Goal: Task Accomplishment & Management: Use online tool/utility

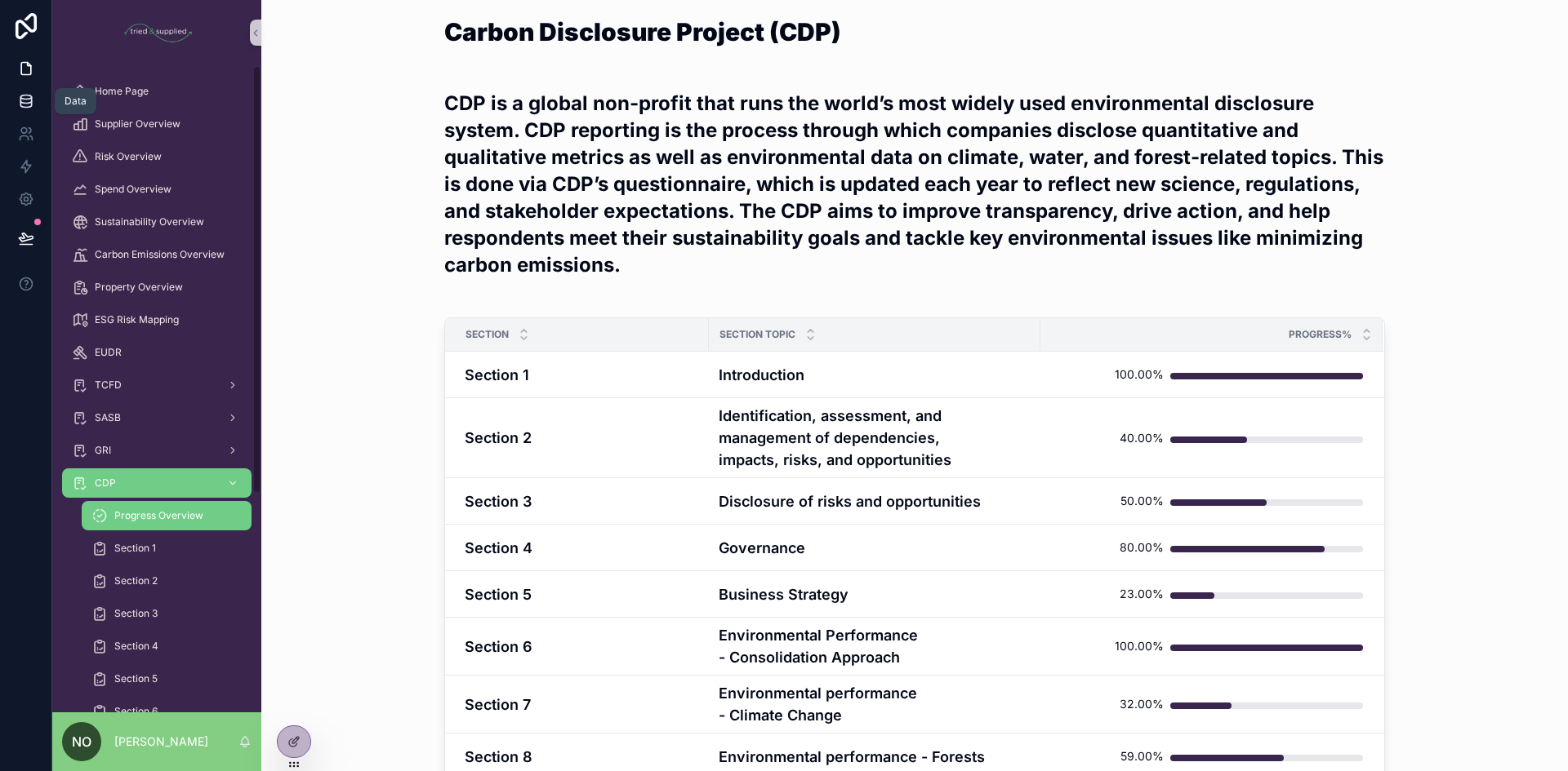
click at [18, 104] on icon at bounding box center [26, 101] width 16 height 16
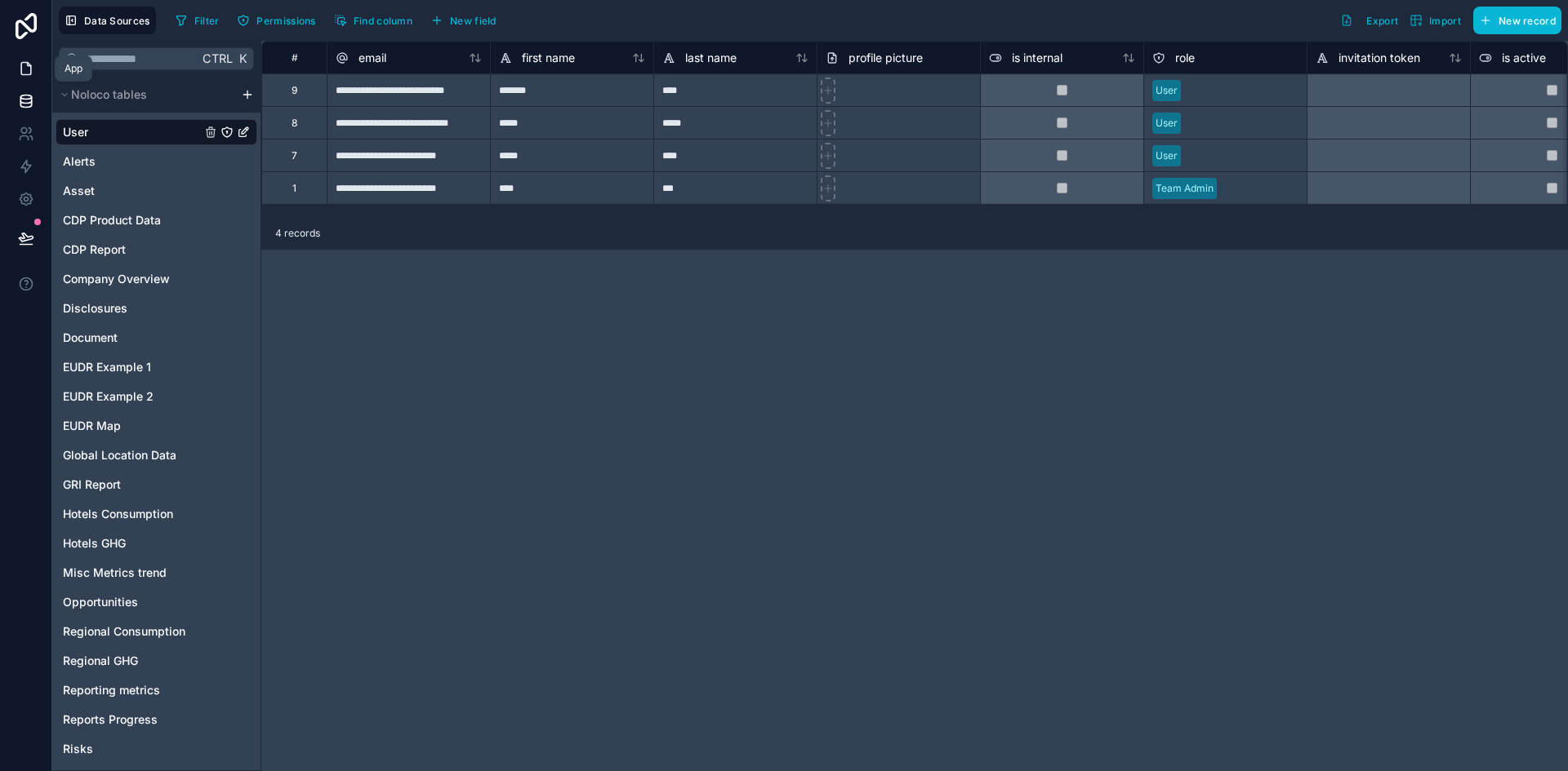
click at [35, 70] on link at bounding box center [26, 68] width 52 height 33
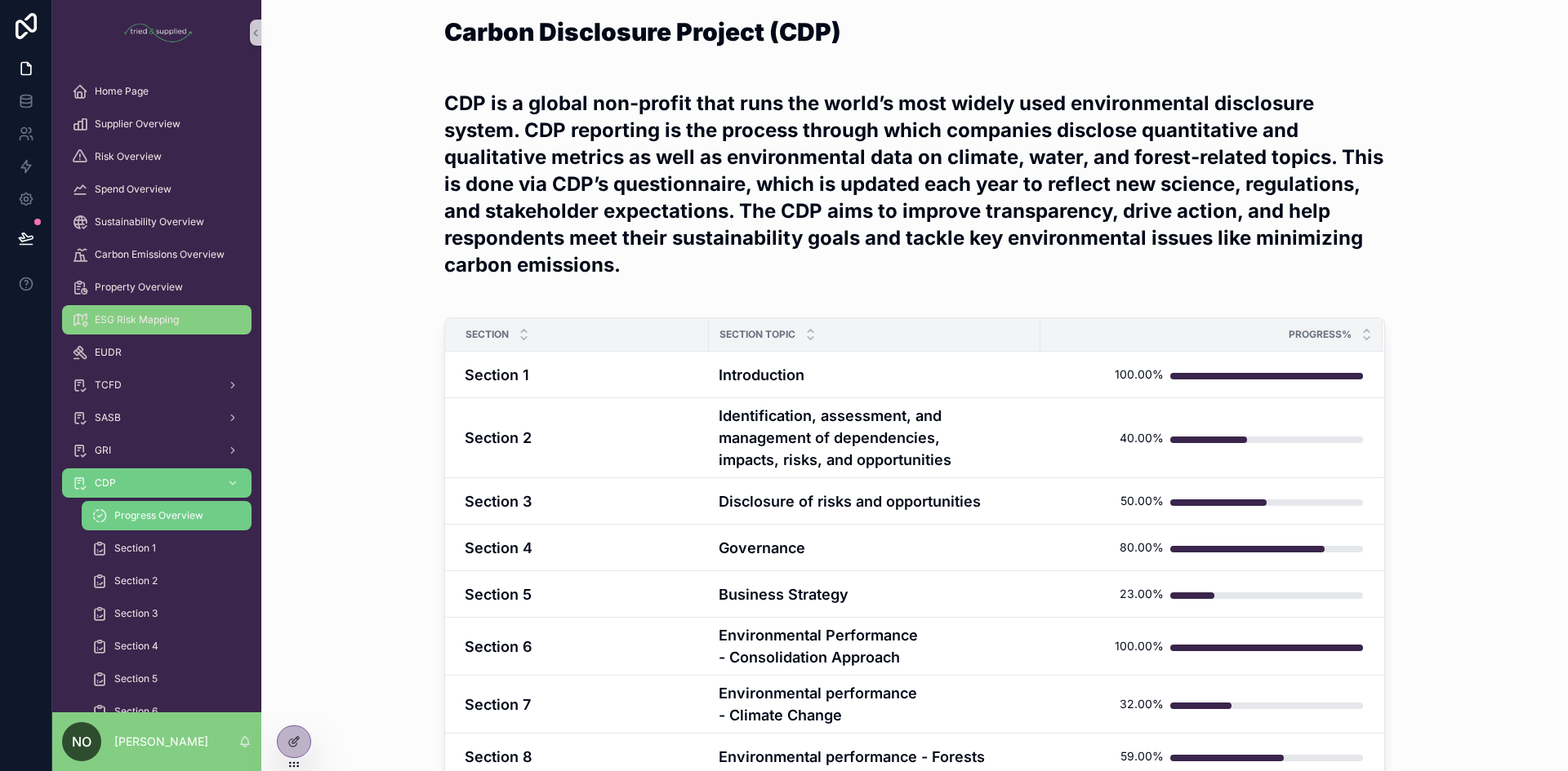
click at [121, 316] on span "ESG Risk Mapping" at bounding box center [136, 319] width 84 height 13
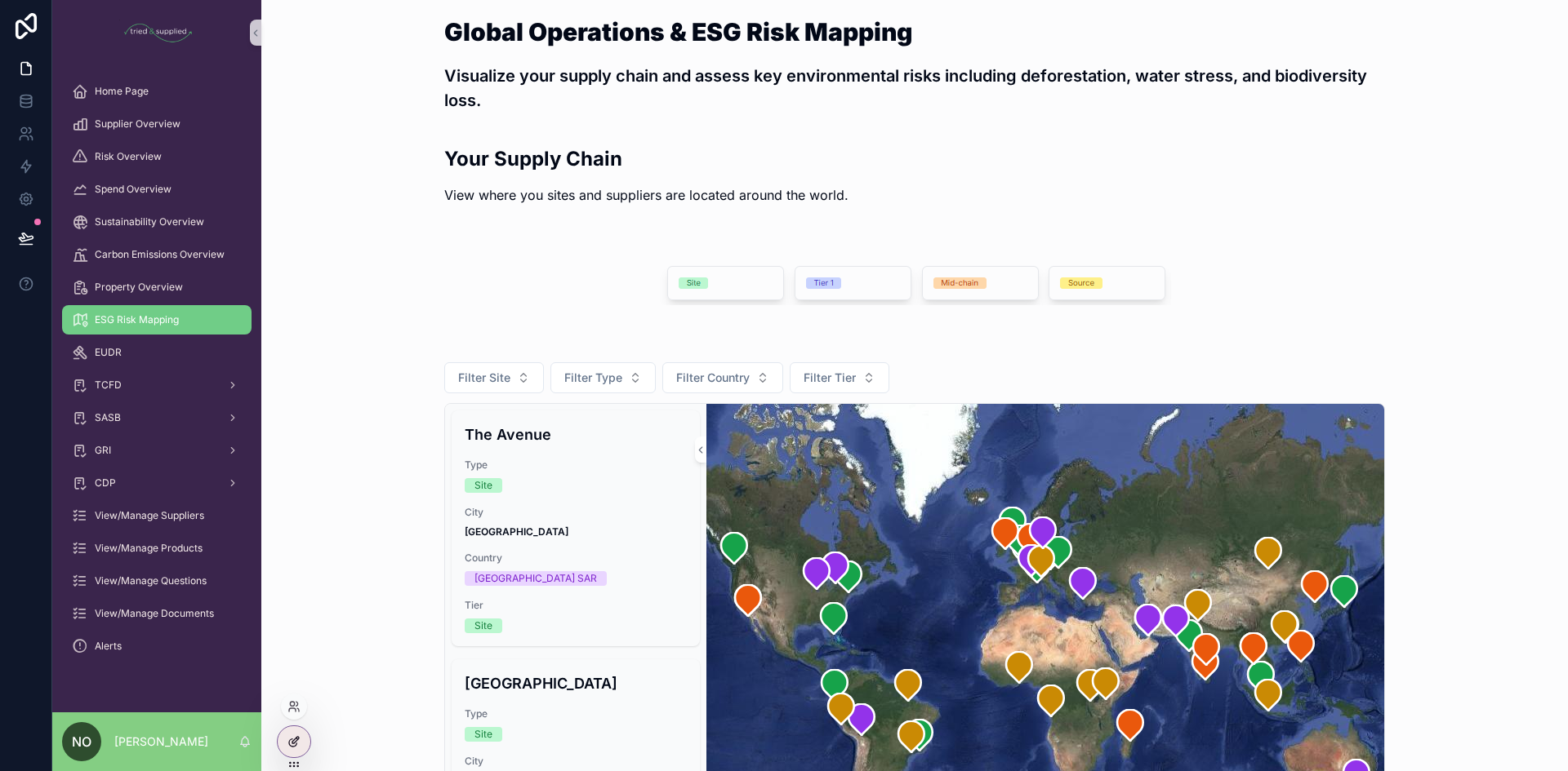
click at [289, 748] on icon at bounding box center [294, 742] width 13 height 13
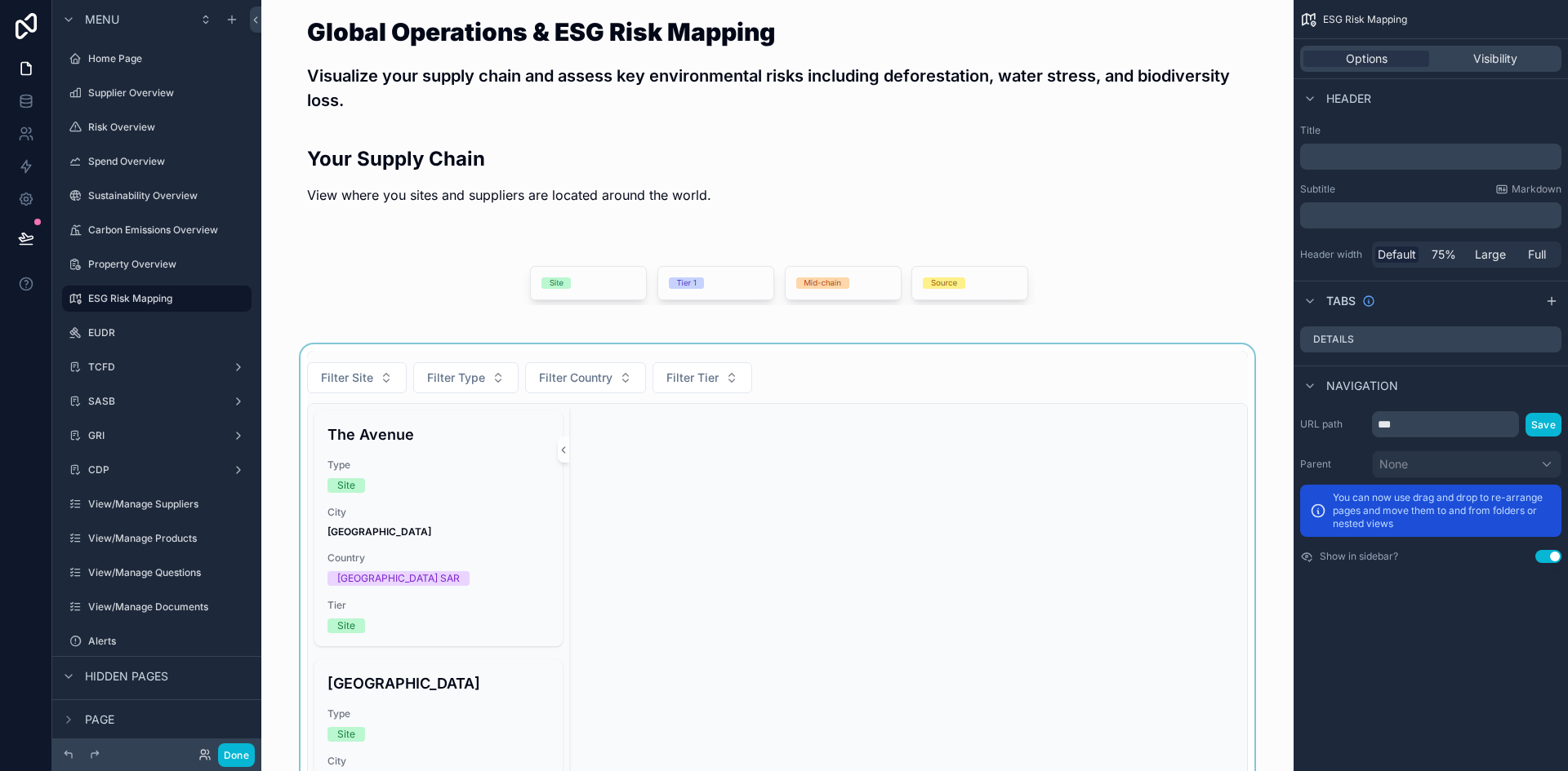
click at [1133, 366] on div "scrollable content" at bounding box center [778, 640] width 1006 height 591
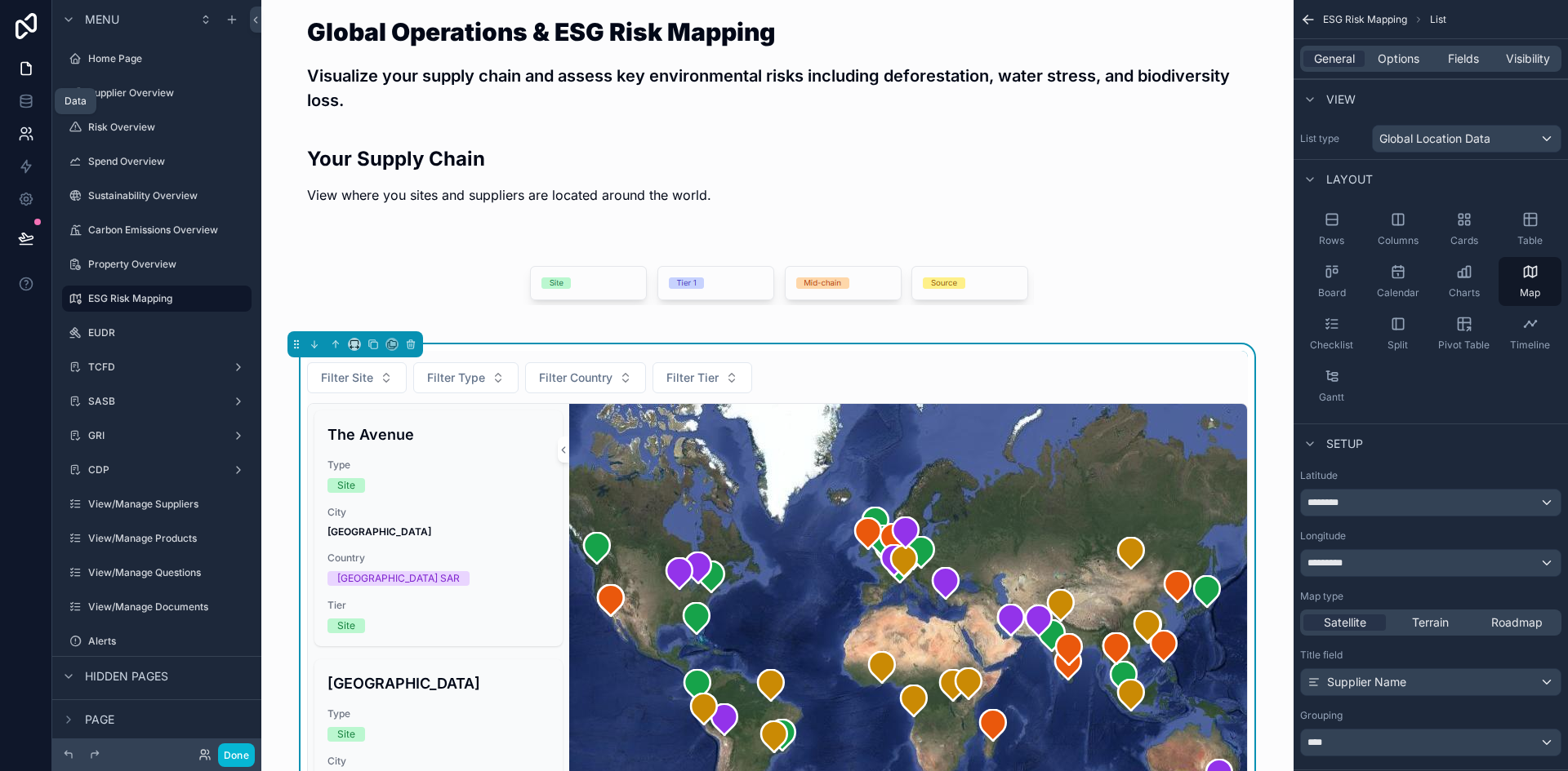
drag, startPoint x: 19, startPoint y: 106, endPoint x: 2, endPoint y: 126, distance: 26.2
click at [19, 106] on icon at bounding box center [26, 101] width 16 height 16
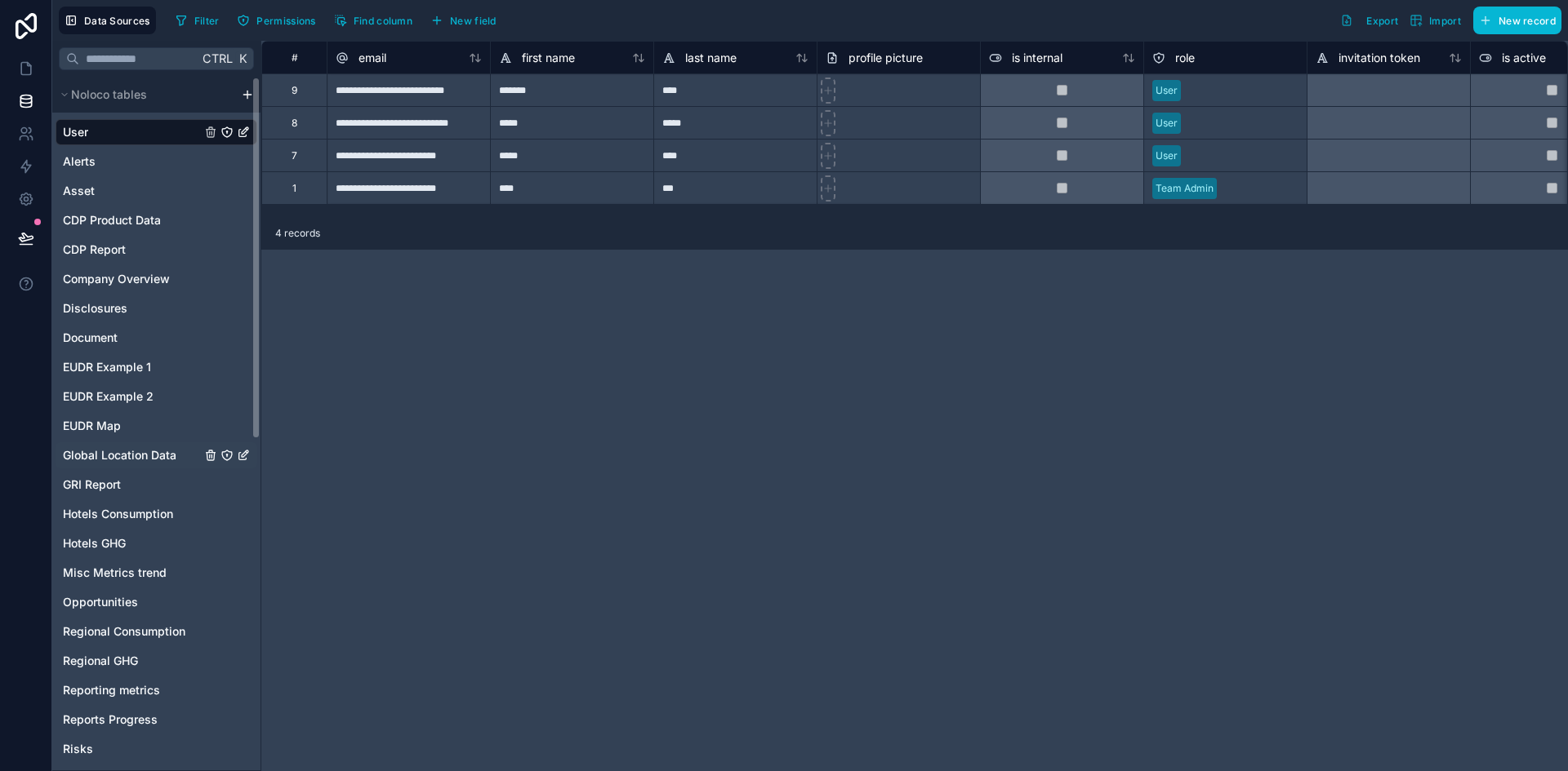
click at [124, 443] on div "Global Location Data" at bounding box center [156, 455] width 201 height 26
click at [124, 450] on span "Global Location Data" at bounding box center [119, 455] width 113 height 16
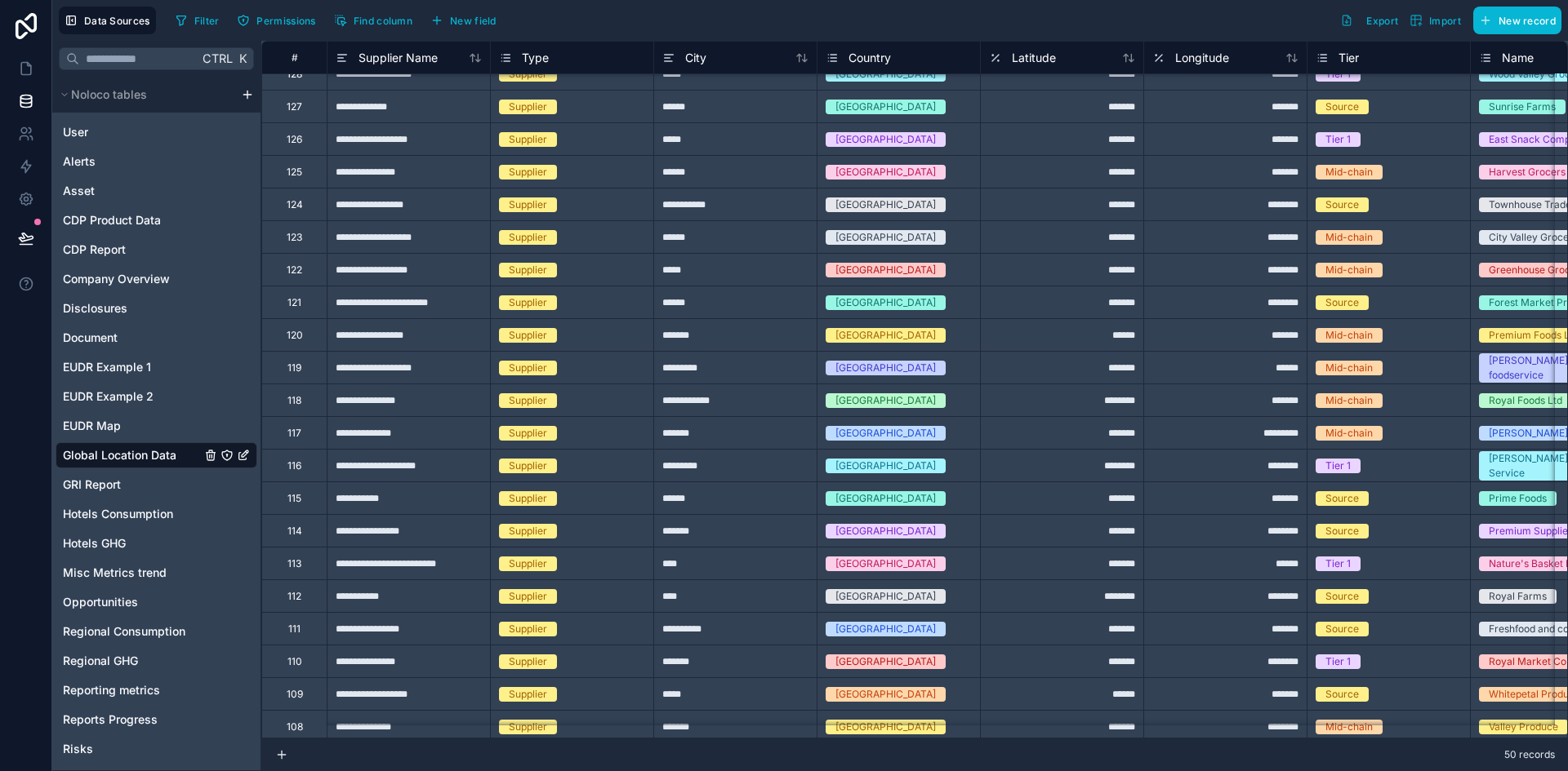
scroll to position [980, 0]
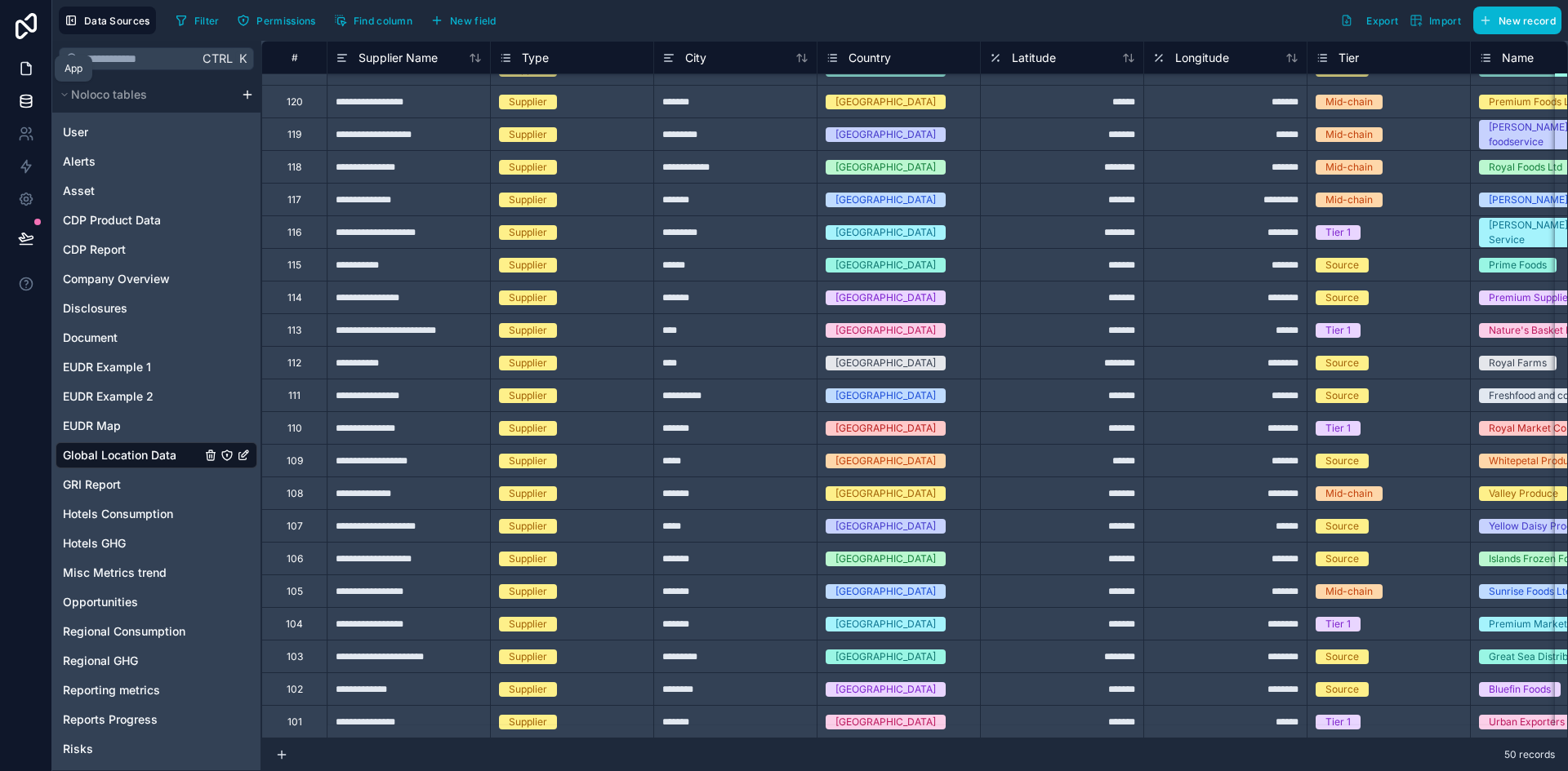
drag, startPoint x: 21, startPoint y: 66, endPoint x: 22, endPoint y: 73, distance: 7.1
click at [22, 66] on icon at bounding box center [26, 69] width 10 height 12
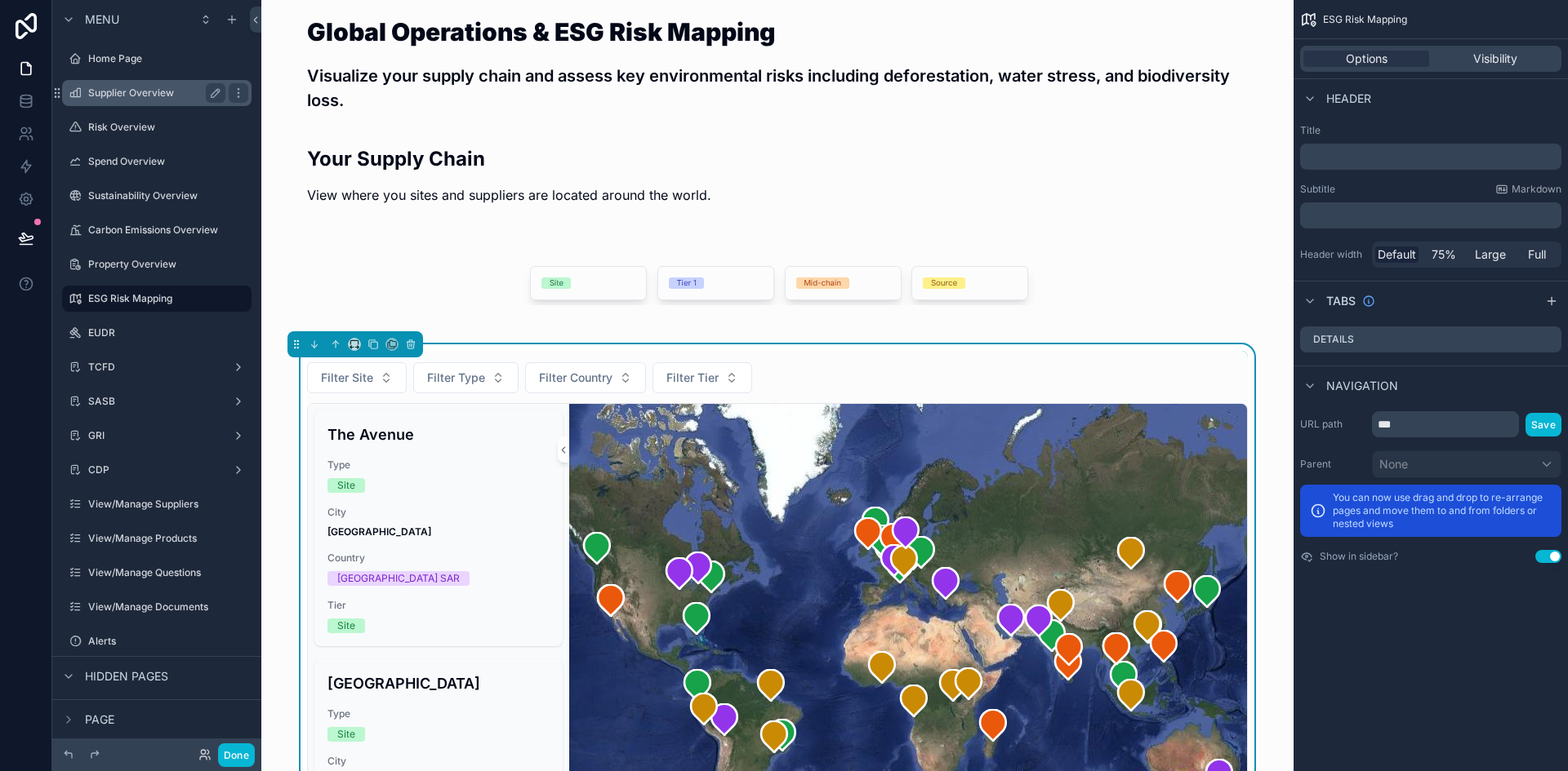
click at [116, 98] on label "Supplier Overview" at bounding box center [153, 92] width 130 height 13
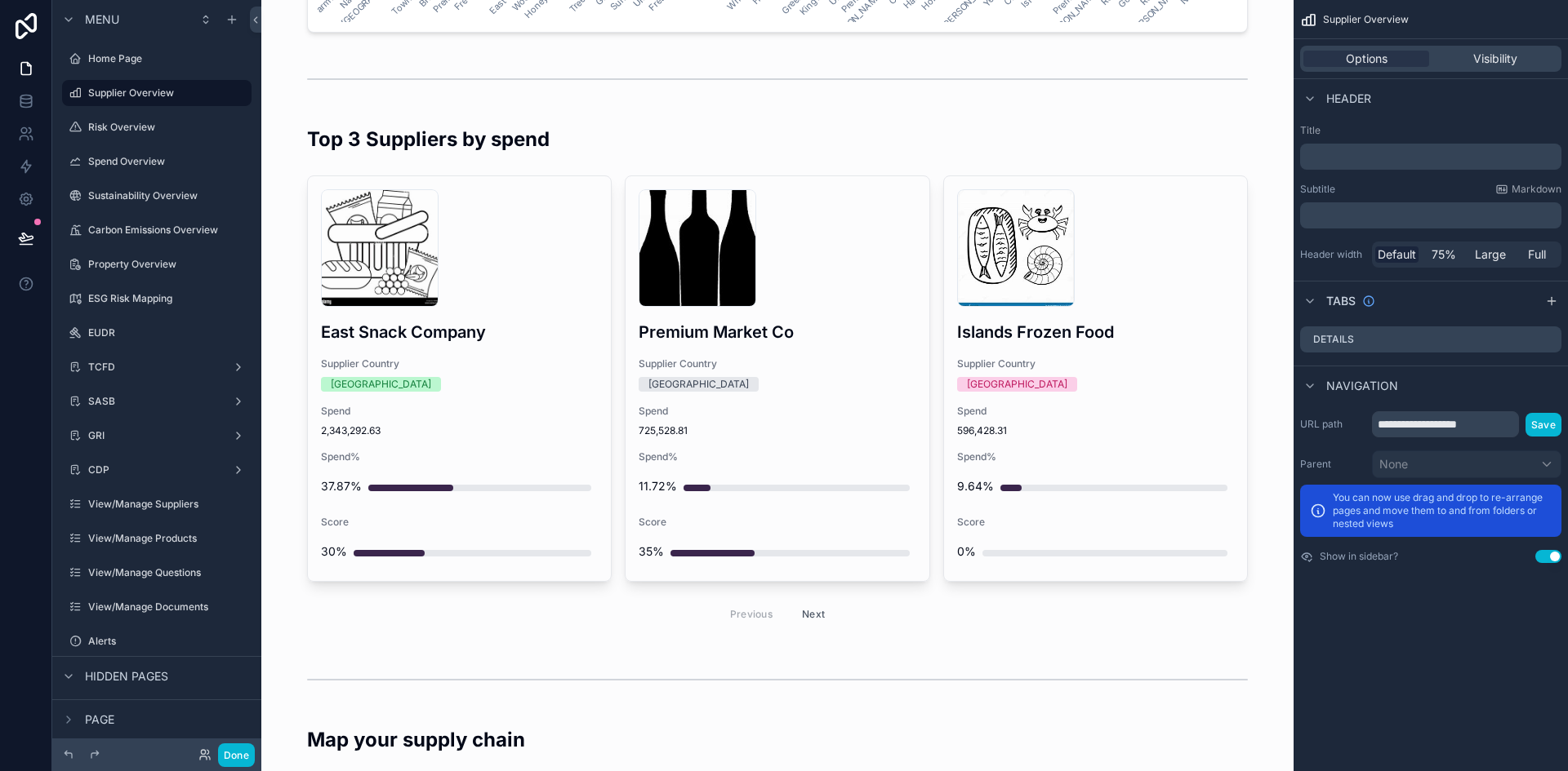
scroll to position [1714, 0]
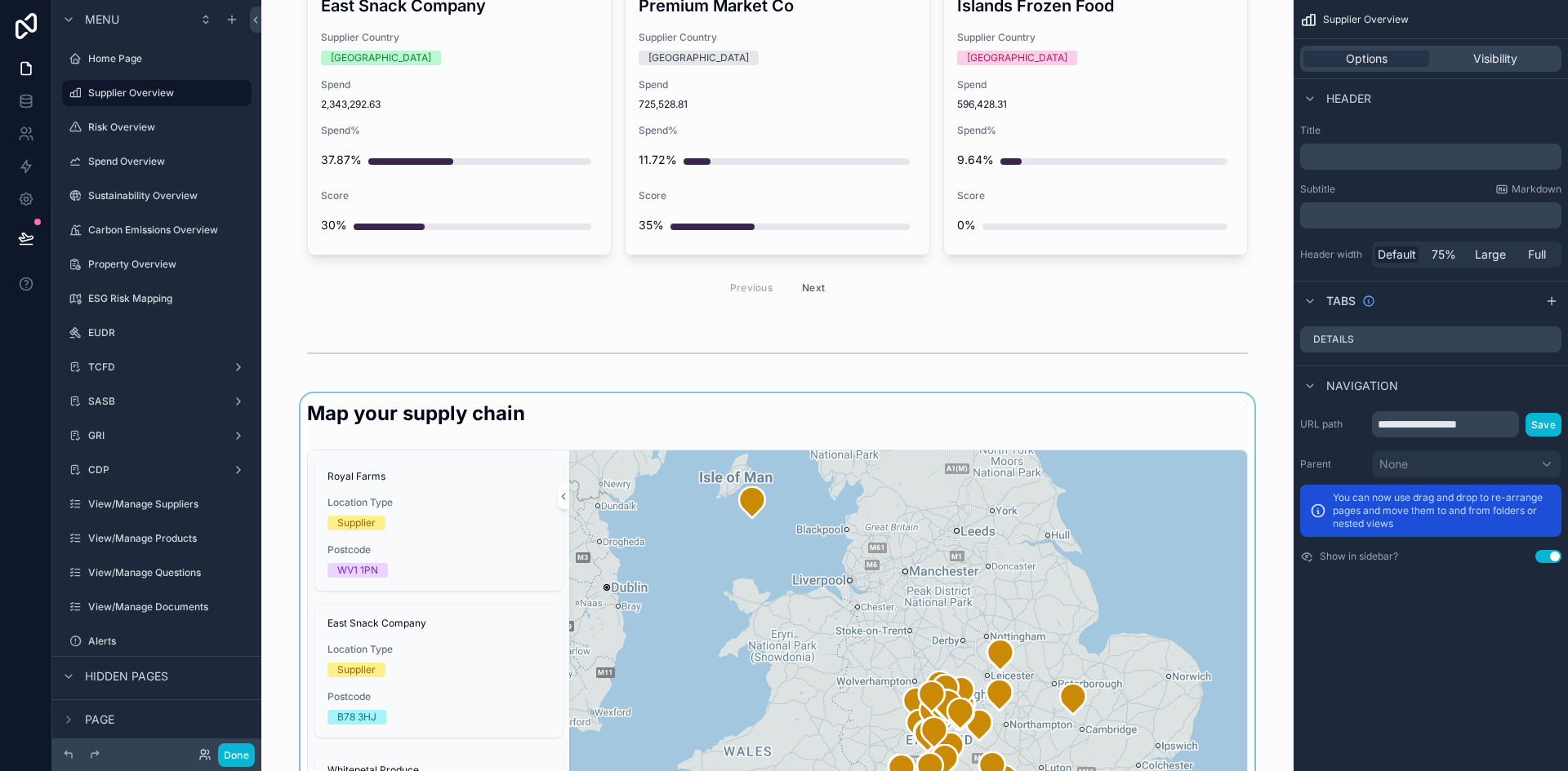
click at [715, 406] on div "scrollable content" at bounding box center [778, 689] width 1006 height 591
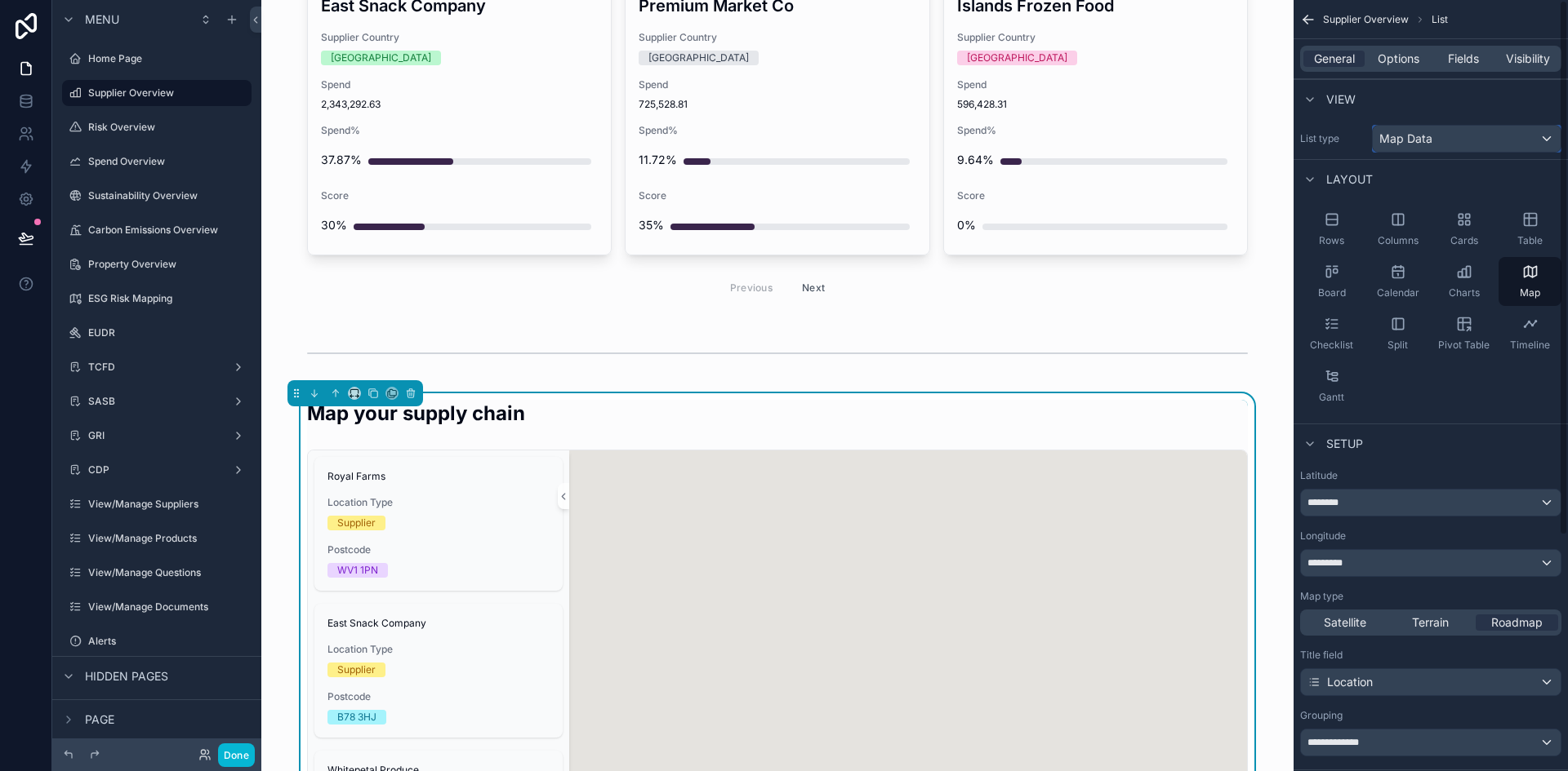
click at [1422, 137] on span "Map Data" at bounding box center [1405, 138] width 53 height 16
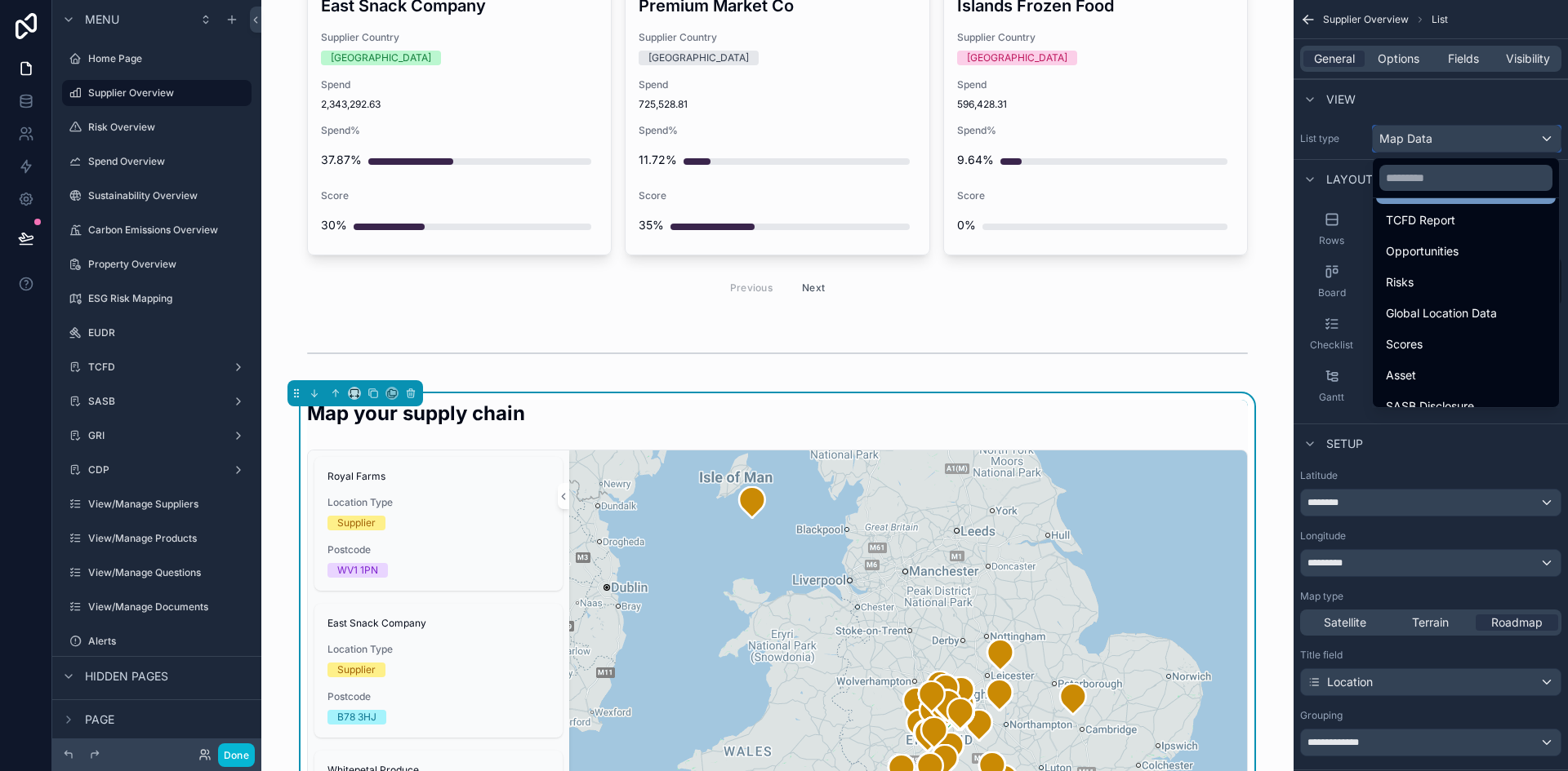
scroll to position [490, 0]
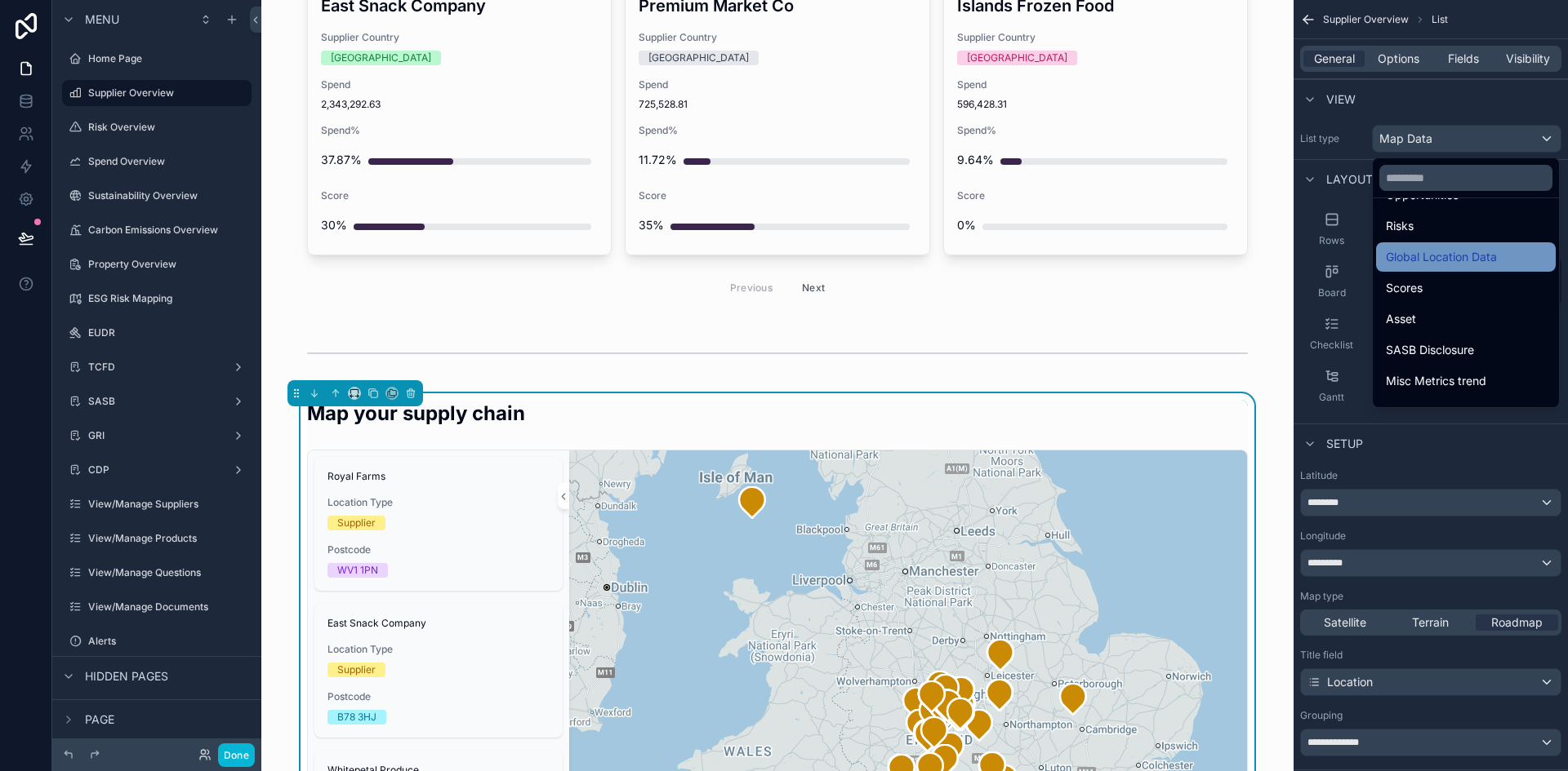
click at [1430, 263] on span "Global Location Data" at bounding box center [1441, 256] width 111 height 20
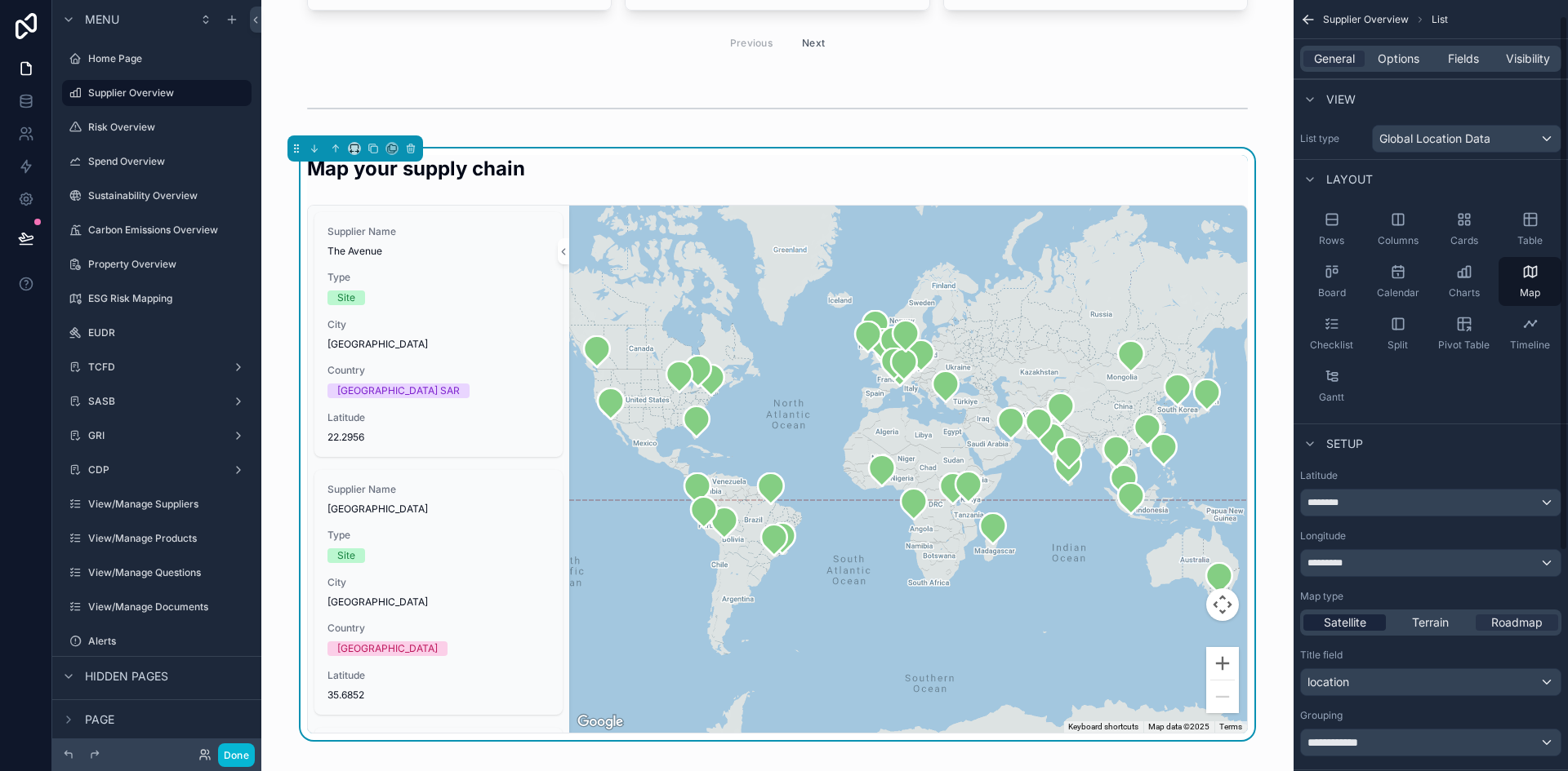
scroll to position [163, 0]
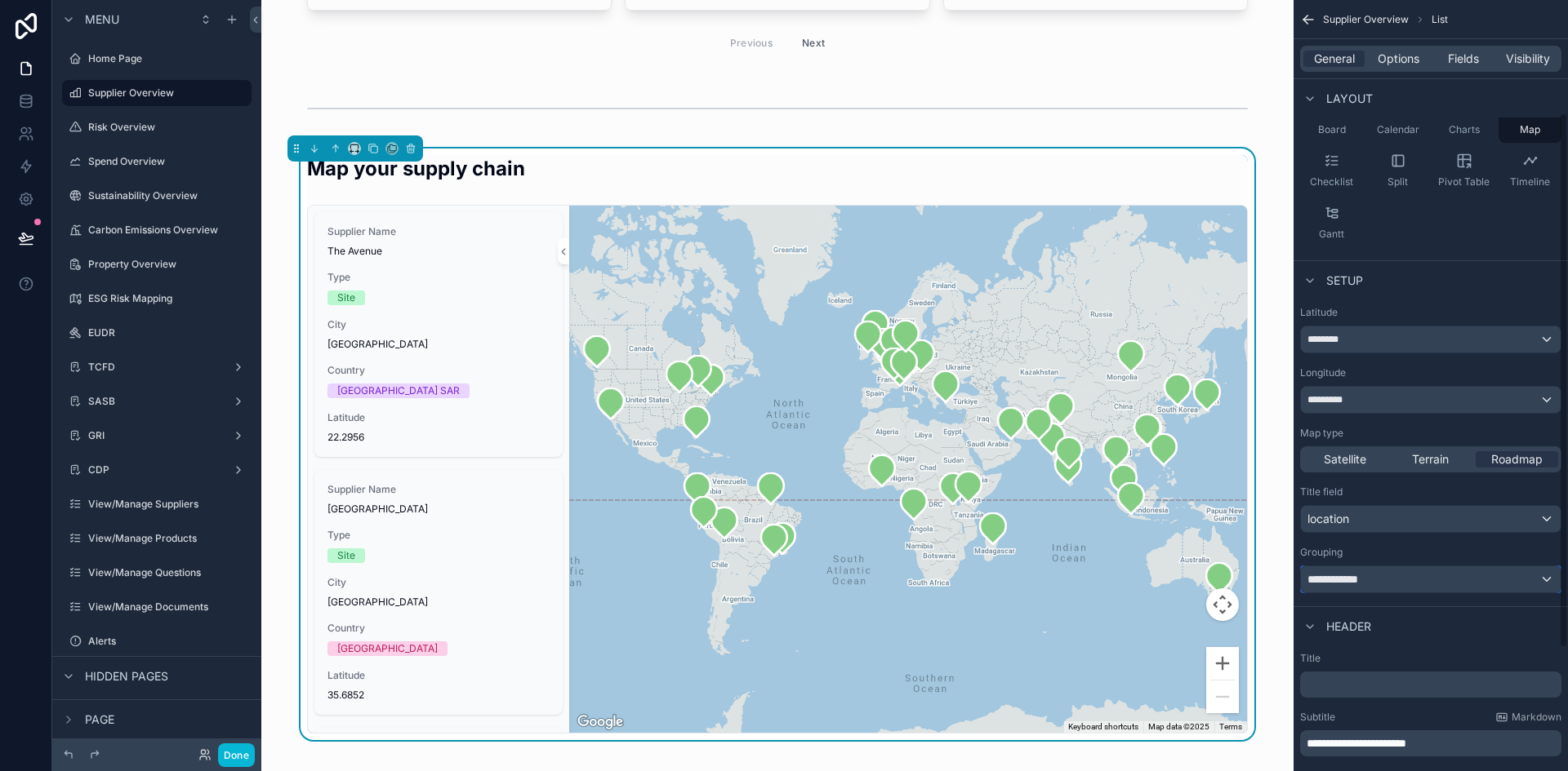
click at [1368, 578] on span "**********" at bounding box center [1337, 579] width 61 height 16
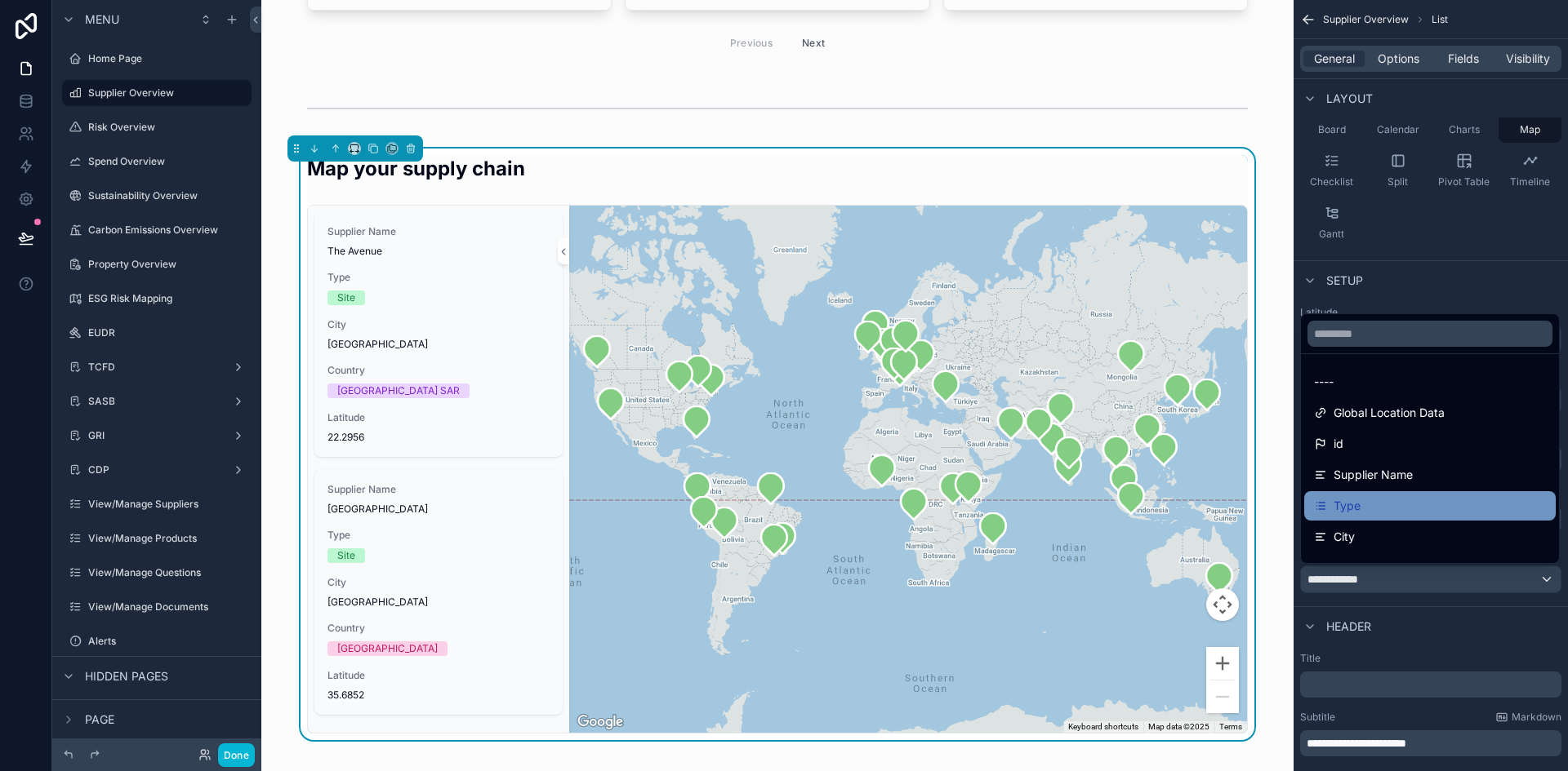
click at [1372, 512] on div "Type" at bounding box center [1430, 506] width 232 height 20
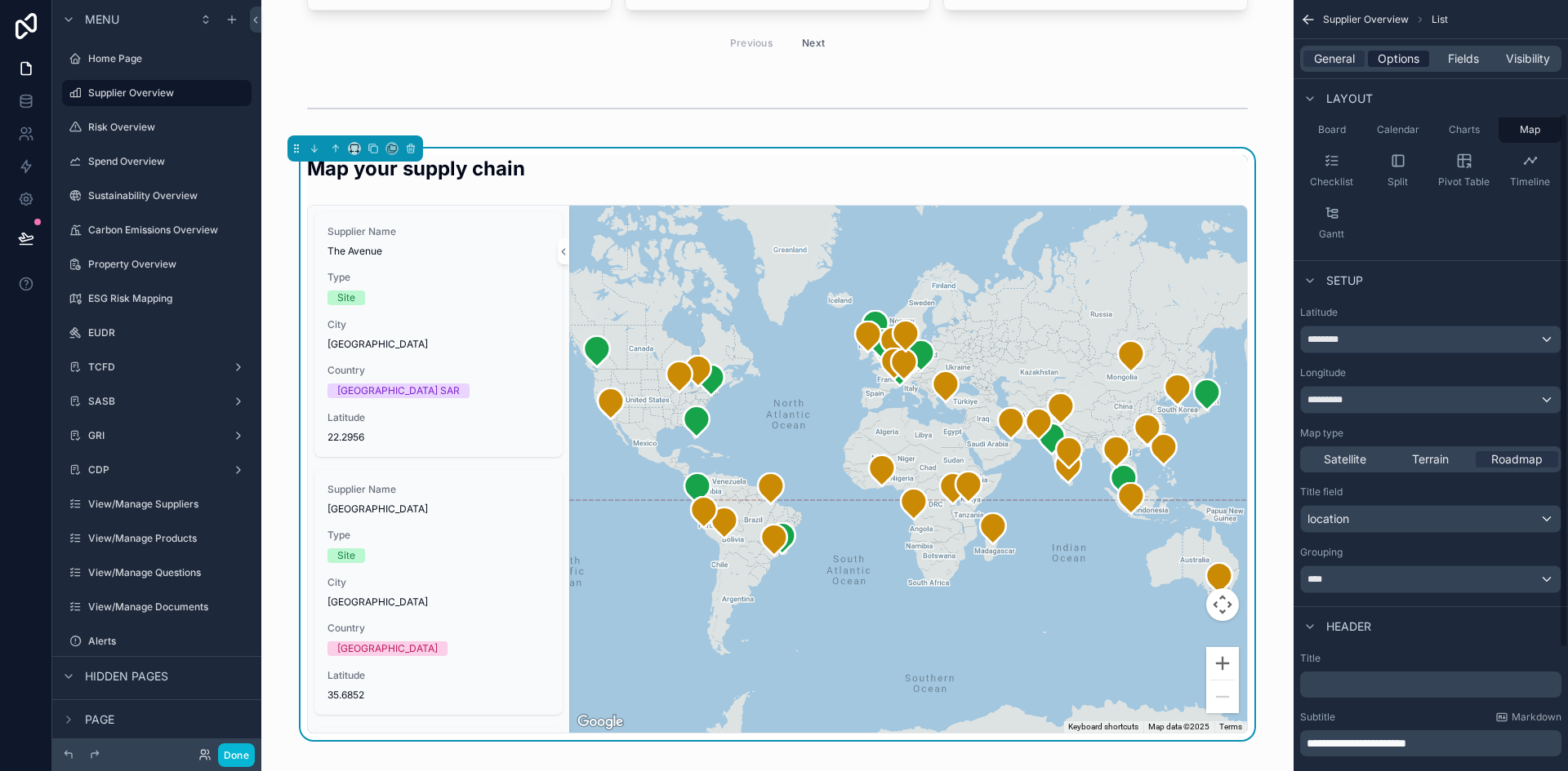
click at [1388, 56] on span "Options" at bounding box center [1398, 59] width 41 height 16
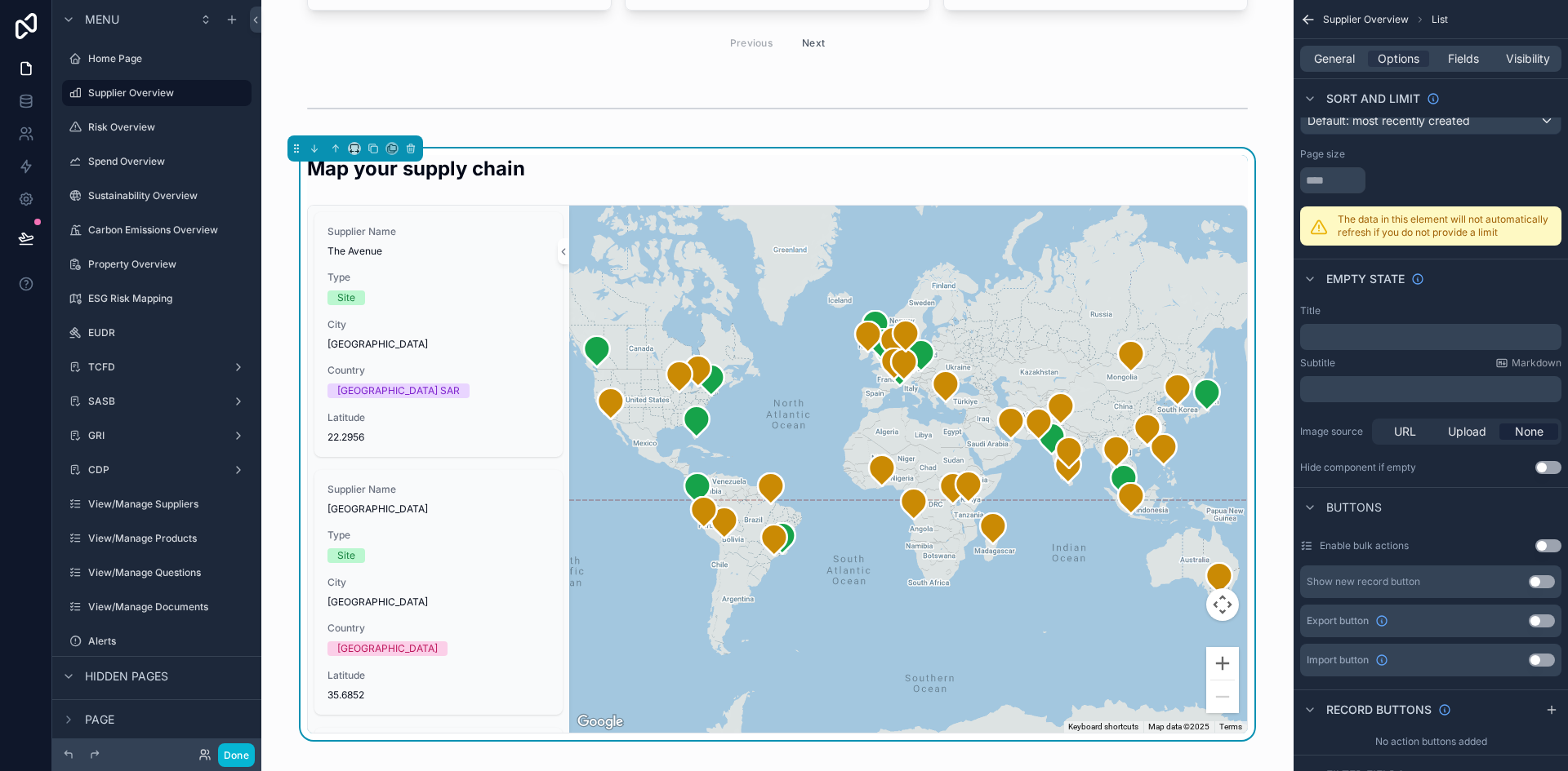
click at [1457, 47] on div "General Options Fields Visibility" at bounding box center [1431, 59] width 261 height 26
click at [1457, 57] on span "Fields" at bounding box center [1463, 59] width 31 height 16
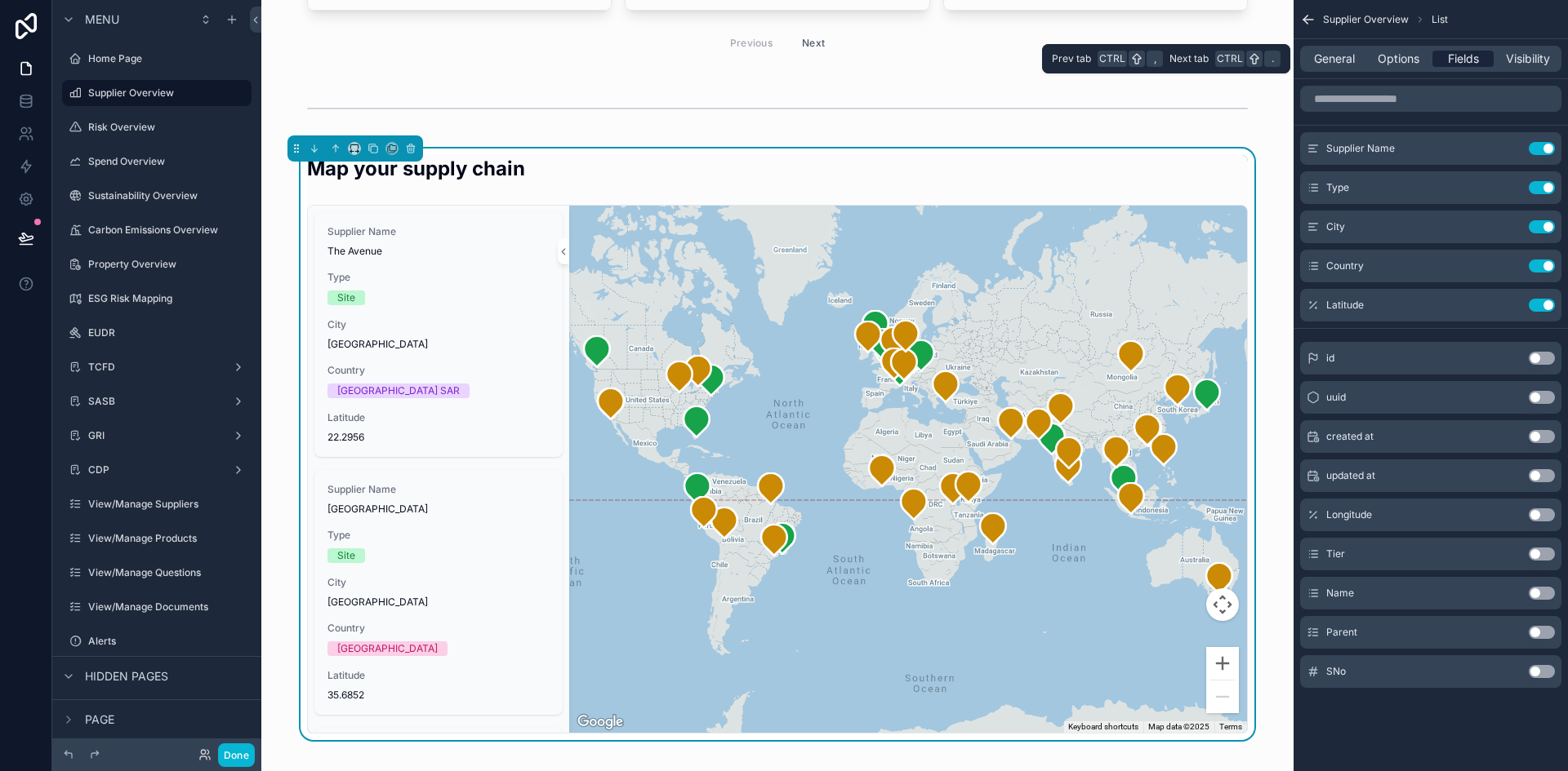
scroll to position [0, 0]
click at [1382, 67] on div "General Options Fields Visibility" at bounding box center [1431, 59] width 261 height 26
click at [1389, 60] on span "Options" at bounding box center [1398, 59] width 41 height 16
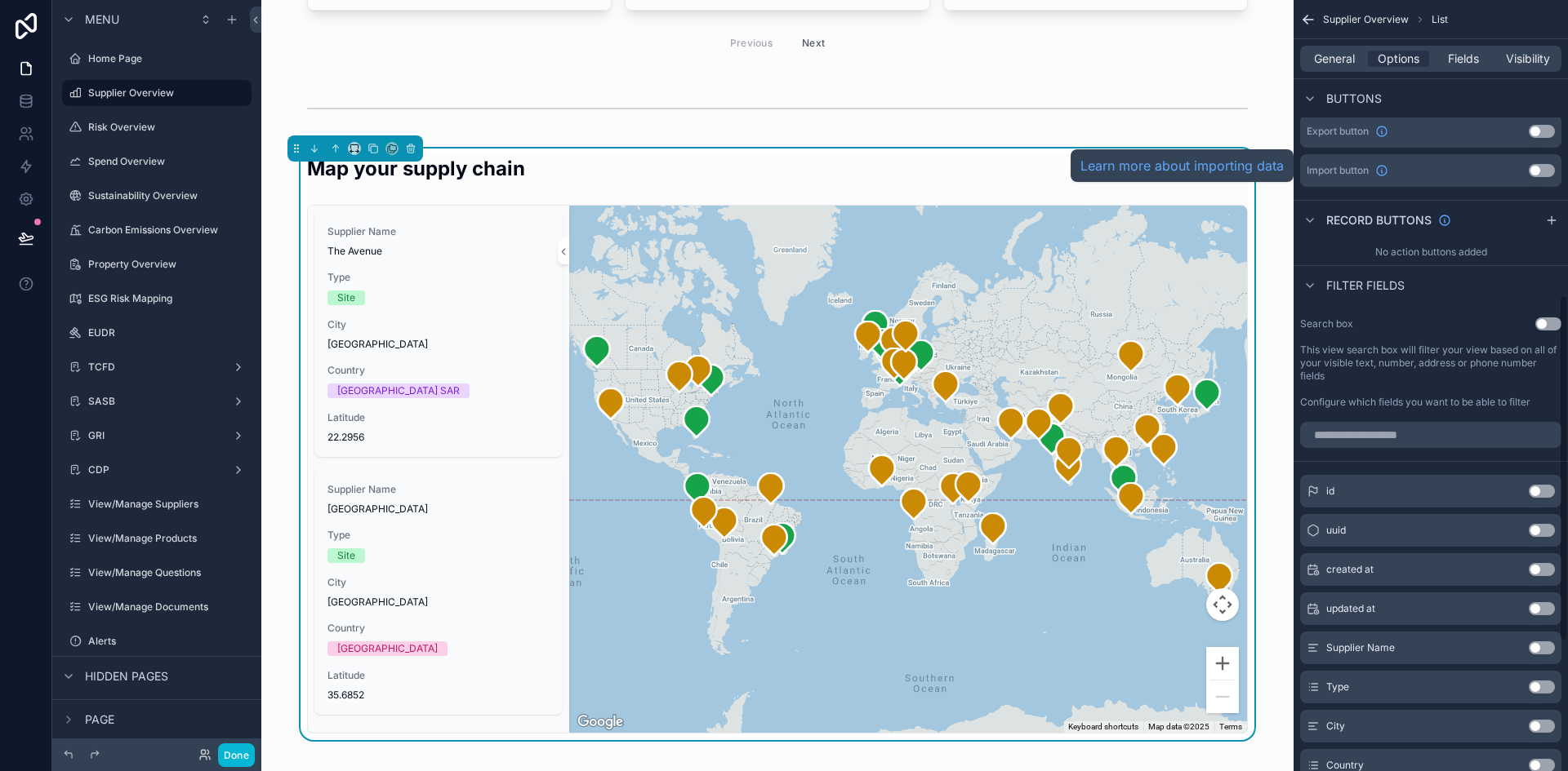
scroll to position [898, 0]
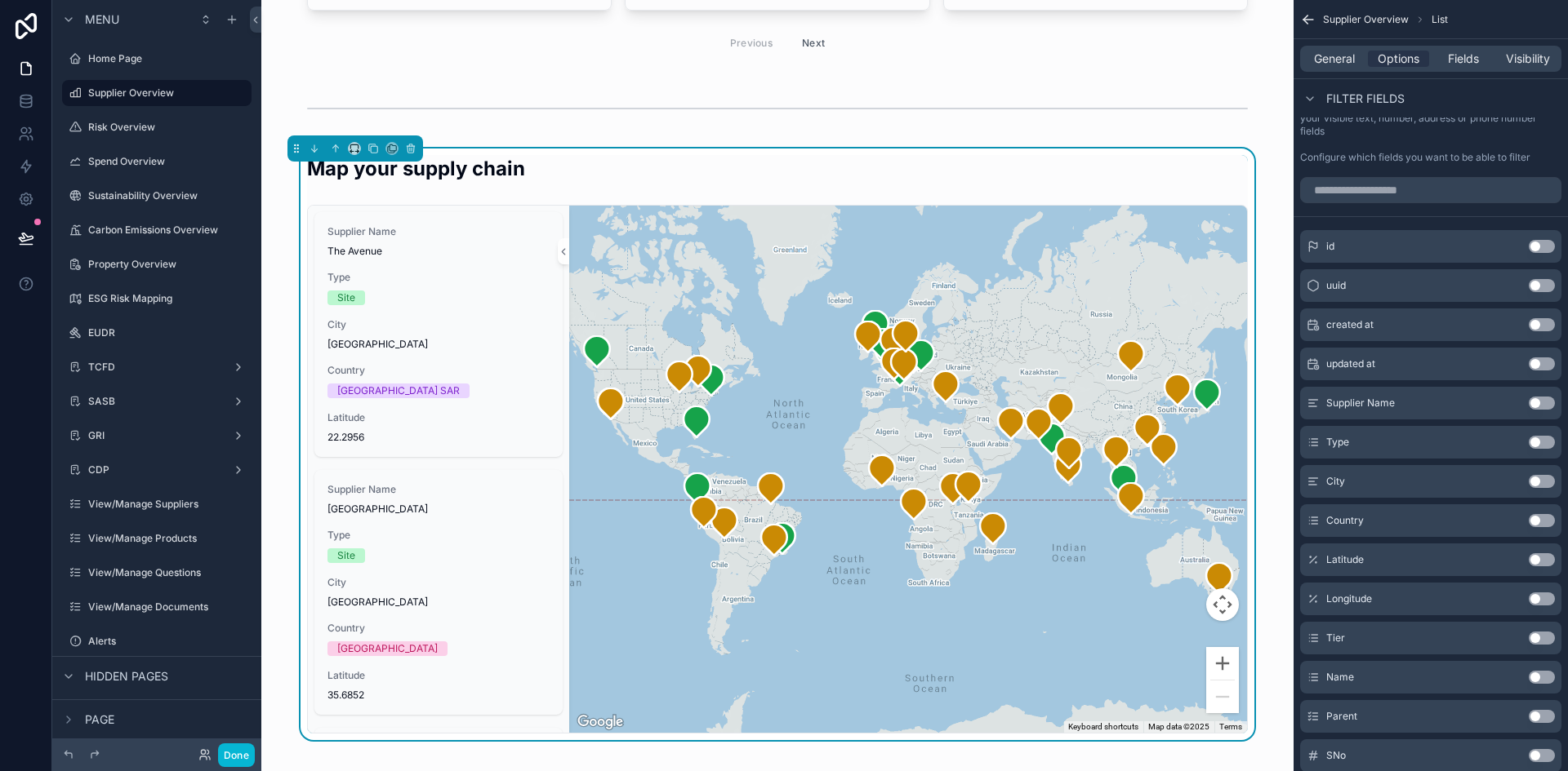
click at [1538, 515] on button "Use setting" at bounding box center [1541, 520] width 26 height 13
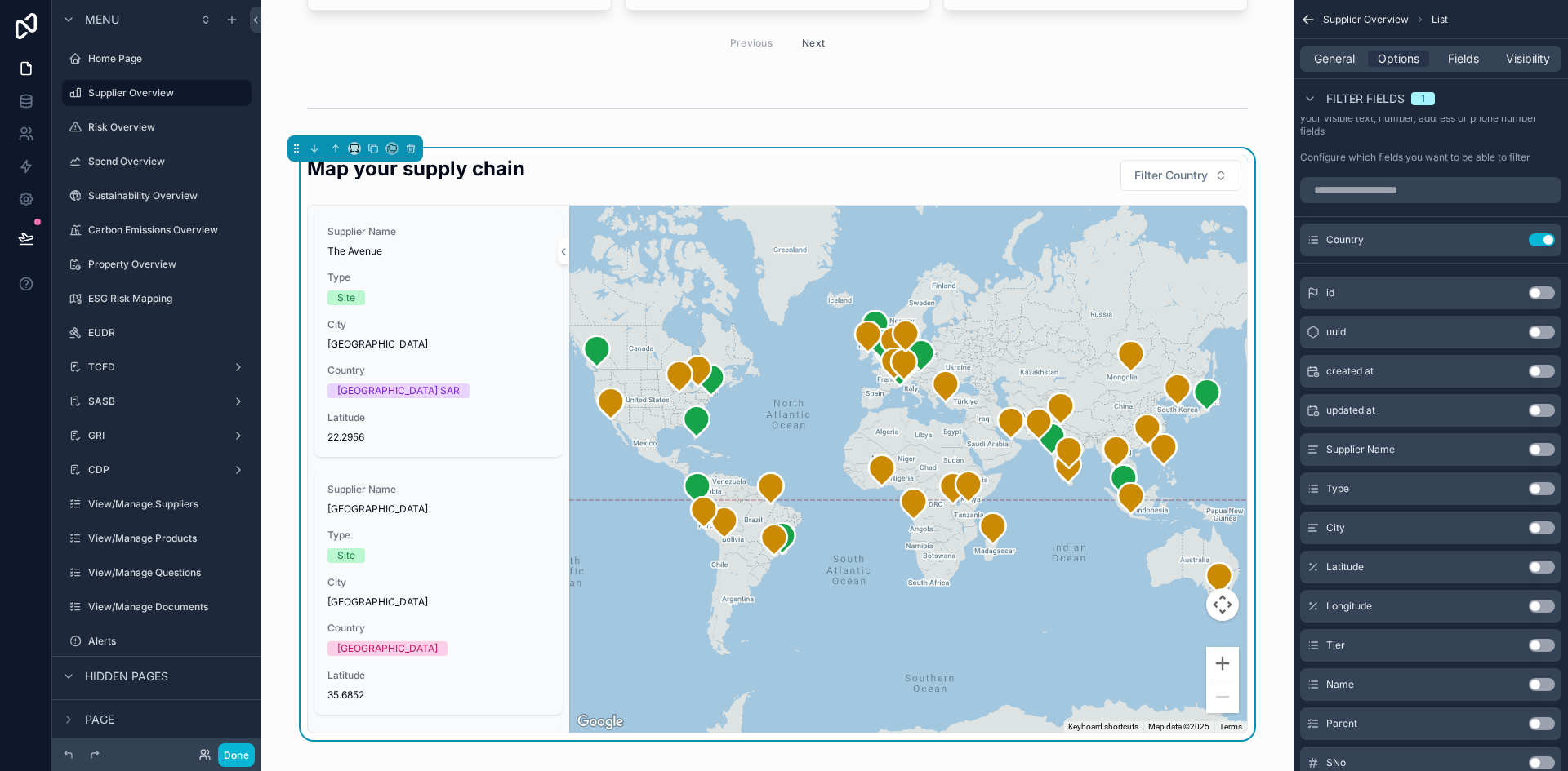
click at [1543, 483] on button "Use setting" at bounding box center [1541, 489] width 26 height 13
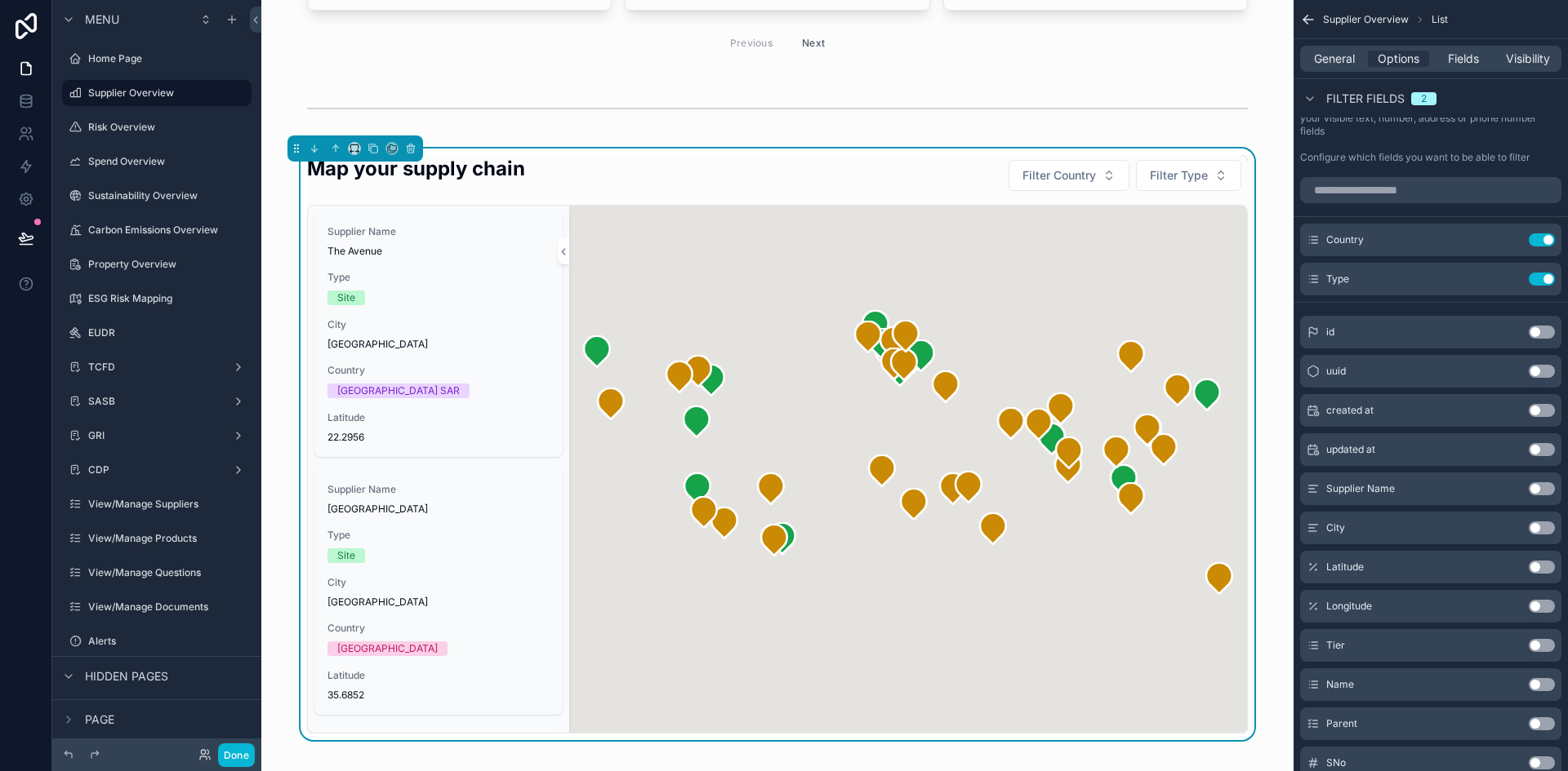
scroll to position [951, 0]
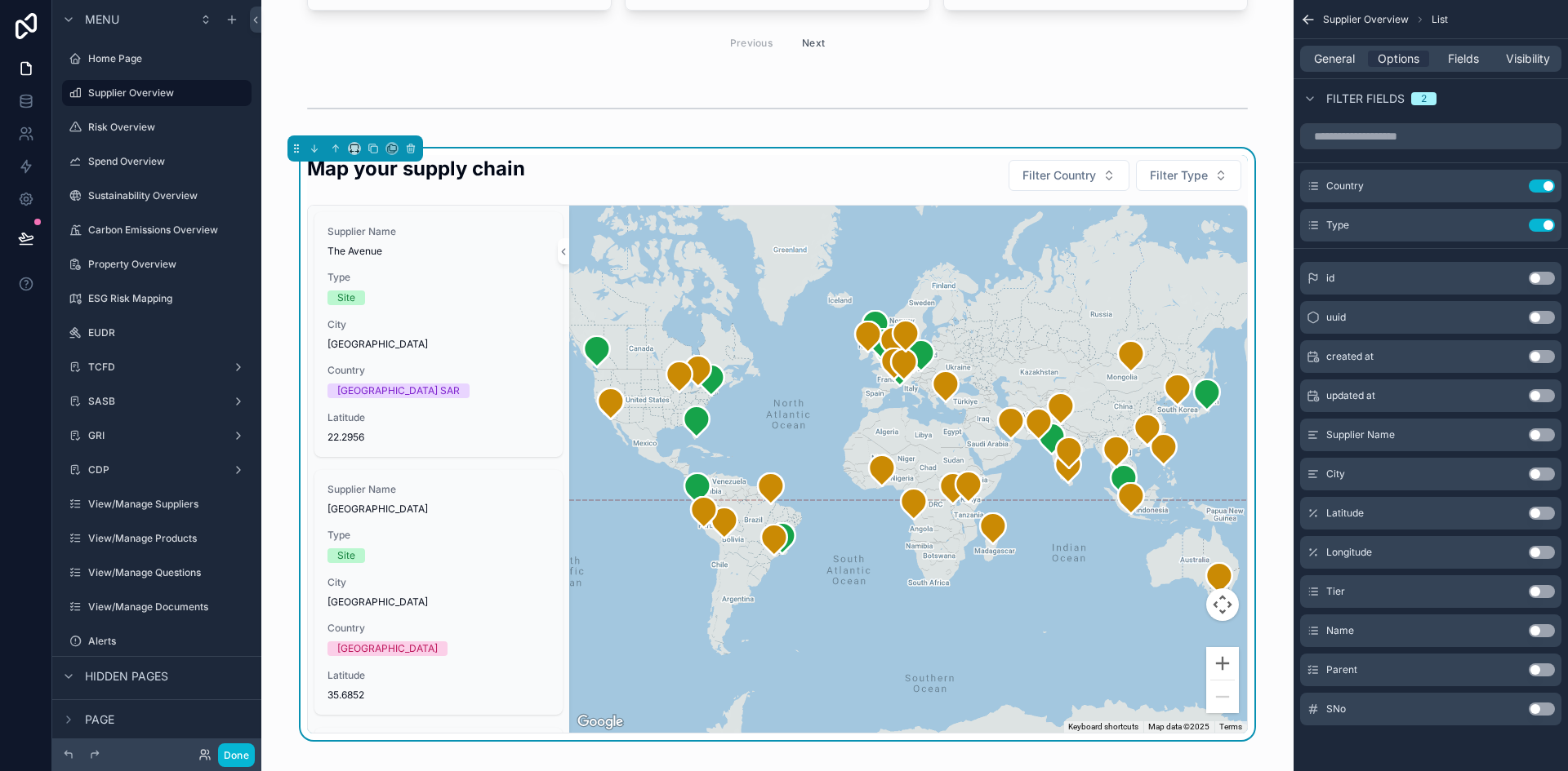
click at [1542, 587] on button "Use setting" at bounding box center [1541, 591] width 26 height 13
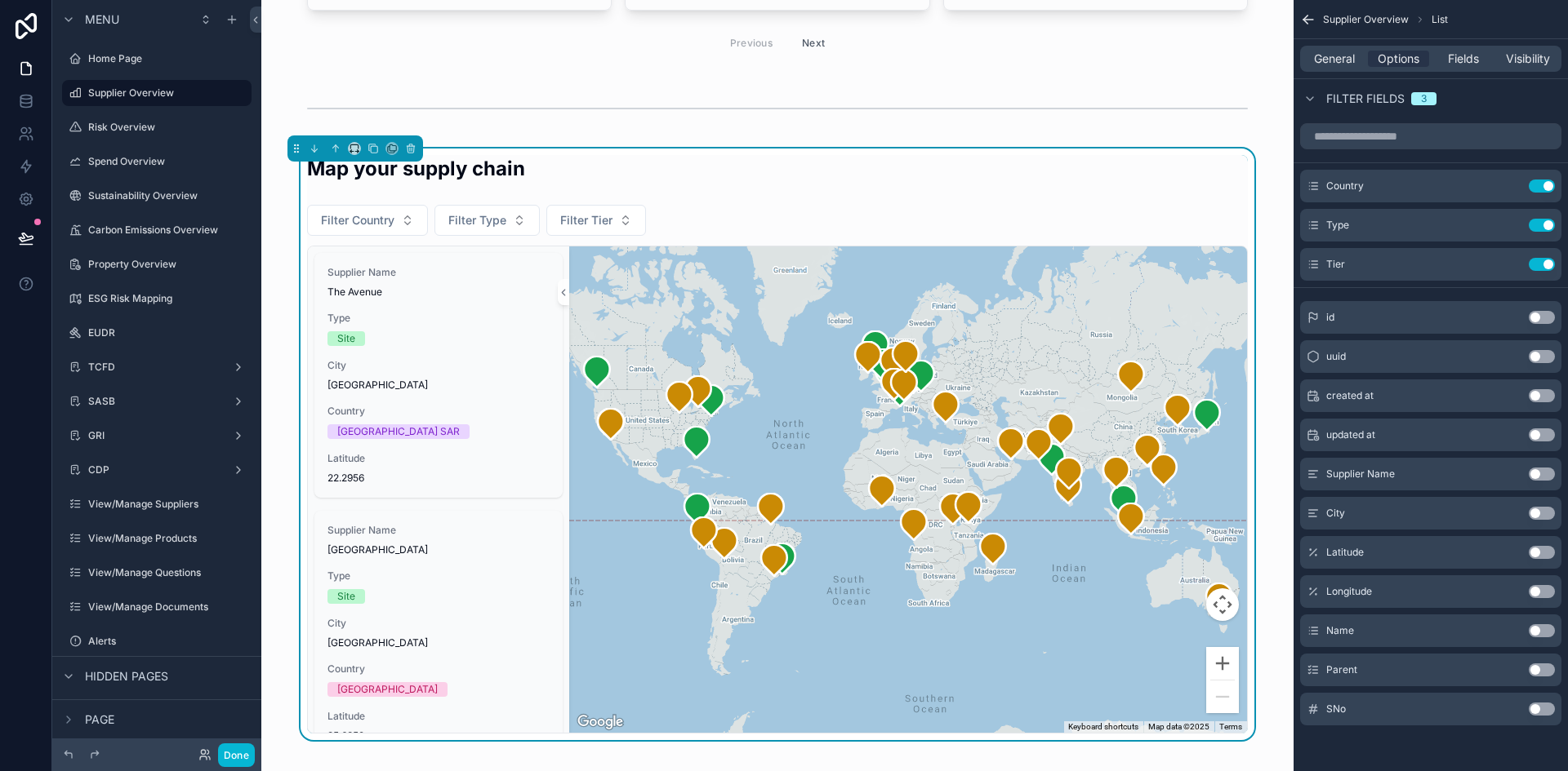
click at [1535, 630] on button "Use setting" at bounding box center [1541, 630] width 26 height 13
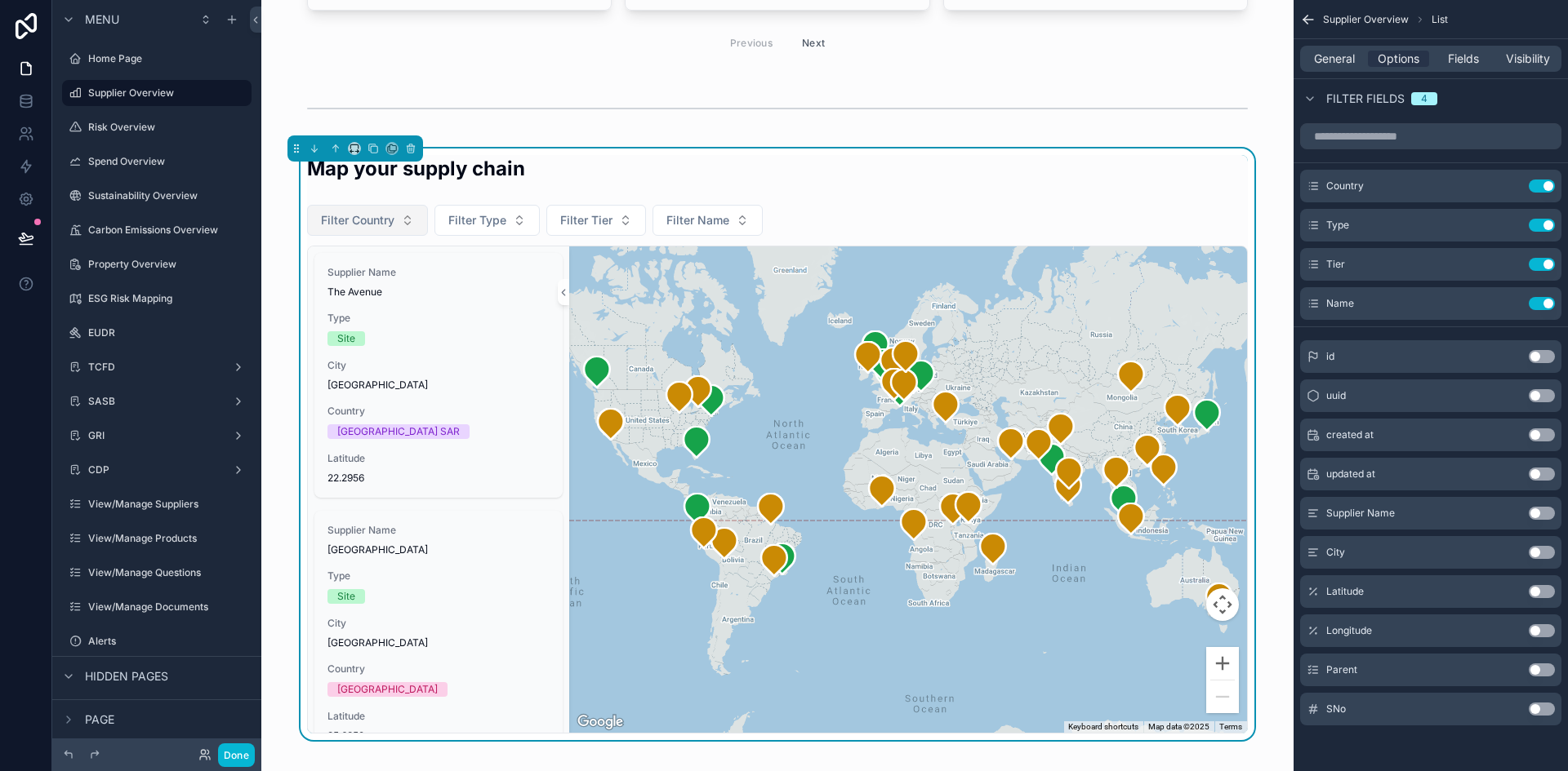
click at [362, 222] on span "Filter Country" at bounding box center [357, 220] width 73 height 16
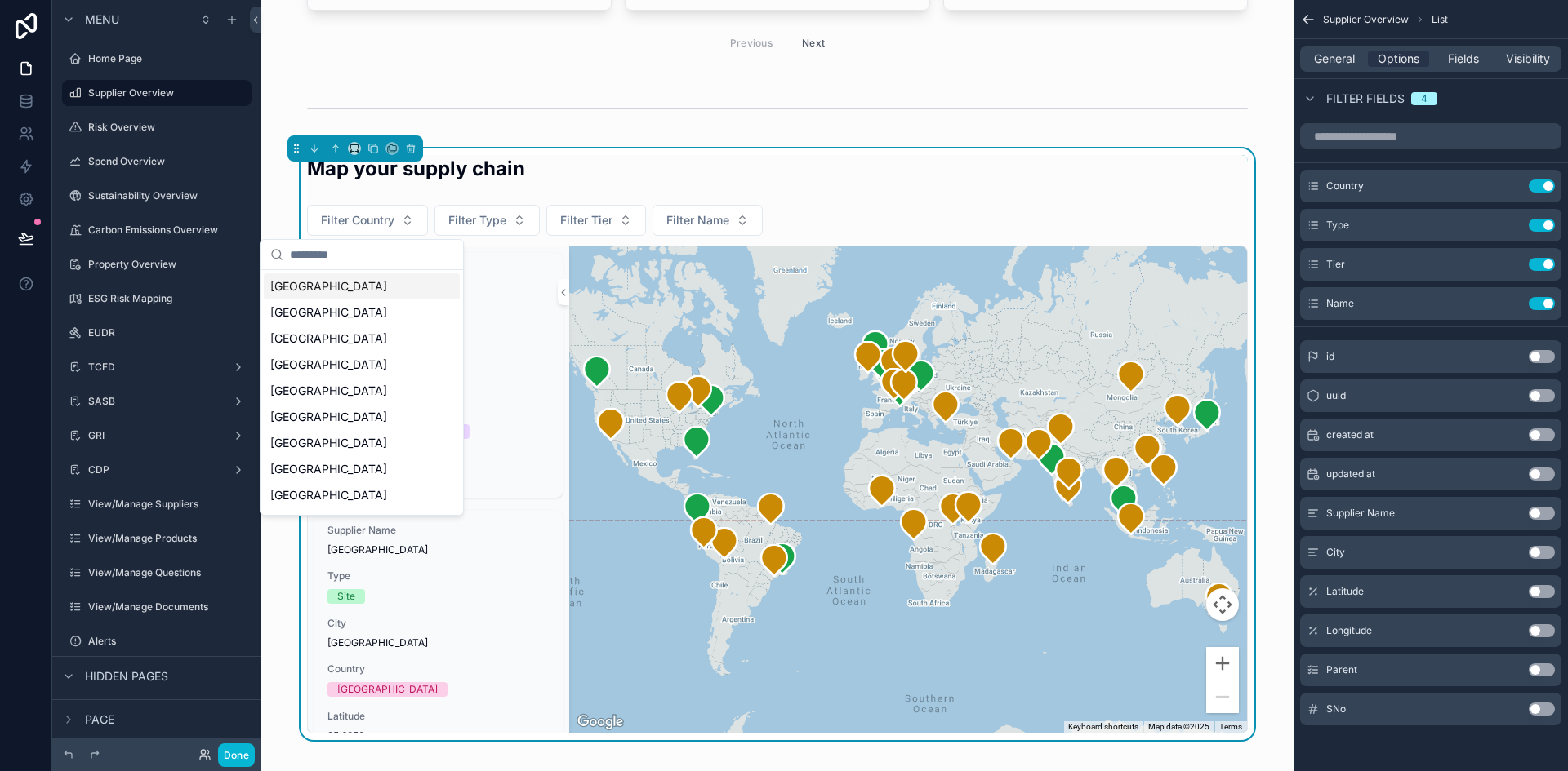
click at [346, 288] on div "[GEOGRAPHIC_DATA]" at bounding box center [361, 287] width 196 height 26
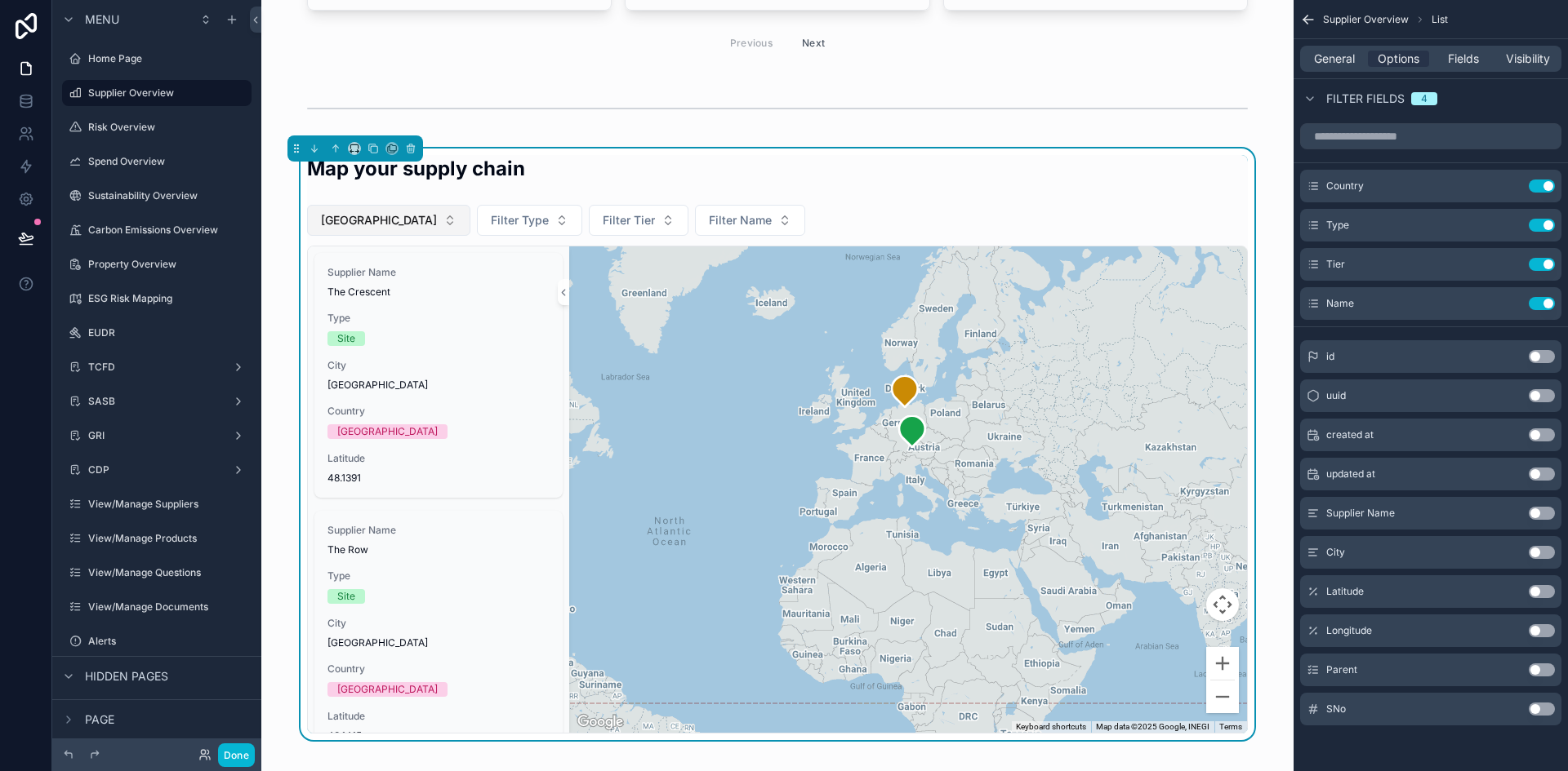
click at [357, 228] on span "[GEOGRAPHIC_DATA]" at bounding box center [378, 220] width 116 height 16
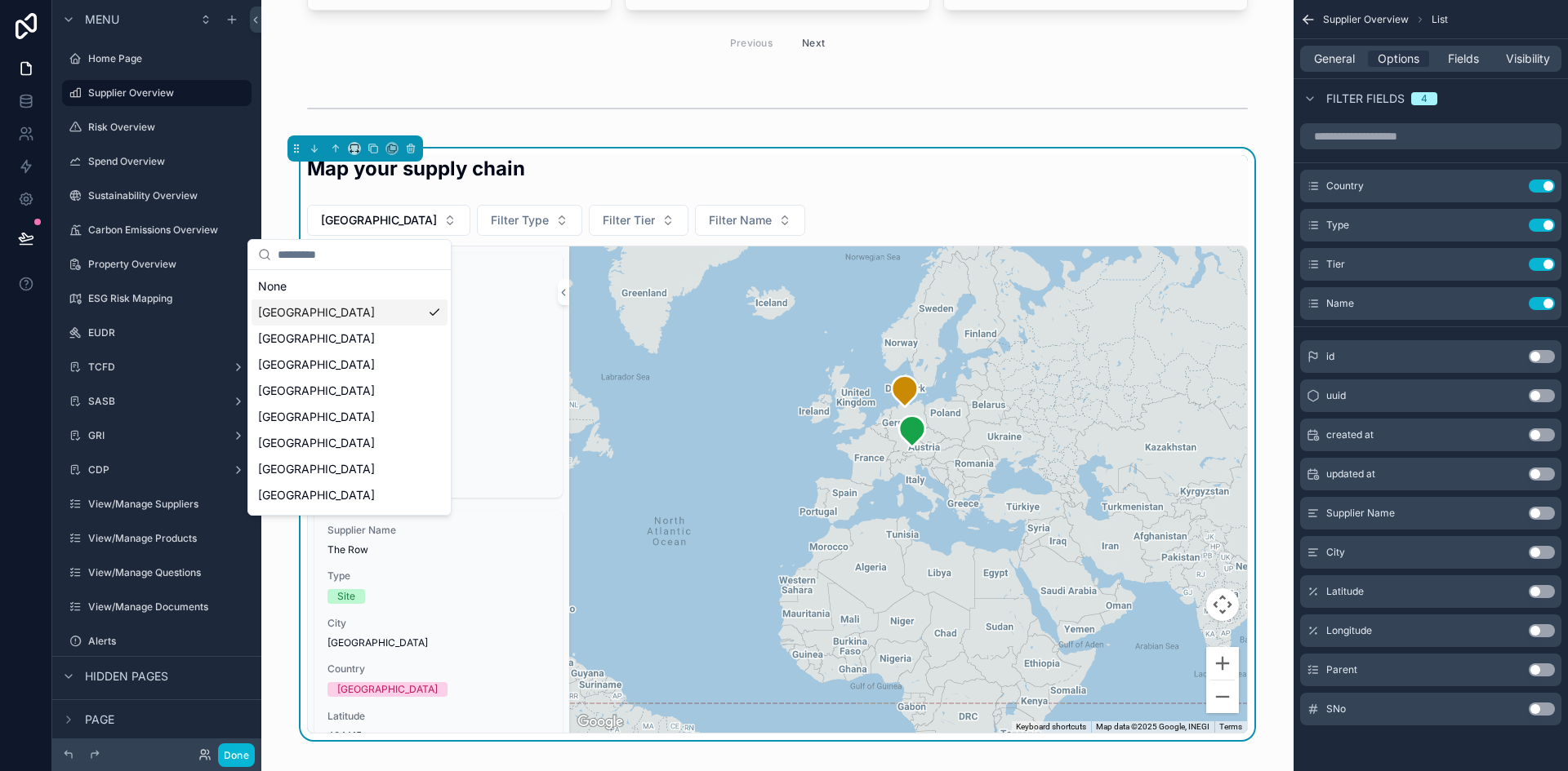
click at [334, 318] on div "[GEOGRAPHIC_DATA]" at bounding box center [349, 313] width 196 height 26
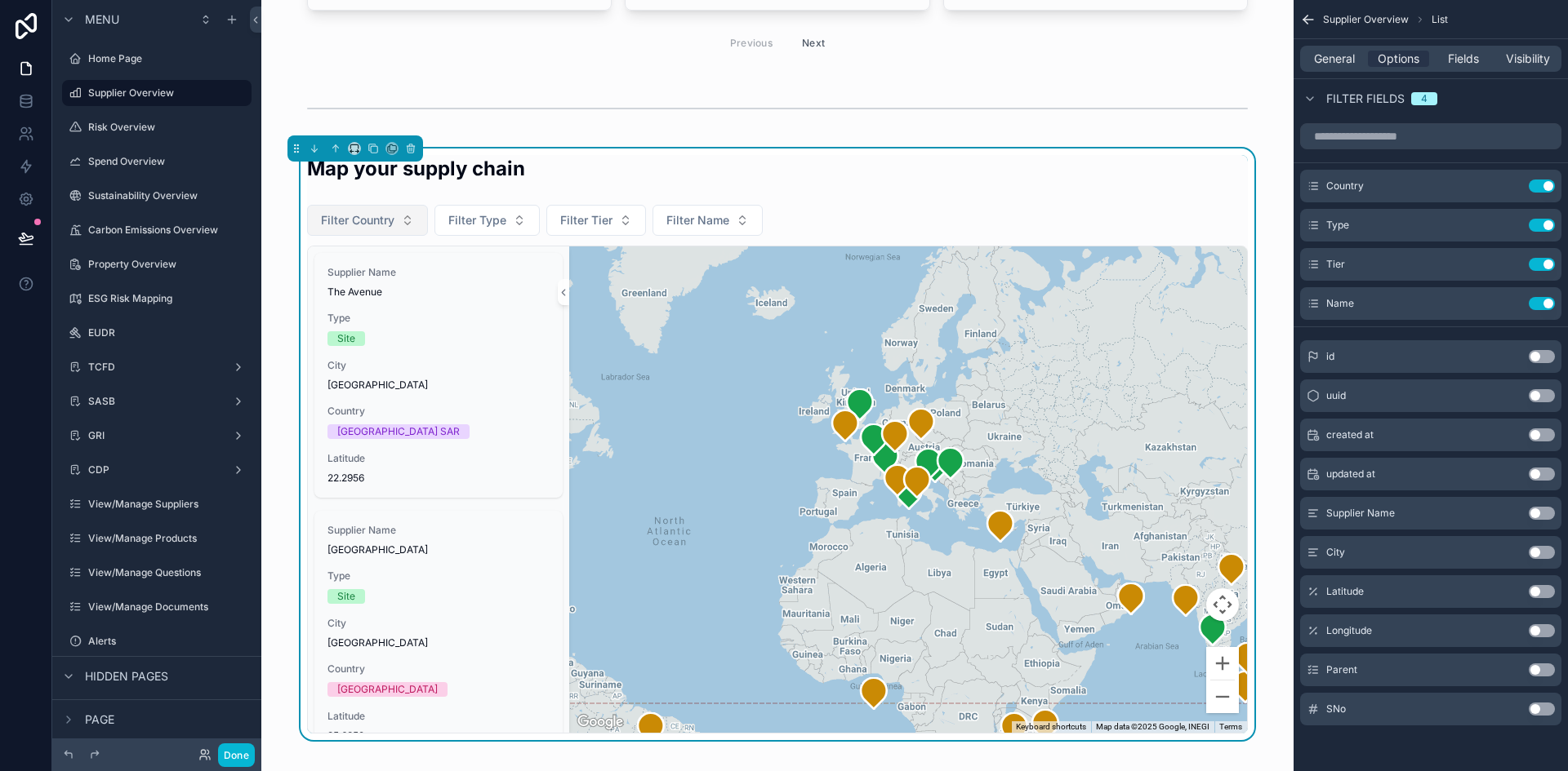
click at [365, 212] on span "Filter Country" at bounding box center [357, 220] width 73 height 16
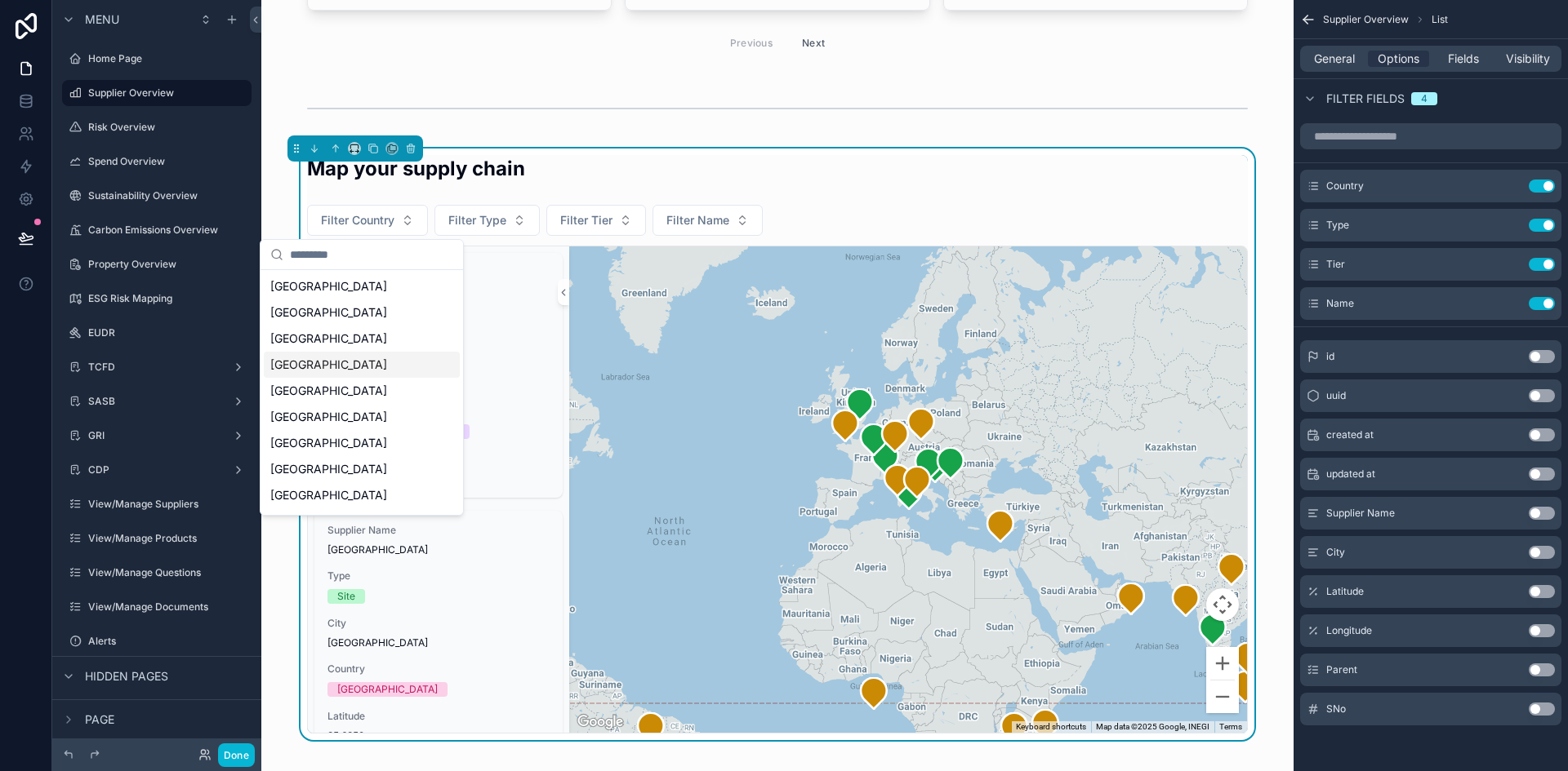
click at [357, 367] on div "[GEOGRAPHIC_DATA]" at bounding box center [361, 364] width 196 height 26
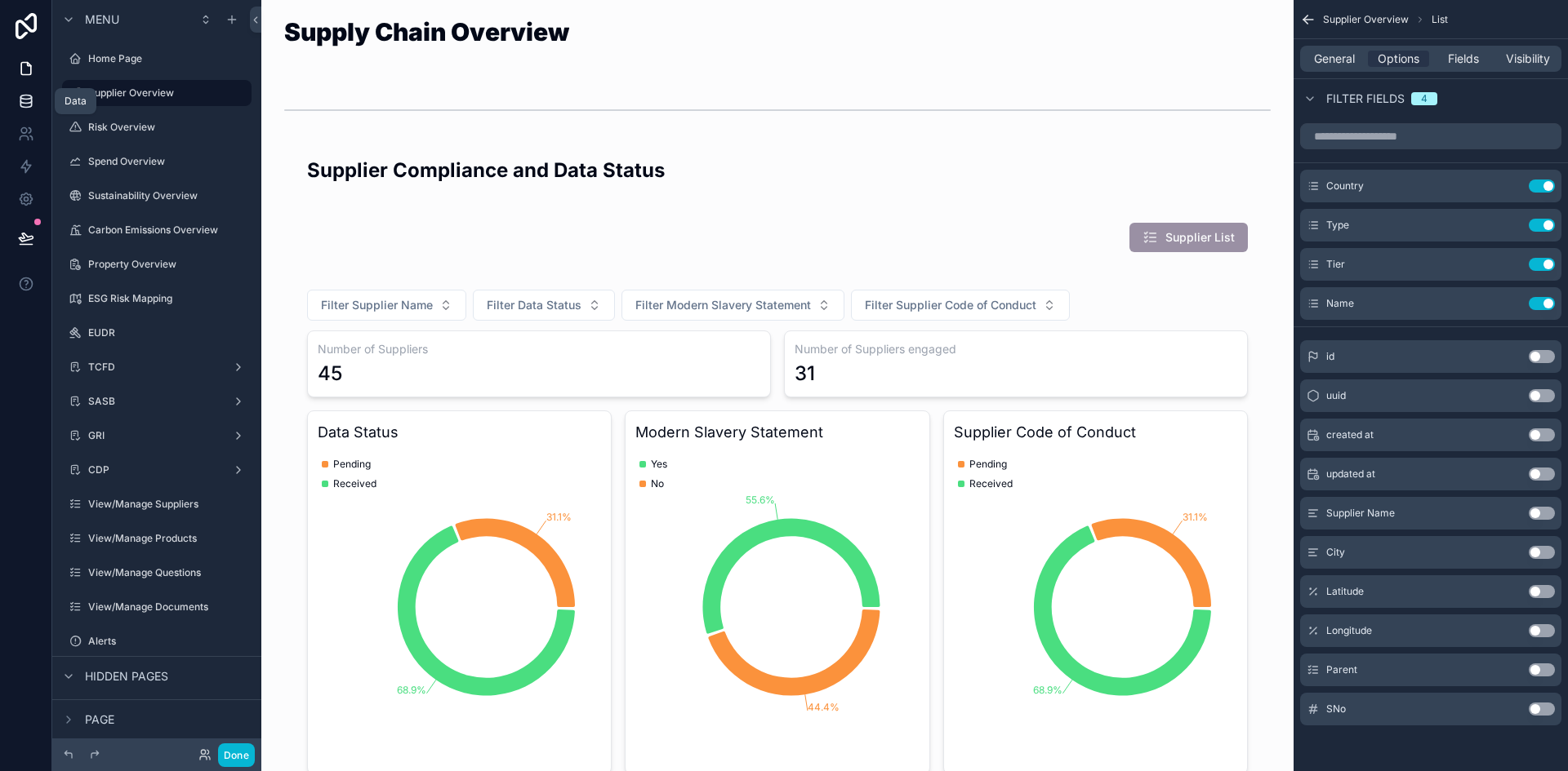
click at [18, 99] on icon at bounding box center [26, 101] width 16 height 16
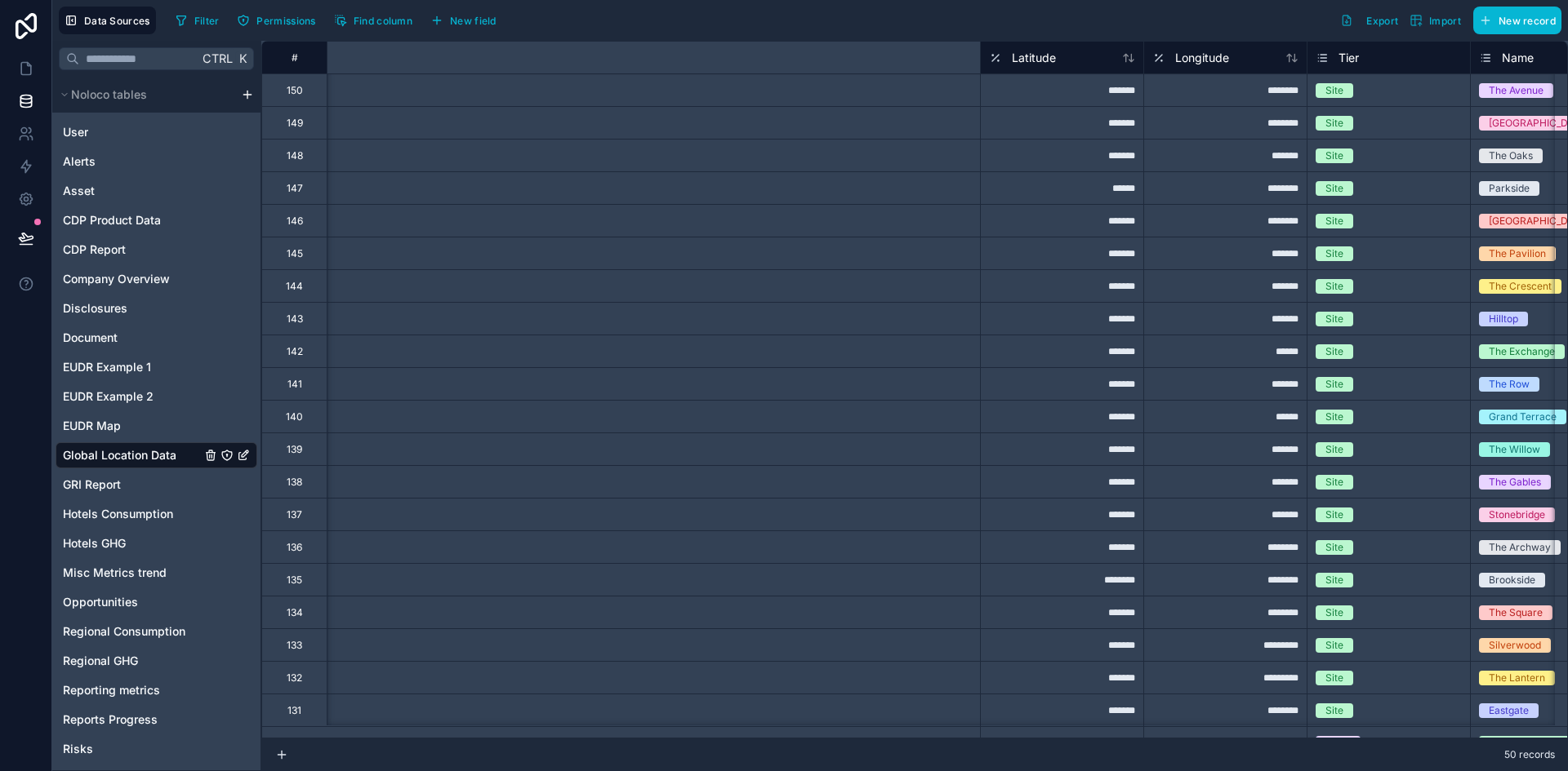
scroll to position [0, 895]
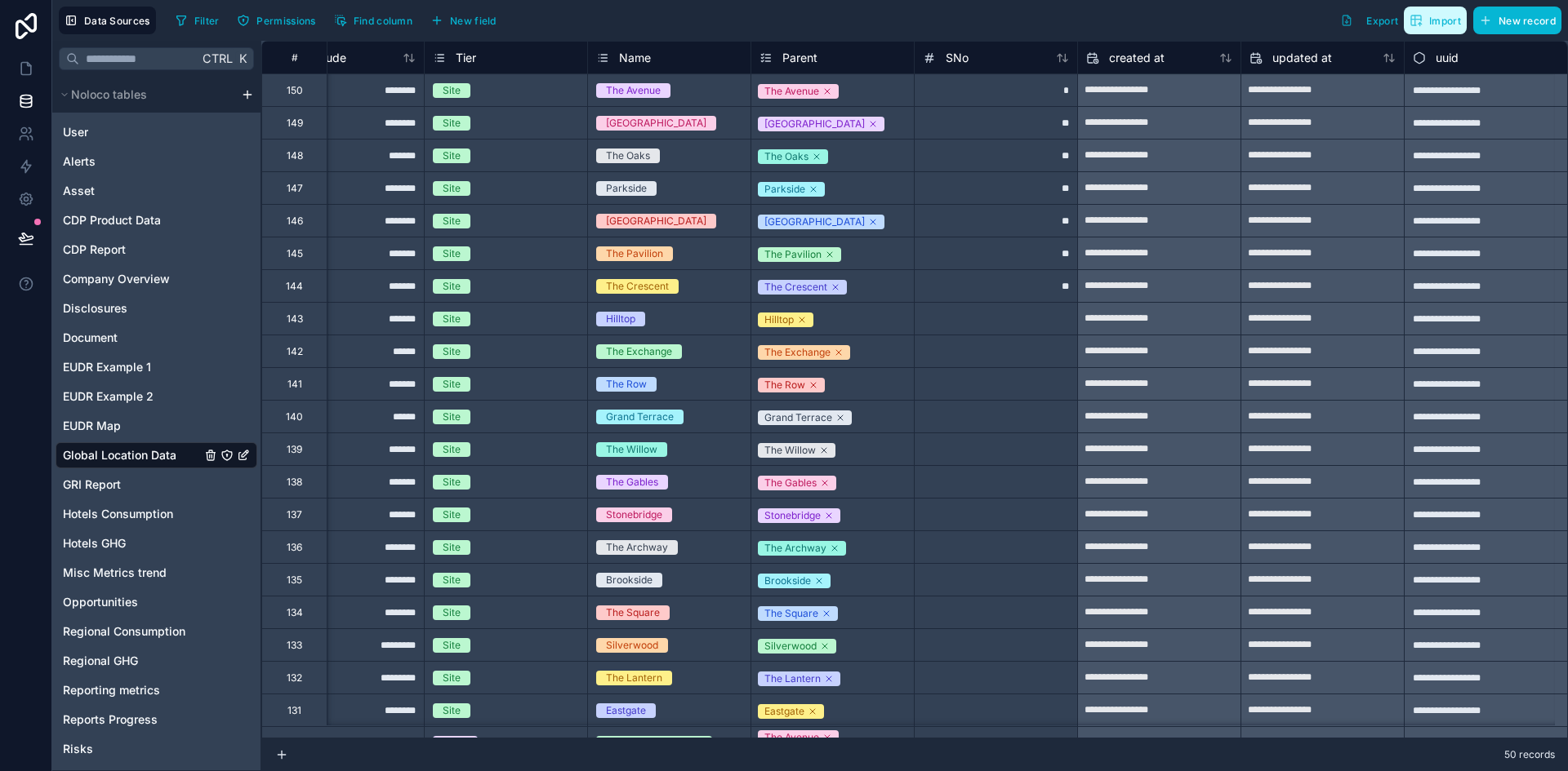
click at [1430, 28] on button "Import" at bounding box center [1435, 21] width 63 height 28
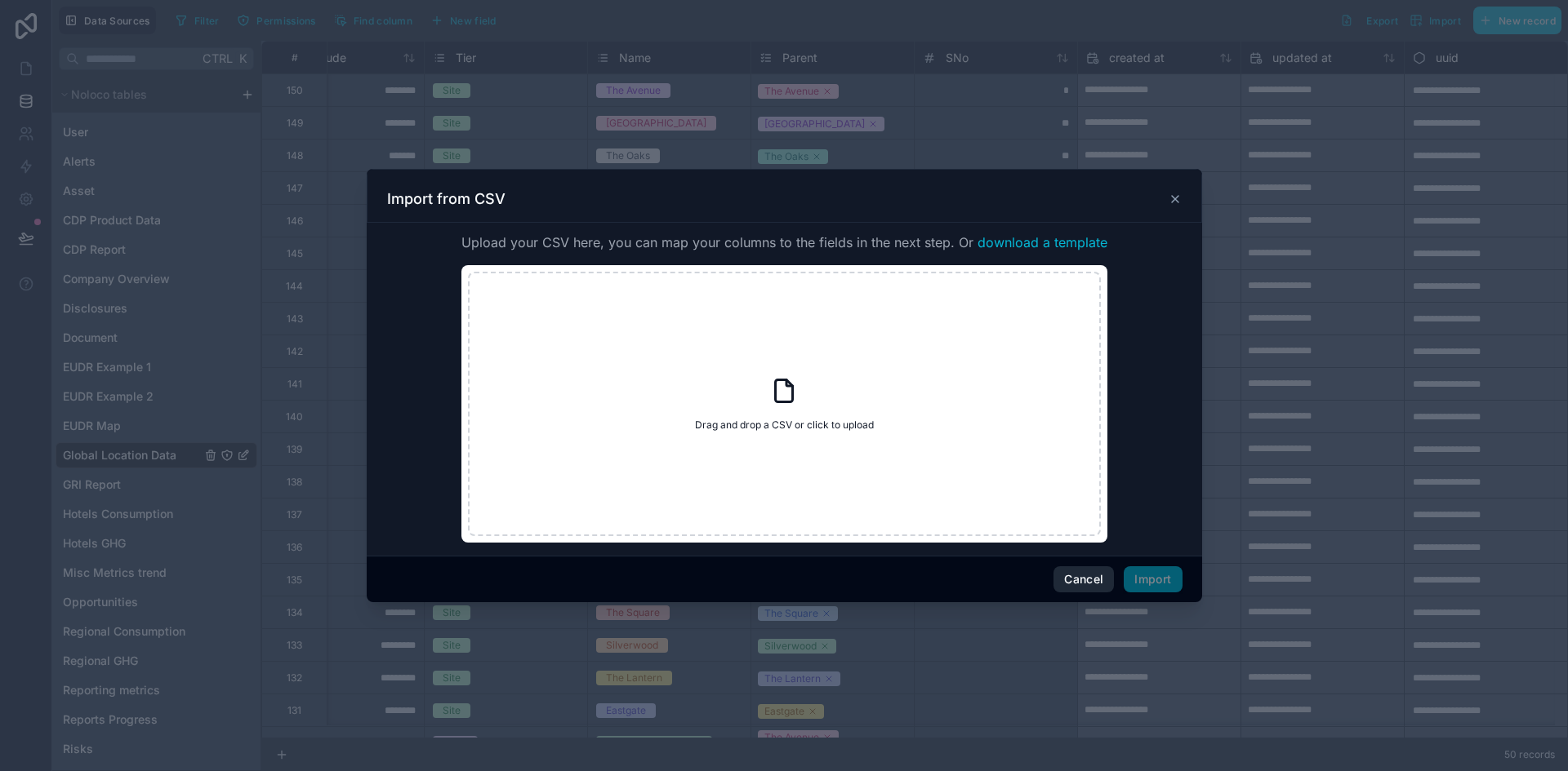
click at [1072, 581] on button "Cancel" at bounding box center [1083, 579] width 60 height 26
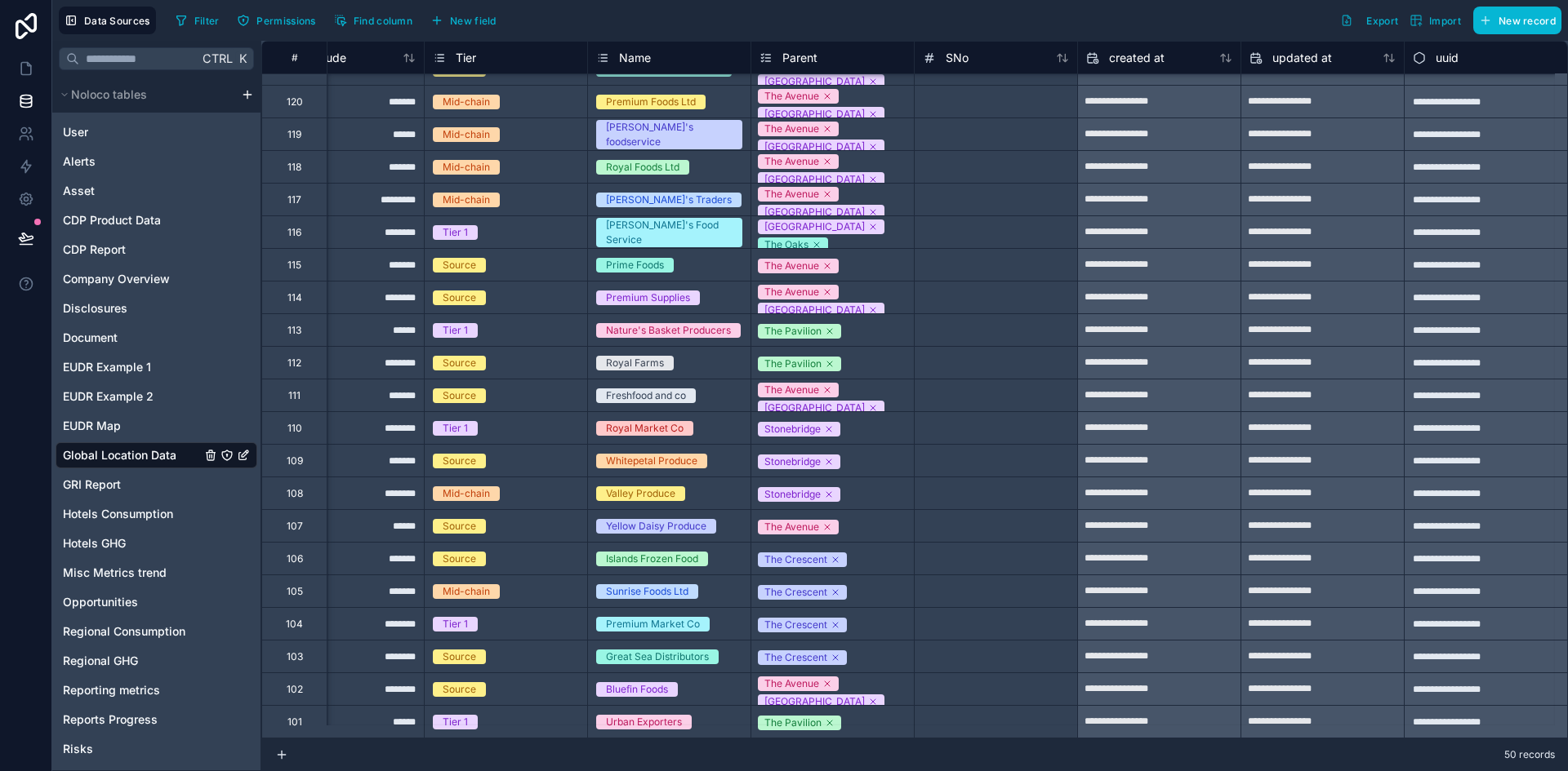
scroll to position [980, 895]
drag, startPoint x: 11, startPoint y: 79, endPoint x: 4, endPoint y: 120, distance: 41.6
click at [11, 79] on link at bounding box center [26, 68] width 52 height 33
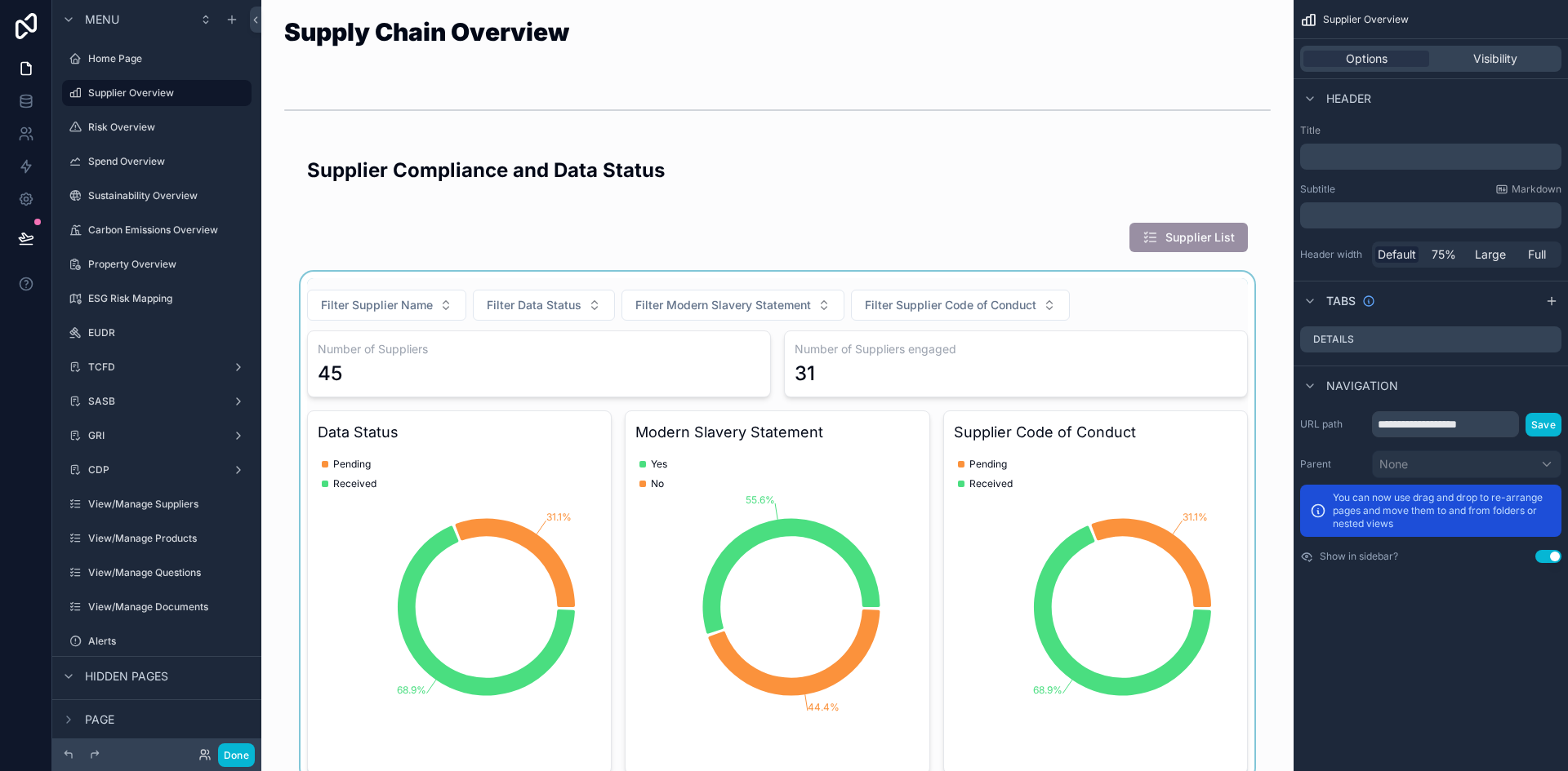
click at [350, 303] on div "scrollable content" at bounding box center [778, 527] width 1006 height 509
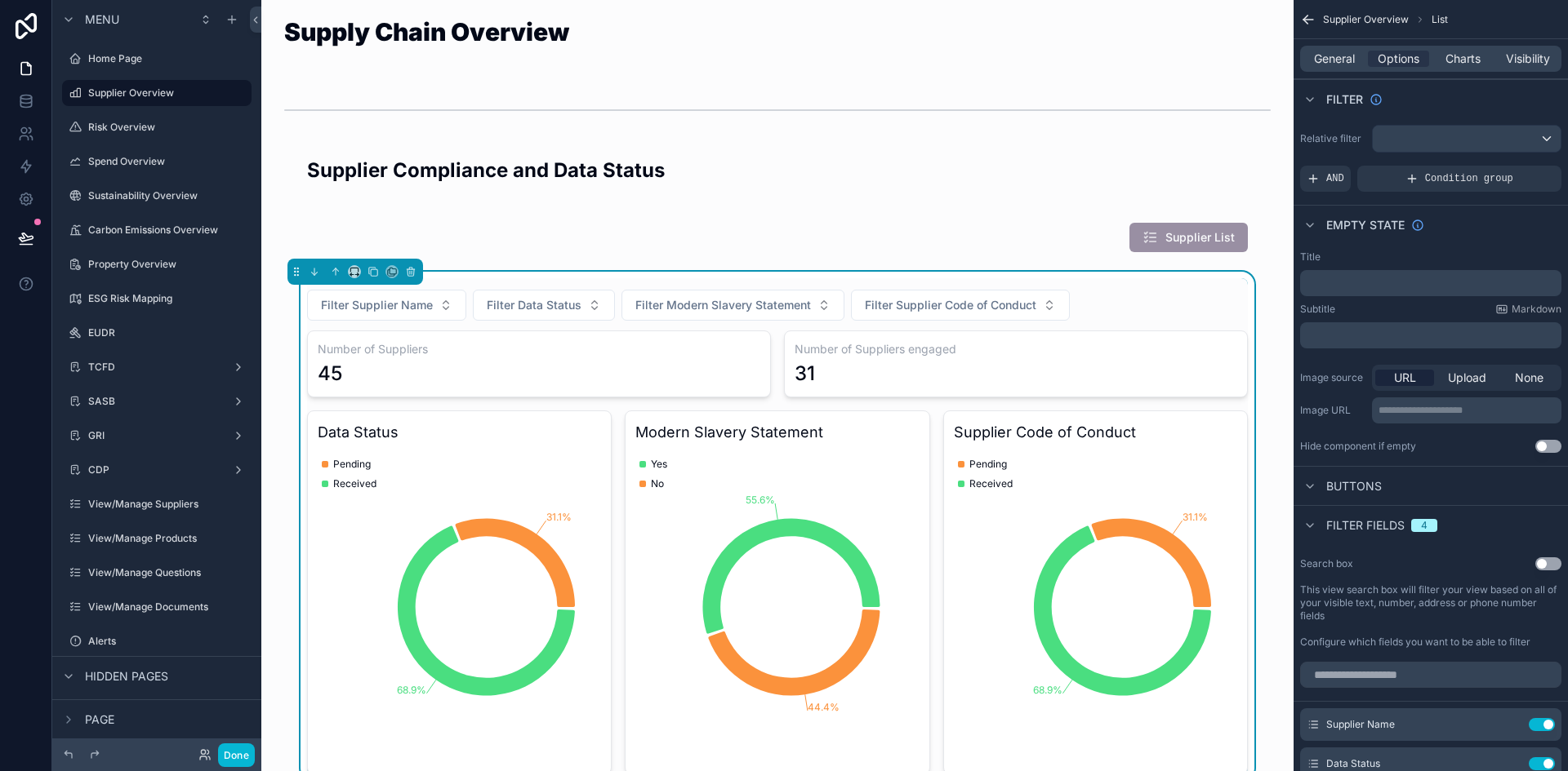
click at [350, 303] on span "Filter Supplier Name" at bounding box center [376, 305] width 111 height 16
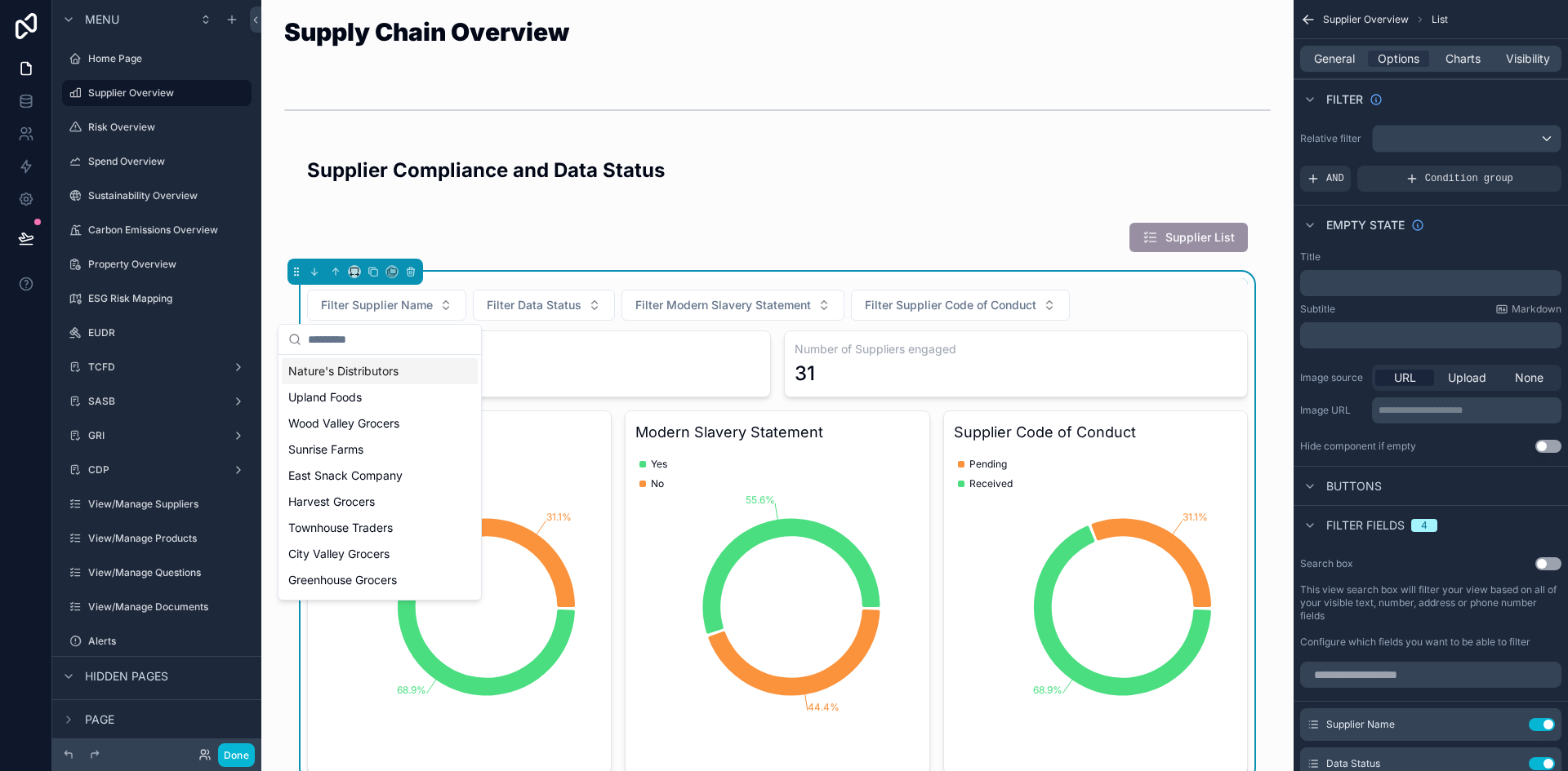
click at [350, 303] on span "Filter Supplier Name" at bounding box center [376, 305] width 111 height 16
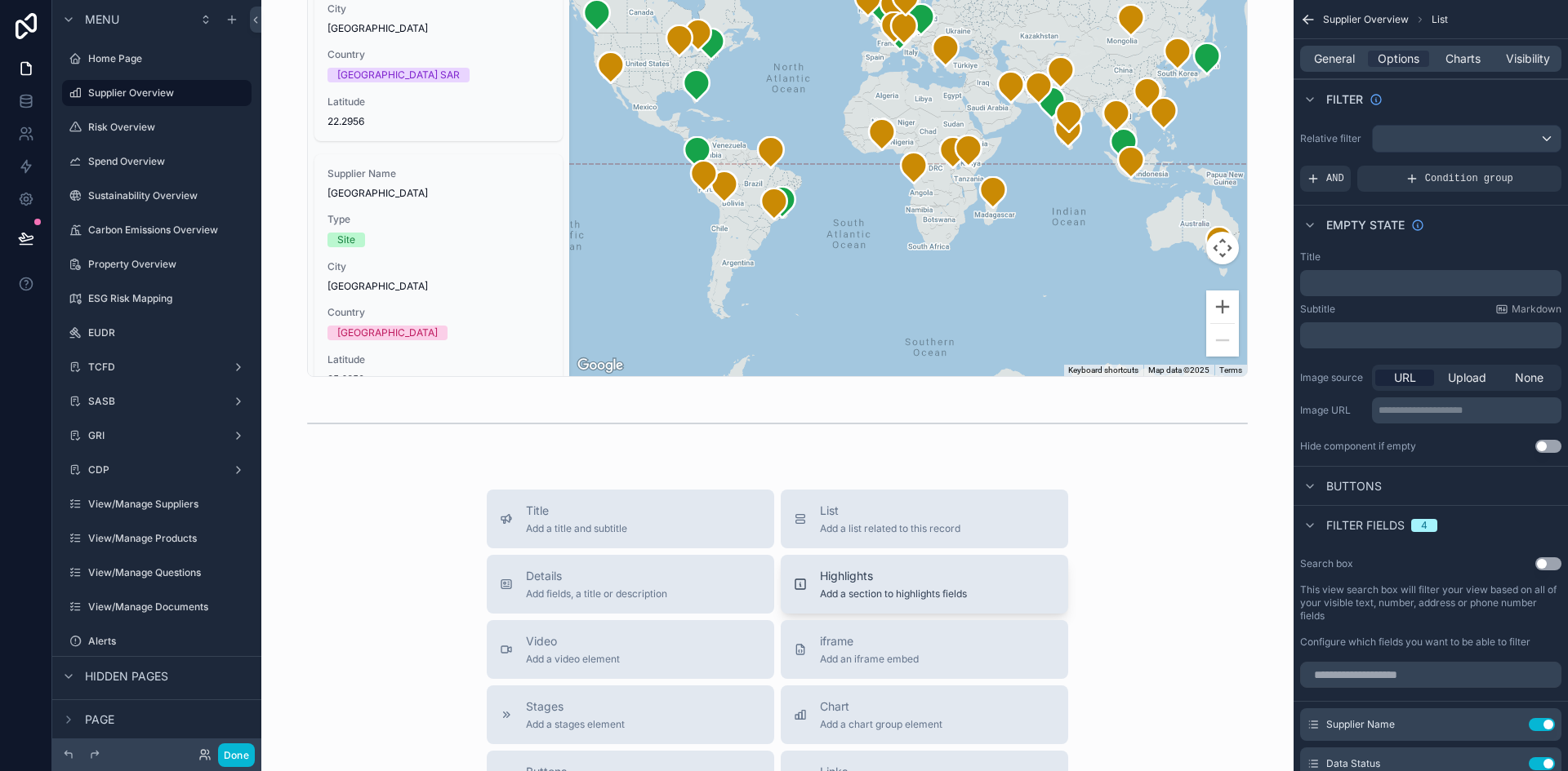
scroll to position [2448, 0]
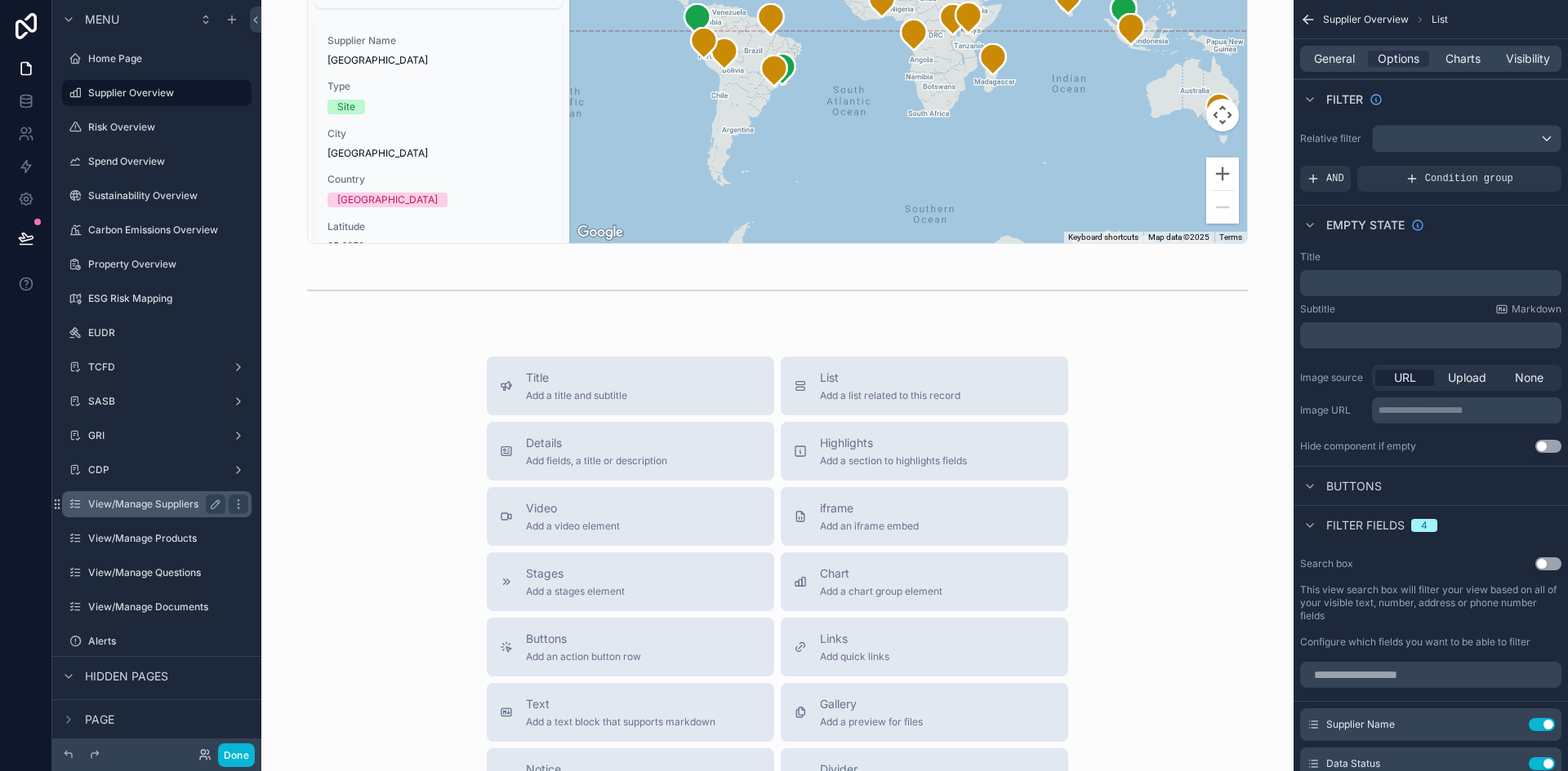
click at [140, 509] on label "View/Manage Suppliers" at bounding box center [153, 504] width 130 height 13
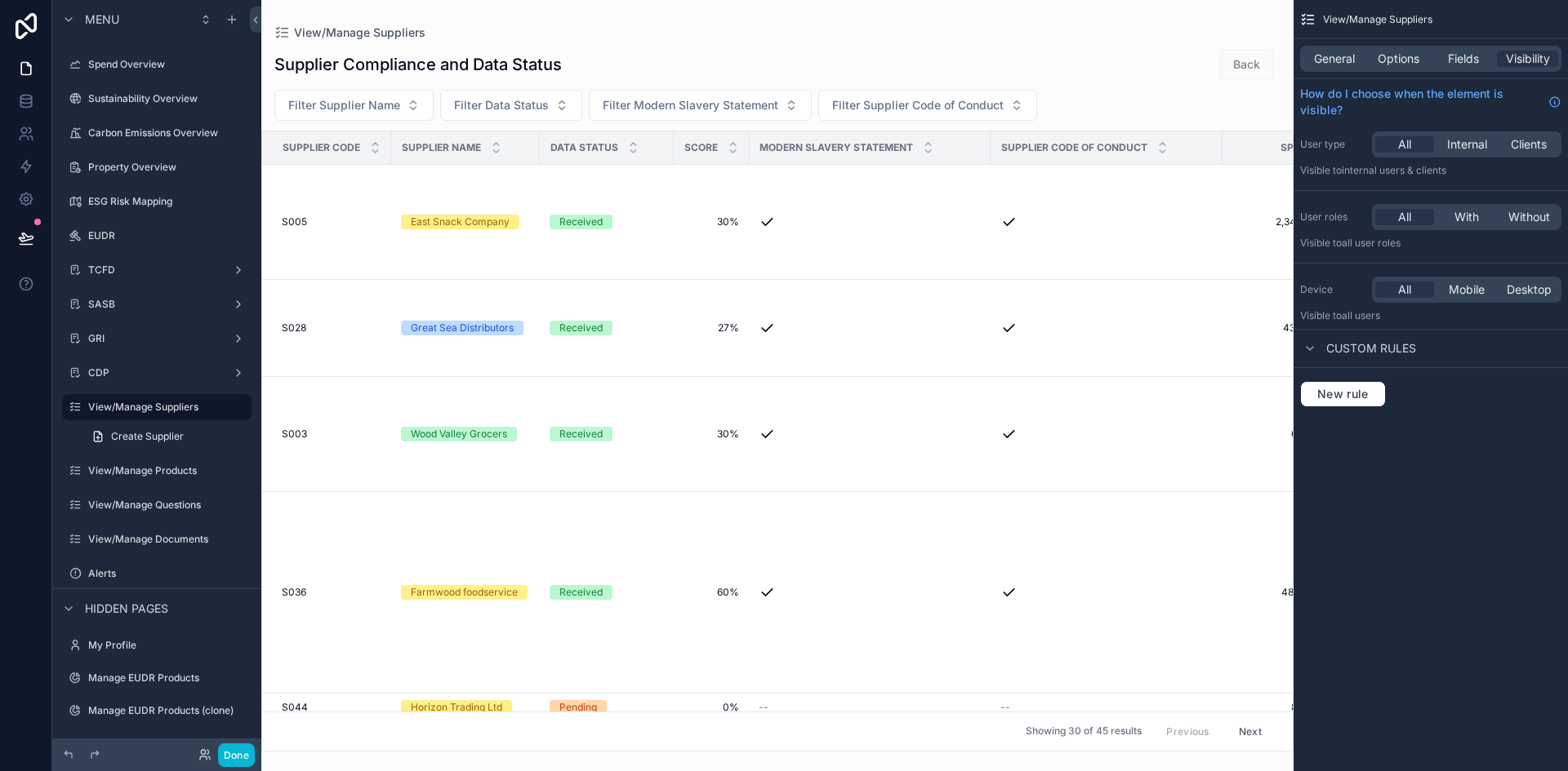
drag, startPoint x: 658, startPoint y: 747, endPoint x: 810, endPoint y: 744, distance: 152.0
click at [810, 744] on div "scrollable content" at bounding box center [777, 385] width 1032 height 771
click at [25, 106] on icon at bounding box center [26, 101] width 16 height 16
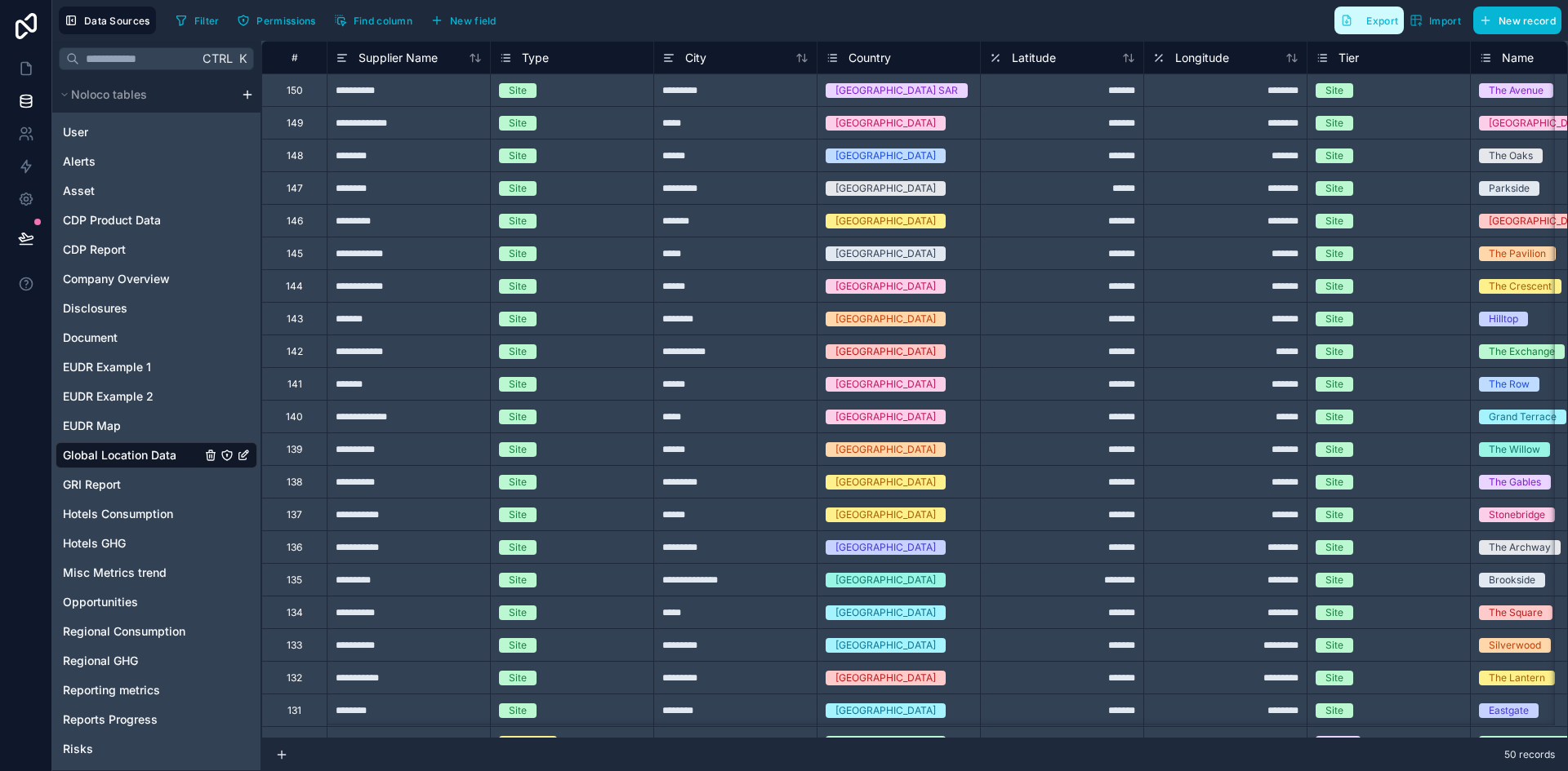
click at [1386, 17] on span "Export" at bounding box center [1381, 21] width 32 height 12
click at [23, 128] on icon at bounding box center [24, 130] width 6 height 6
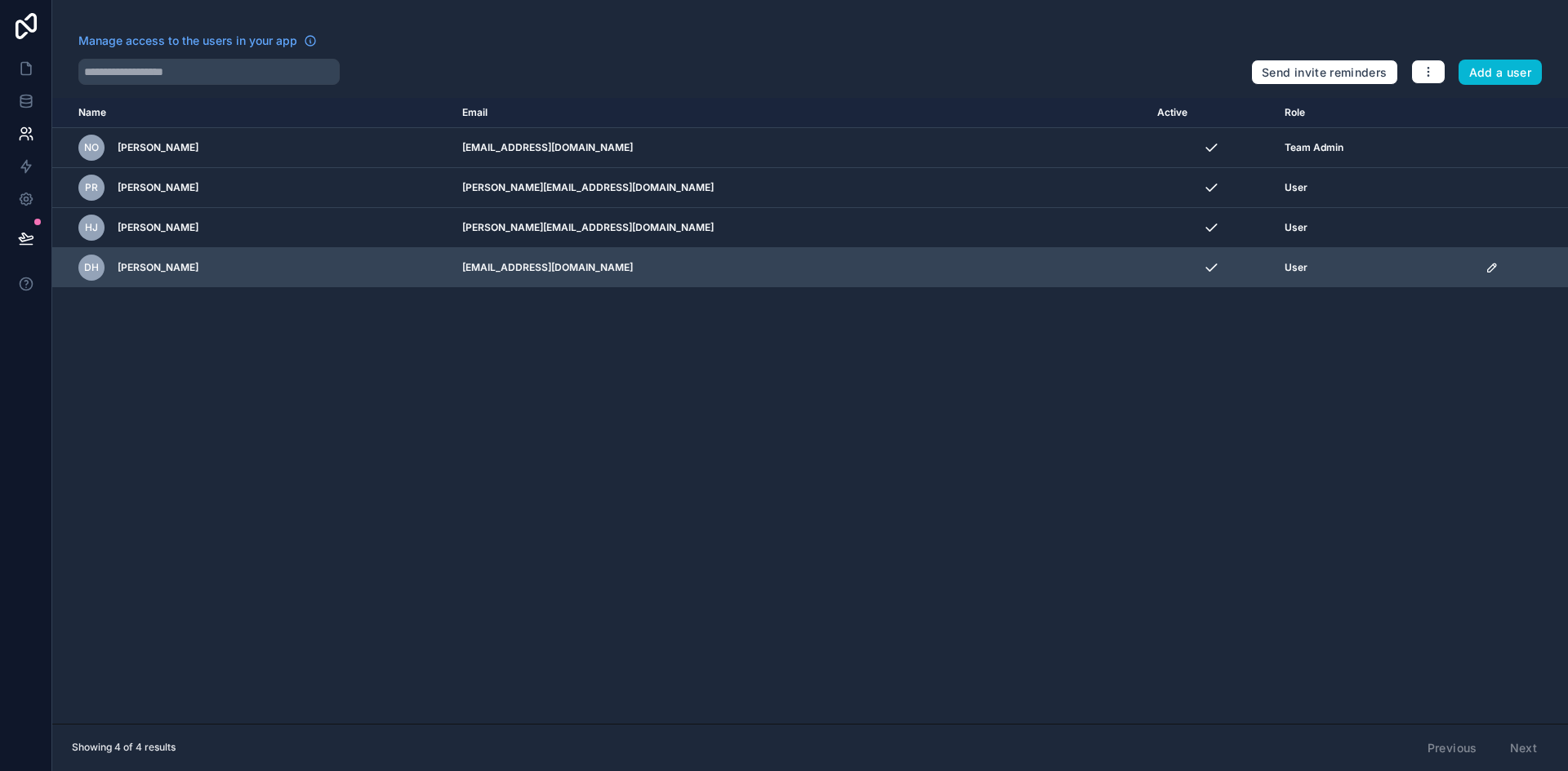
click at [1485, 269] on icon "scrollable content" at bounding box center [1491, 267] width 13 height 13
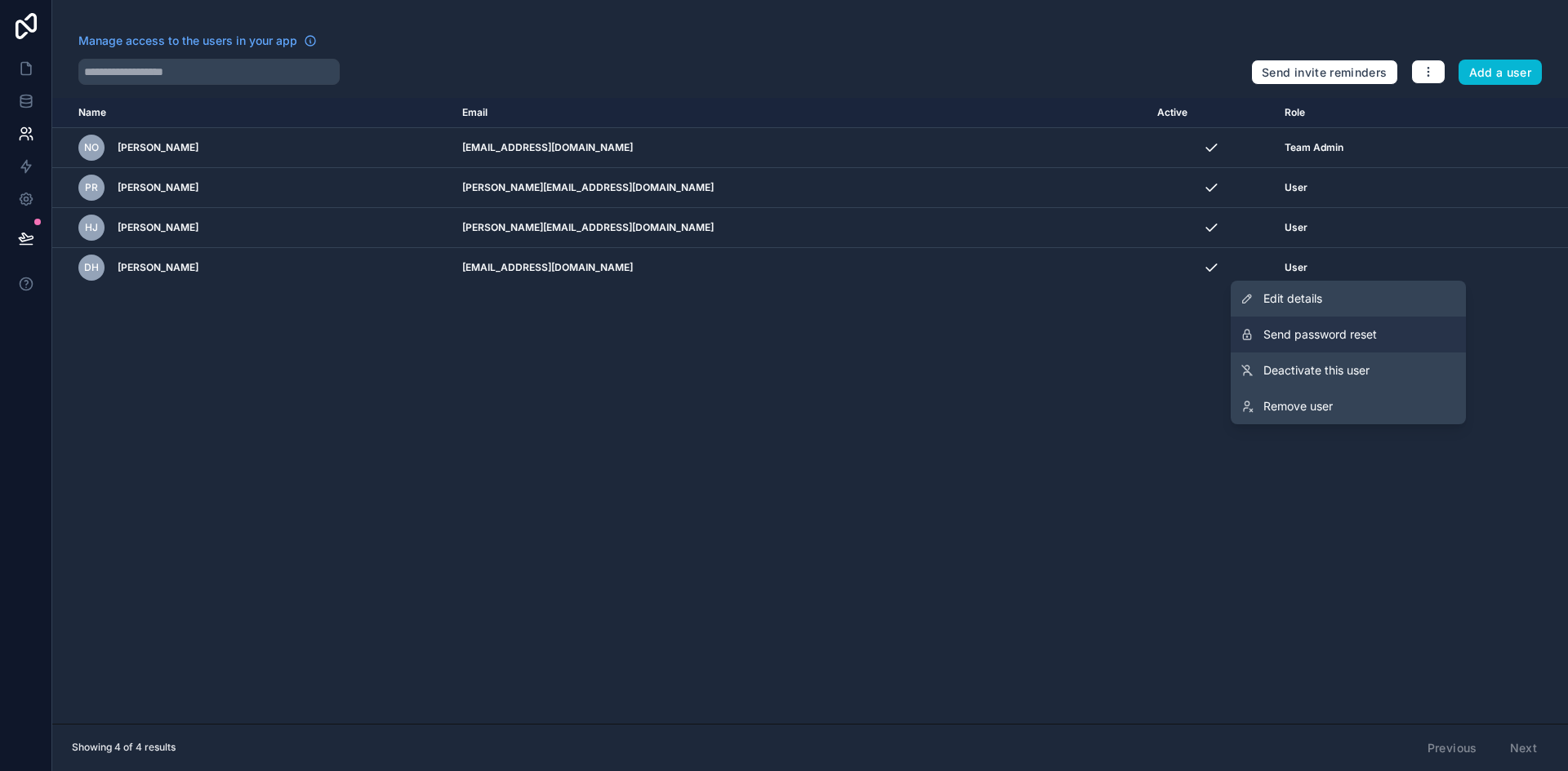
click at [1351, 334] on span "Send password reset" at bounding box center [1319, 334] width 113 height 16
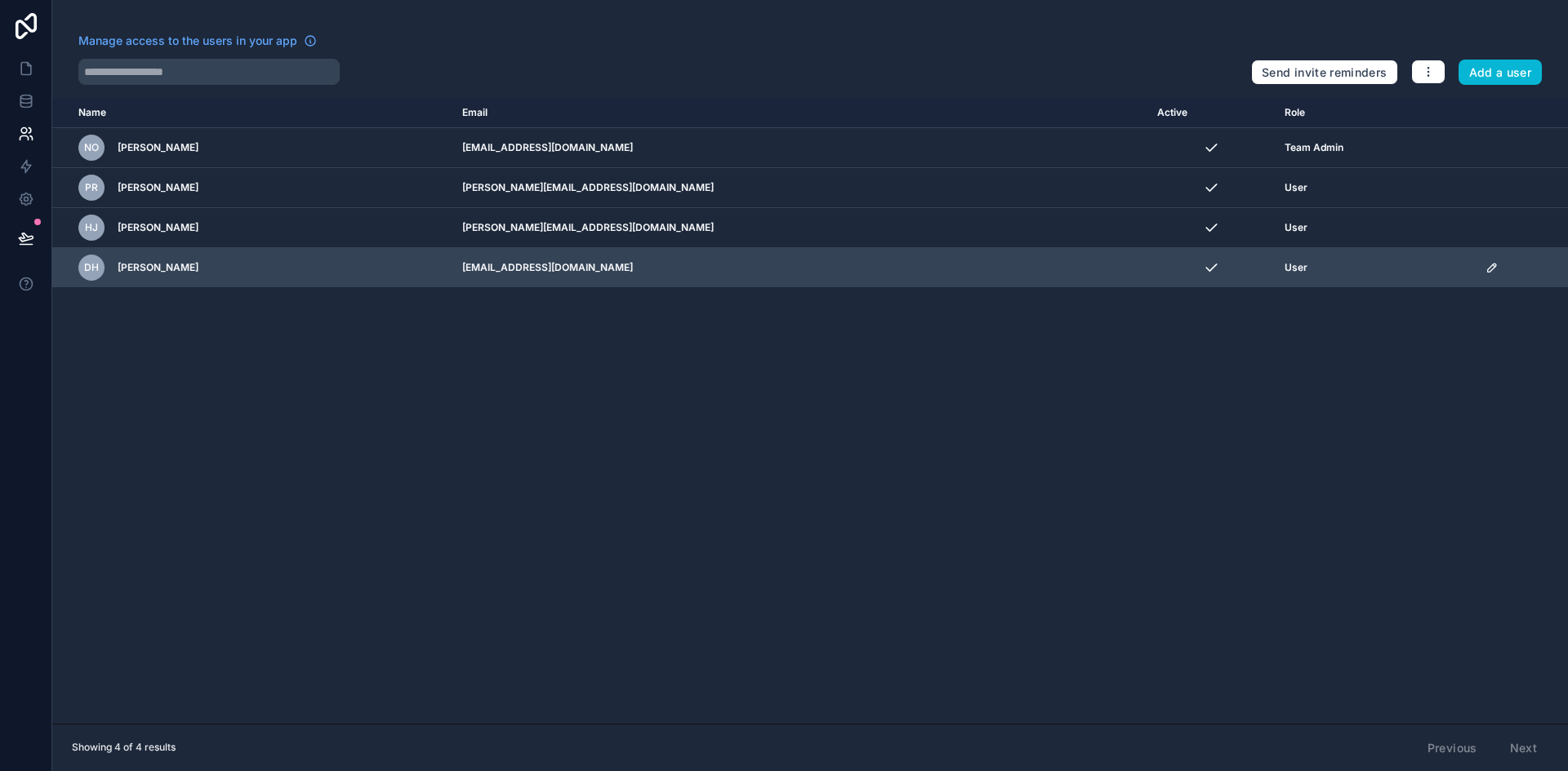
click at [1485, 267] on icon "scrollable content" at bounding box center [1491, 267] width 13 height 13
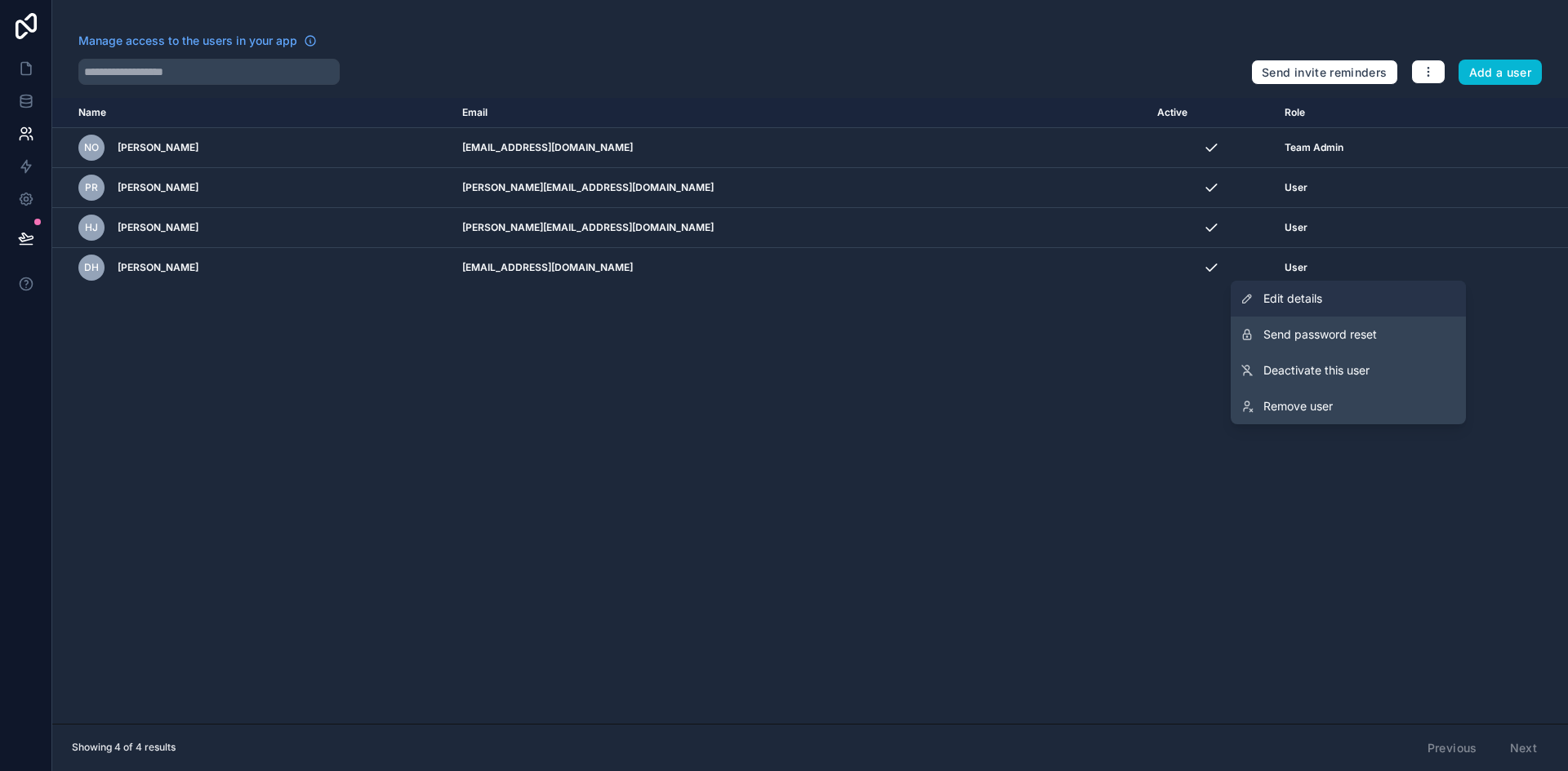
click at [1391, 302] on link "Edit details" at bounding box center [1348, 299] width 235 height 36
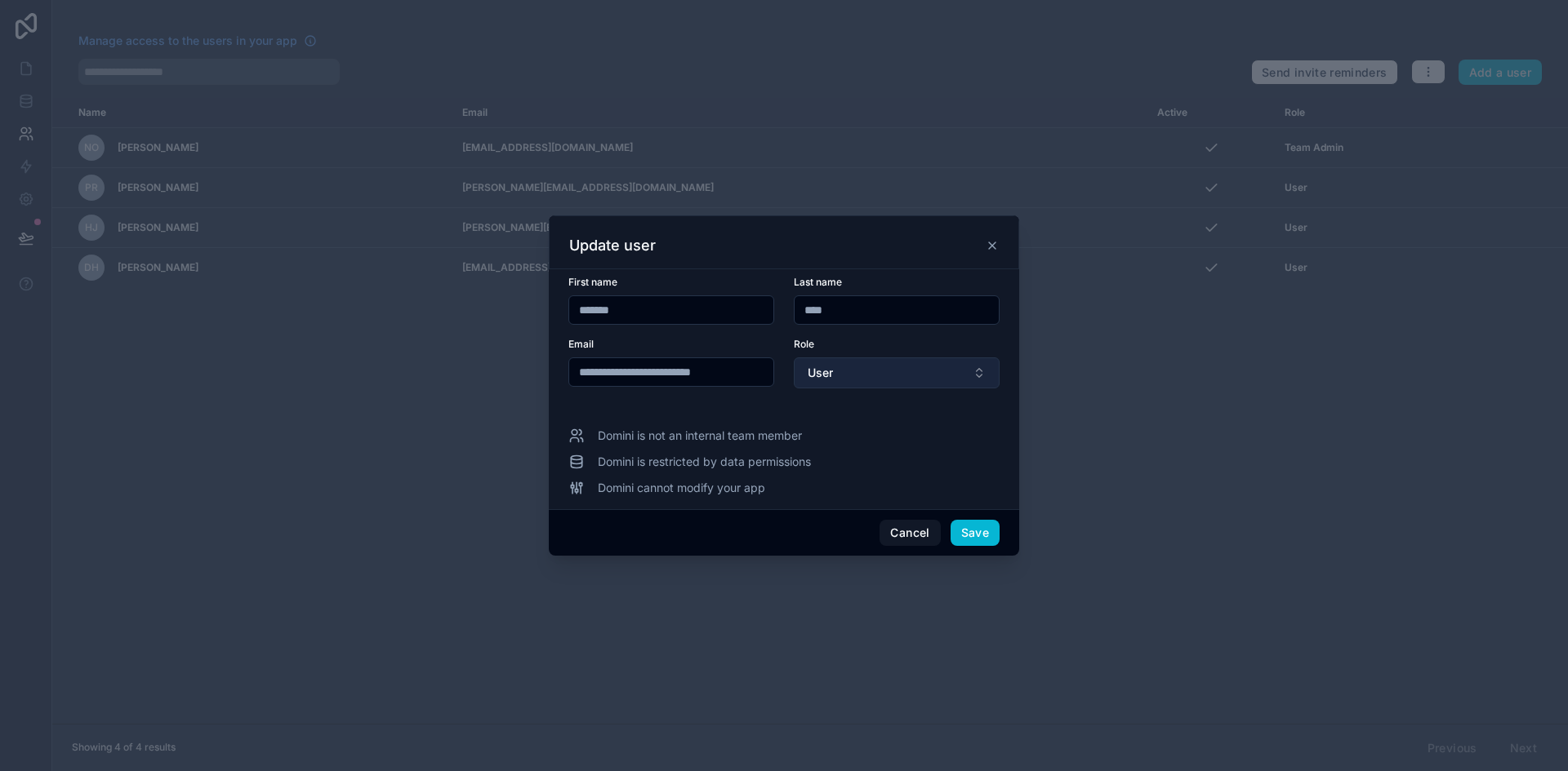
click at [835, 370] on button "User" at bounding box center [897, 373] width 206 height 31
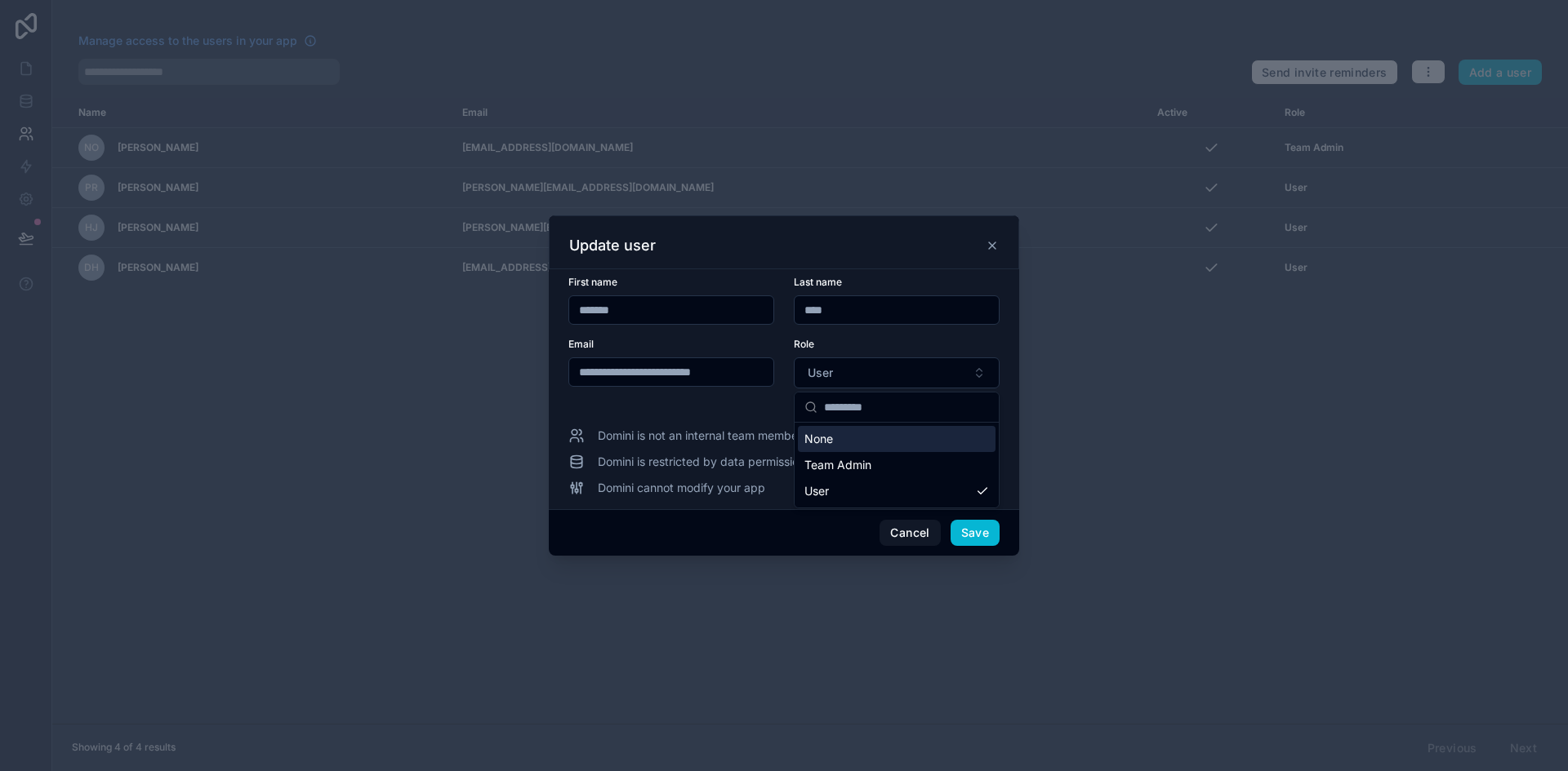
click at [854, 403] on input "text" at bounding box center [906, 408] width 165 height 29
click at [859, 466] on span "Team Admin" at bounding box center [837, 464] width 67 height 16
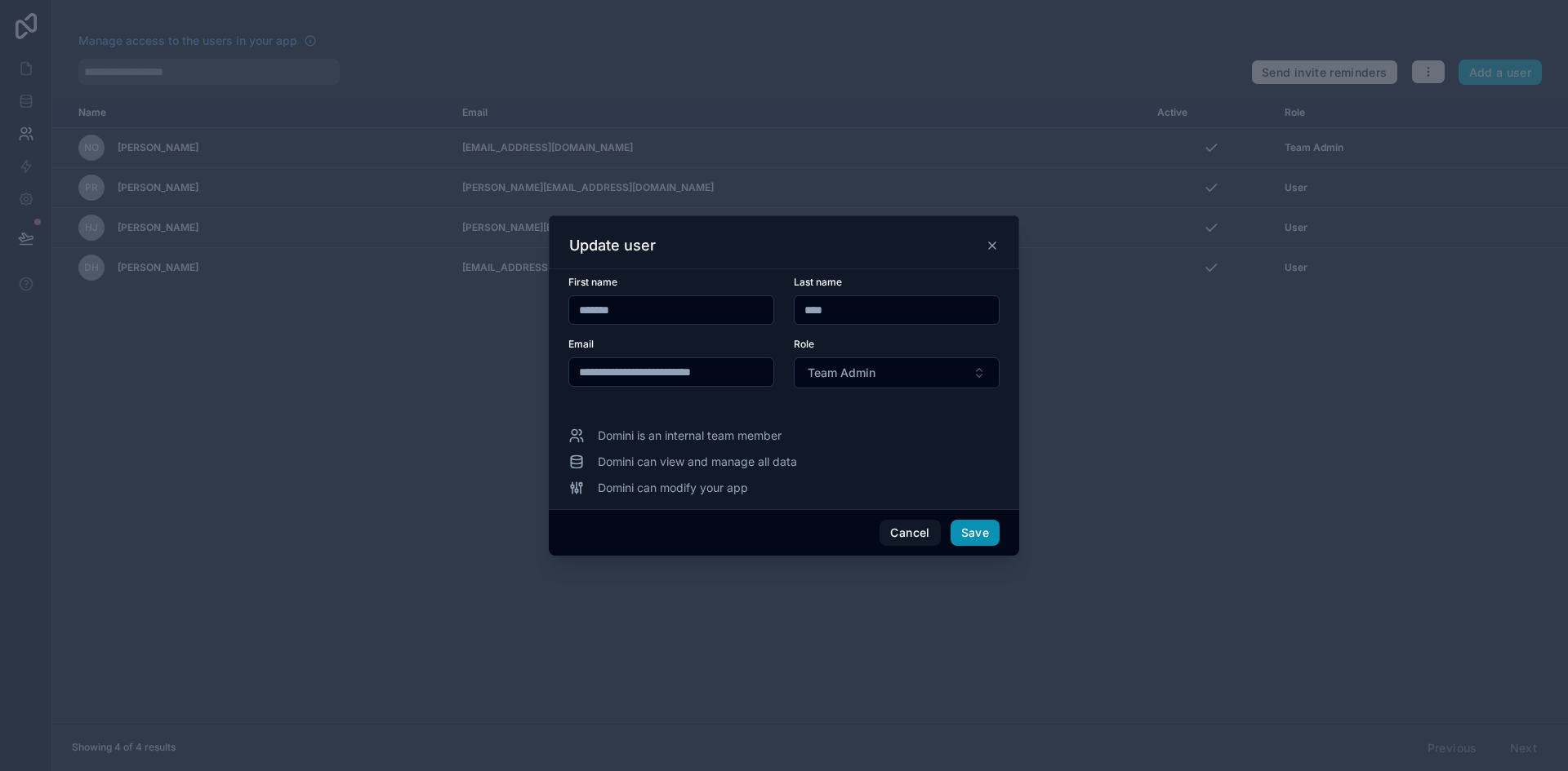
click at [974, 533] on button "Save" at bounding box center [974, 533] width 49 height 26
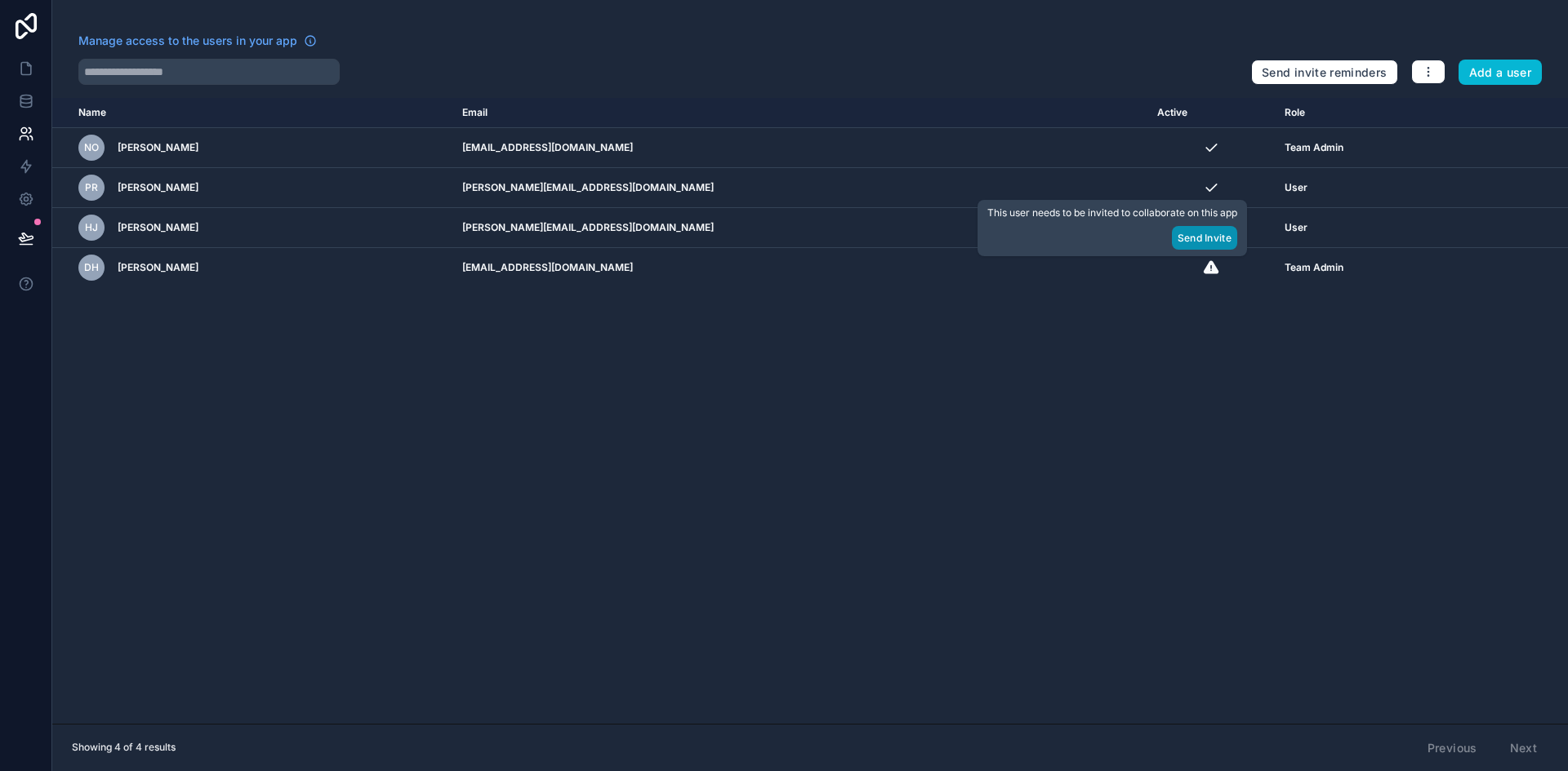
click at [1205, 232] on button "Send Invite" at bounding box center [1204, 237] width 66 height 23
click at [1208, 238] on button "Send Invite" at bounding box center [1204, 237] width 66 height 23
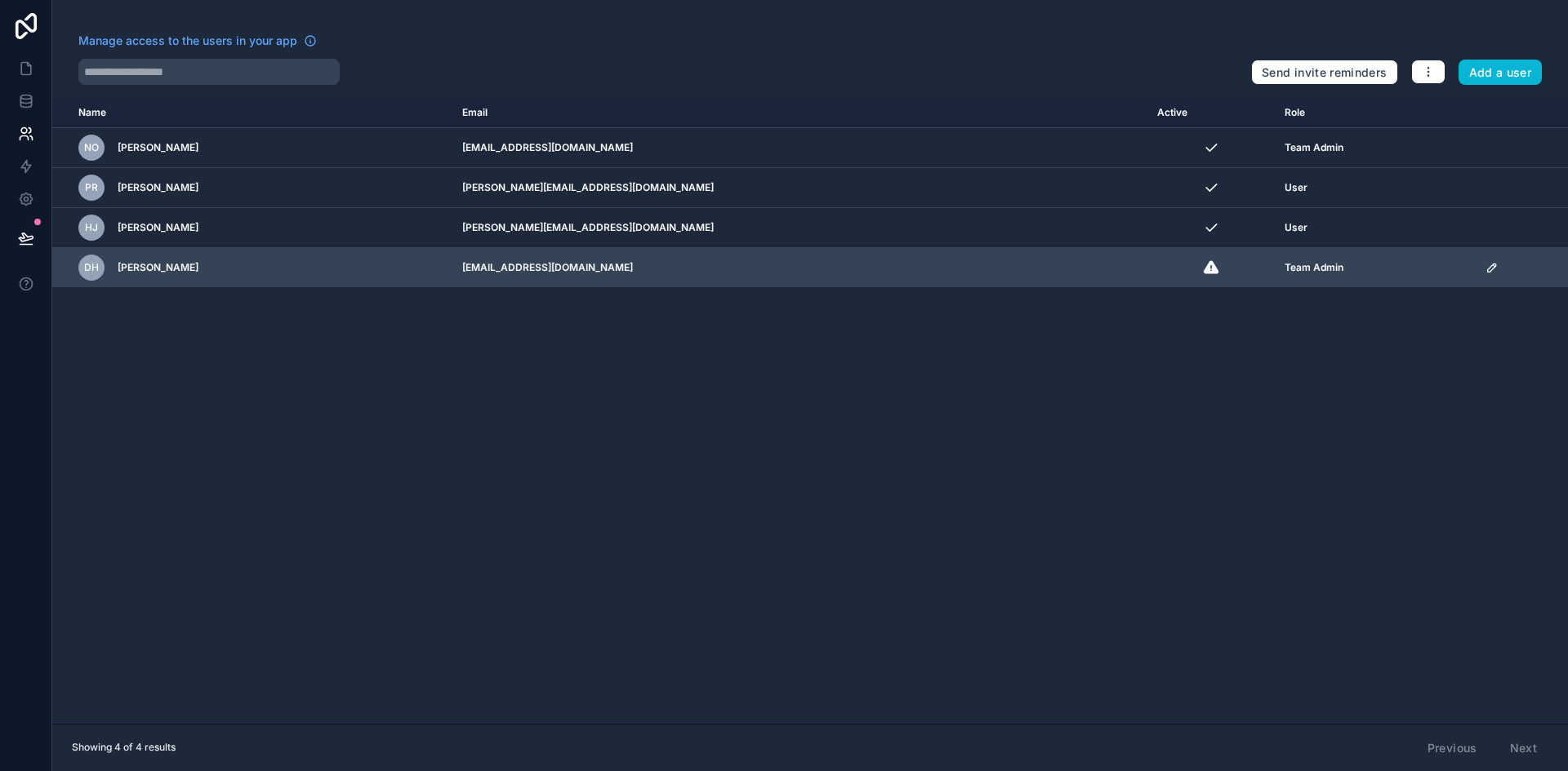
click at [1485, 267] on icon "scrollable content" at bounding box center [1491, 267] width 13 height 13
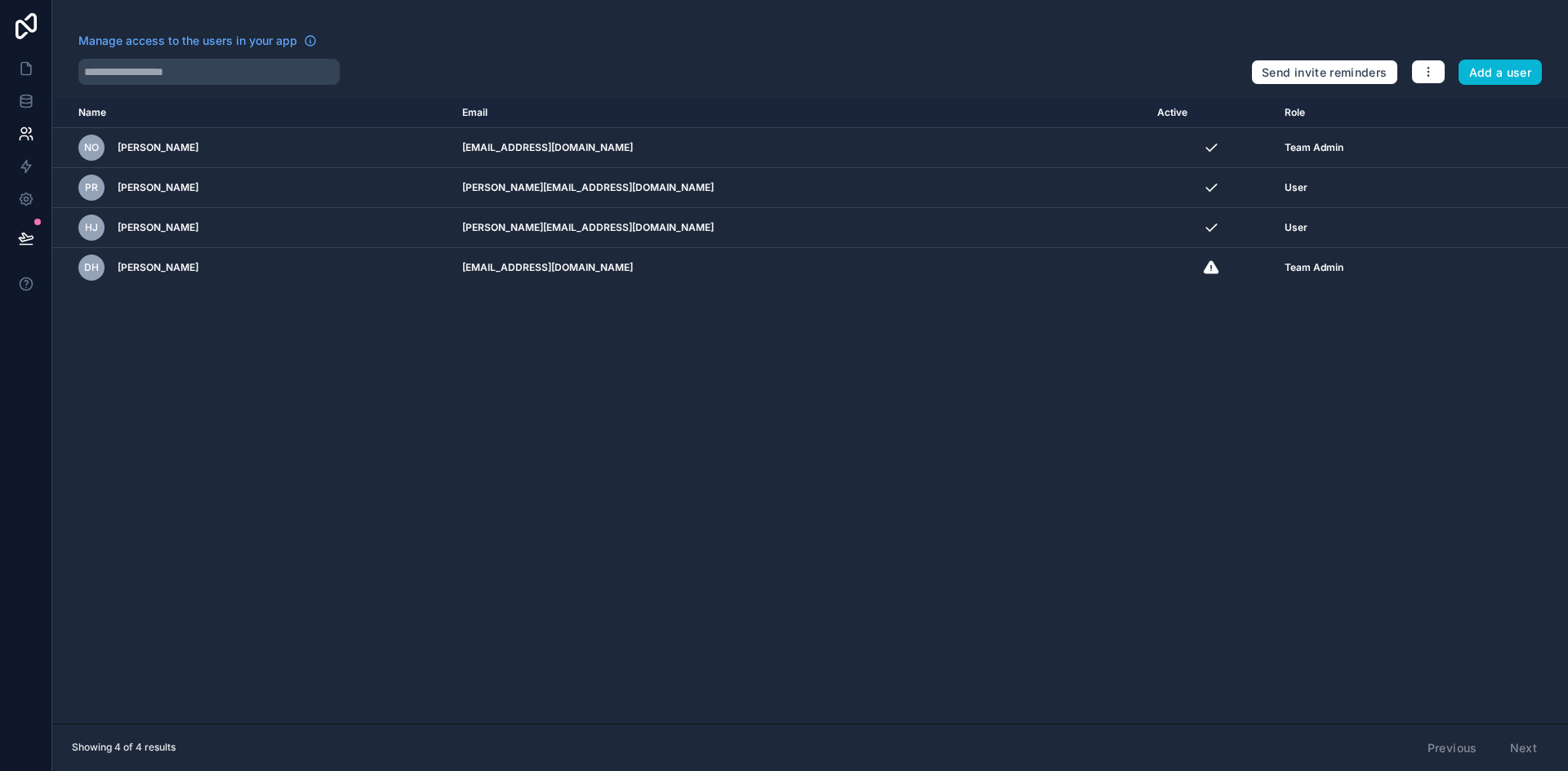
click at [1510, 408] on div "Name Email Active Role [DOMAIN_NAME] NO Neha Oka [EMAIL_ADDRESS][DOMAIN_NAME] T…" at bounding box center [809, 410] width 1515 height 626
drag, startPoint x: 32, startPoint y: 74, endPoint x: 29, endPoint y: 103, distance: 29.2
click at [32, 74] on icon at bounding box center [26, 68] width 16 height 16
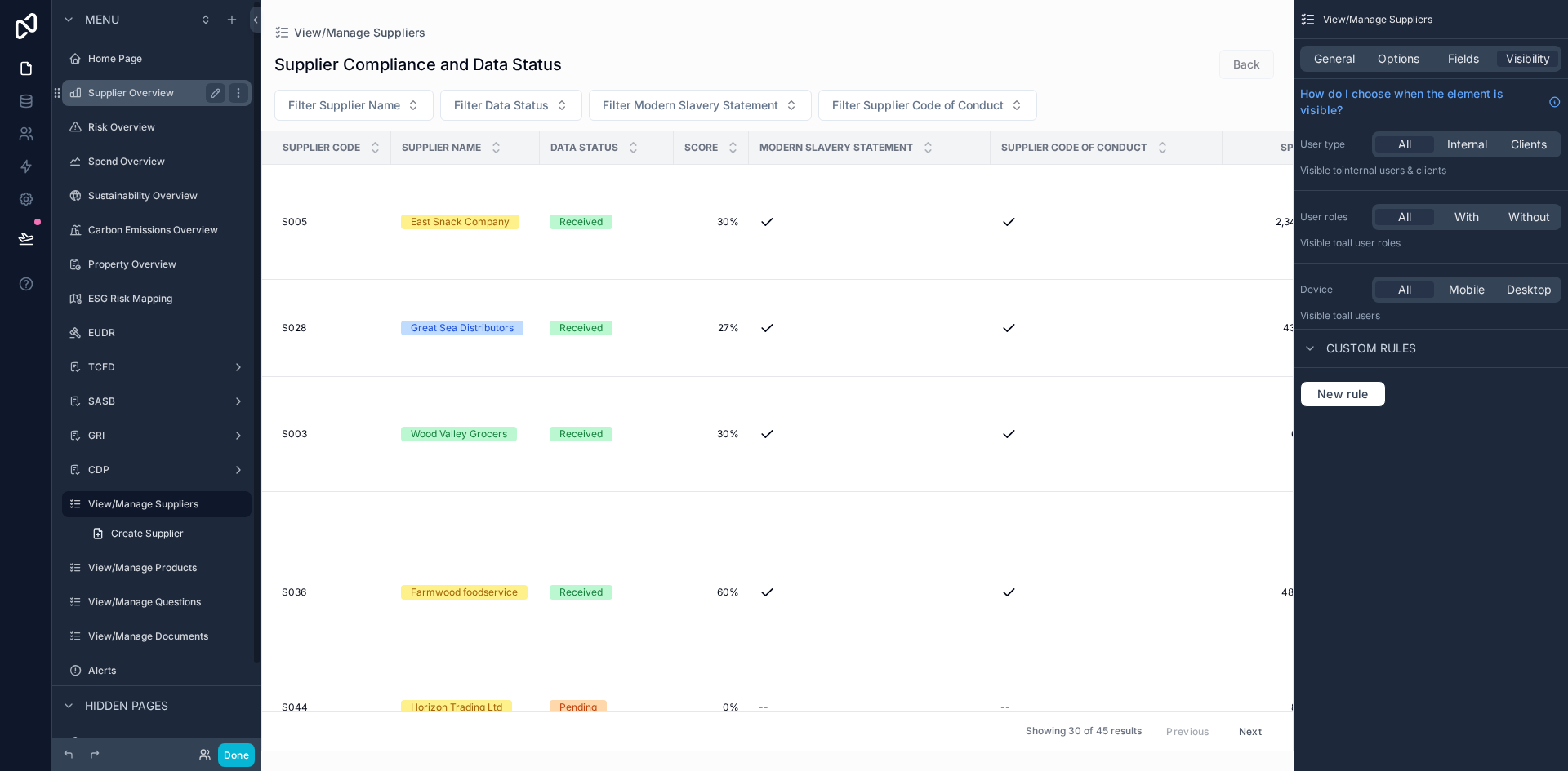
click at [116, 93] on label "Supplier Overview" at bounding box center [153, 92] width 130 height 13
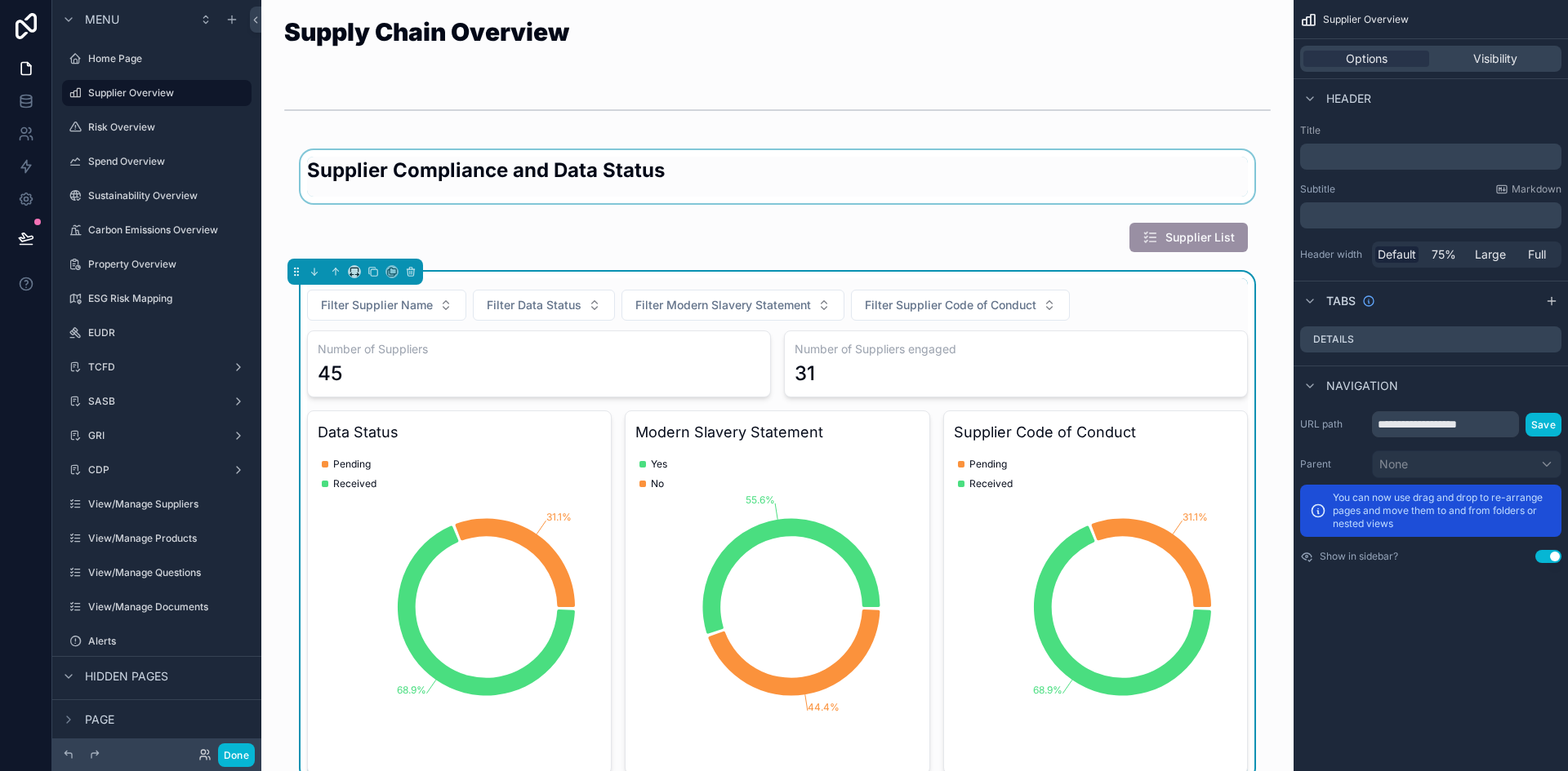
click at [769, 176] on div "scrollable content" at bounding box center [778, 176] width 1006 height 53
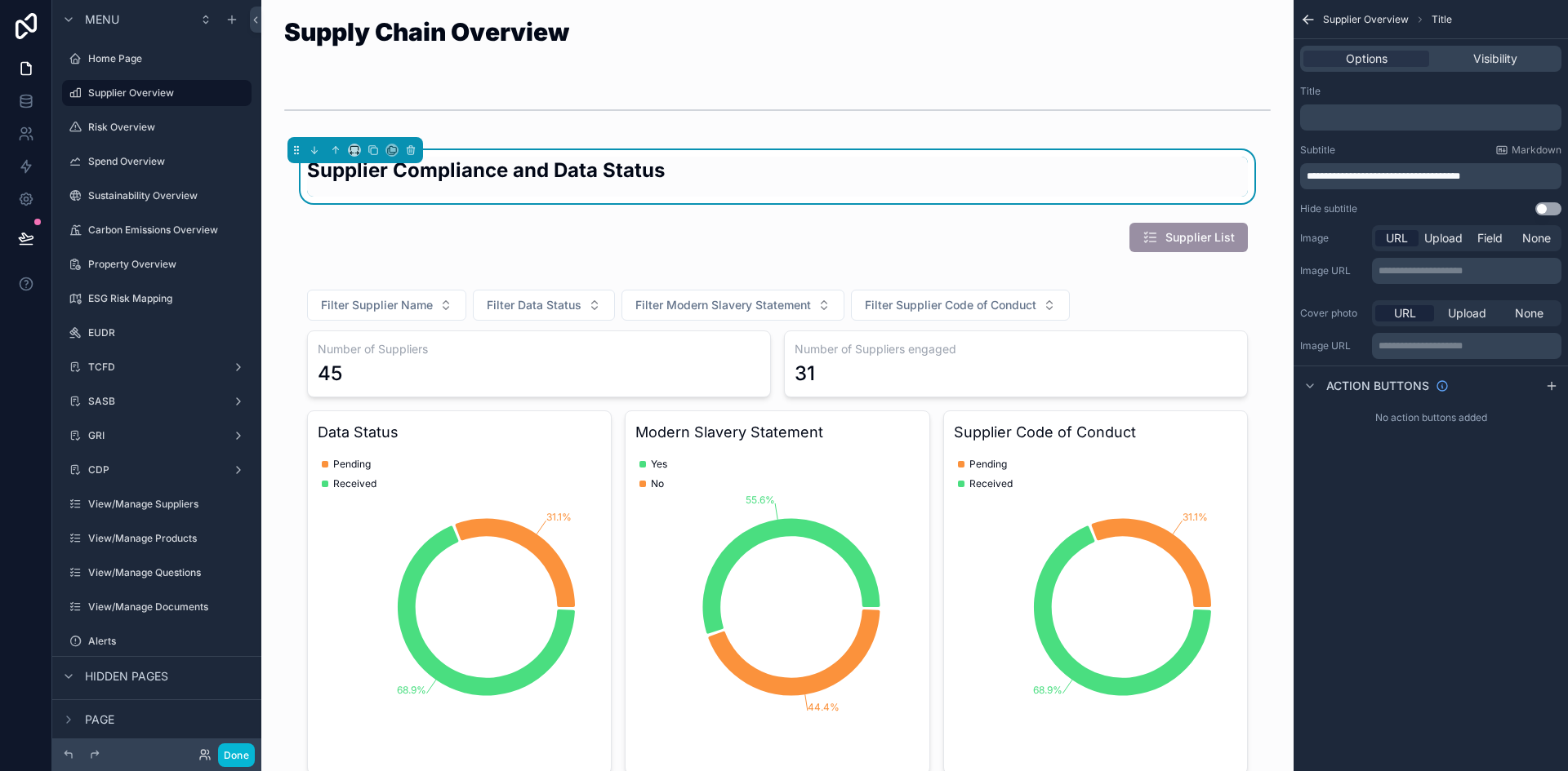
click at [1505, 175] on p "**********" at bounding box center [1432, 176] width 251 height 13
drag, startPoint x: 1505, startPoint y: 175, endPoint x: 1321, endPoint y: 179, distance: 184.0
click at [1321, 179] on p "**********" at bounding box center [1432, 176] width 251 height 13
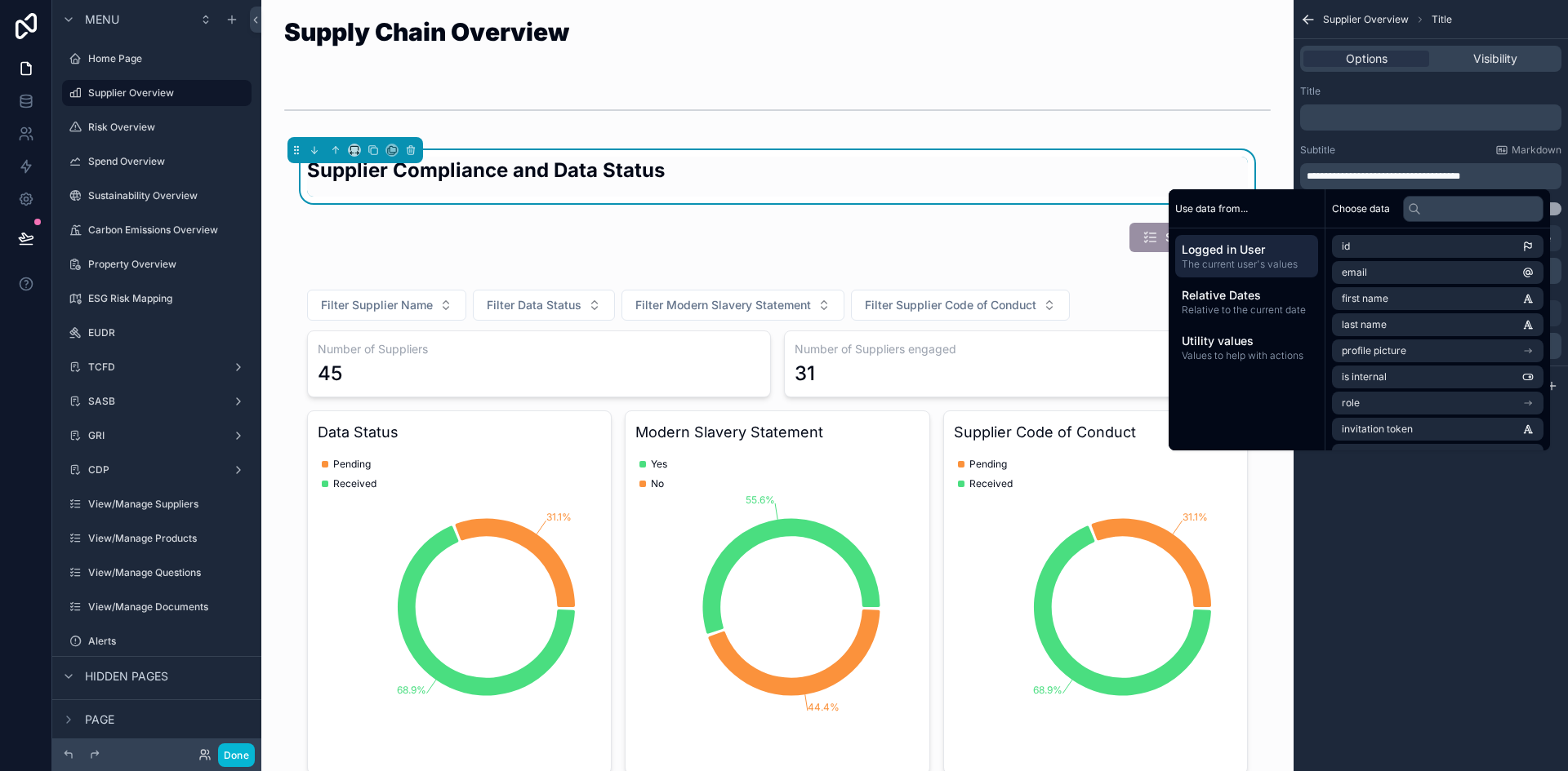
click at [1313, 175] on span "**********" at bounding box center [1383, 175] width 154 height 9
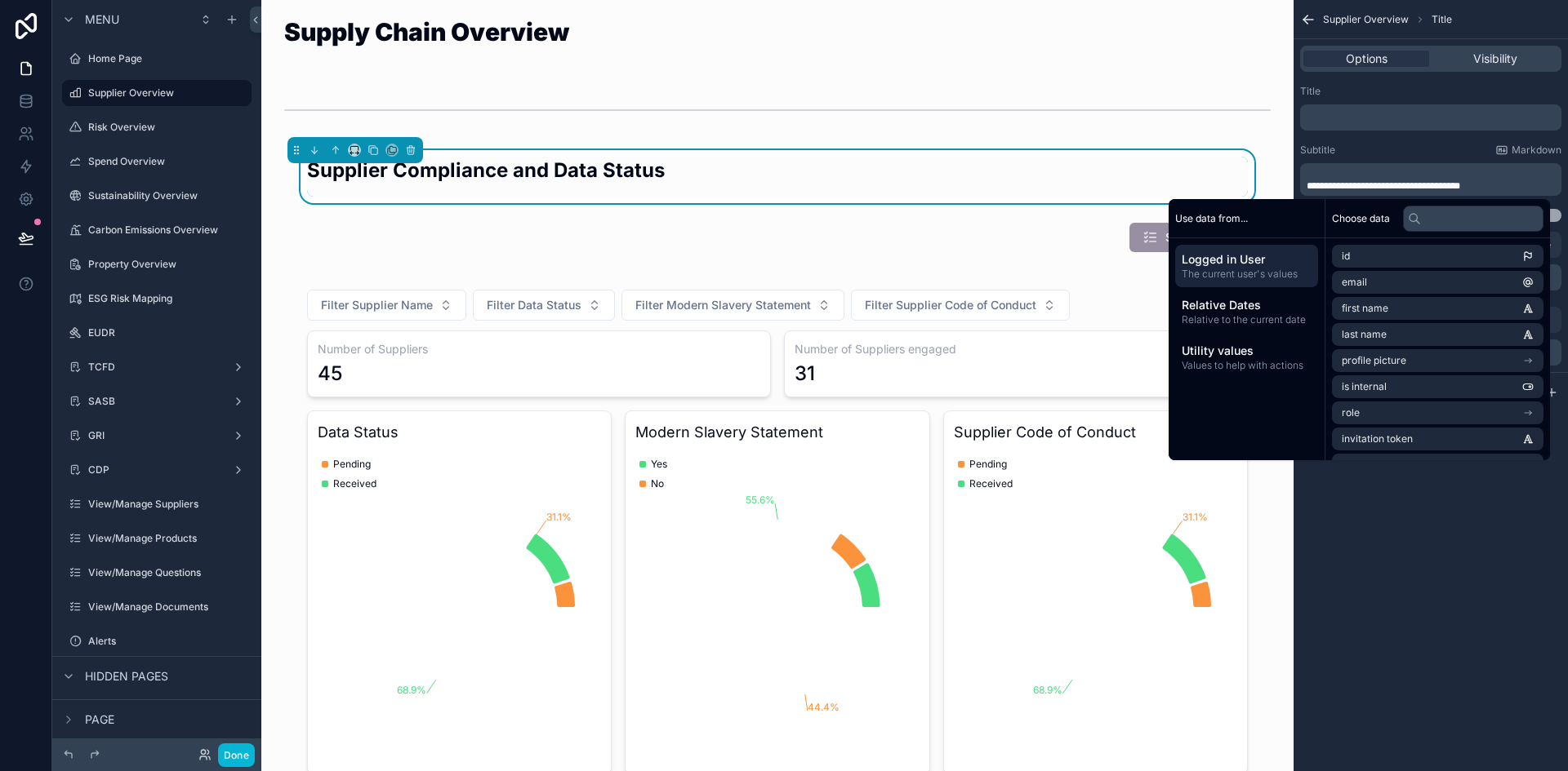
click at [1306, 182] on span "**********" at bounding box center [1383, 186] width 154 height 9
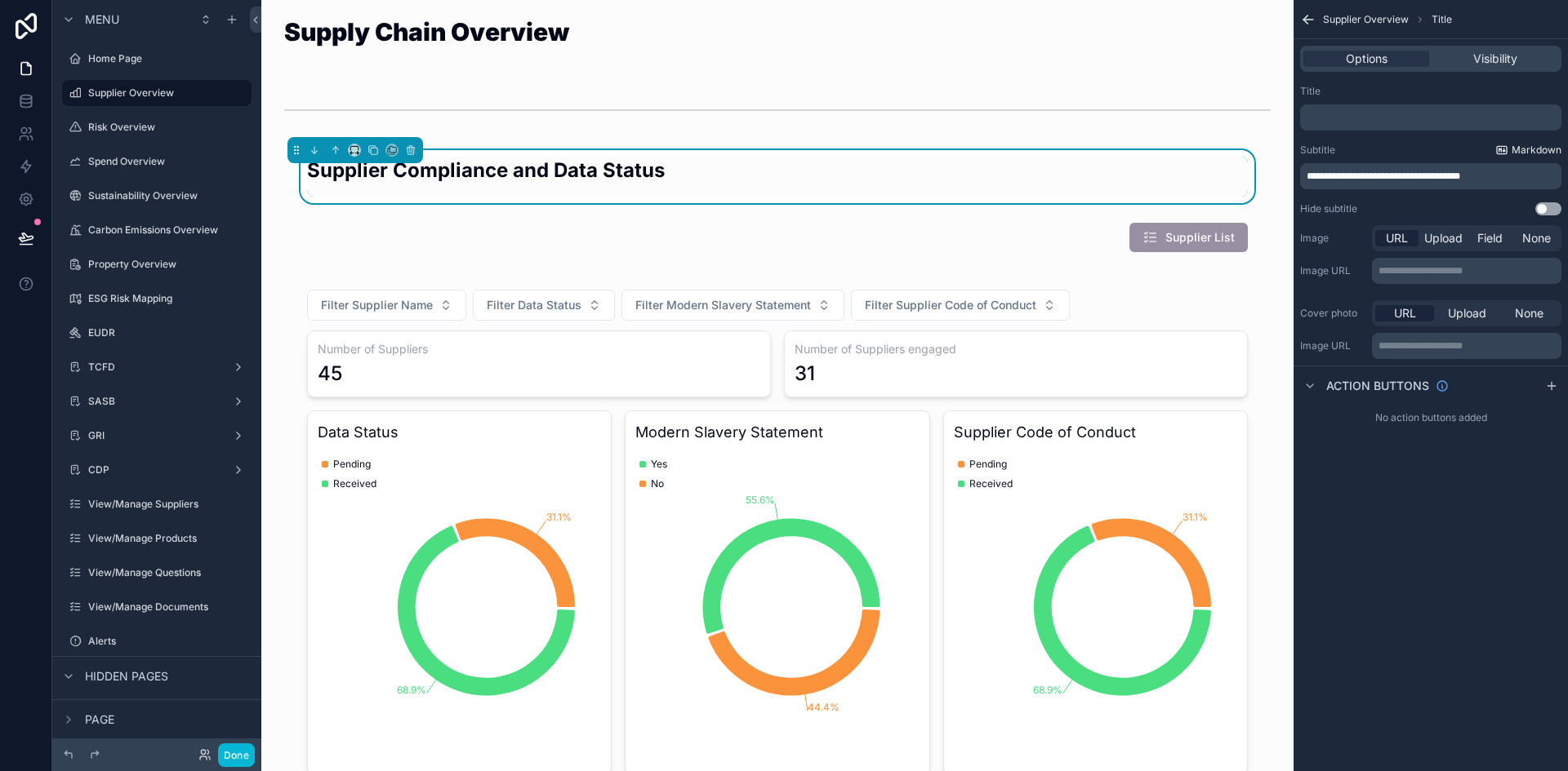
click at [1511, 149] on link "Markdown" at bounding box center [1528, 149] width 67 height 13
click at [1159, 302] on div "scrollable content" at bounding box center [778, 527] width 1006 height 509
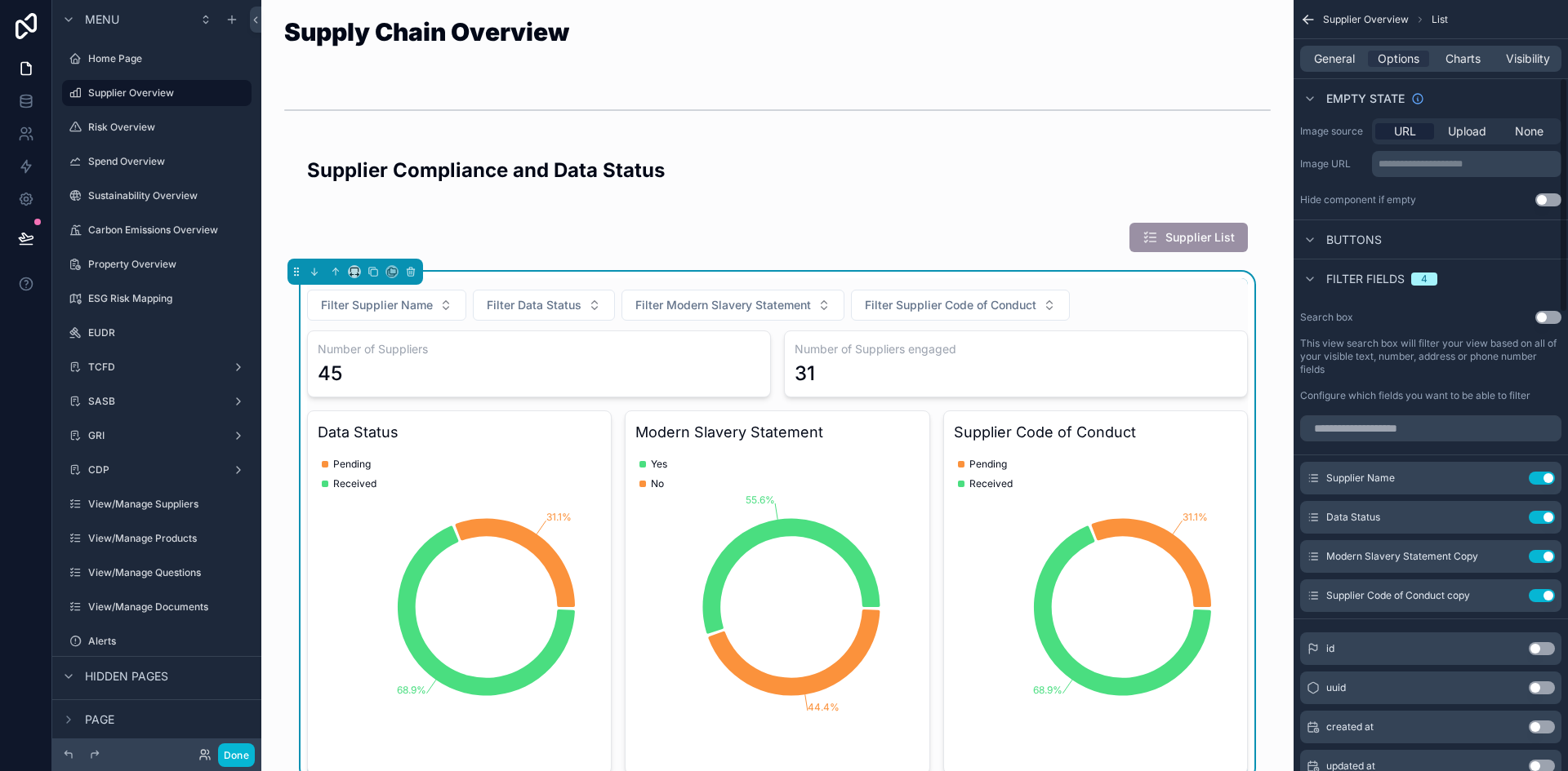
scroll to position [256, 0]
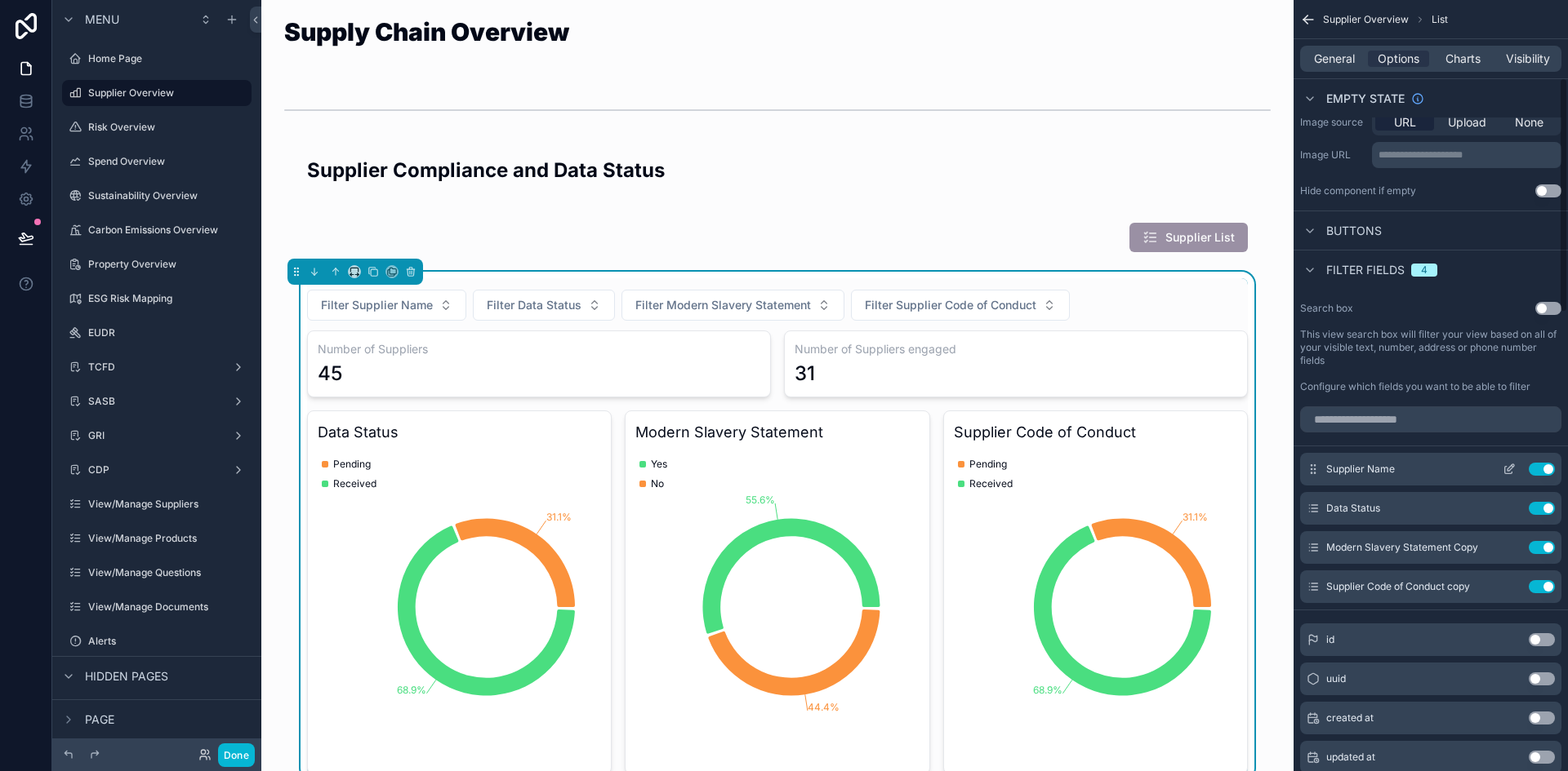
click at [1508, 471] on icon "scrollable content" at bounding box center [1511, 468] width 7 height 7
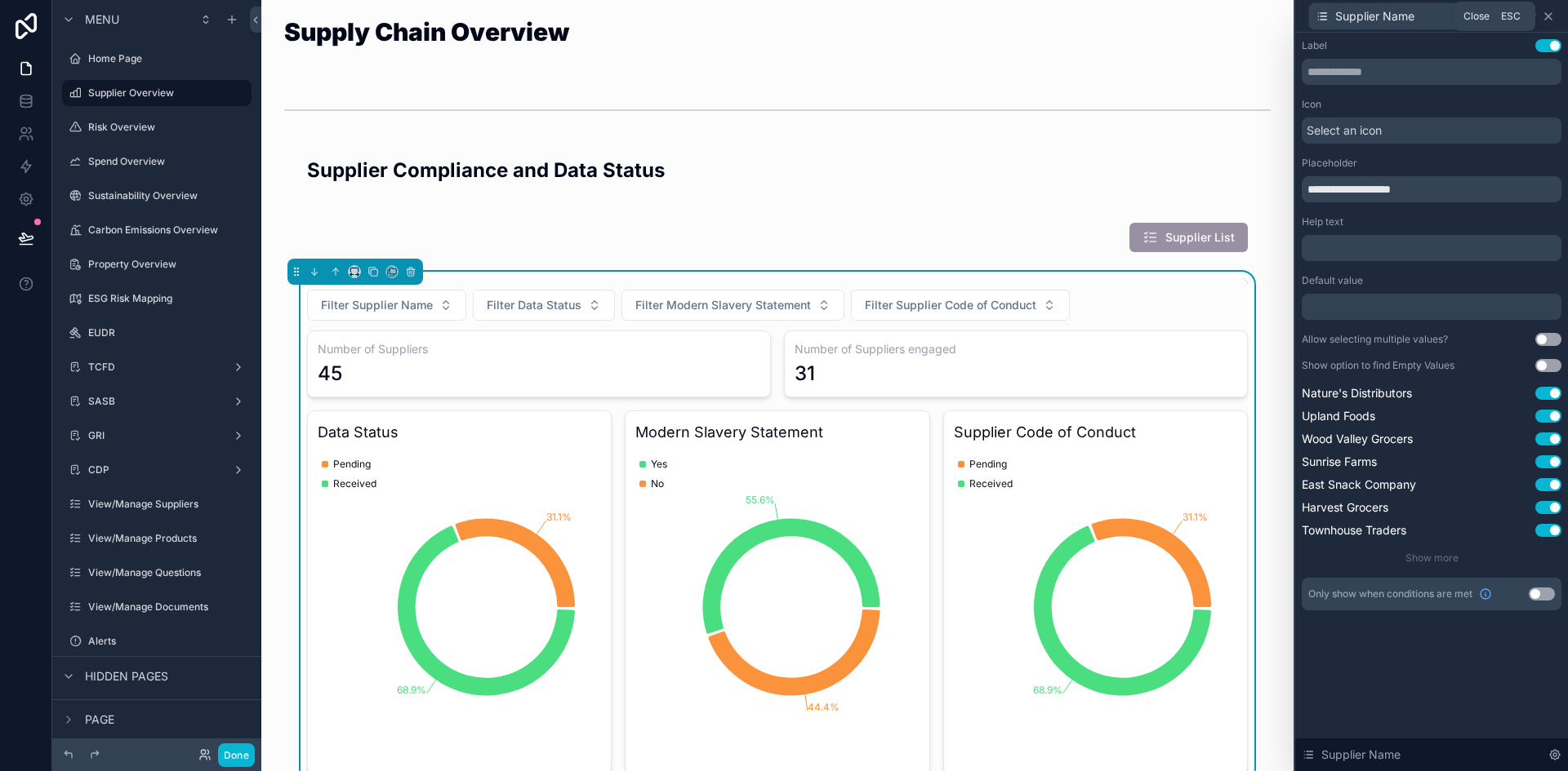
click at [1550, 19] on icon at bounding box center [1547, 16] width 13 height 13
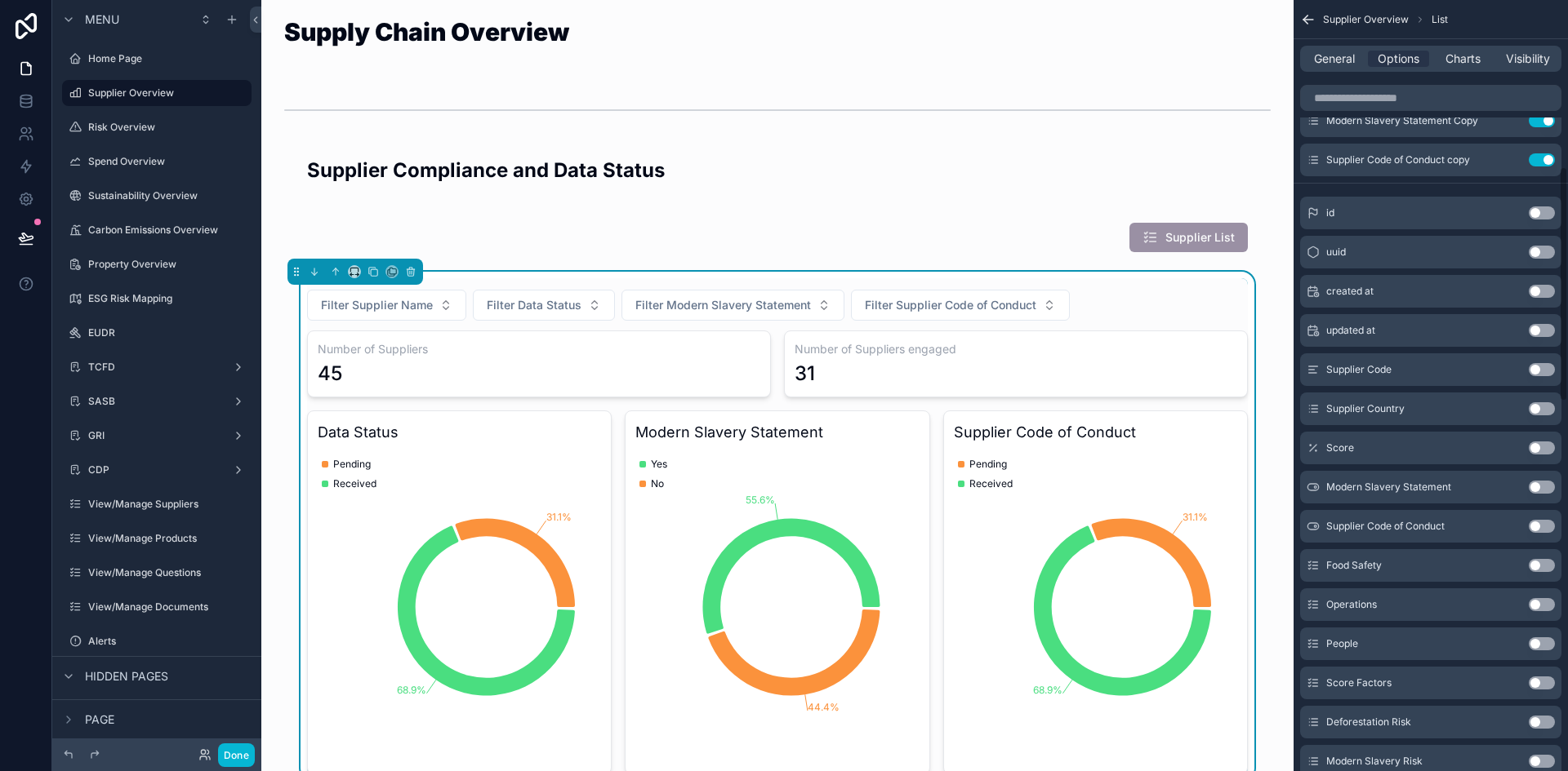
scroll to position [521, 0]
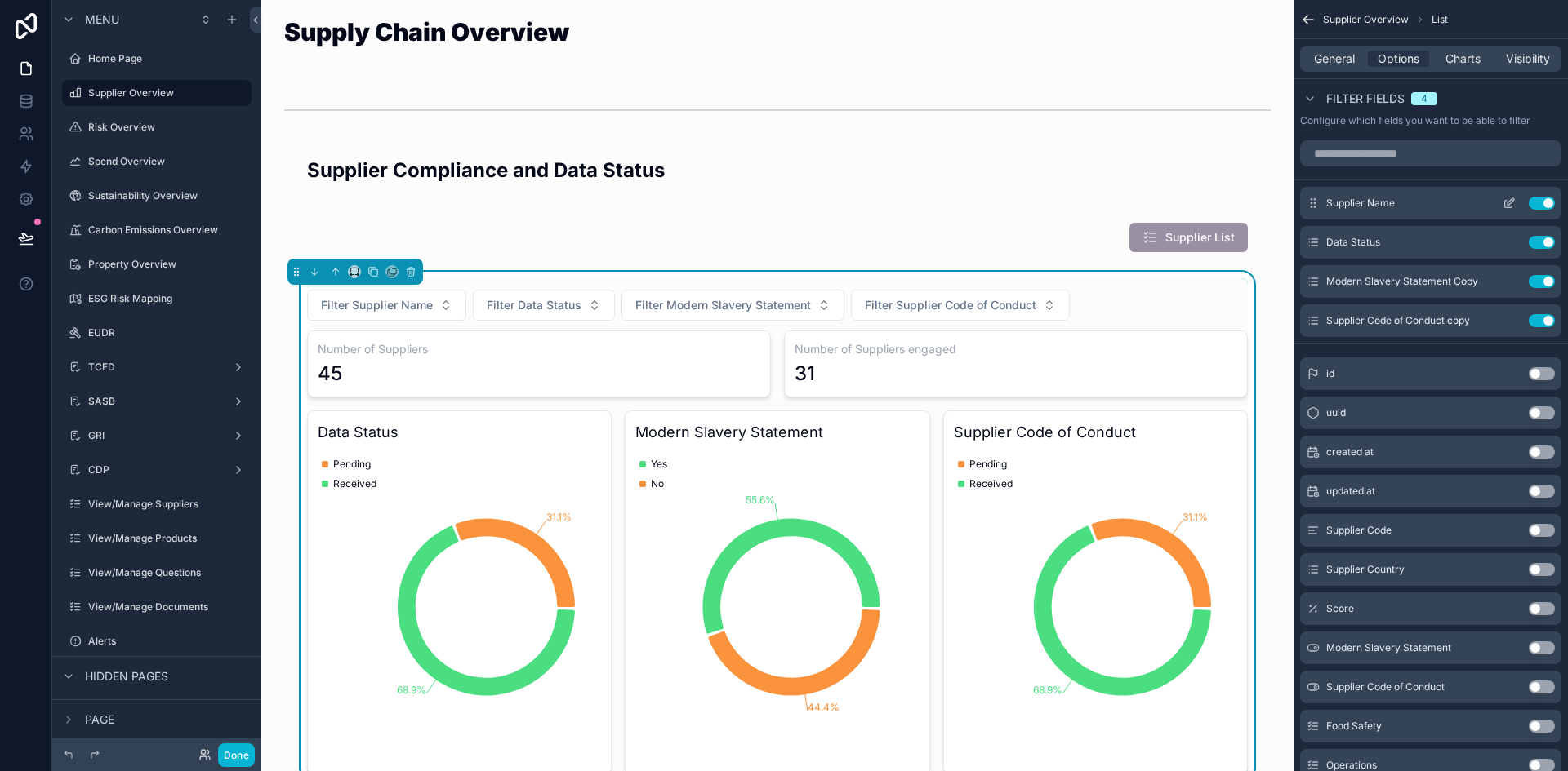
click at [1513, 204] on icon "scrollable content" at bounding box center [1508, 203] width 13 height 13
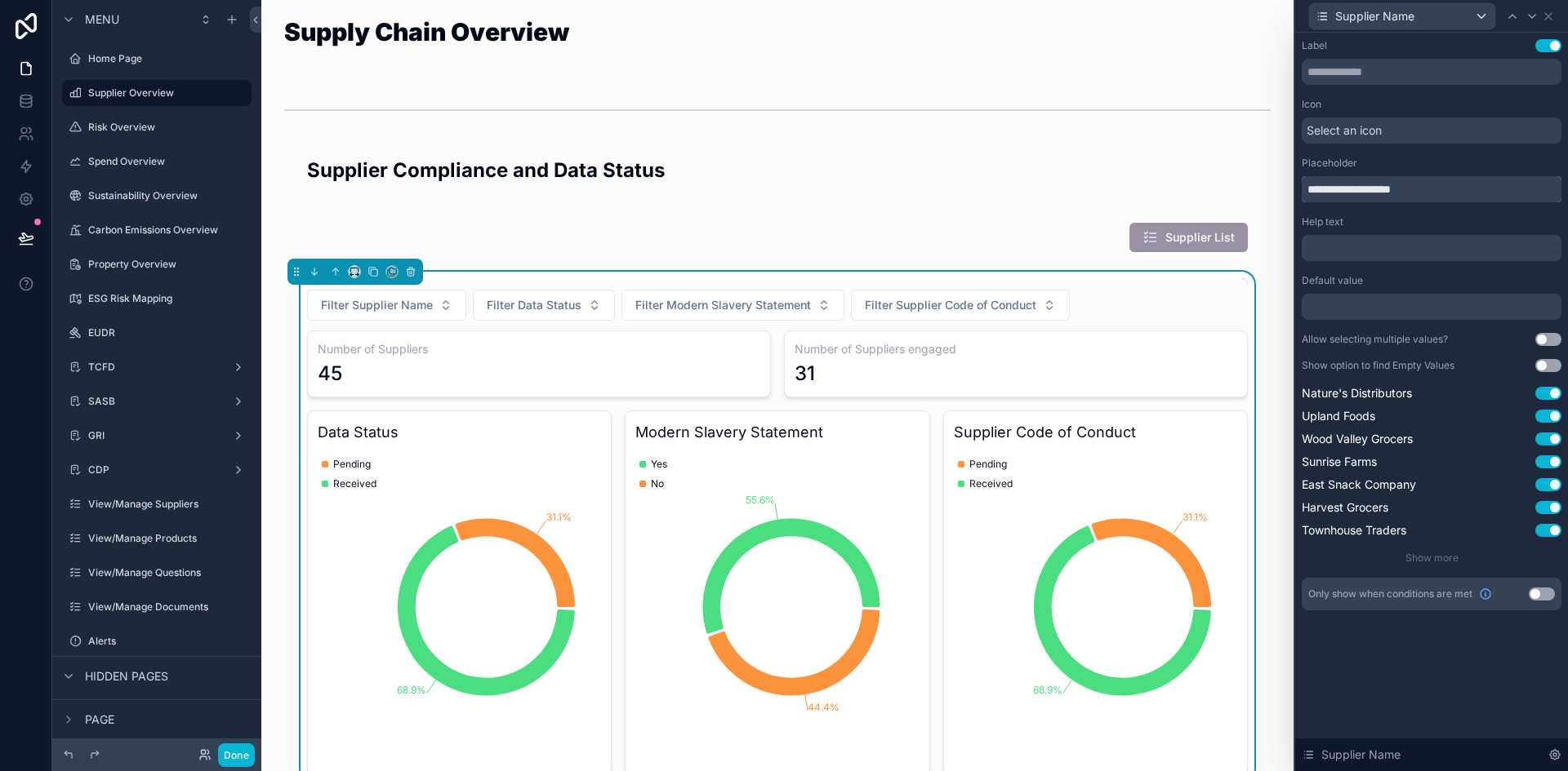
drag, startPoint x: 1437, startPoint y: 193, endPoint x: 1298, endPoint y: 193, distance: 139.0
click at [1288, 193] on div "**********" at bounding box center [784, 385] width 1568 height 771
click at [1547, 12] on icon at bounding box center [1547, 16] width 13 height 13
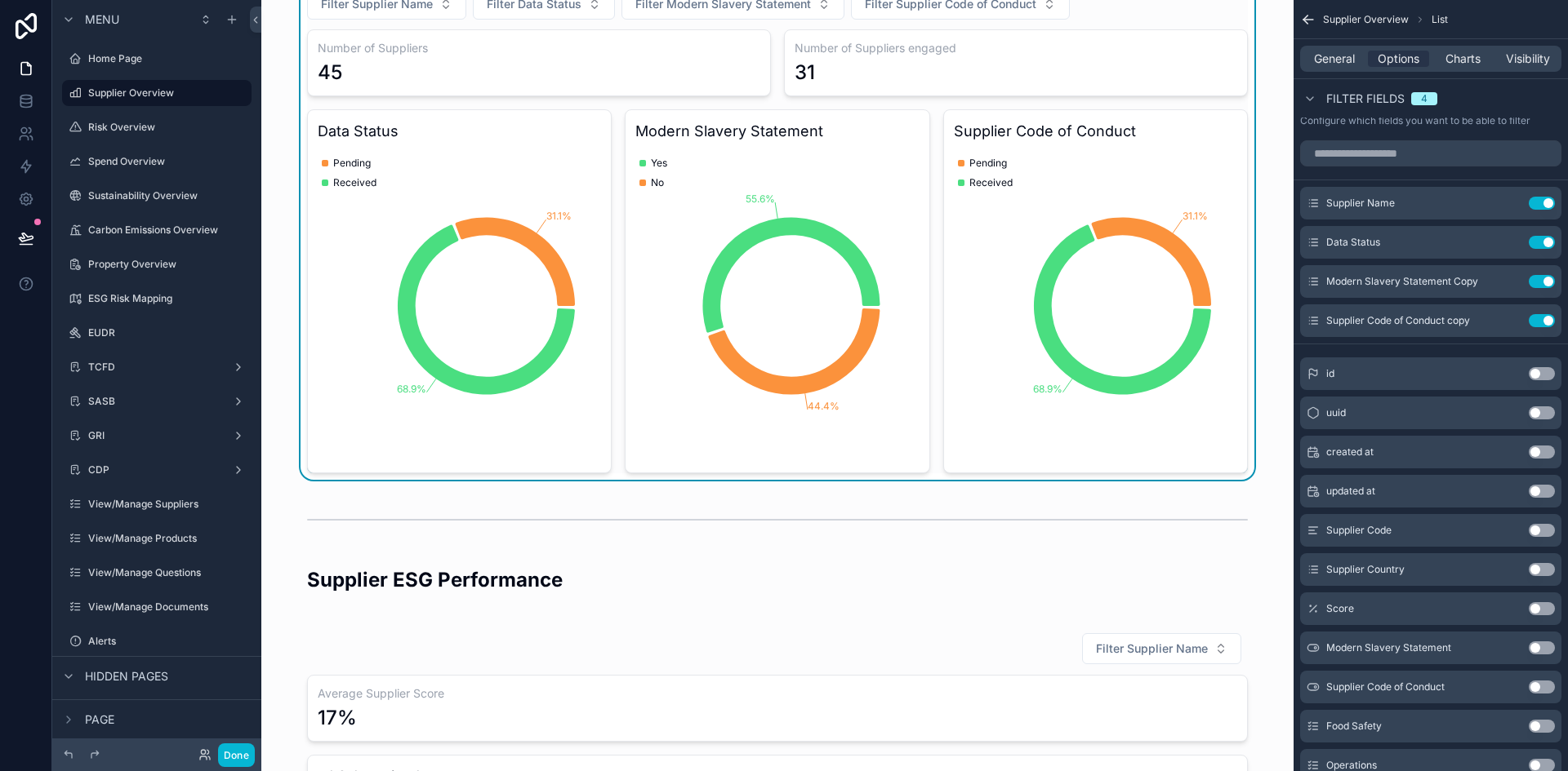
scroll to position [21, 0]
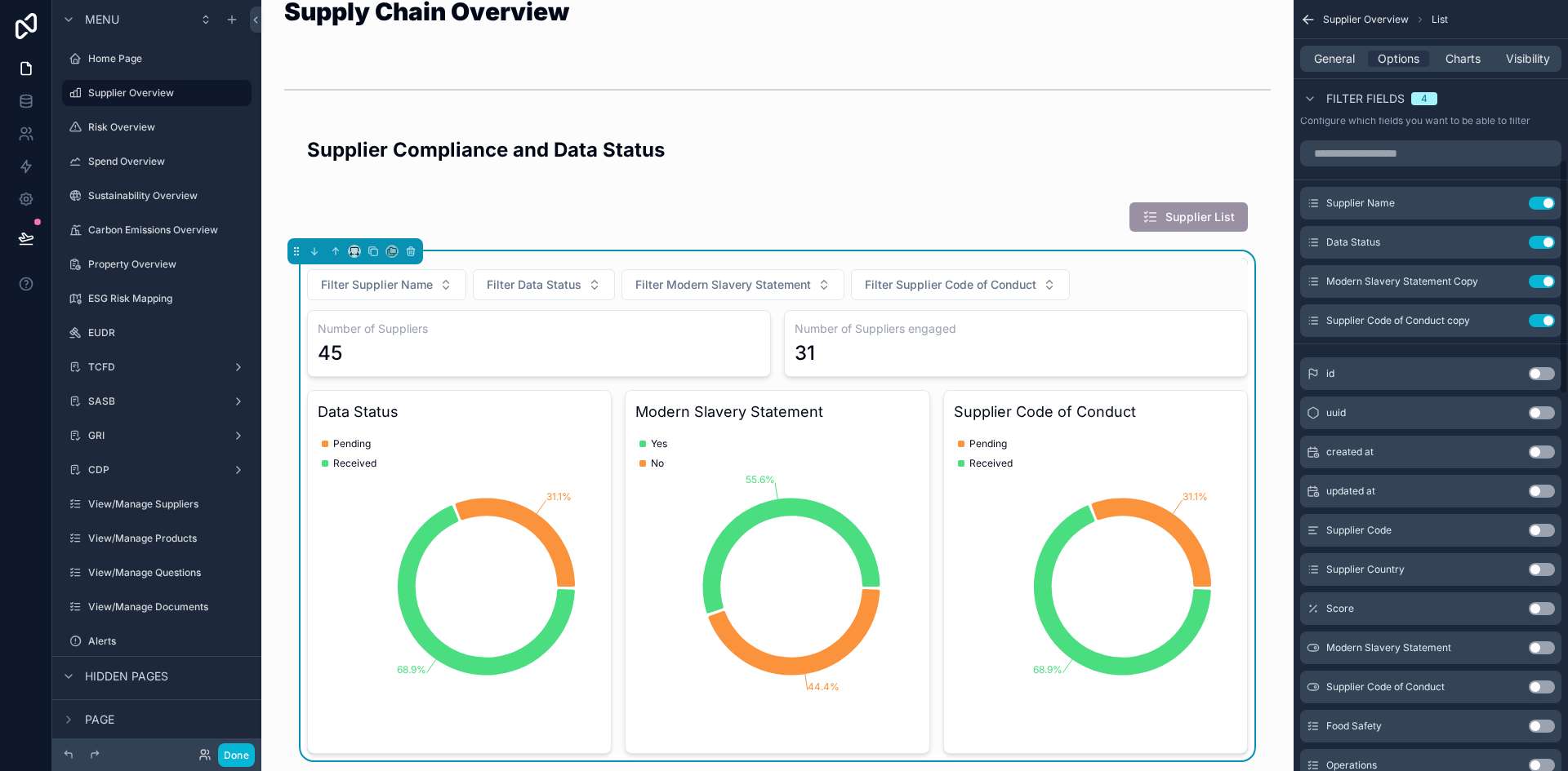
click at [1168, 316] on div "Number of Suppliers engaged 31" at bounding box center [1015, 343] width 464 height 66
click at [1165, 277] on div "Filter Supplier Name Filter Data Status Filter Modern Slavery Statement Filter …" at bounding box center [777, 285] width 941 height 31
click at [1452, 60] on span "Charts" at bounding box center [1463, 59] width 35 height 16
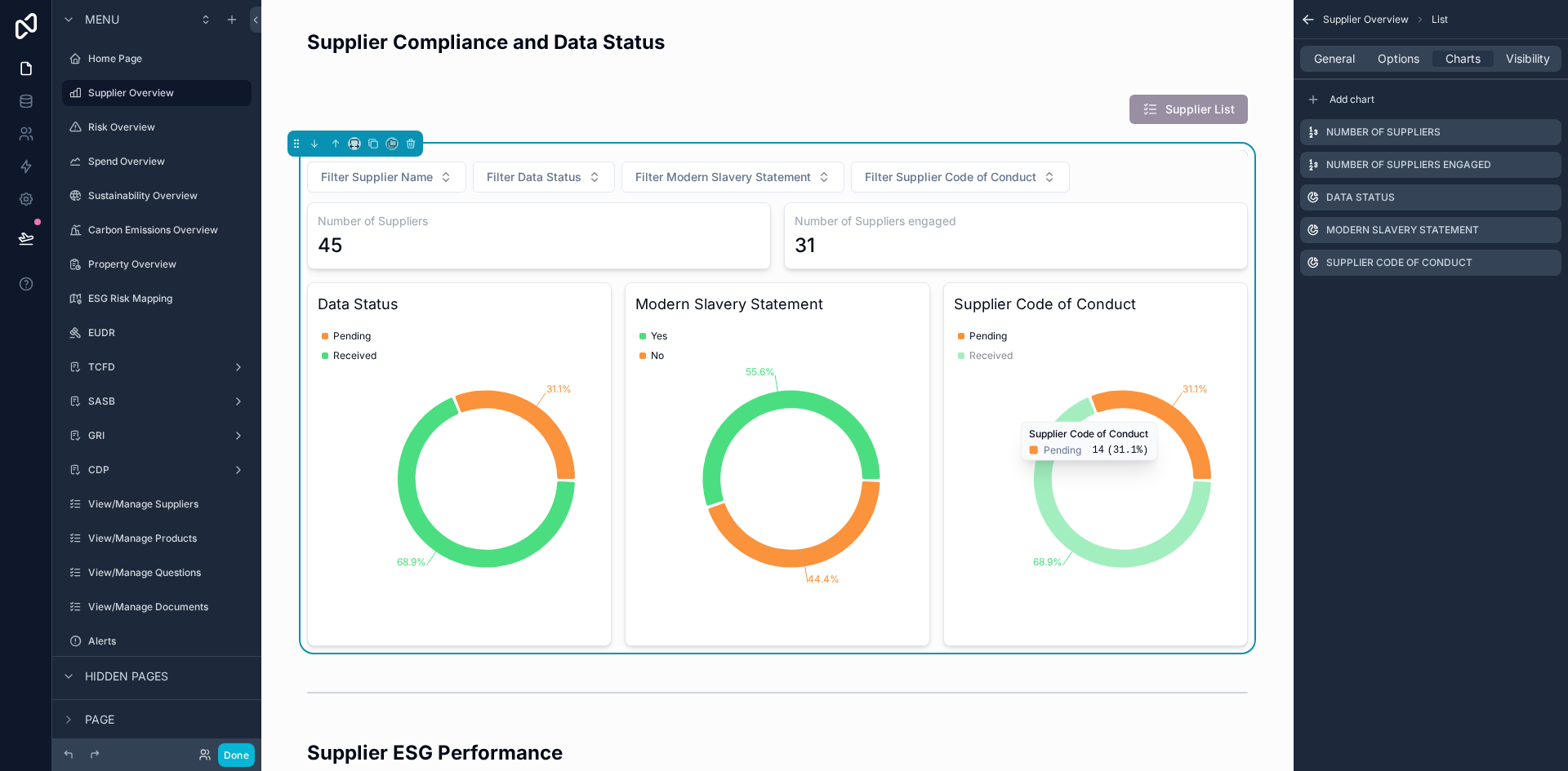
scroll to position [129, 0]
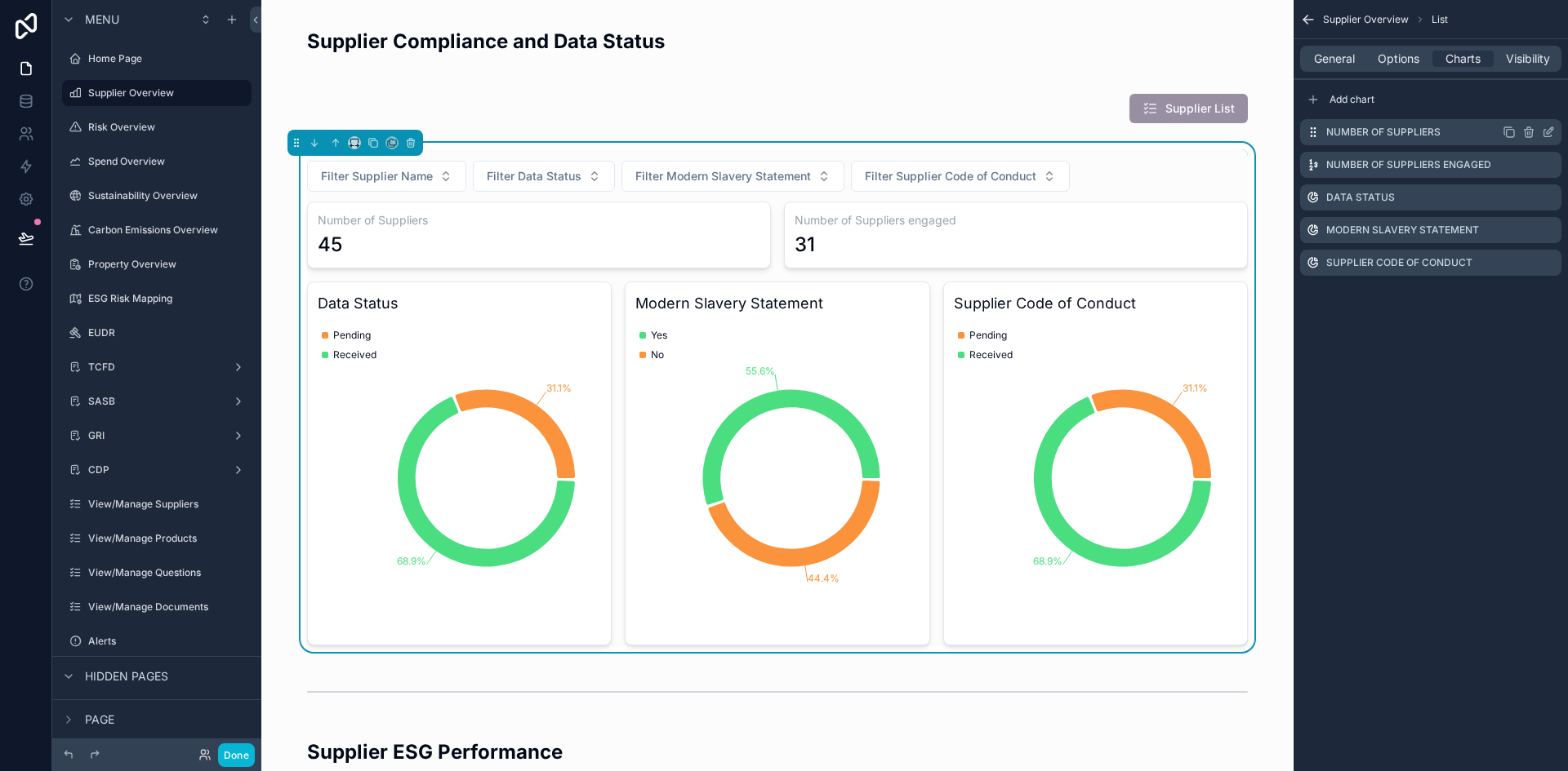
click at [1549, 132] on icon "scrollable content" at bounding box center [1547, 132] width 13 height 13
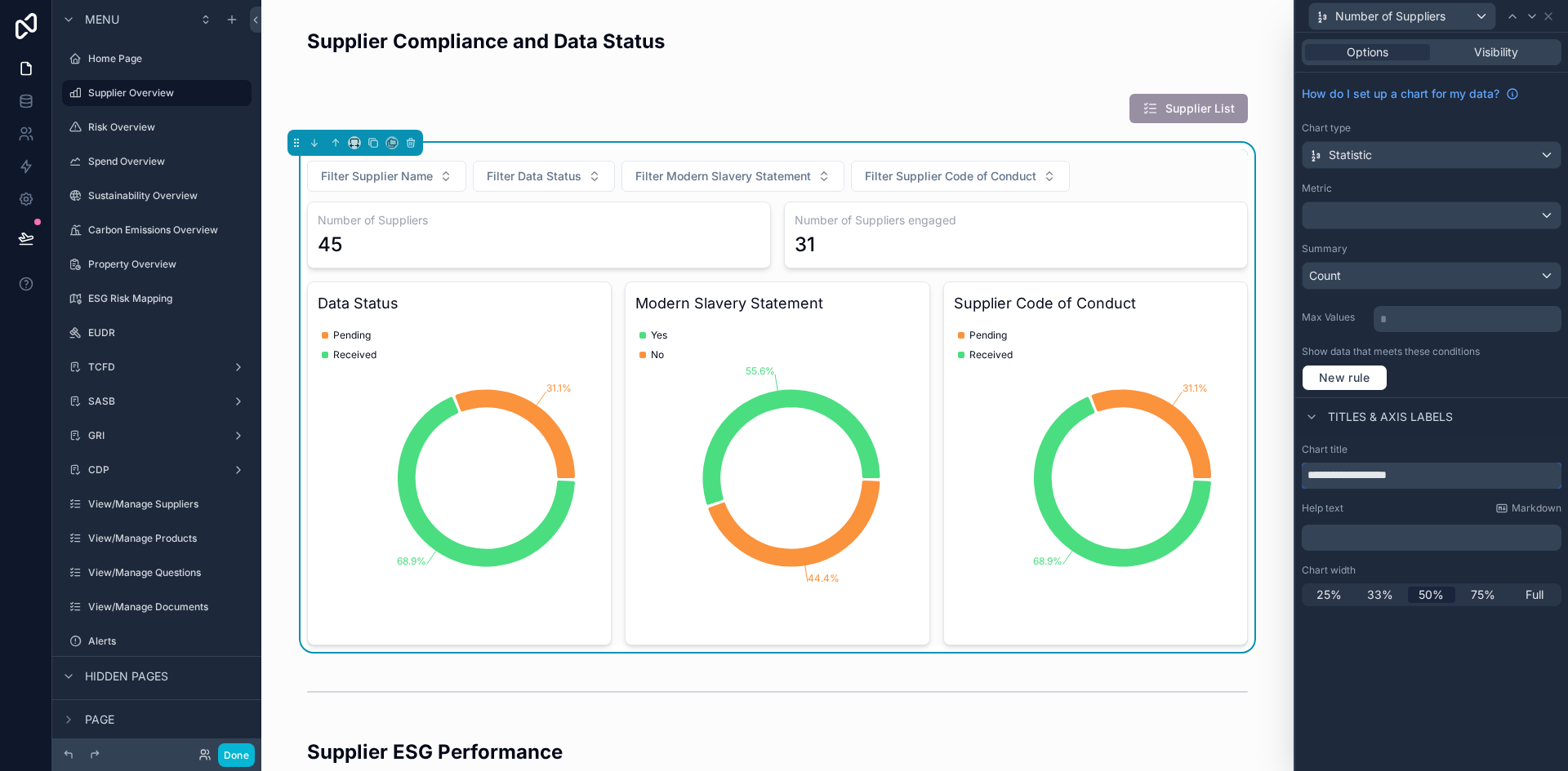
drag, startPoint x: 1437, startPoint y: 473, endPoint x: 1368, endPoint y: 495, distance: 72.4
click at [1284, 483] on div "**********" at bounding box center [784, 385] width 1568 height 771
click at [1369, 542] on p "﻿" at bounding box center [1432, 537] width 250 height 16
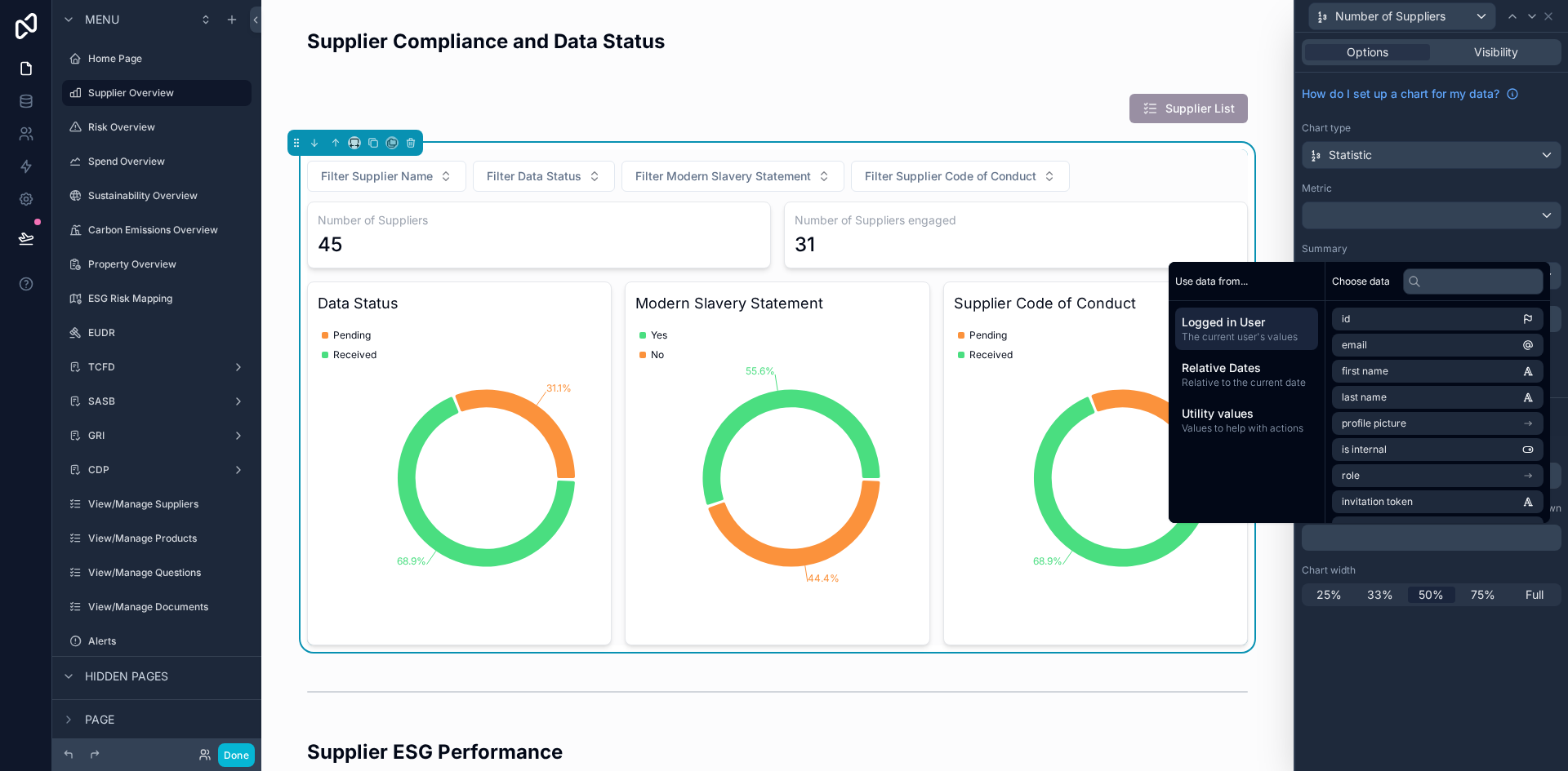
click at [1393, 694] on div "**********" at bounding box center [1432, 401] width 273 height 738
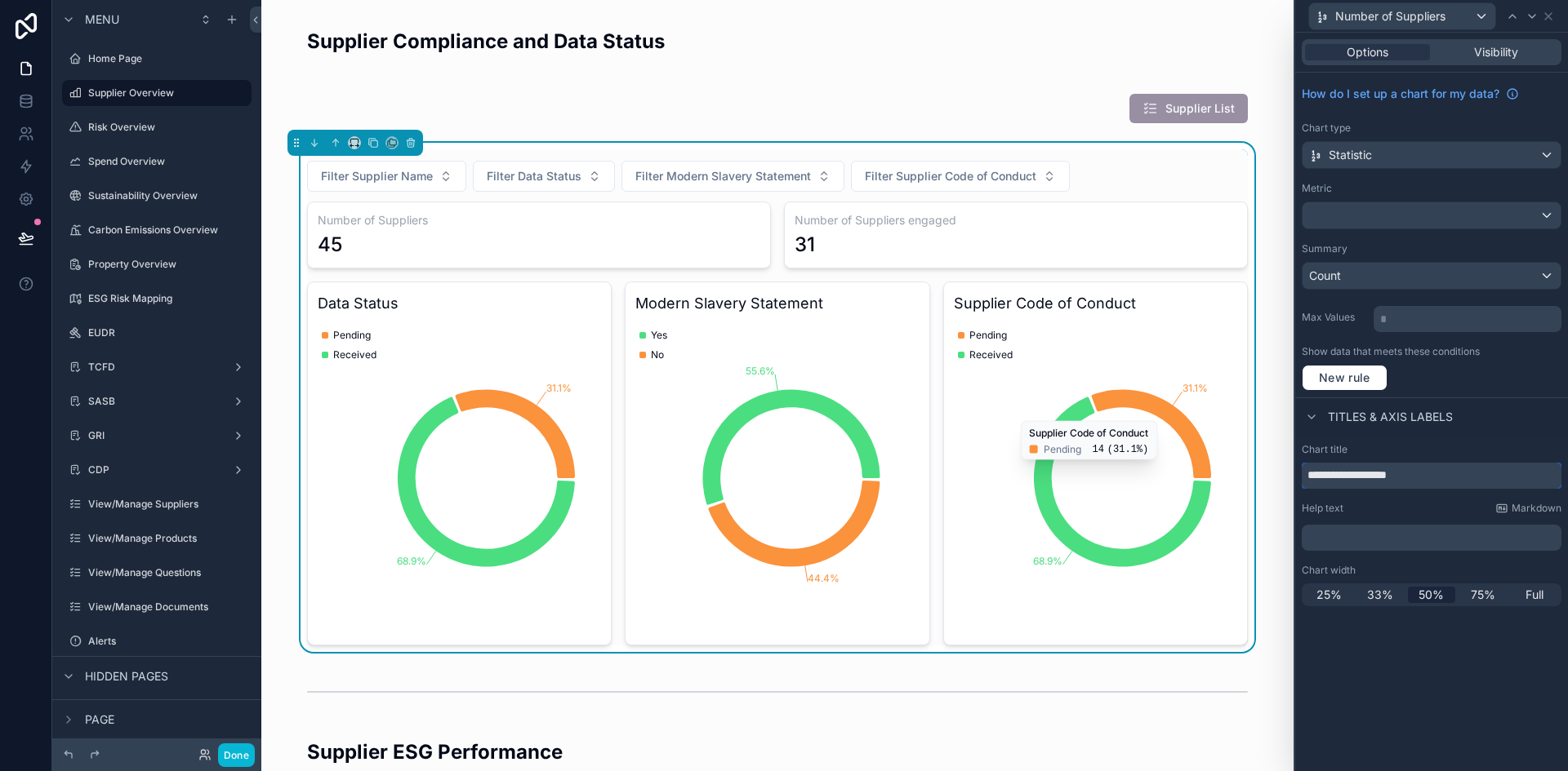
drag, startPoint x: 1432, startPoint y: 478, endPoint x: 1300, endPoint y: 471, distance: 132.2
click at [1300, 471] on div "**********" at bounding box center [1432, 525] width 273 height 176
click at [1432, 540] on p "﻿" at bounding box center [1432, 537] width 250 height 16
click at [1523, 553] on div "**********" at bounding box center [1432, 525] width 273 height 176
drag, startPoint x: 1432, startPoint y: 472, endPoint x: 1294, endPoint y: 470, distance: 138.0
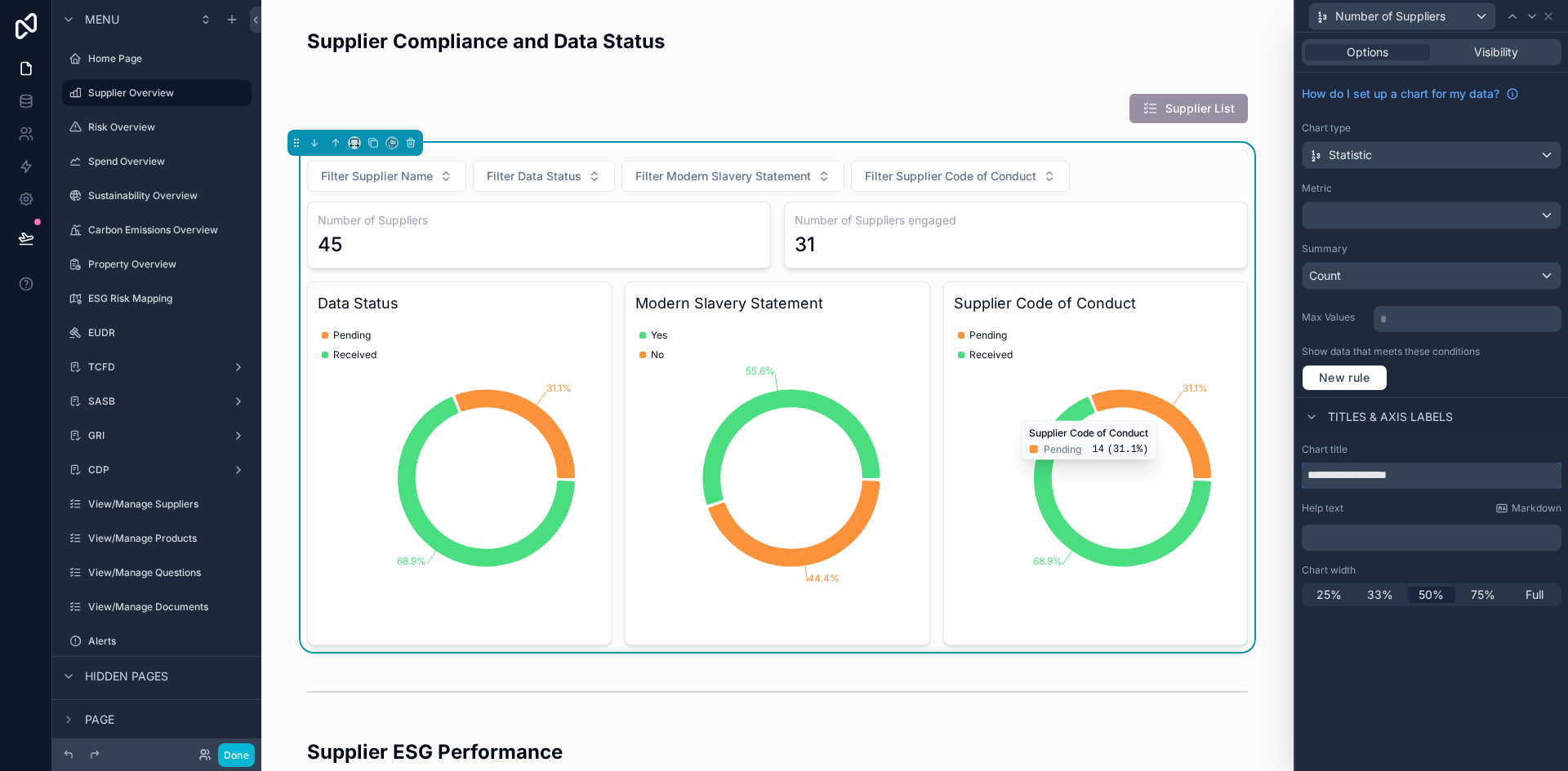
click at [1294, 470] on div "**********" at bounding box center [1431, 385] width 275 height 771
click at [1320, 534] on p "﻿" at bounding box center [1432, 537] width 250 height 16
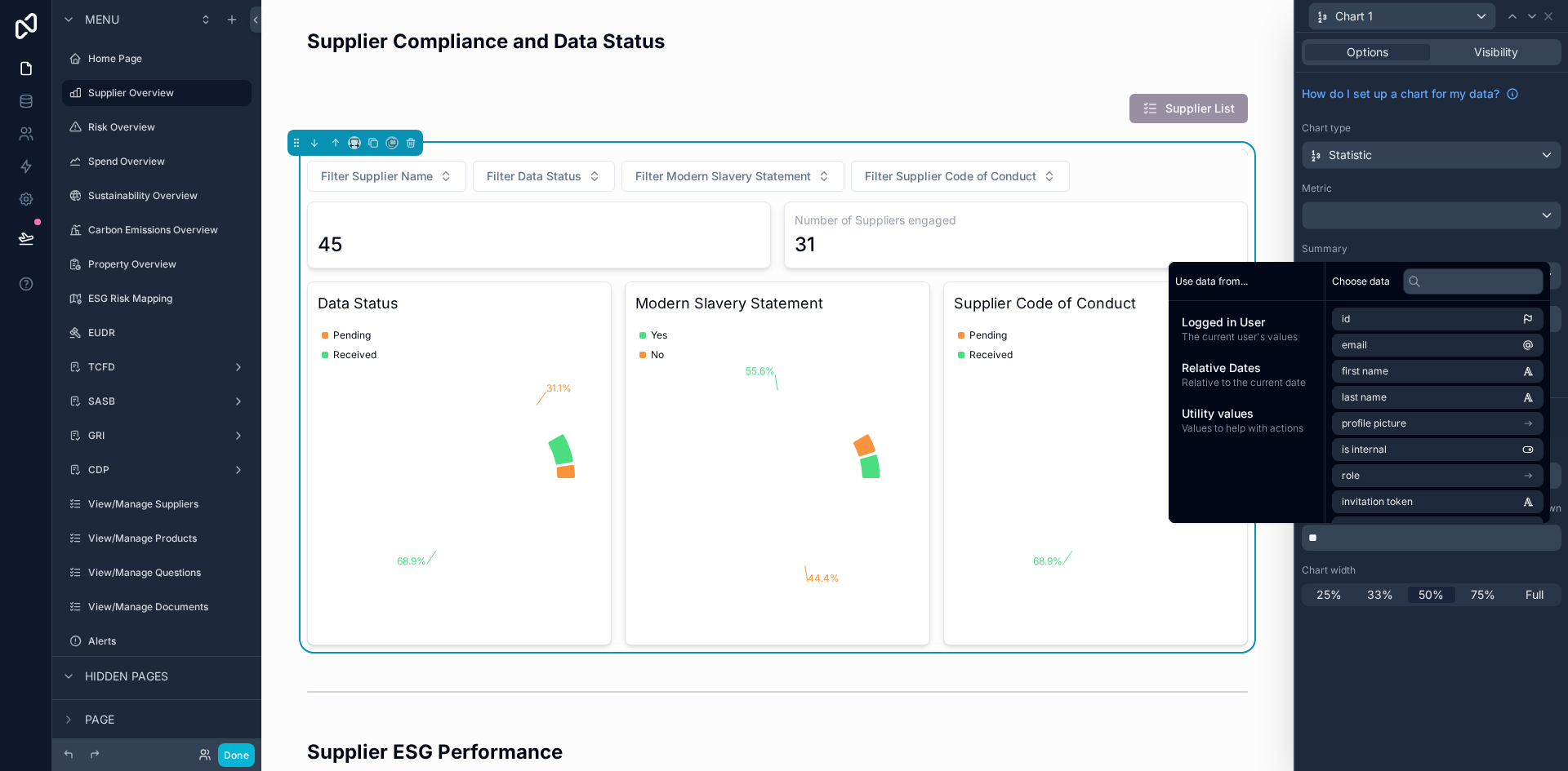
paste div "scrollable content"
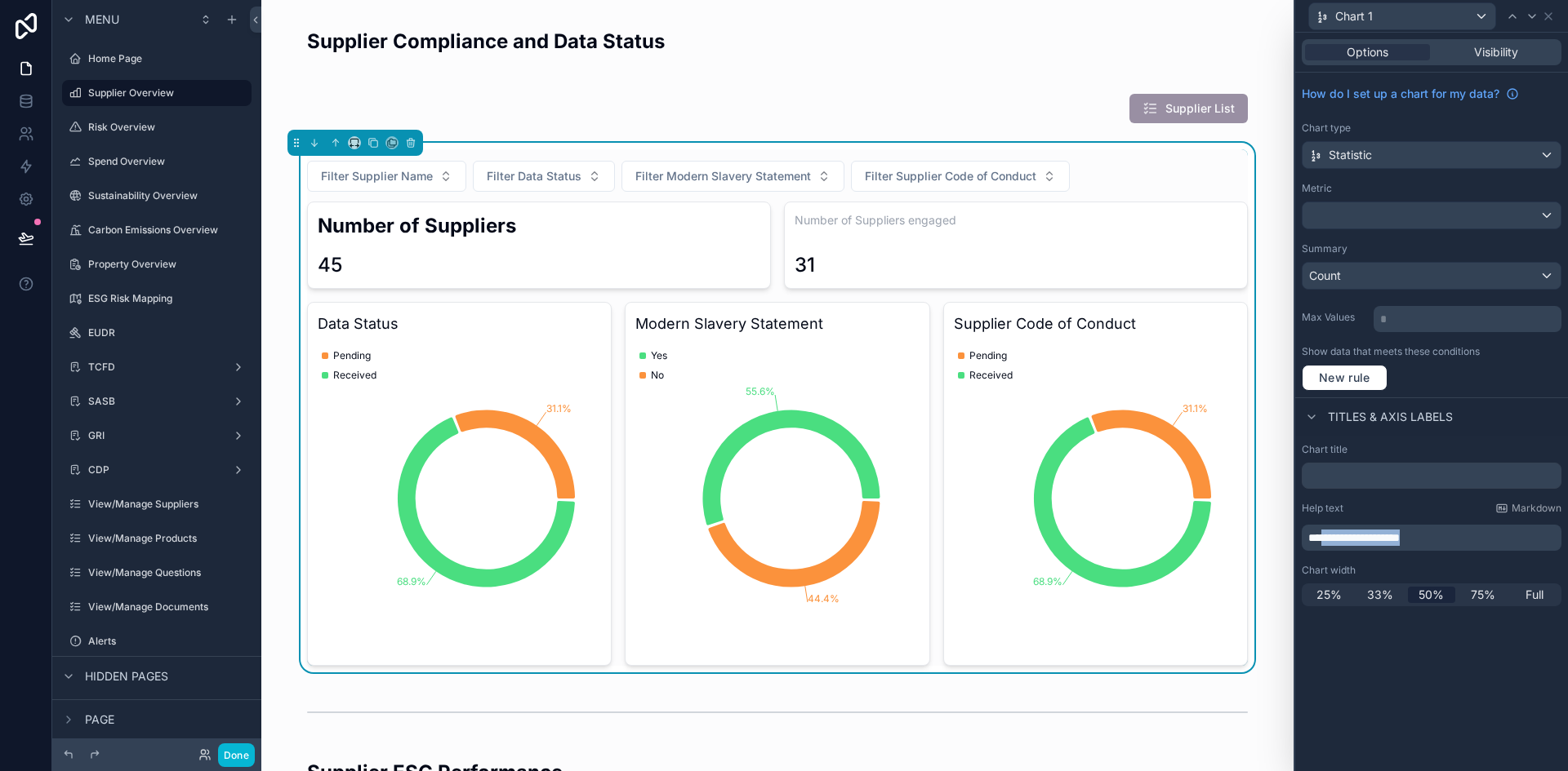
drag, startPoint x: 1436, startPoint y: 540, endPoint x: 1326, endPoint y: 540, distance: 110.0
click at [1326, 540] on p "**********" at bounding box center [1432, 537] width 250 height 16
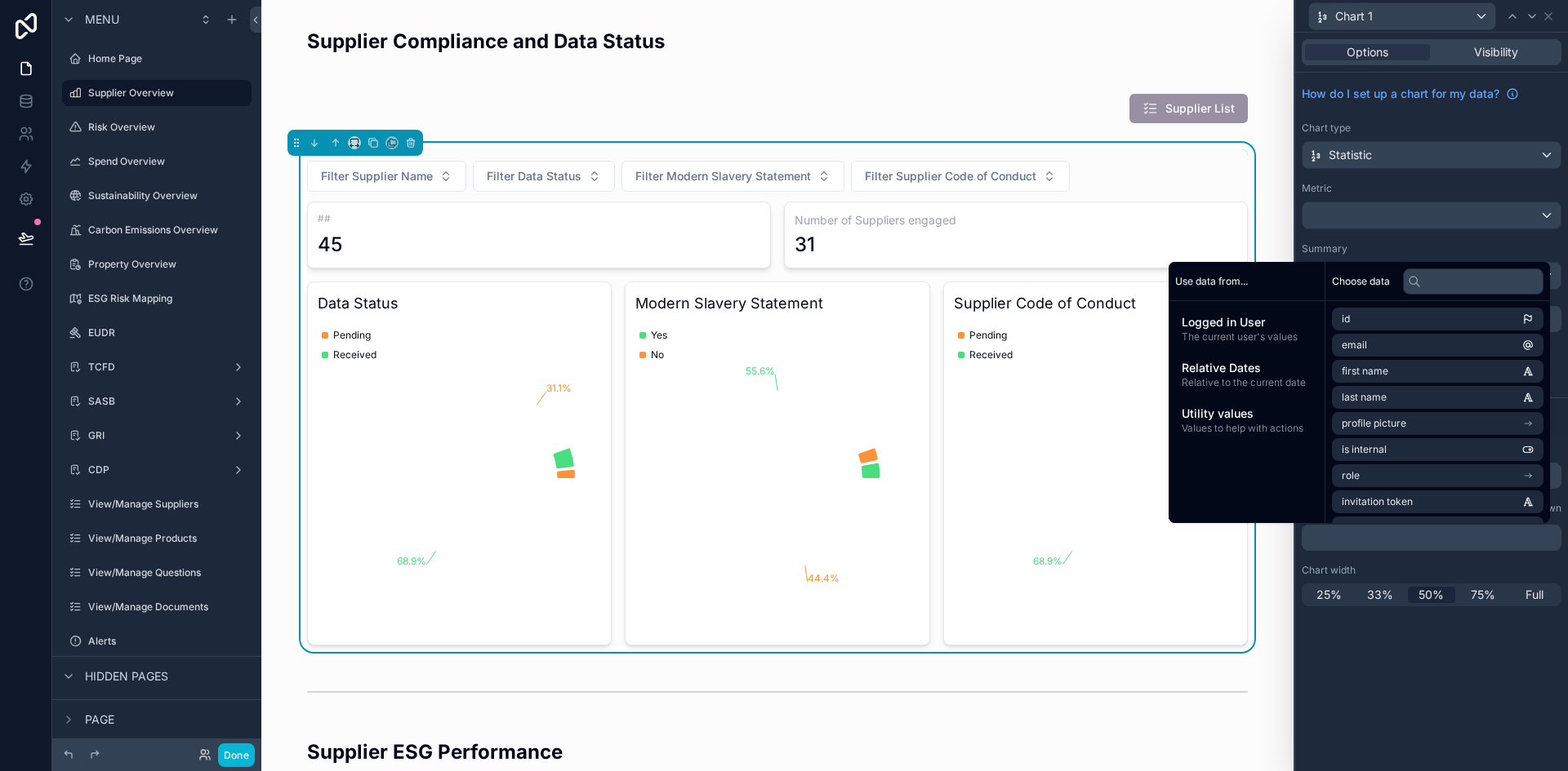
click at [1352, 679] on div "Options Visibility How do I set up a chart for my data? Chart type Statistic Me…" at bounding box center [1432, 401] width 273 height 738
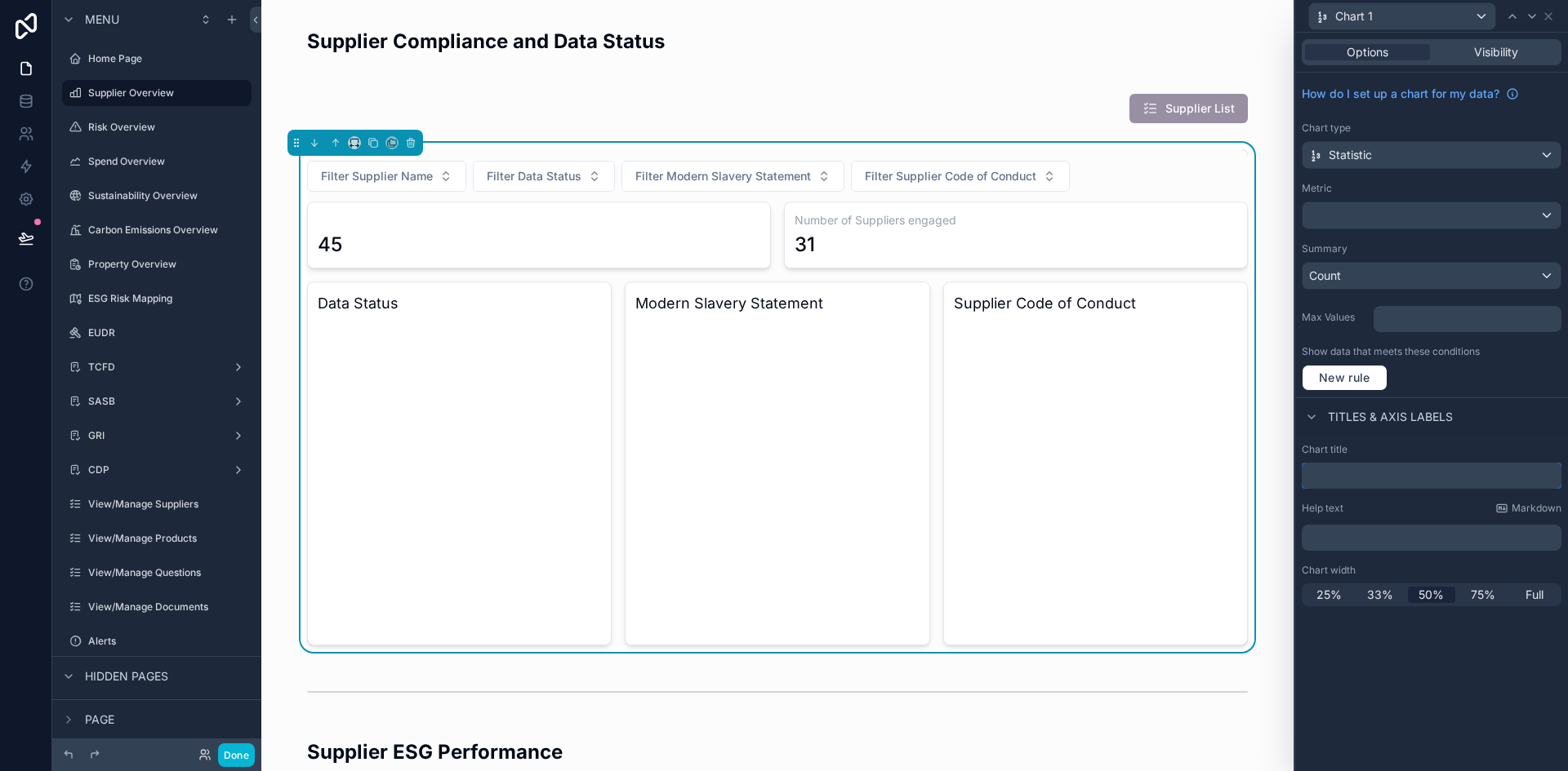
click at [1428, 483] on input "text" at bounding box center [1432, 476] width 260 height 26
click at [1425, 473] on input "text" at bounding box center [1432, 476] width 260 height 26
paste input "**********"
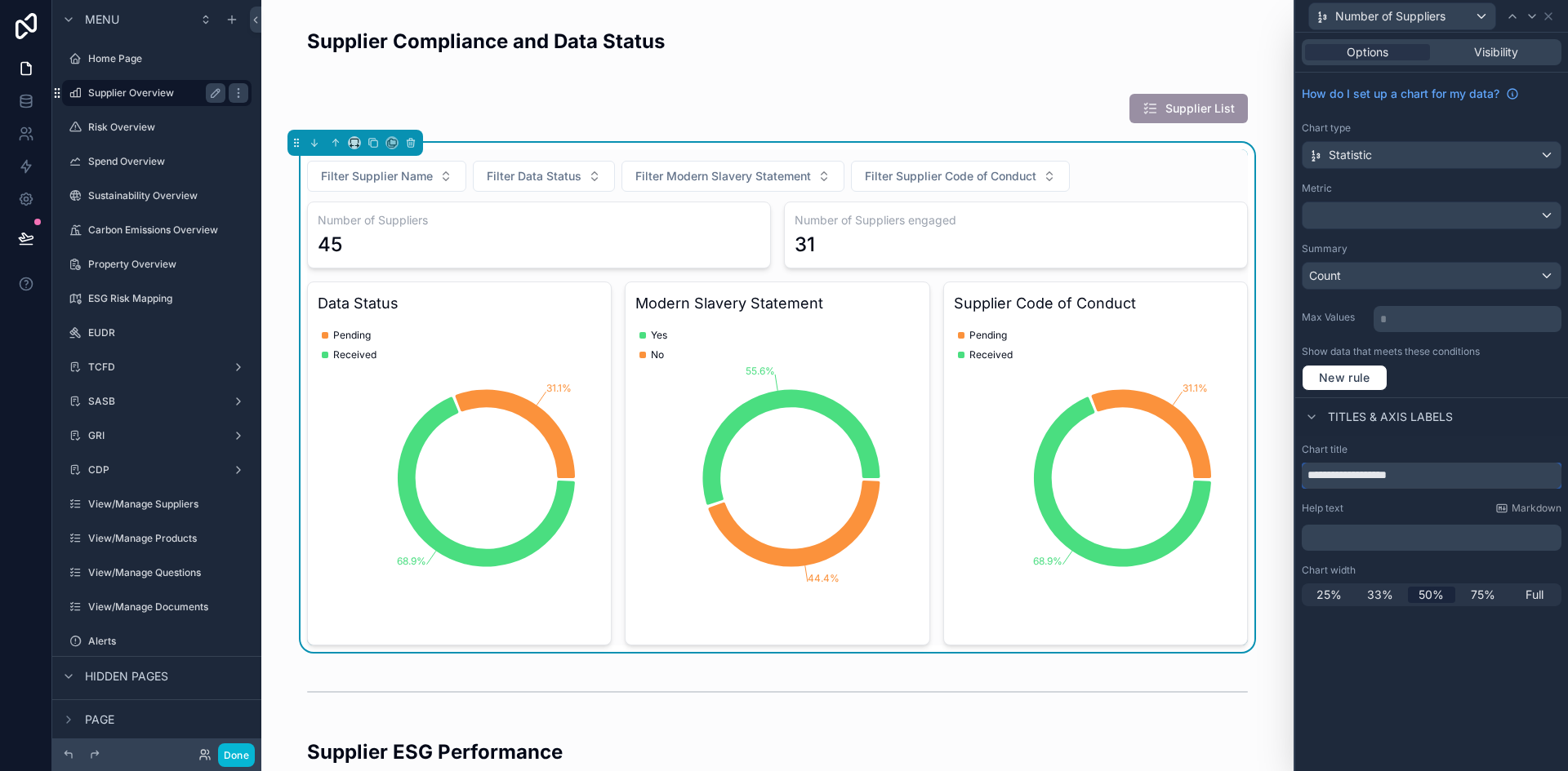
type input "**********"
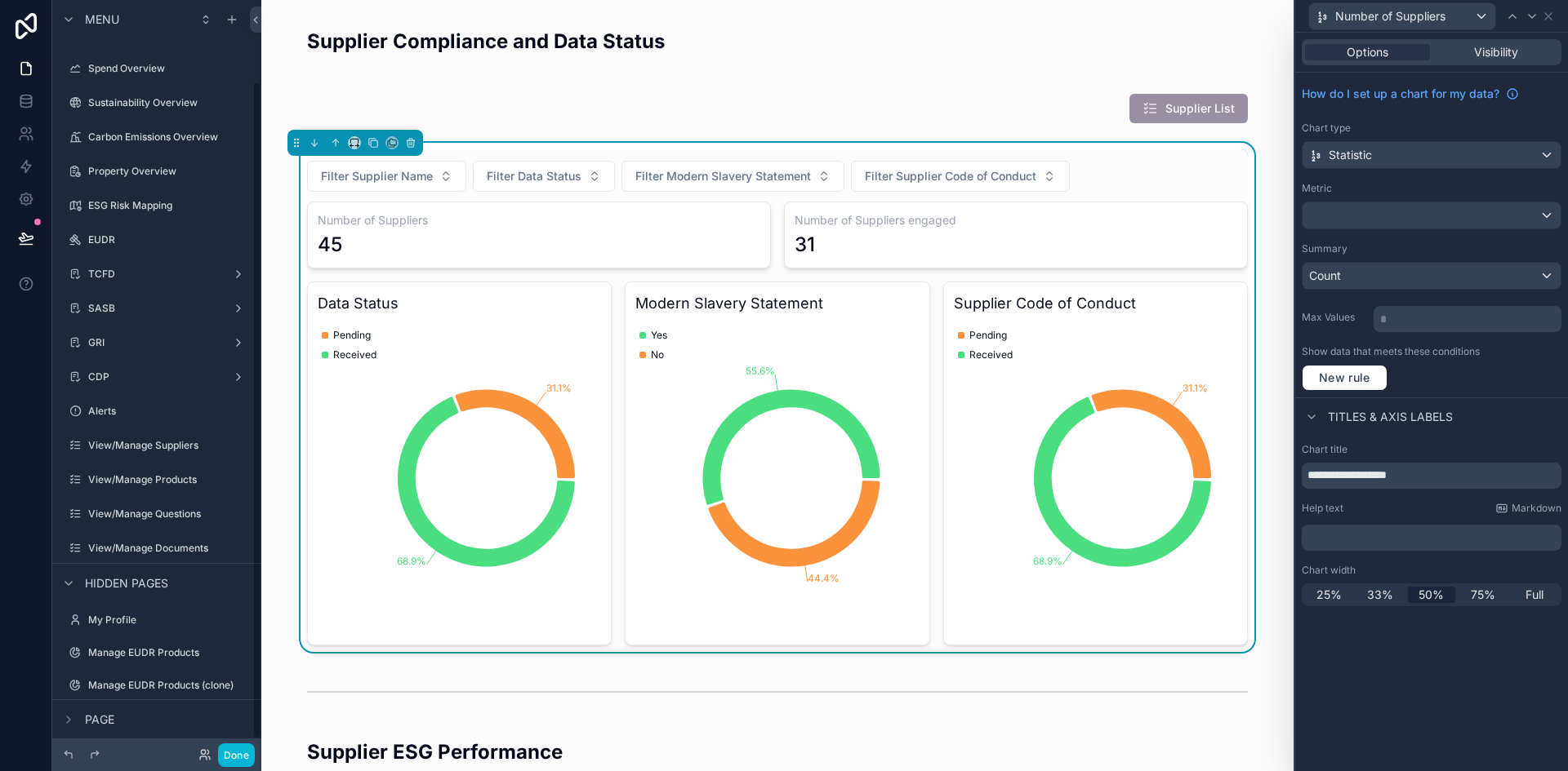
scroll to position [107, 0]
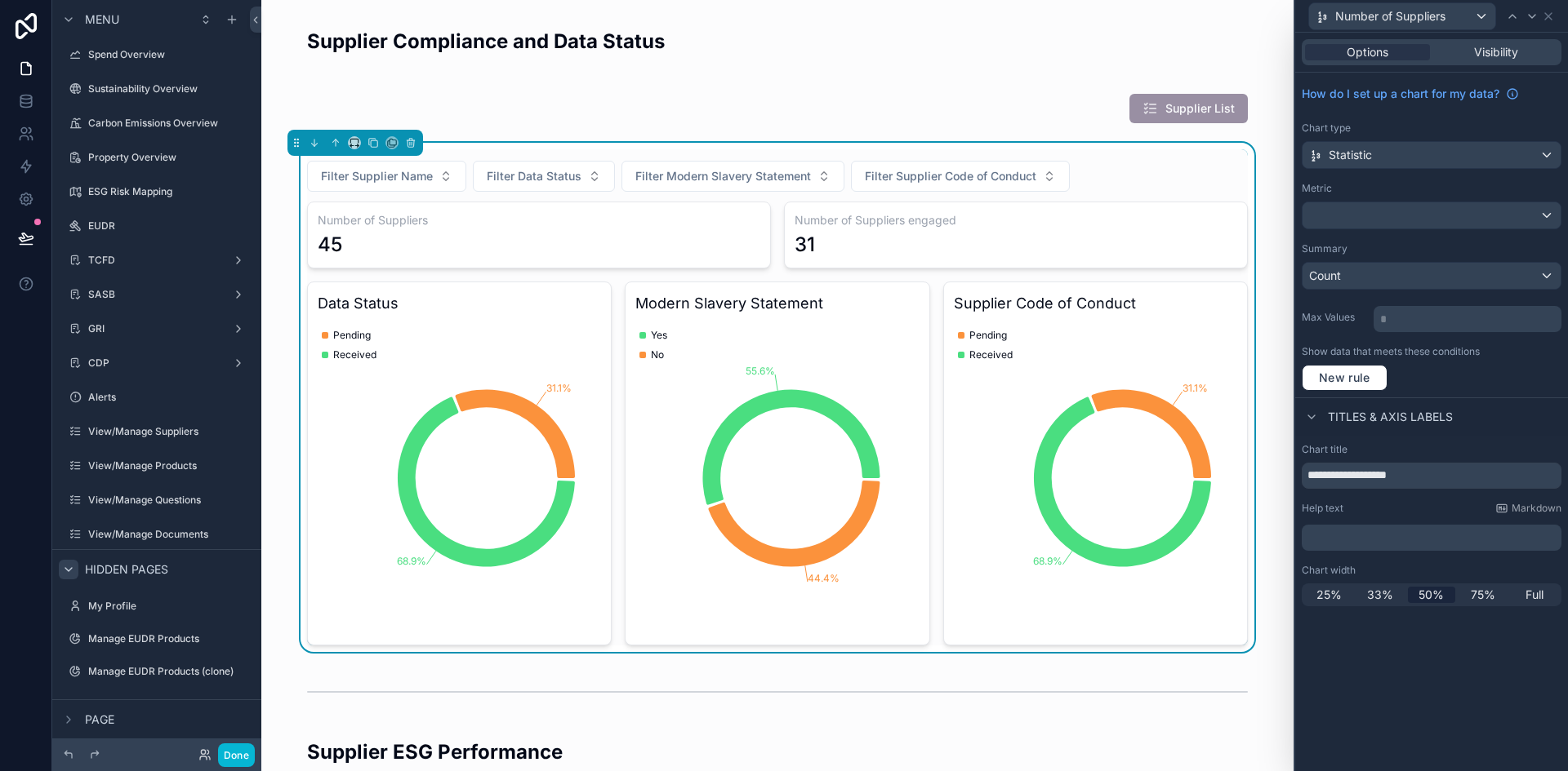
click at [68, 568] on icon "scrollable content" at bounding box center [68, 569] width 13 height 13
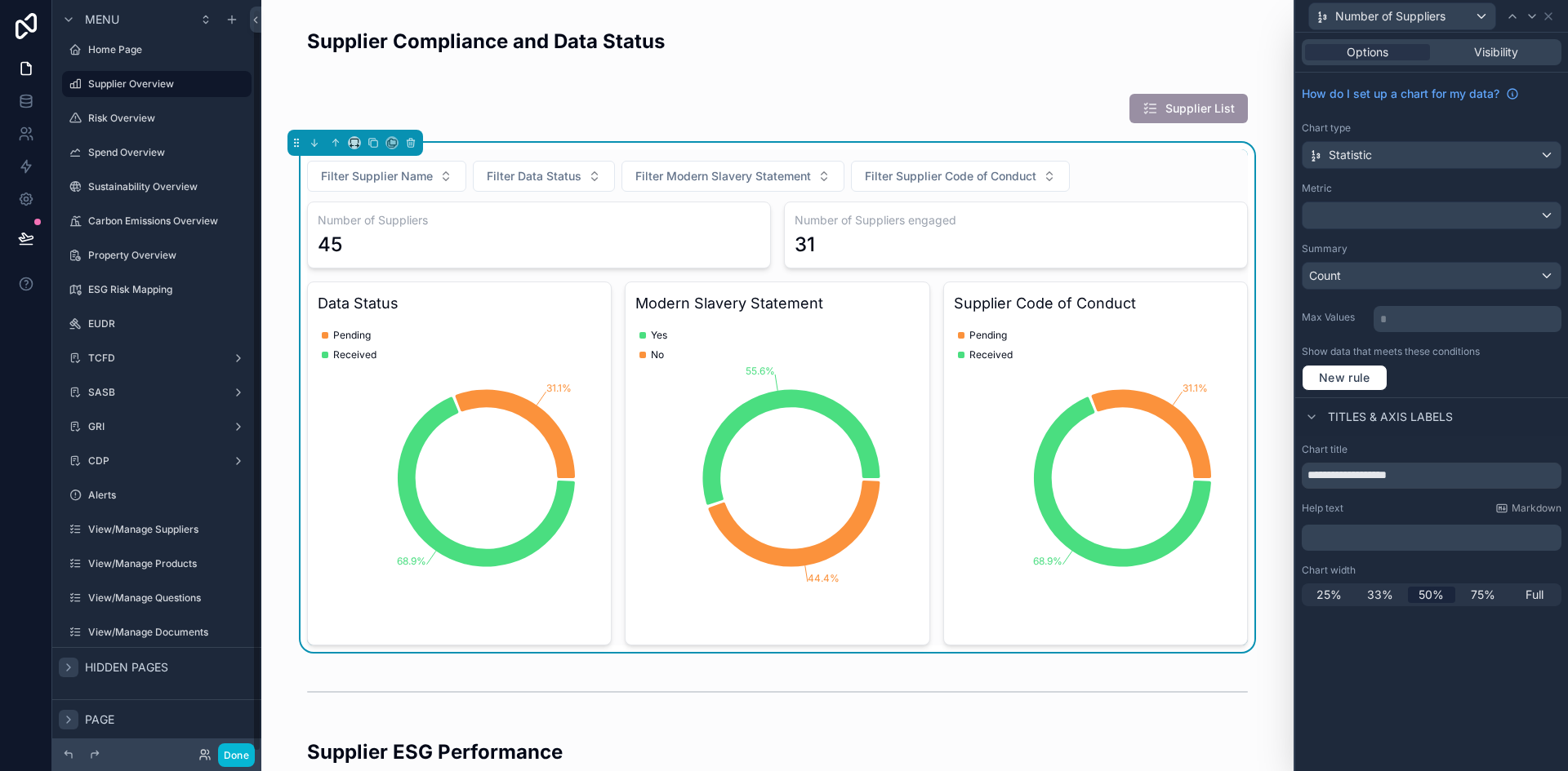
click at [62, 718] on icon "scrollable content" at bounding box center [68, 719] width 13 height 13
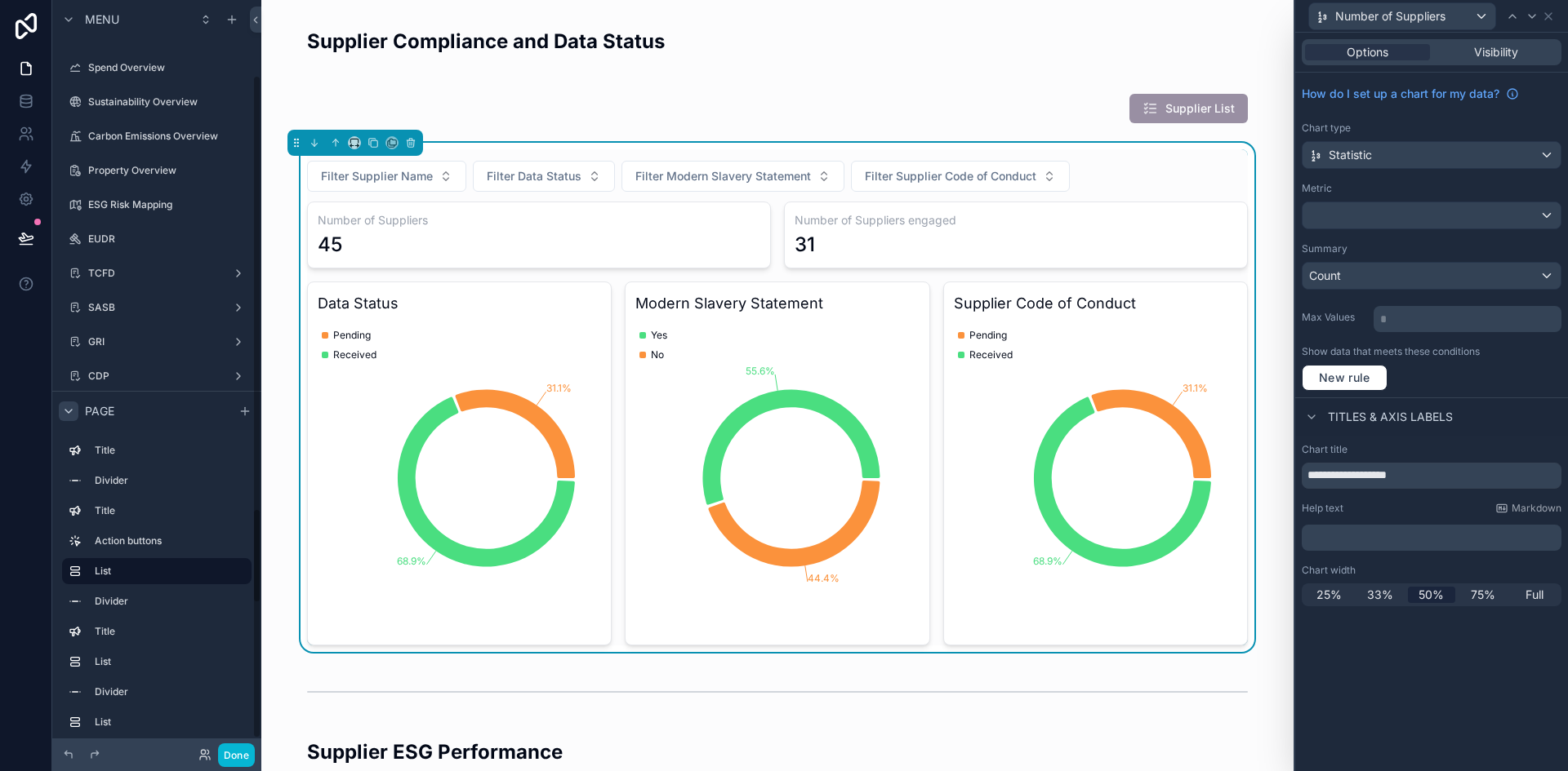
scroll to position [104, 0]
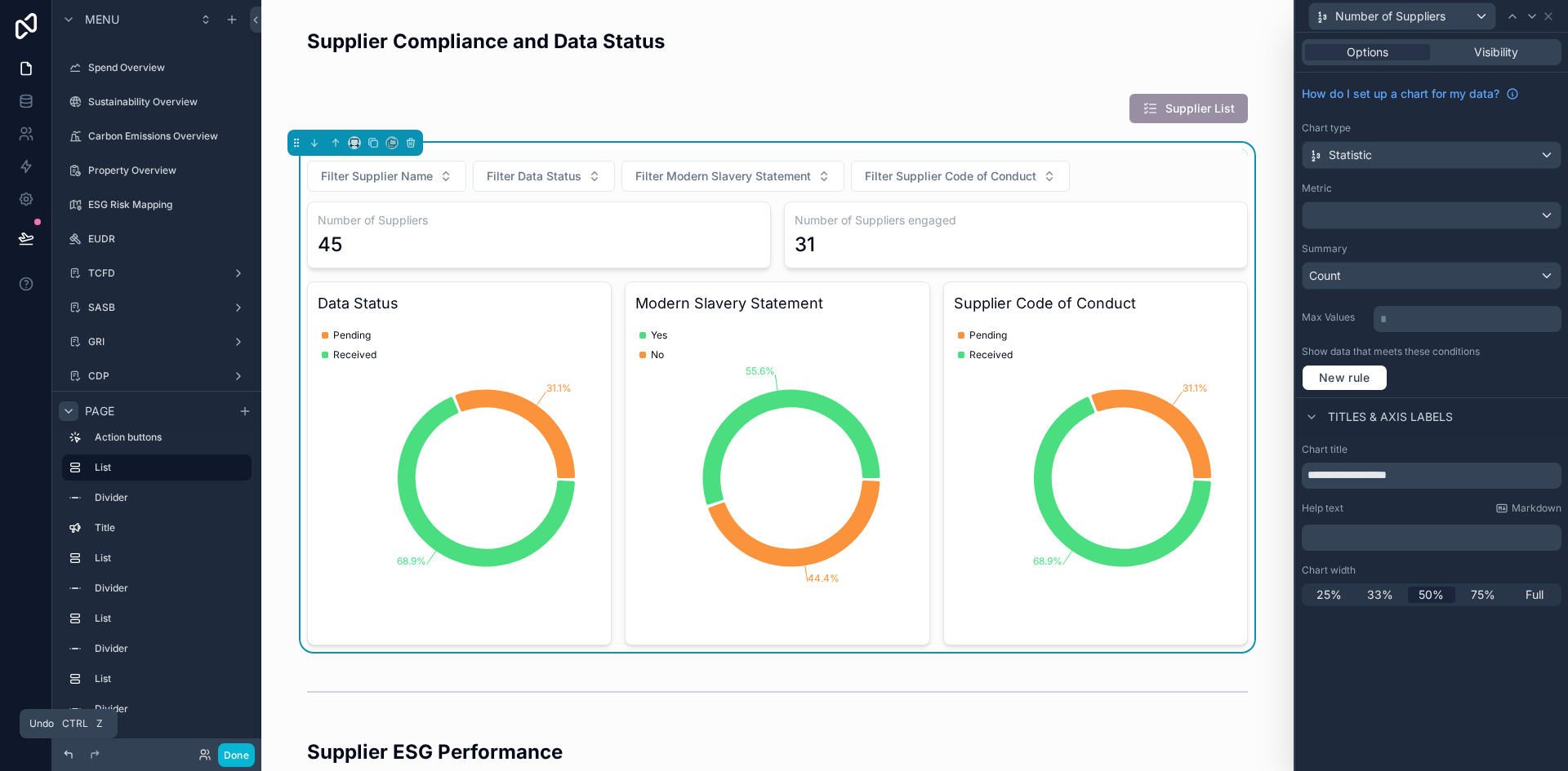
click at [70, 755] on icon at bounding box center [68, 755] width 13 height 13
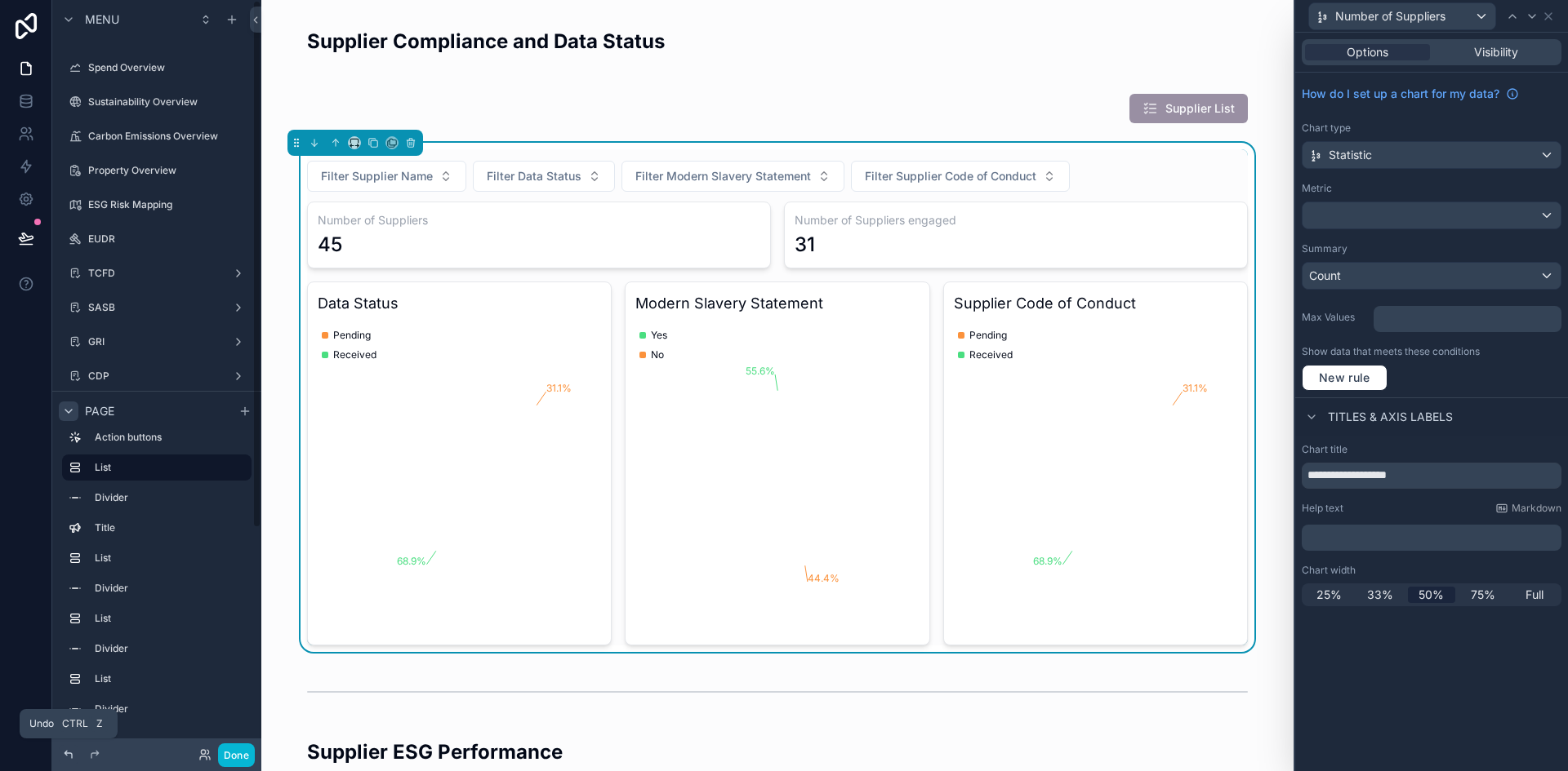
scroll to position [0, 0]
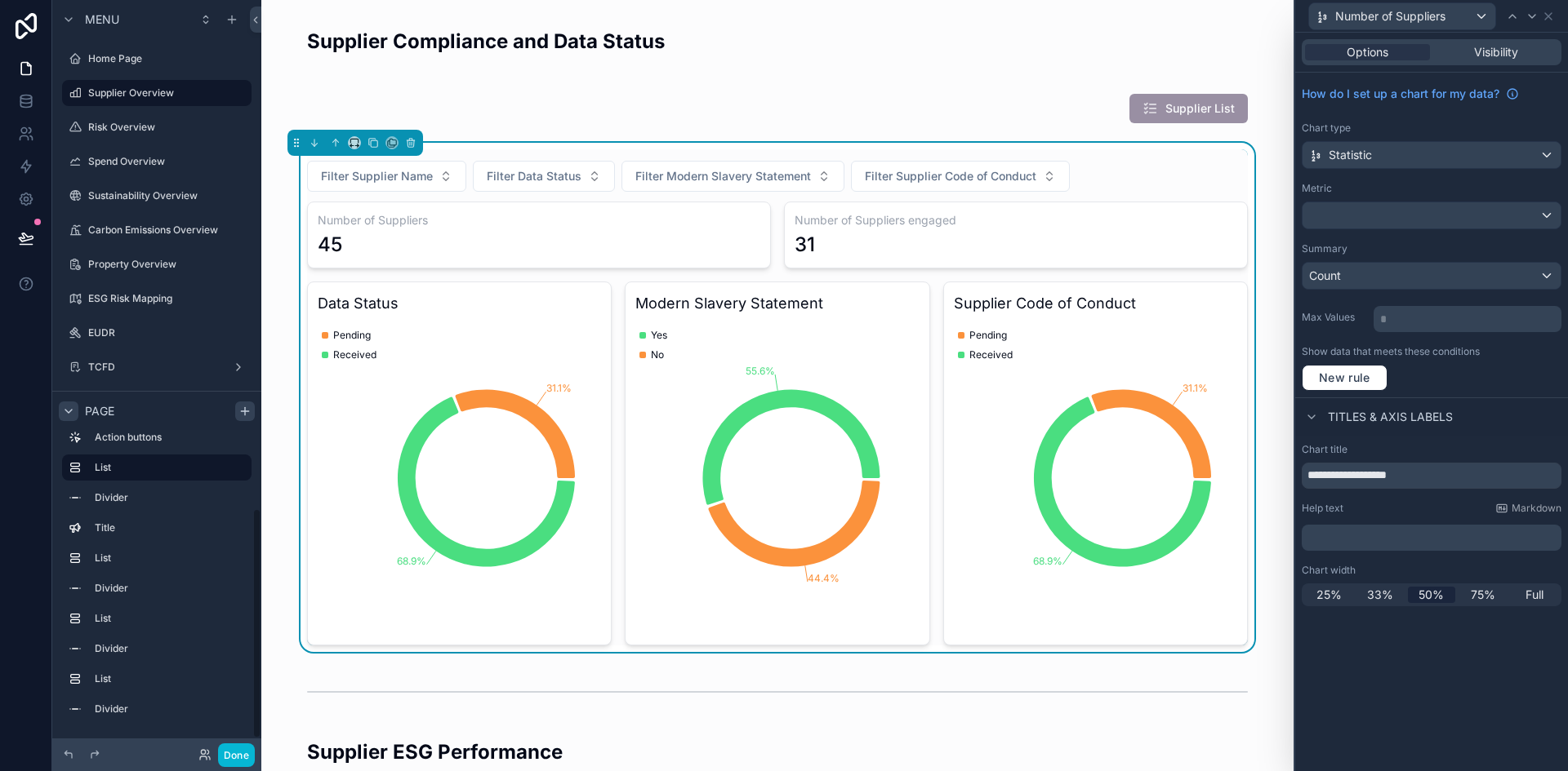
click at [245, 413] on icon "scrollable content" at bounding box center [245, 411] width 0 height 8
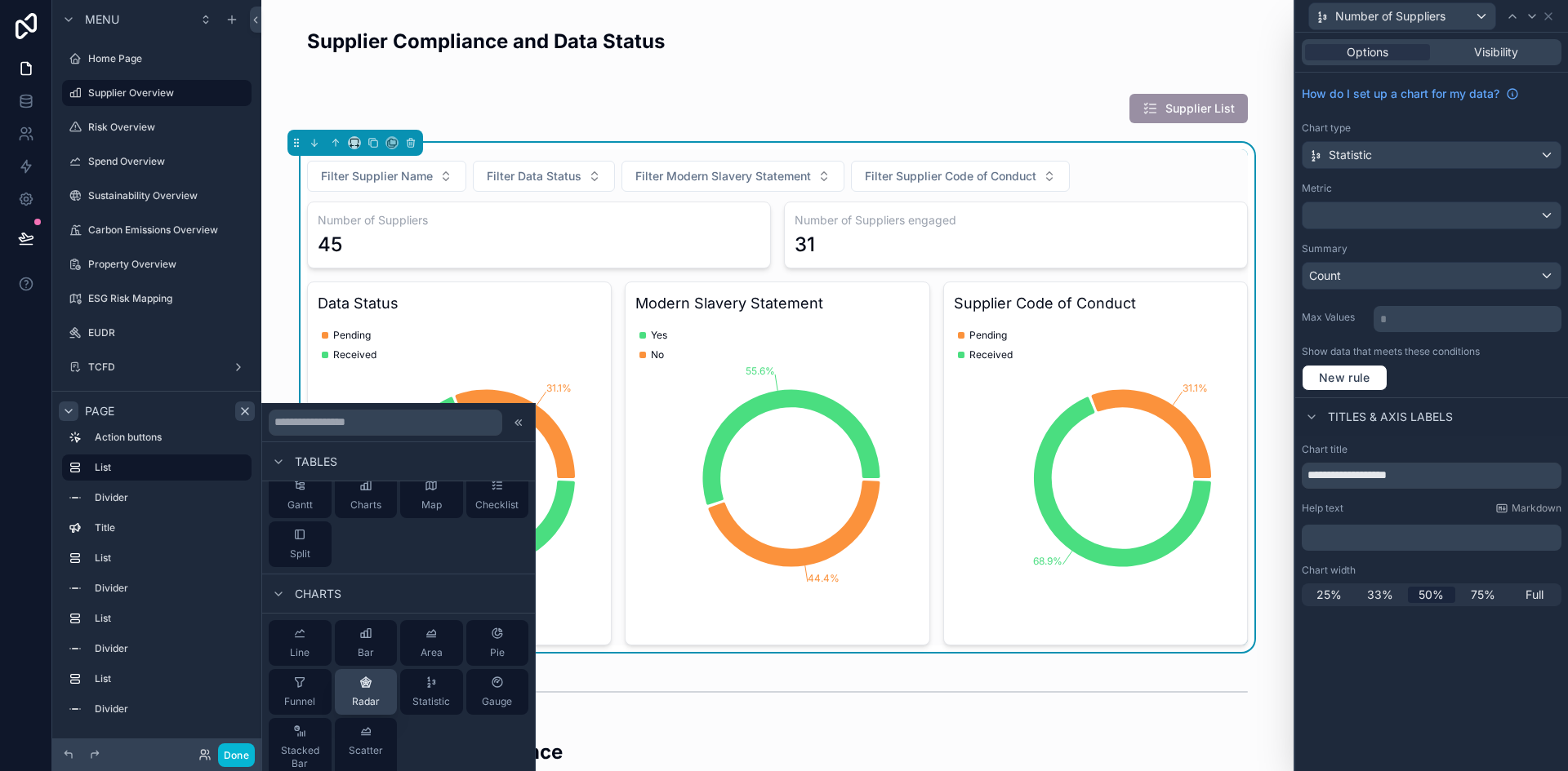
scroll to position [586, 0]
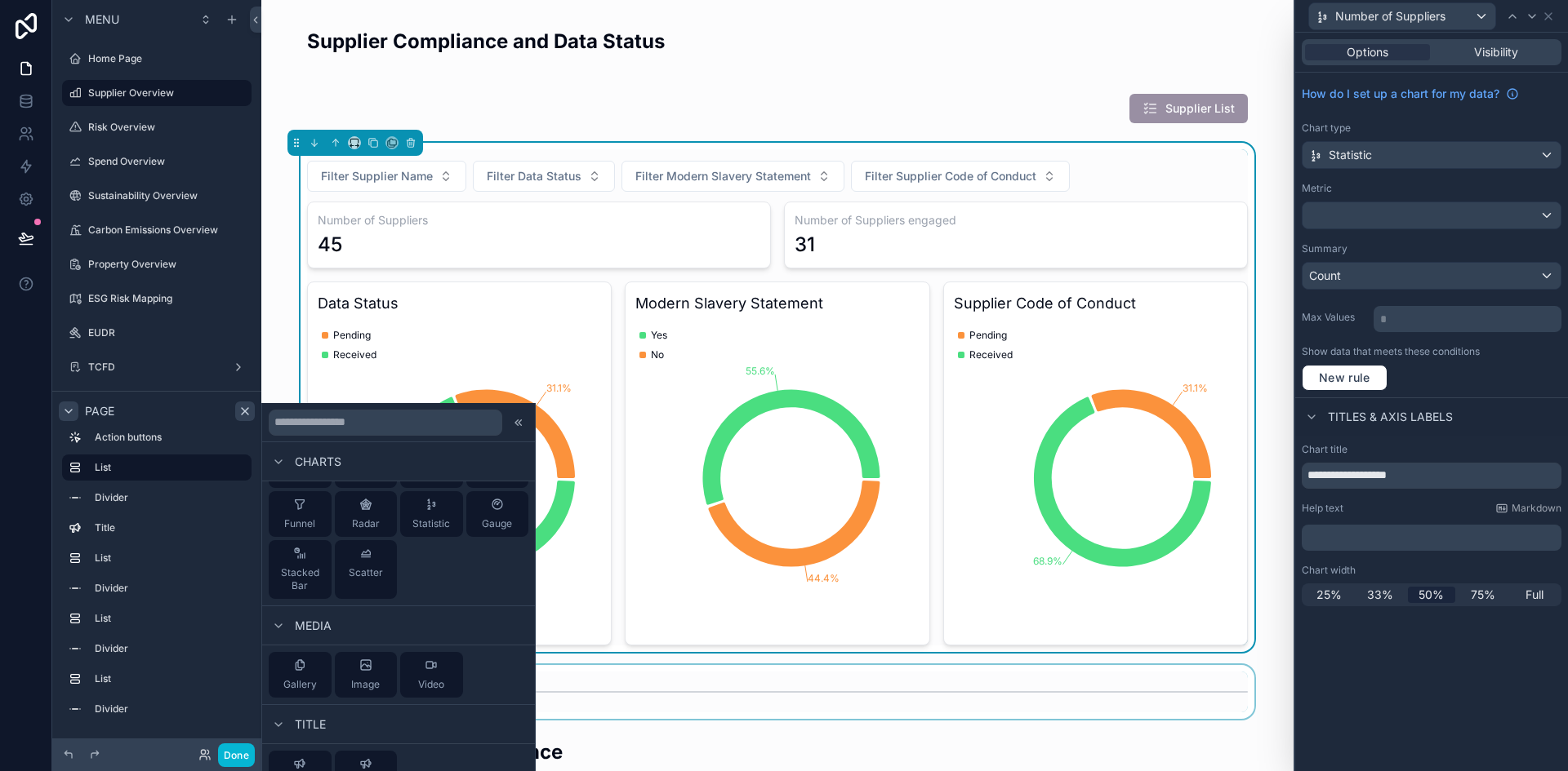
click at [617, 682] on div "scrollable content" at bounding box center [778, 692] width 1006 height 54
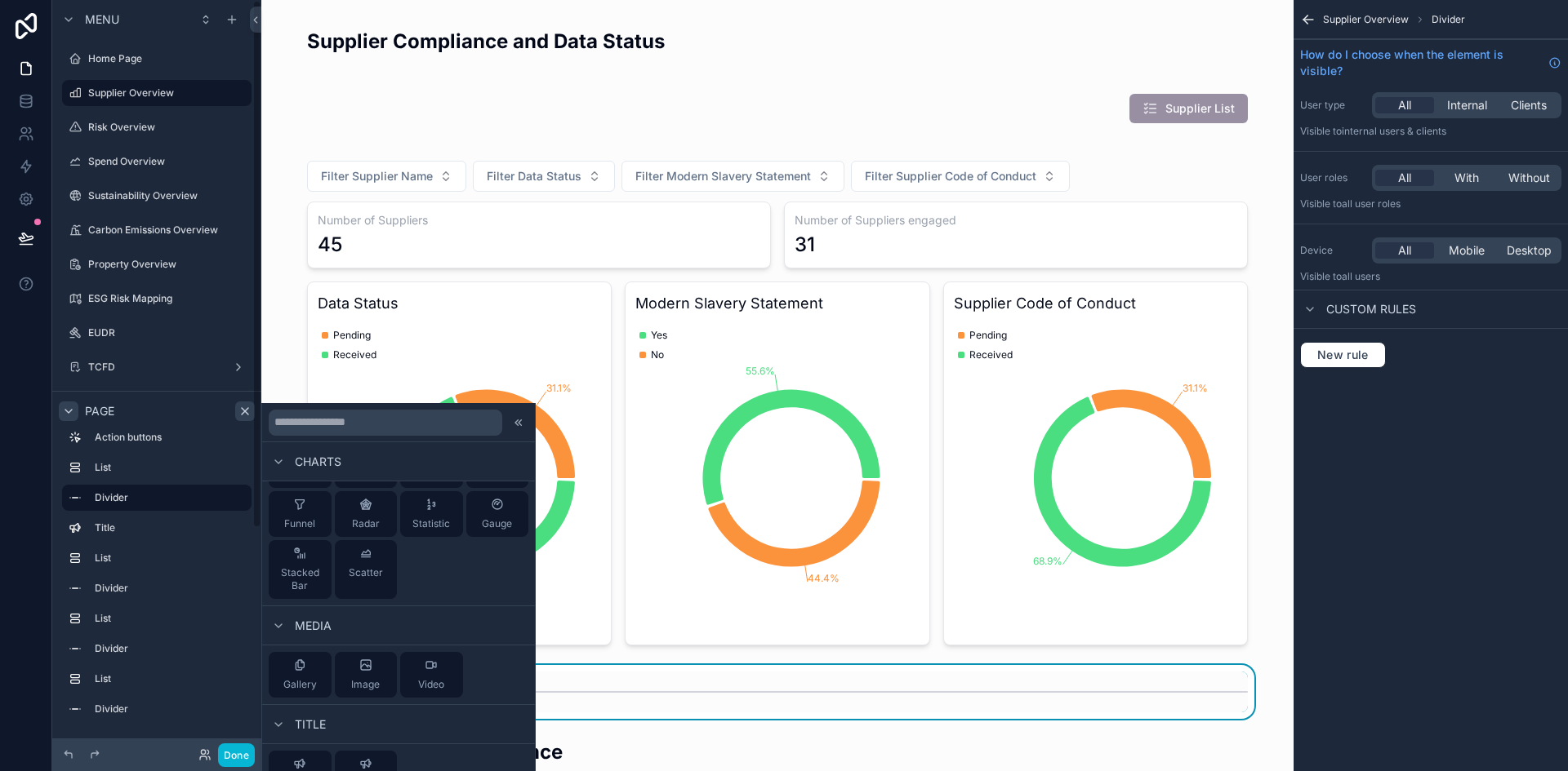
click at [68, 409] on icon "scrollable content" at bounding box center [68, 411] width 13 height 13
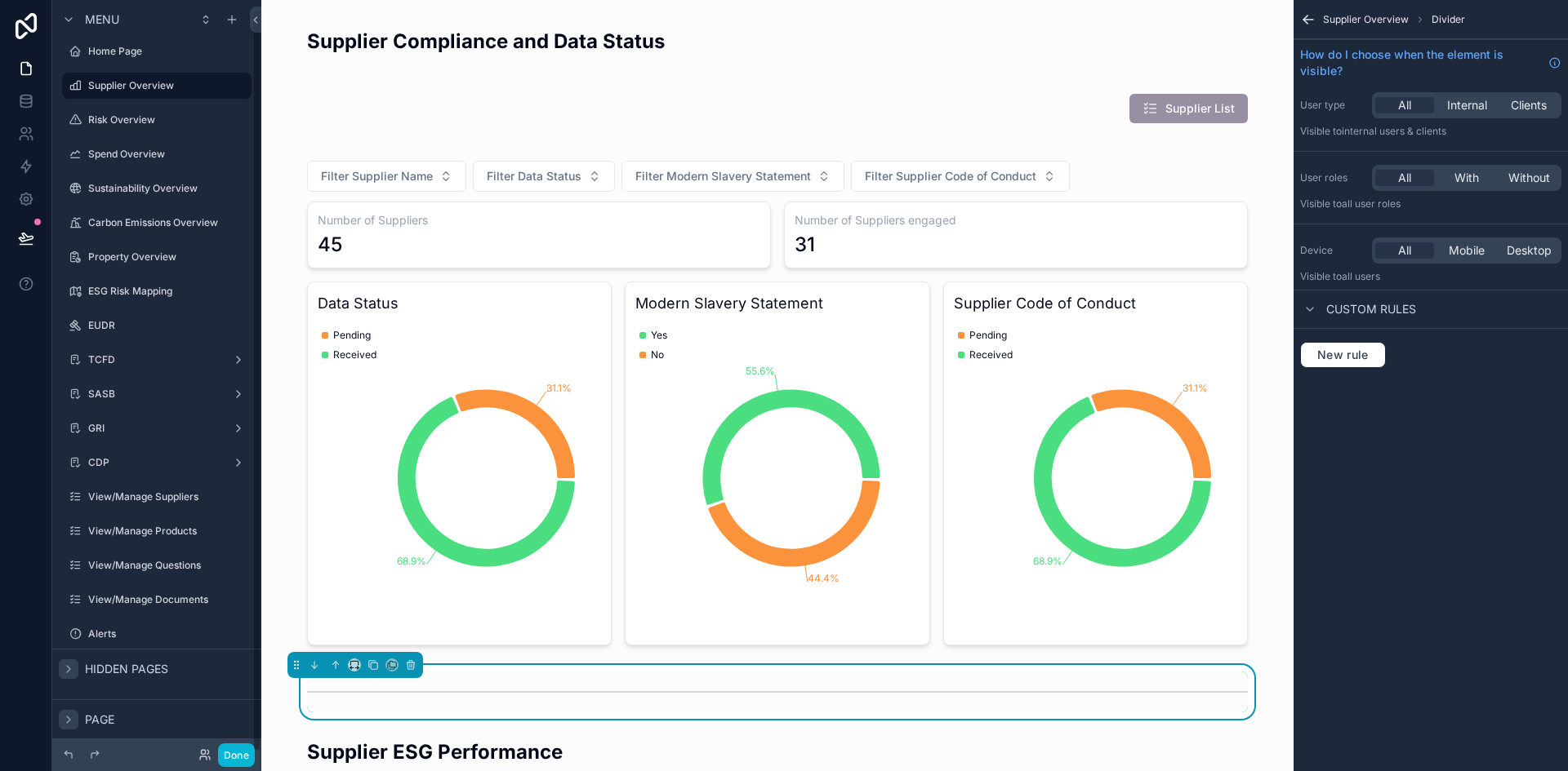
scroll to position [9, 0]
click at [66, 720] on icon "scrollable content" at bounding box center [68, 719] width 13 height 13
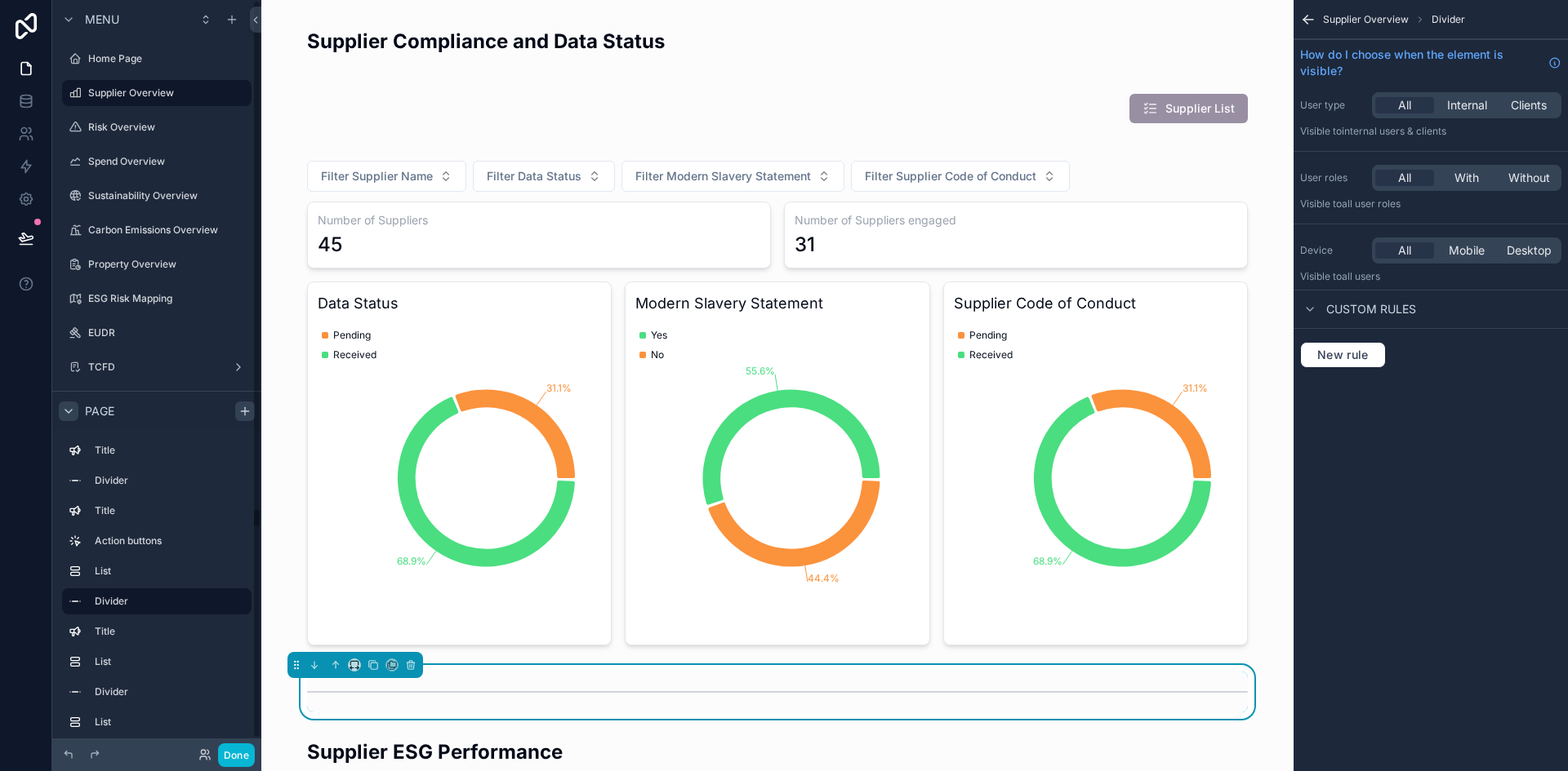
click at [245, 406] on icon "scrollable content" at bounding box center [244, 411] width 13 height 13
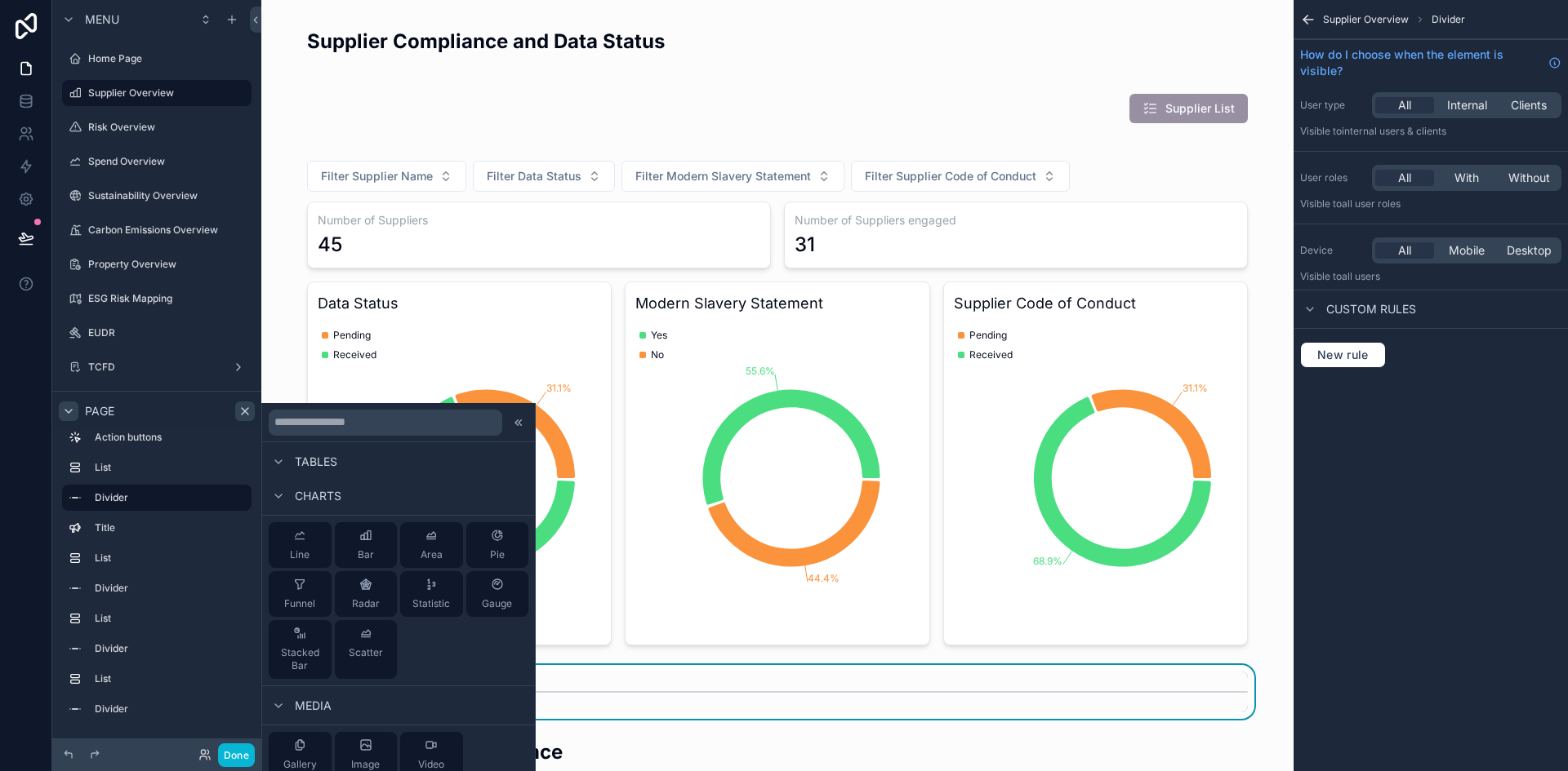
scroll to position [586, 0]
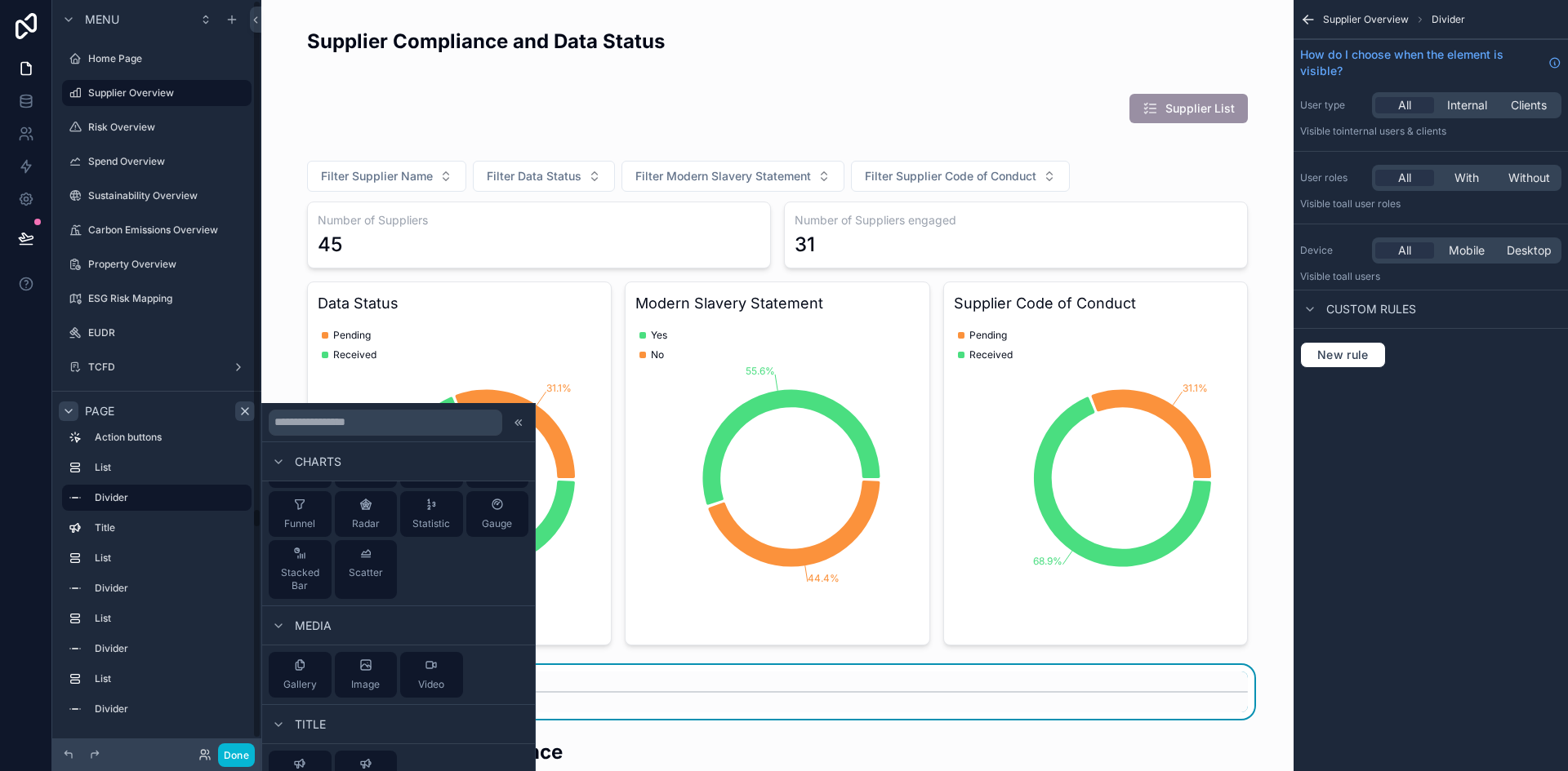
click at [634, 692] on div "scrollable content" at bounding box center [777, 692] width 941 height 41
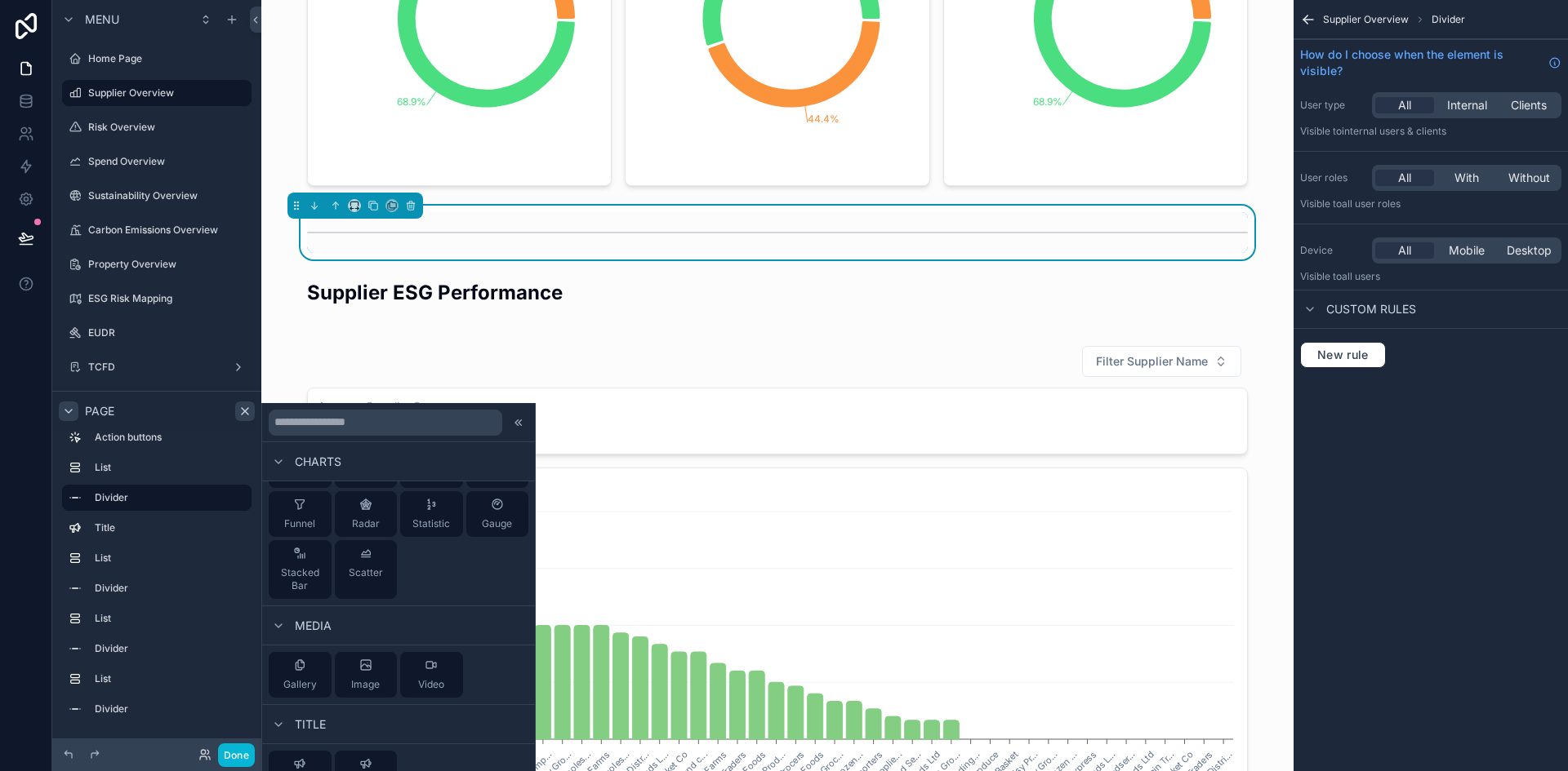
scroll to position [768, 0]
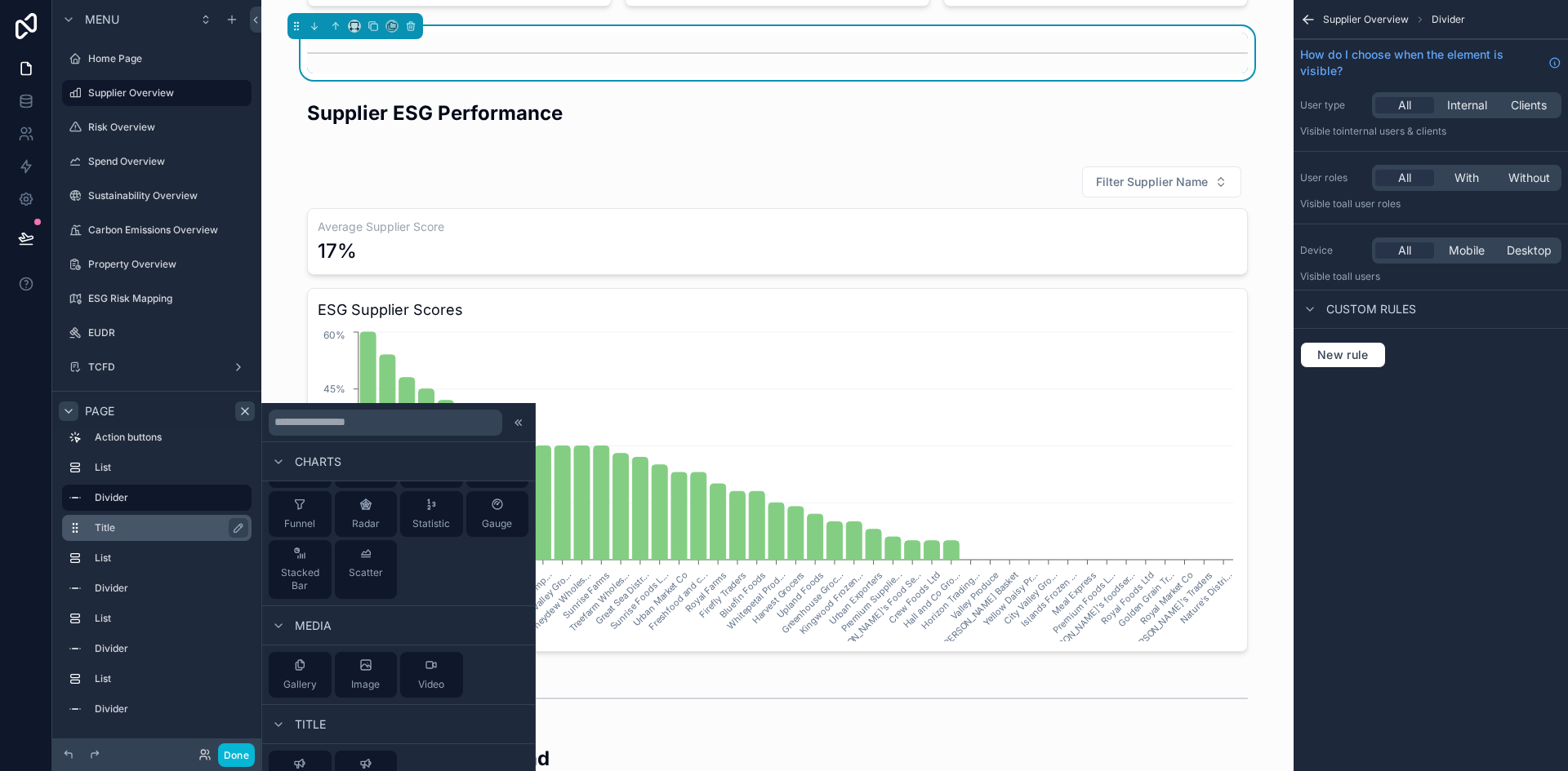
click at [240, 408] on icon "scrollable content" at bounding box center [244, 411] width 13 height 13
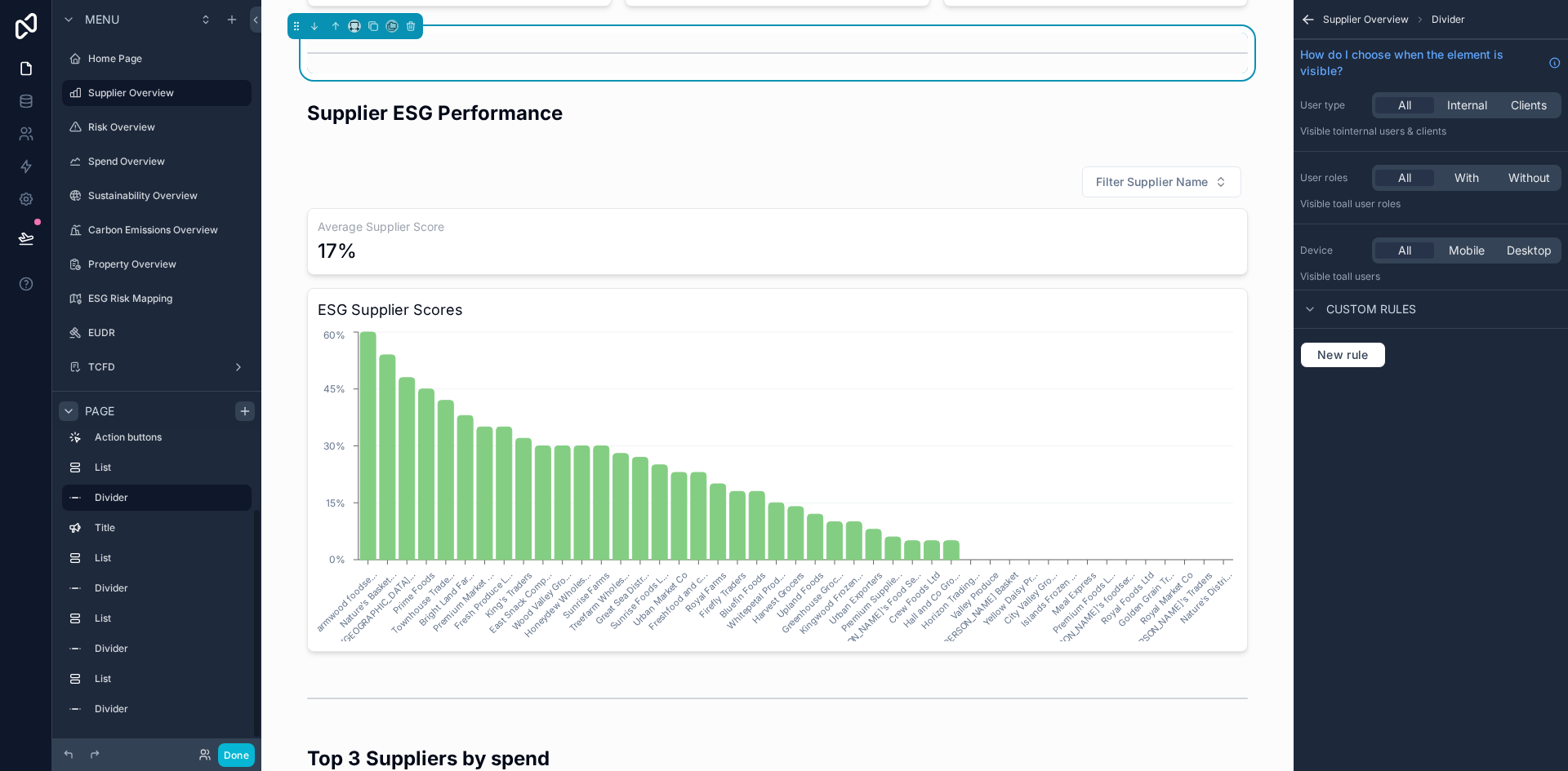
click at [244, 411] on icon "scrollable content" at bounding box center [244, 411] width 8 height 0
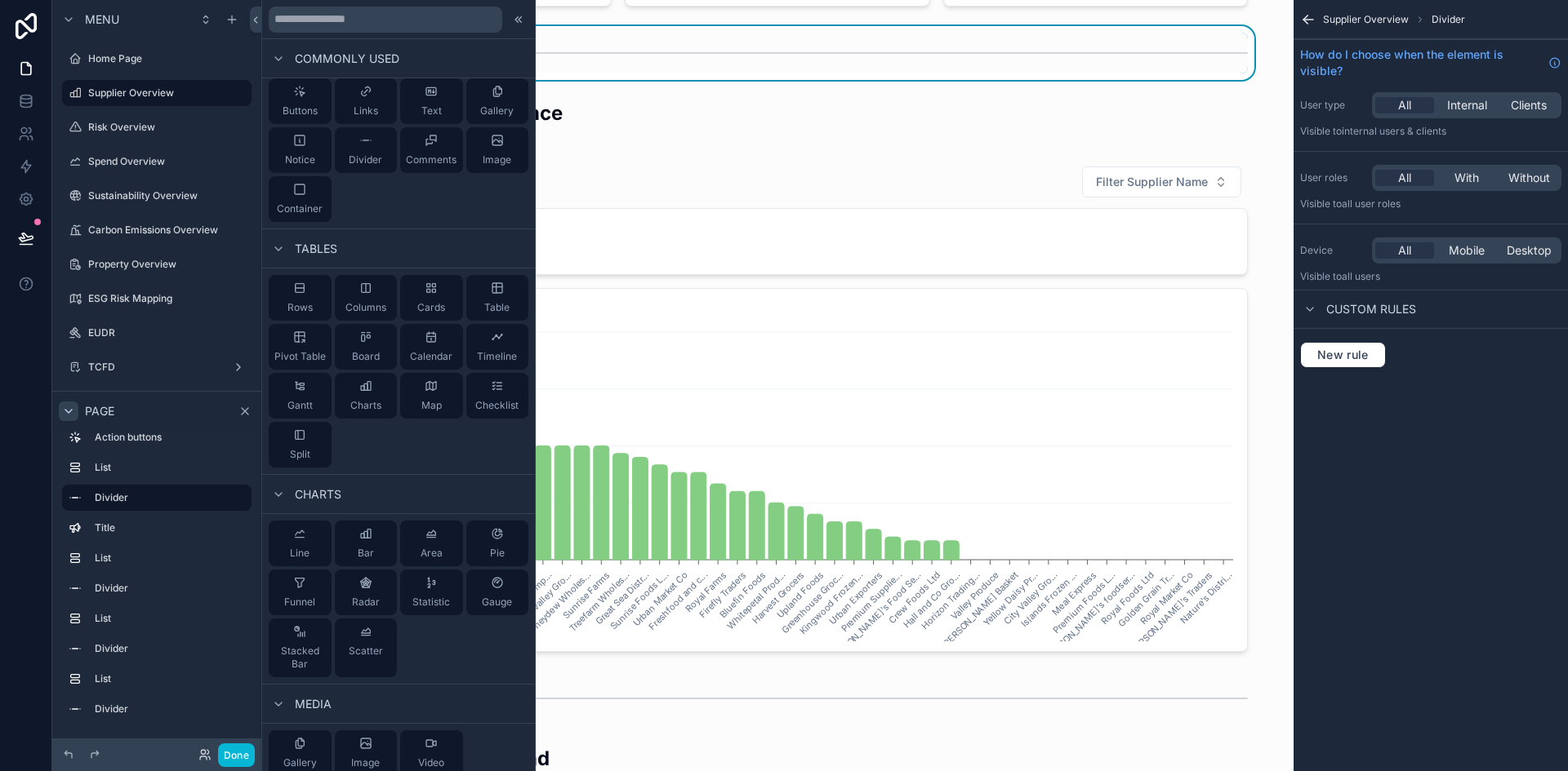
scroll to position [0, 0]
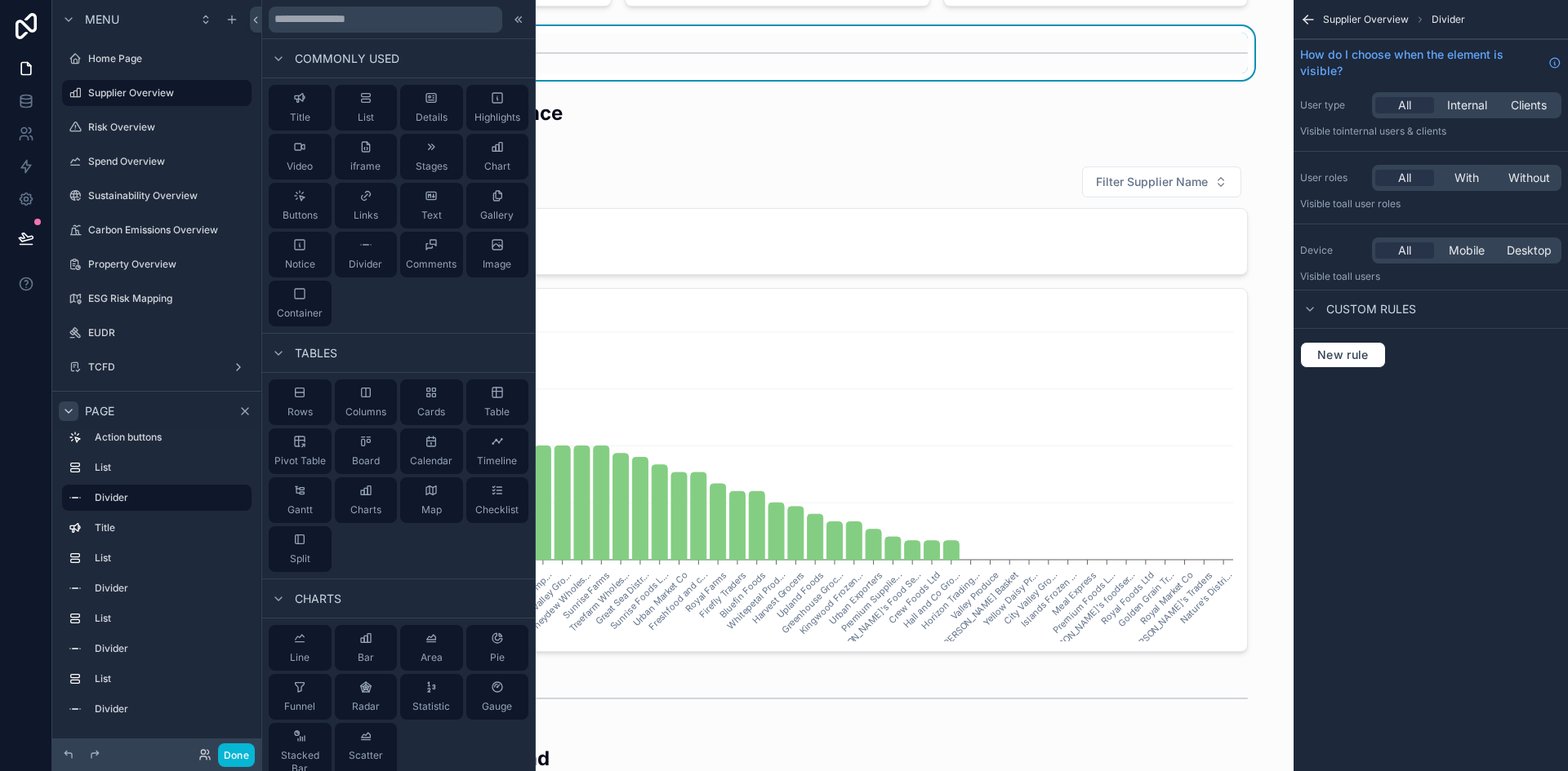
click at [65, 409] on icon "scrollable content" at bounding box center [68, 411] width 13 height 13
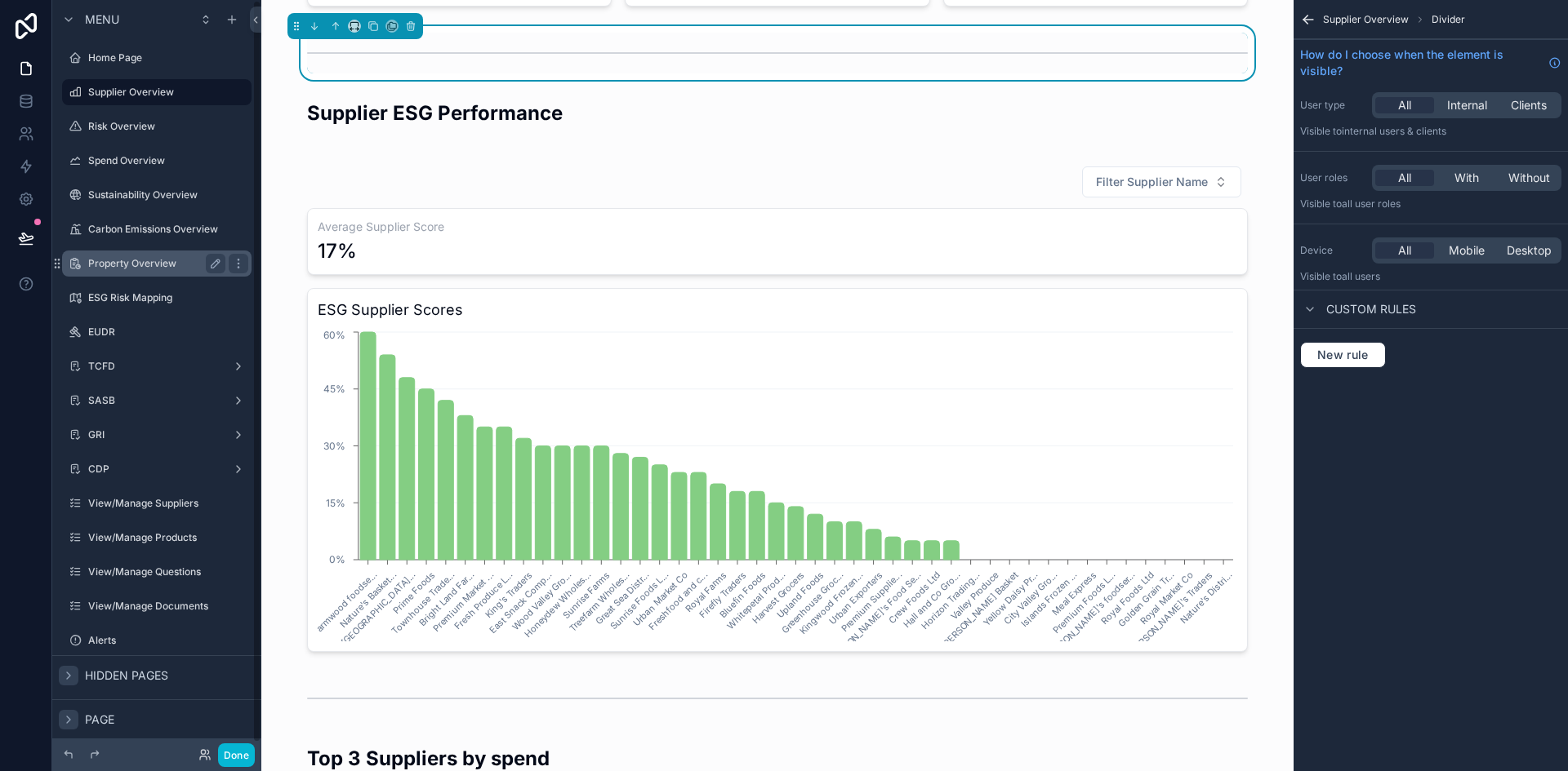
scroll to position [9, 0]
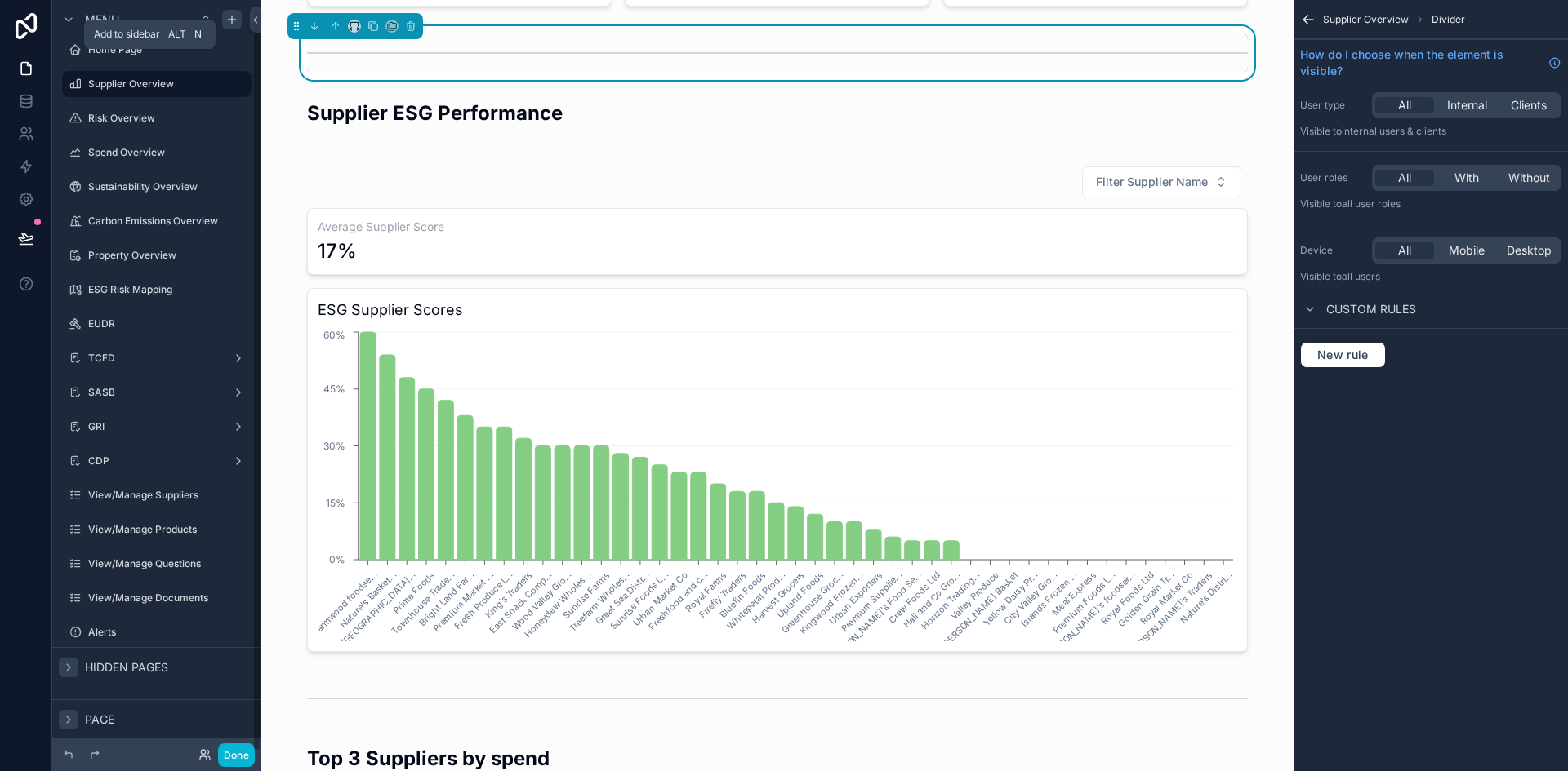
click at [229, 22] on icon "scrollable content" at bounding box center [232, 19] width 13 height 13
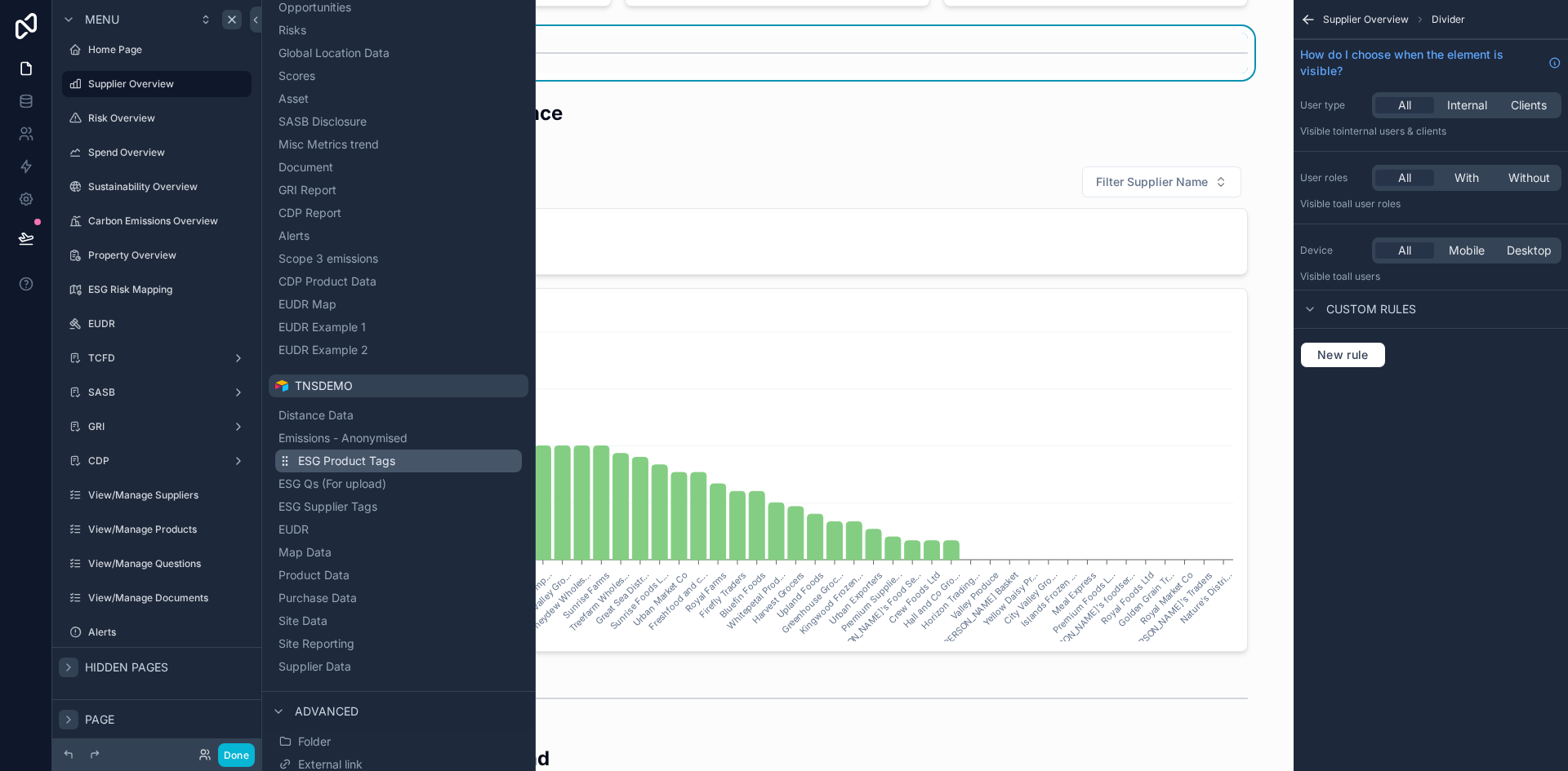
scroll to position [512, 0]
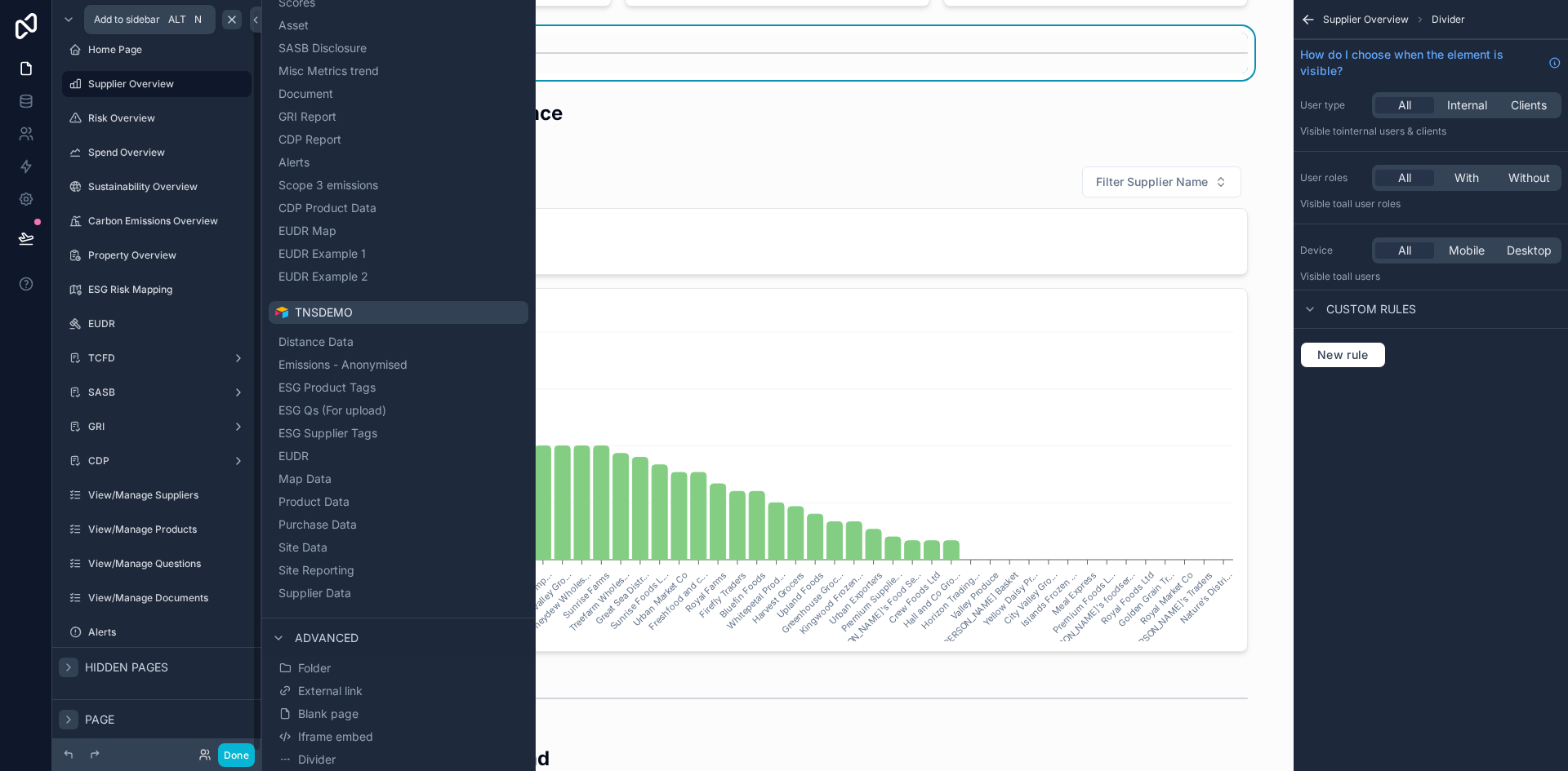
click at [228, 25] on icon "scrollable content" at bounding box center [232, 19] width 13 height 13
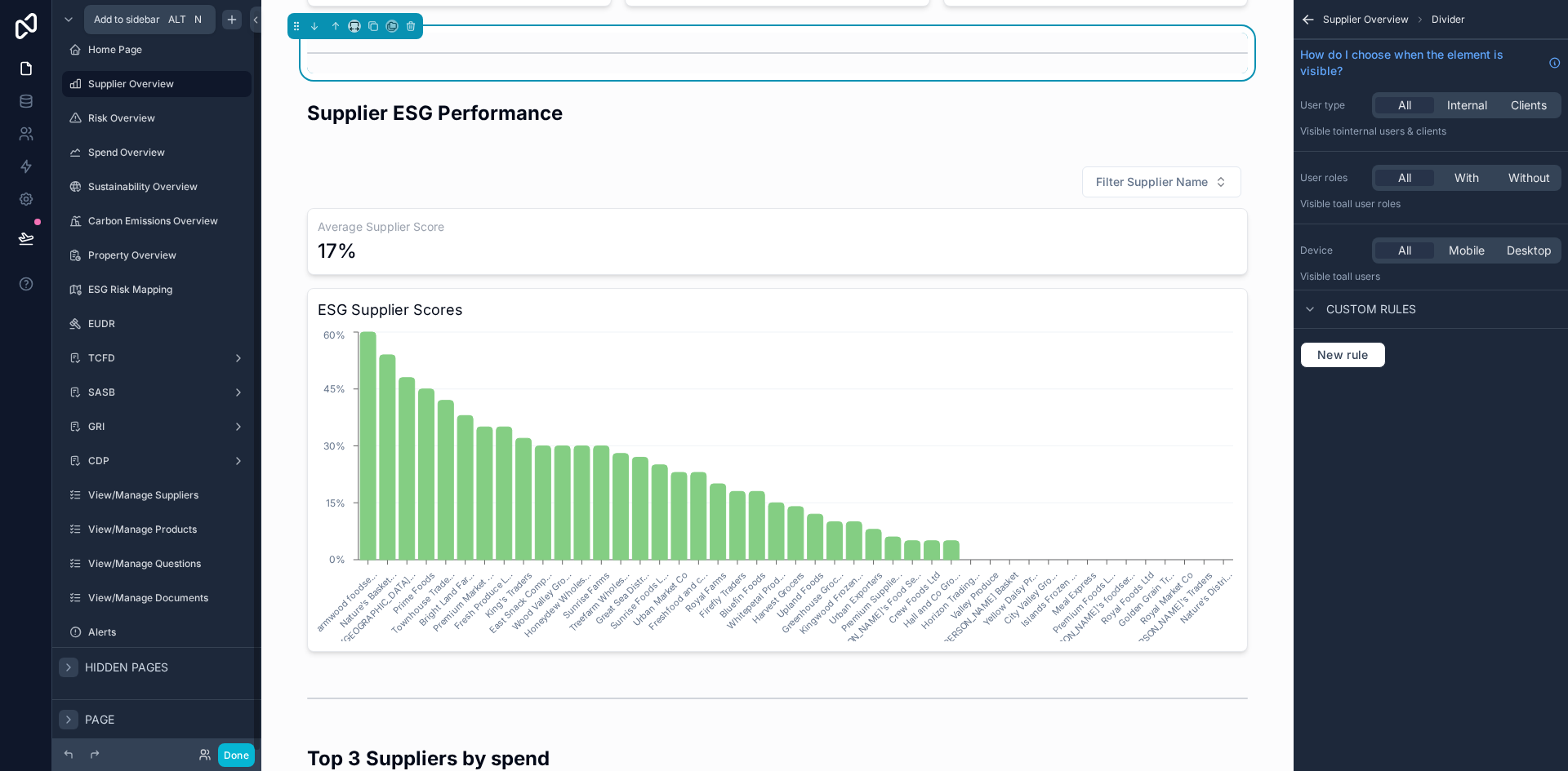
click at [70, 720] on icon "scrollable content" at bounding box center [68, 720] width 3 height 7
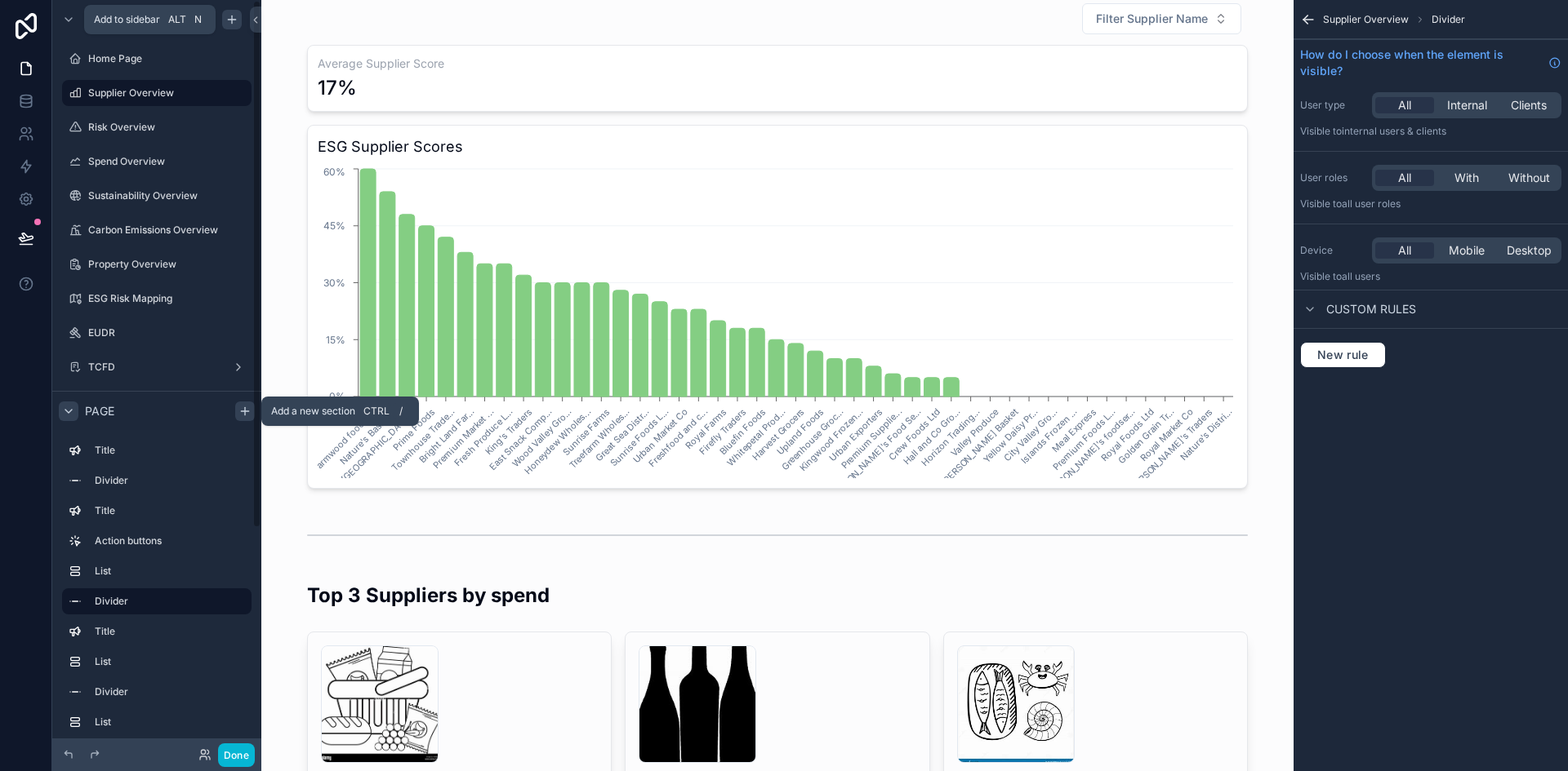
click at [243, 408] on icon "scrollable content" at bounding box center [244, 411] width 13 height 13
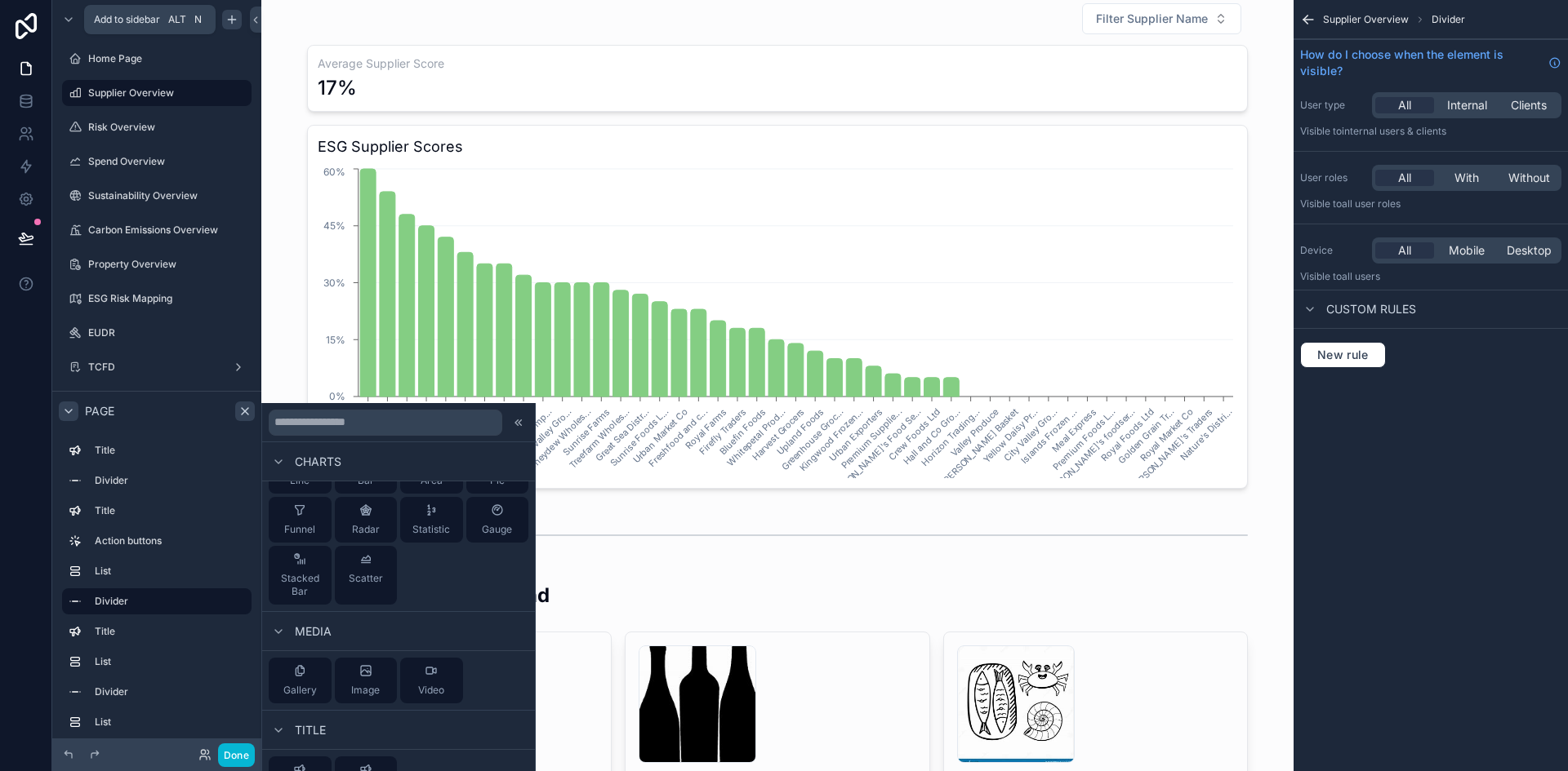
scroll to position [586, 0]
click at [512, 419] on icon at bounding box center [518, 422] width 13 height 13
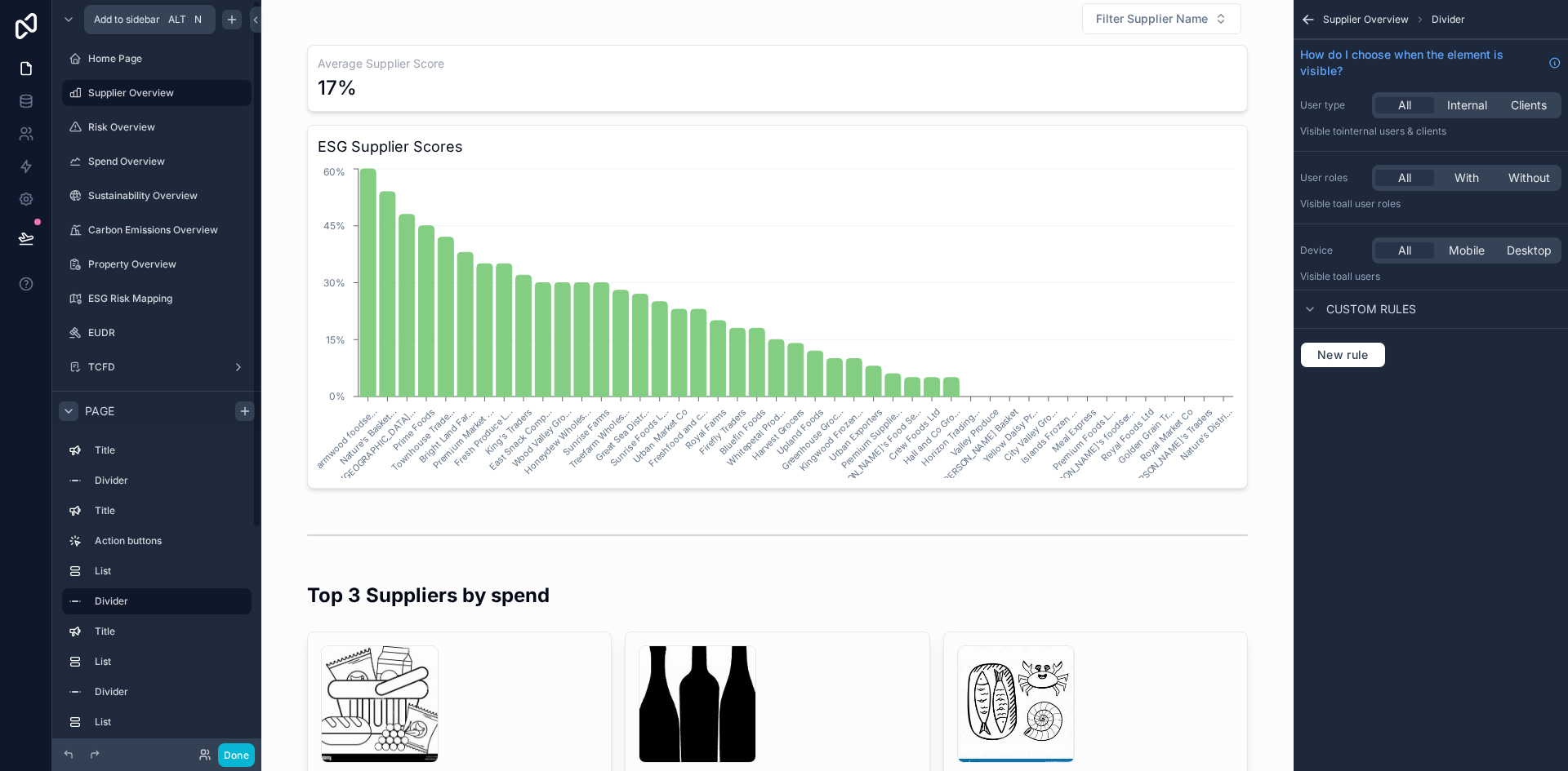
click at [228, 22] on icon "scrollable content" at bounding box center [232, 19] width 13 height 13
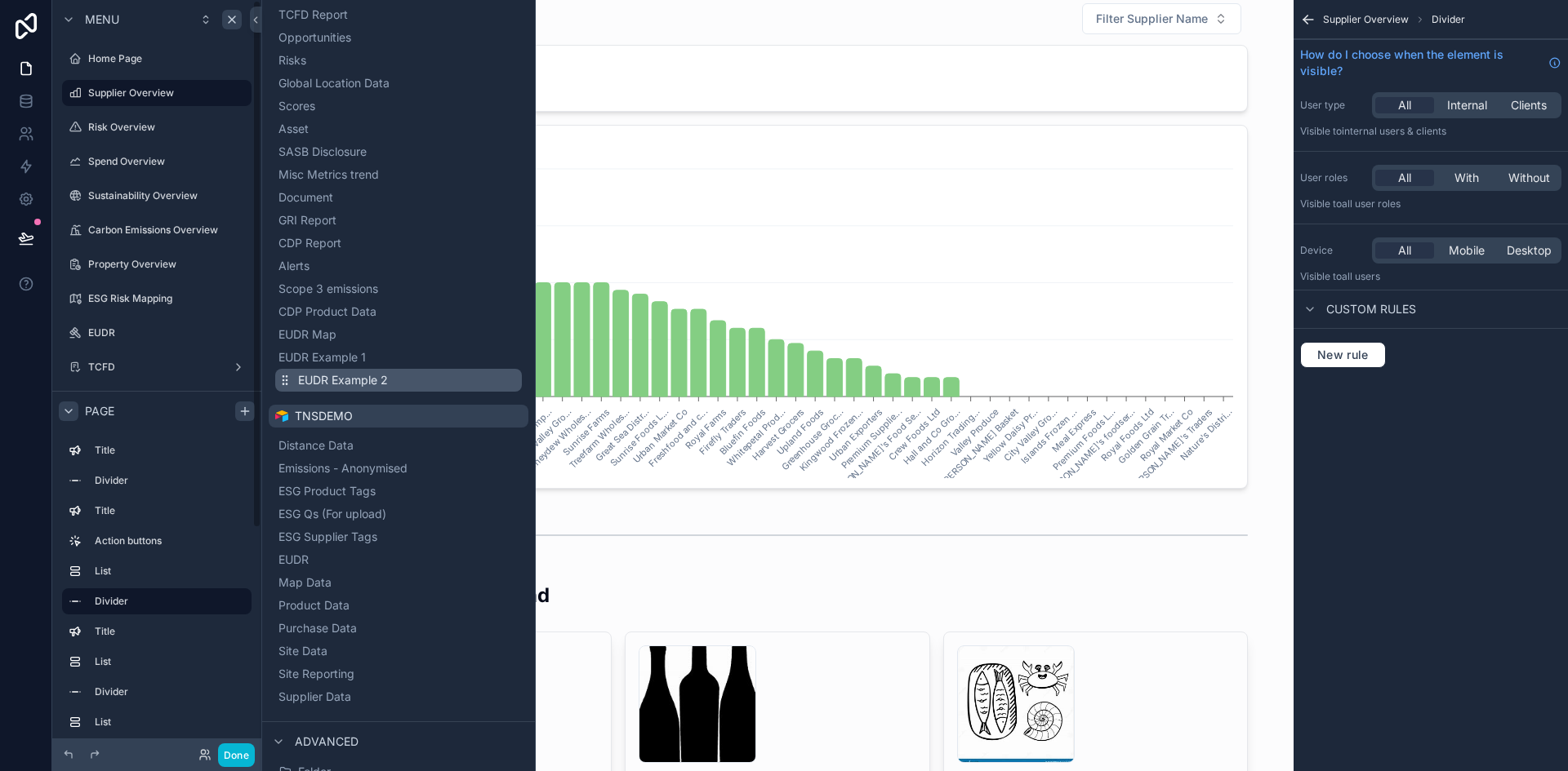
scroll to position [512, 0]
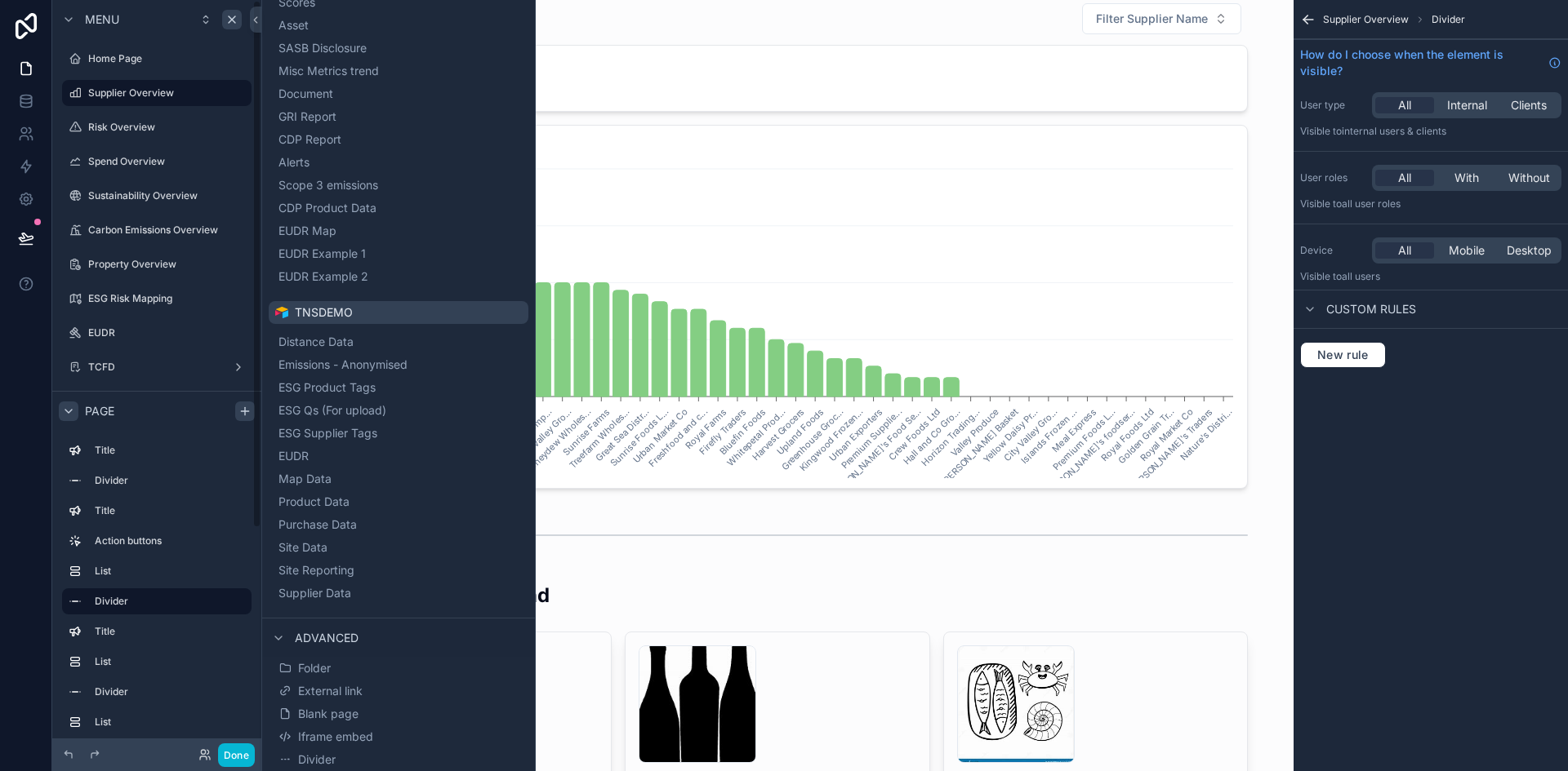
click at [67, 415] on icon "scrollable content" at bounding box center [68, 411] width 13 height 13
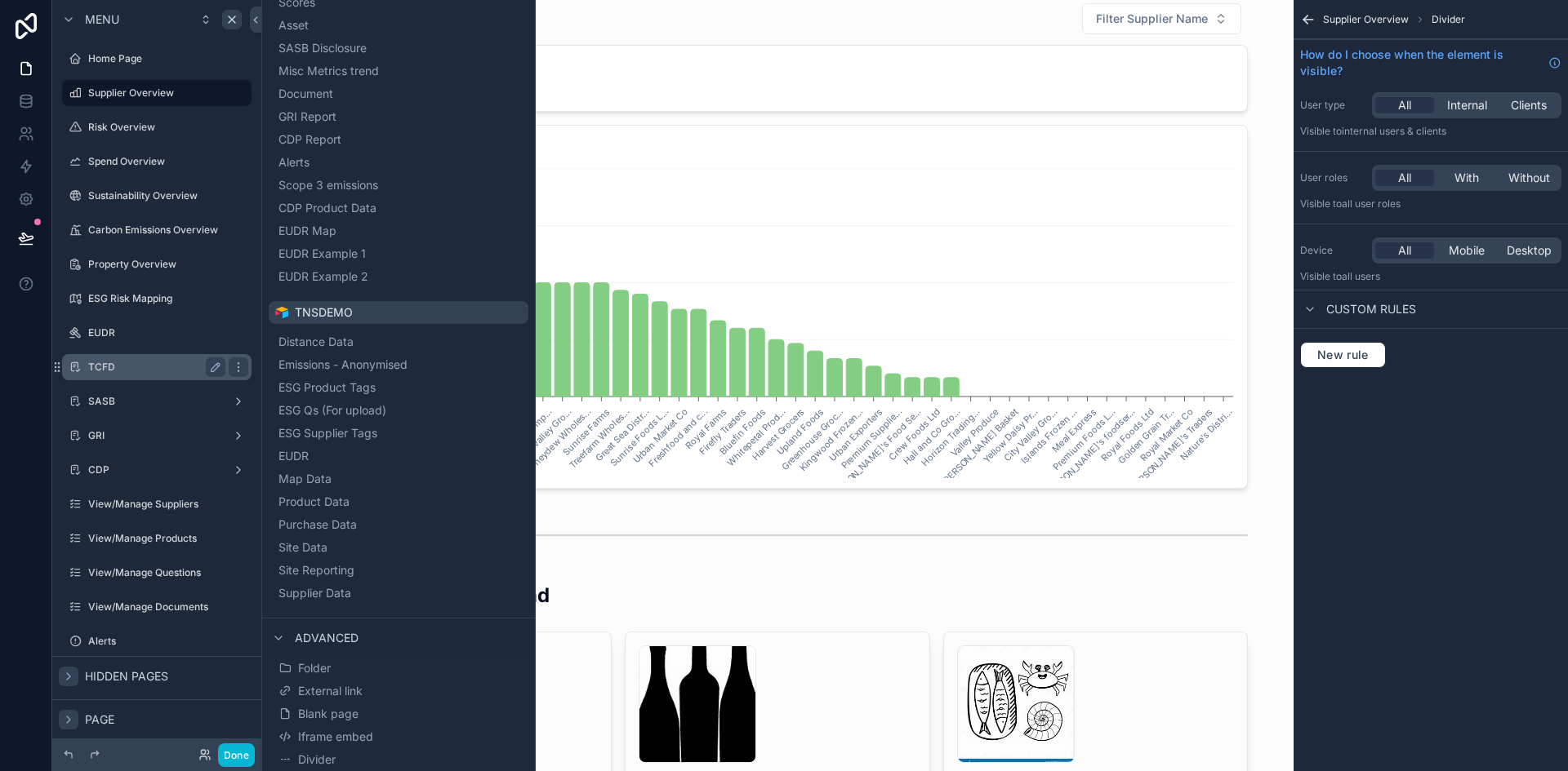
click at [122, 373] on label "TCFD" at bounding box center [153, 367] width 130 height 13
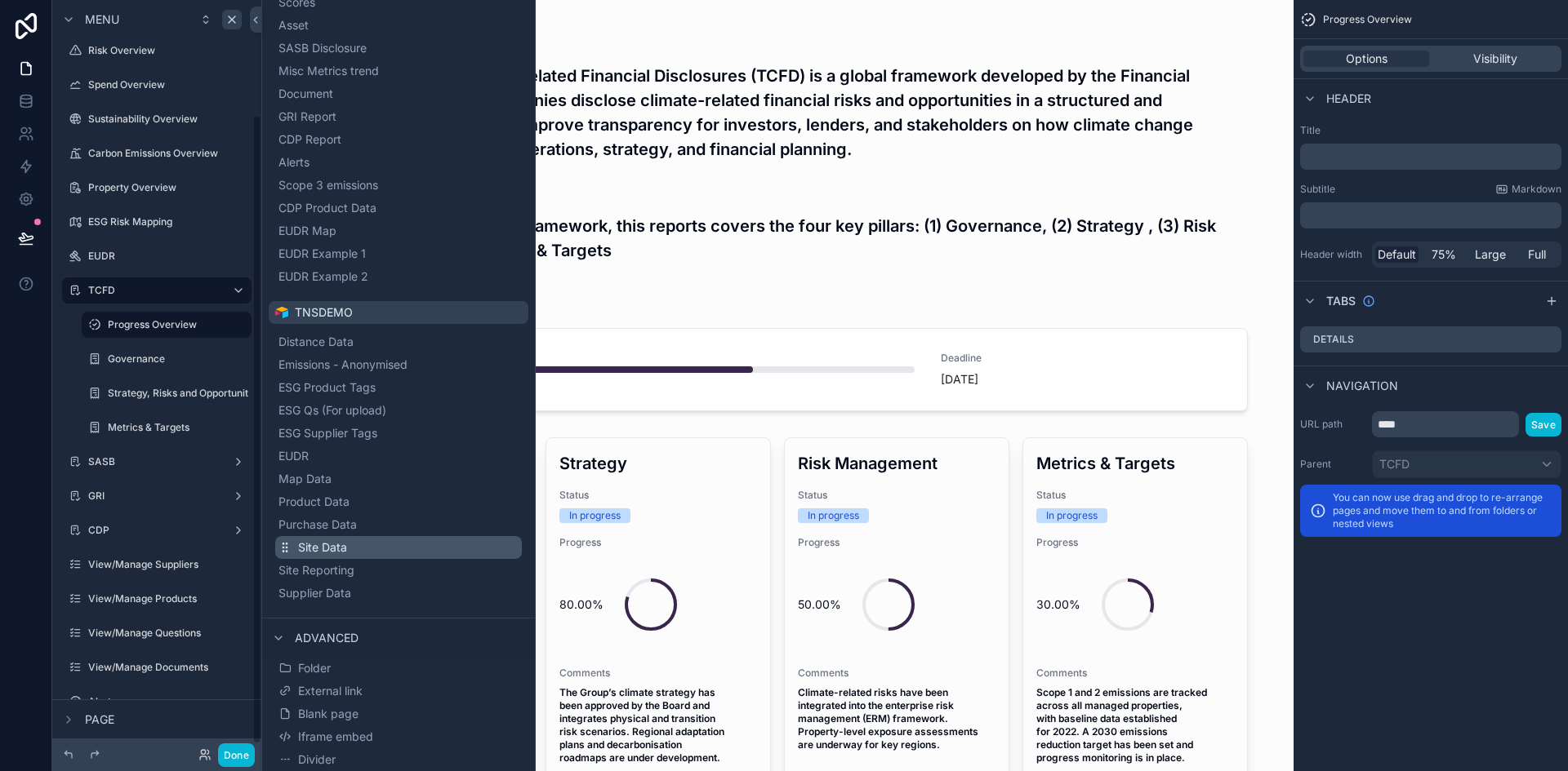
scroll to position [146, 0]
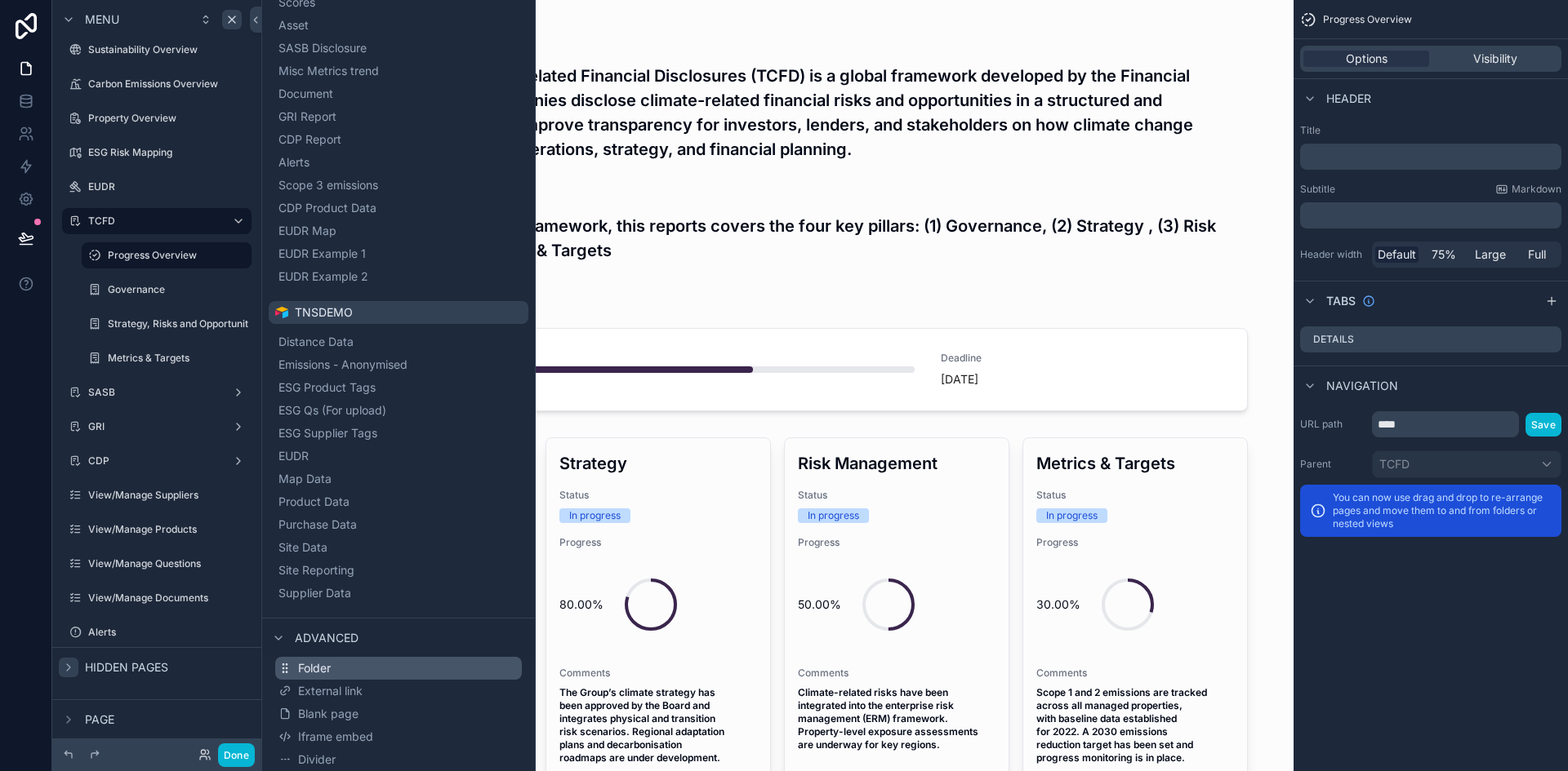
click at [335, 668] on button "Folder" at bounding box center [398, 668] width 246 height 22
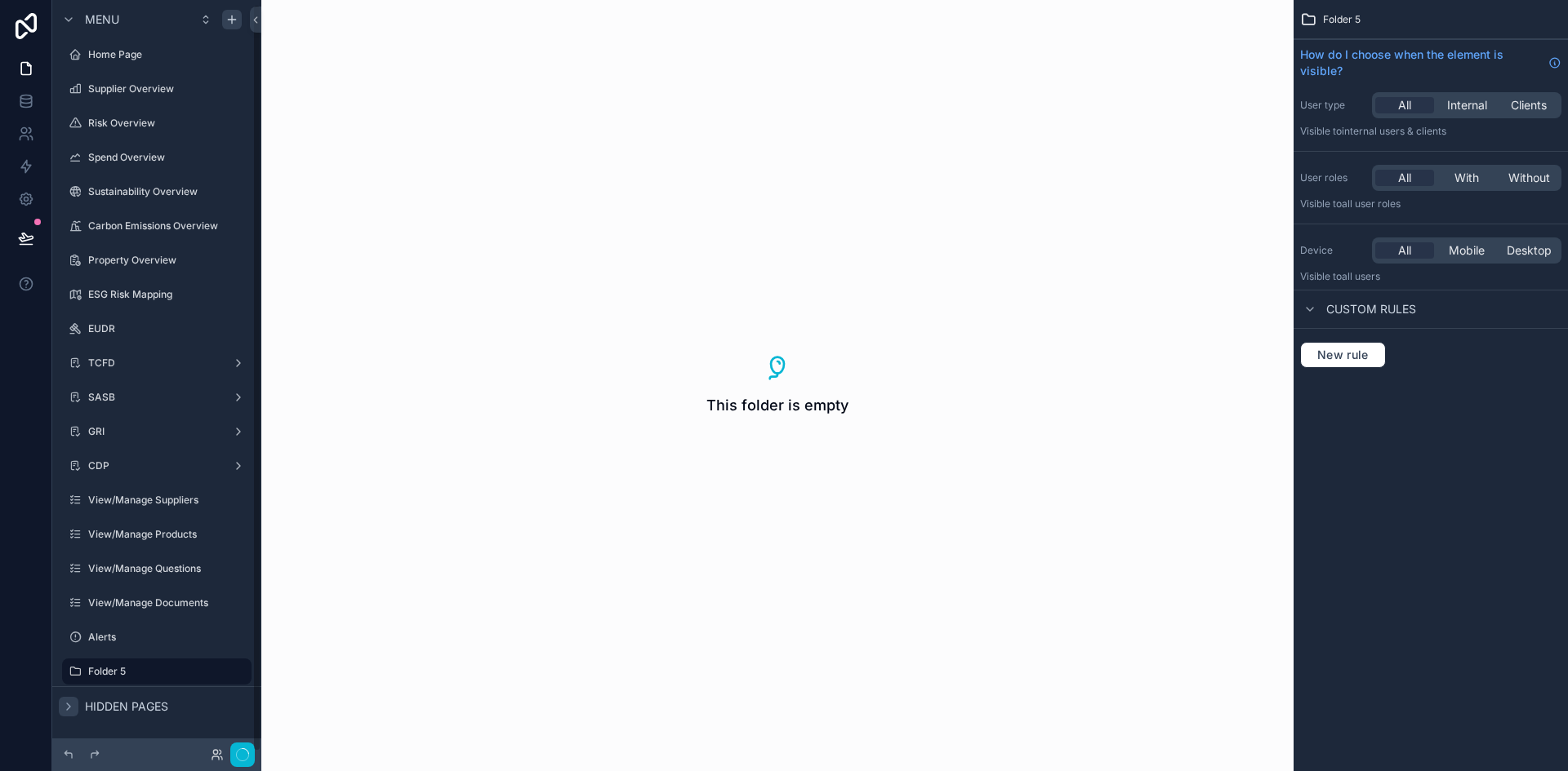
scroll to position [4, 0]
click at [208, 672] on button "scrollable content" at bounding box center [215, 671] width 20 height 20
click at [184, 668] on input "********" at bounding box center [143, 671] width 111 height 20
type input "*"
type input "****"
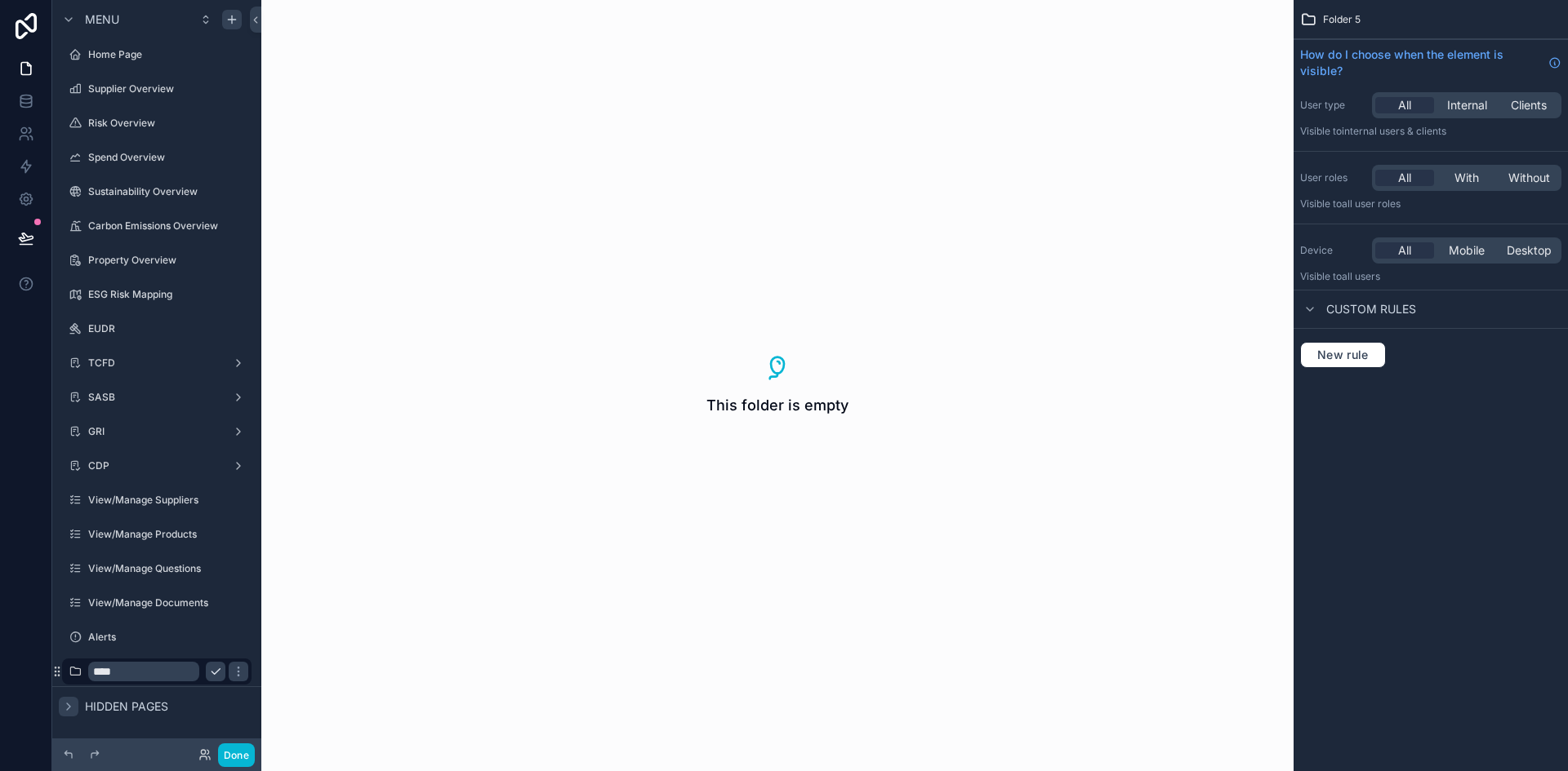
click at [209, 671] on icon "scrollable content" at bounding box center [215, 671] width 13 height 13
click at [238, 673] on icon "scrollable content" at bounding box center [238, 671] width 13 height 13
click at [112, 675] on label "SBTi" at bounding box center [165, 671] width 154 height 13
click at [226, 18] on icon "scrollable content" at bounding box center [232, 19] width 13 height 13
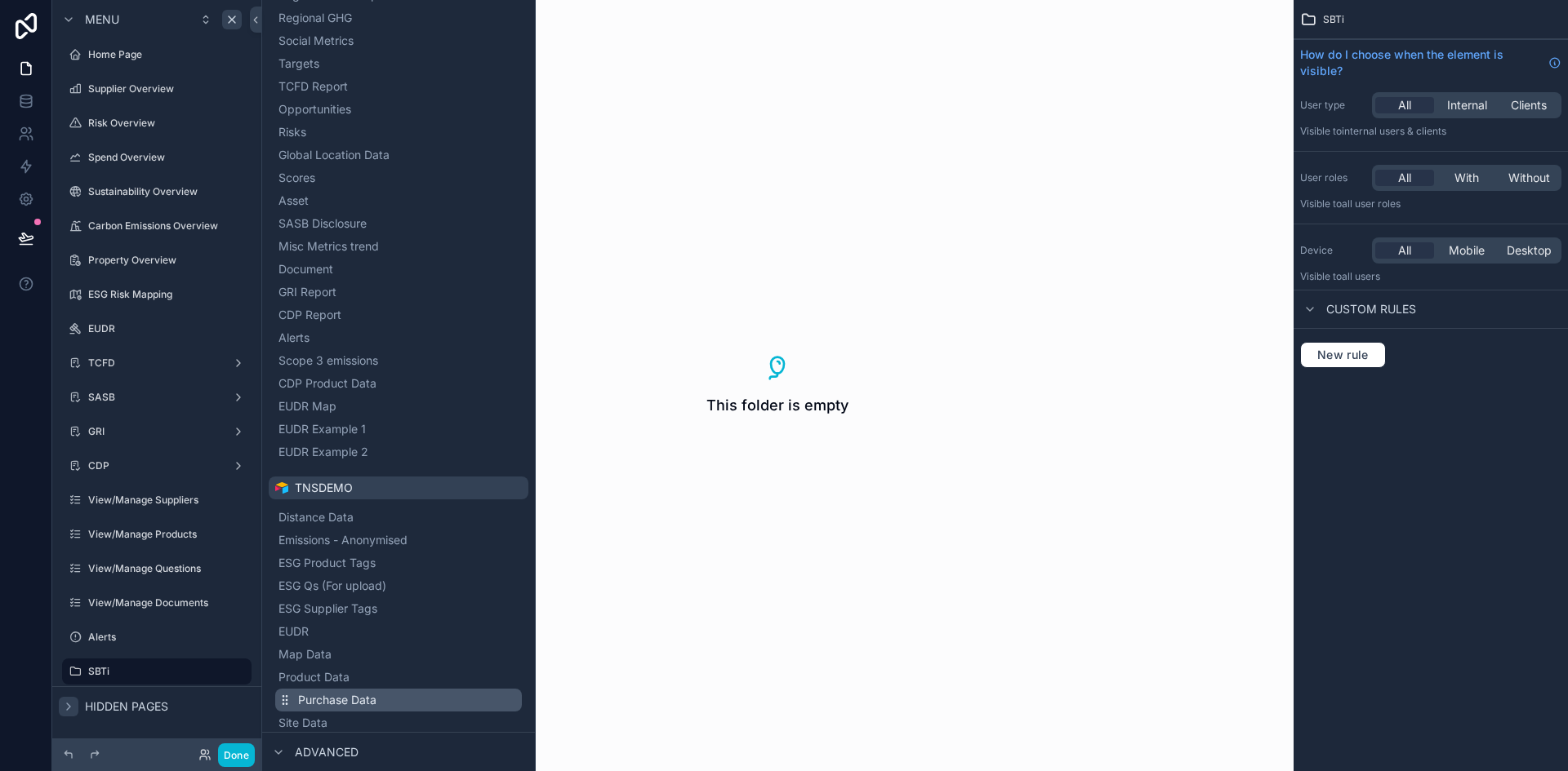
scroll to position [512, 0]
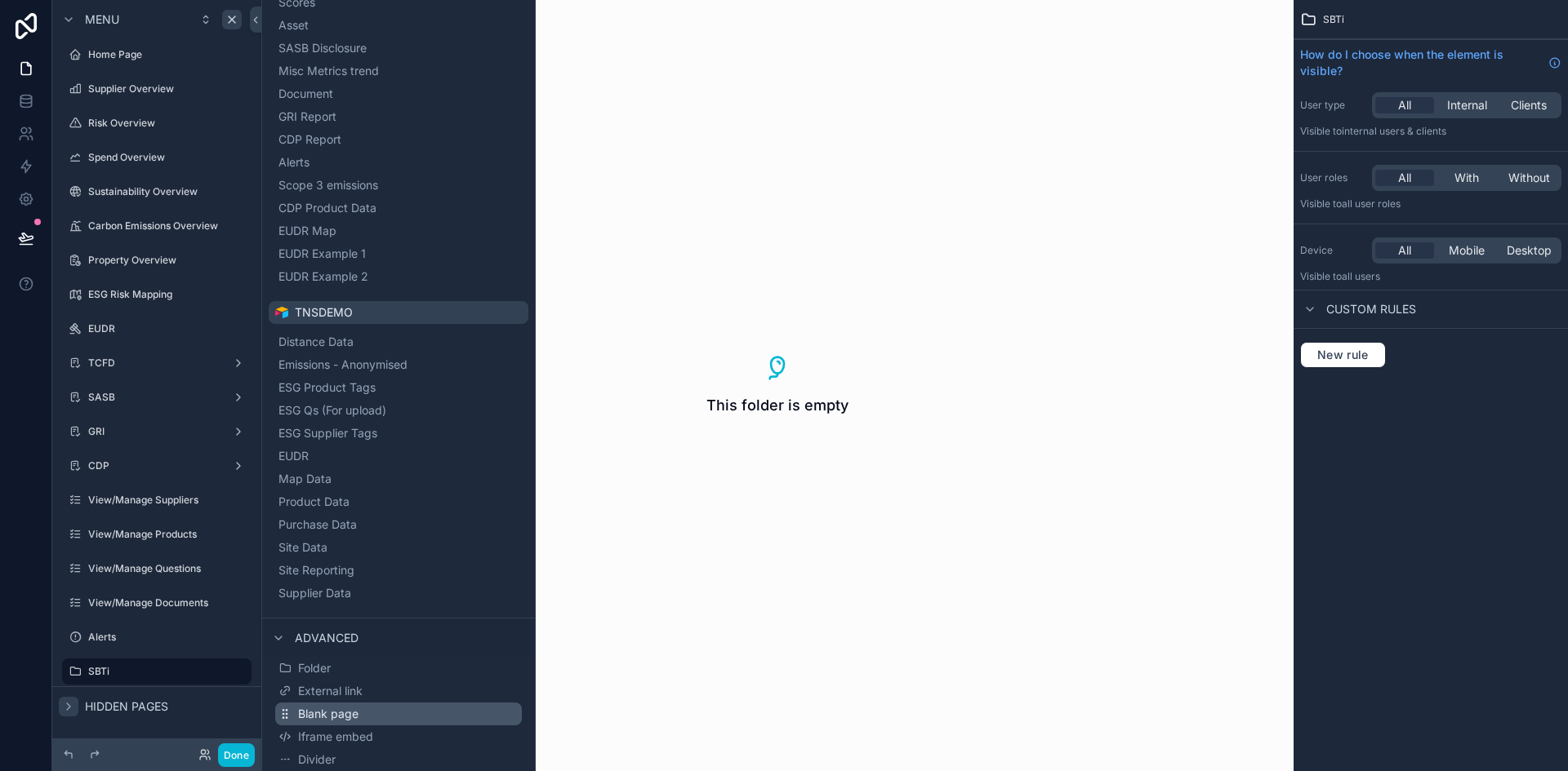
click at [345, 712] on span "Blank page" at bounding box center [328, 714] width 60 height 16
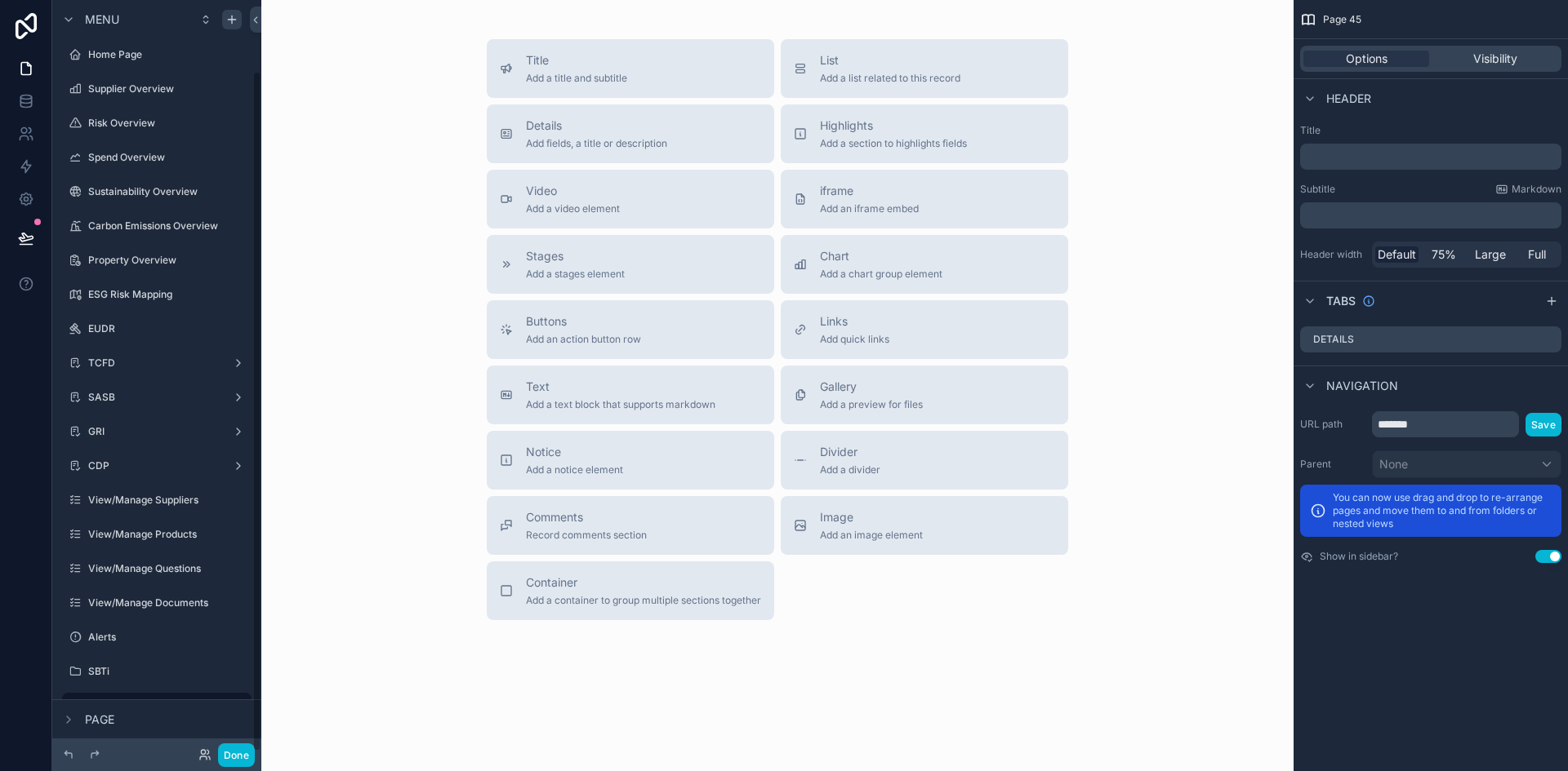
scroll to position [78, 0]
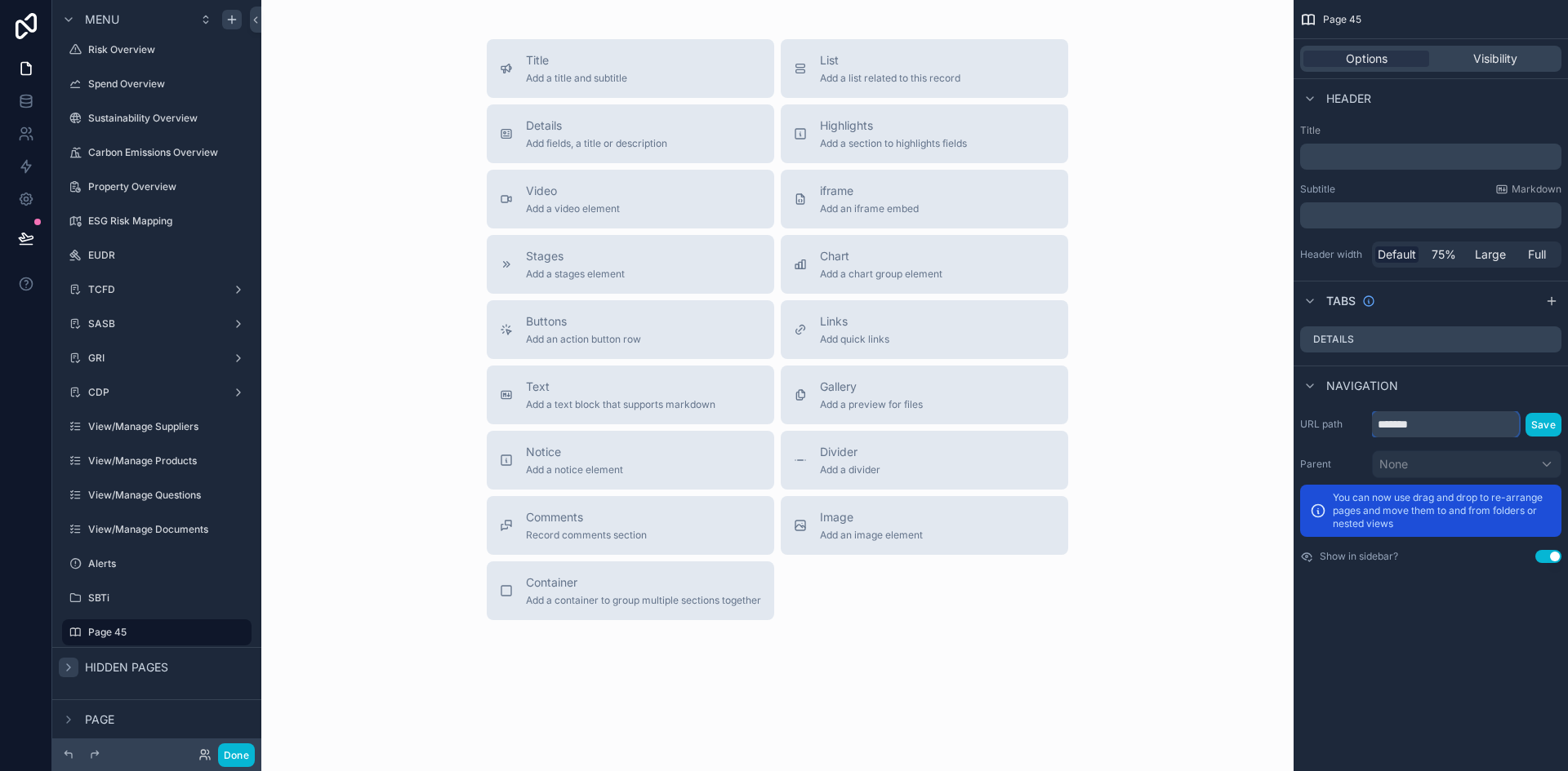
click at [1419, 427] on input "*******" at bounding box center [1445, 424] width 147 height 26
click at [1438, 433] on input "*******" at bounding box center [1445, 424] width 147 height 26
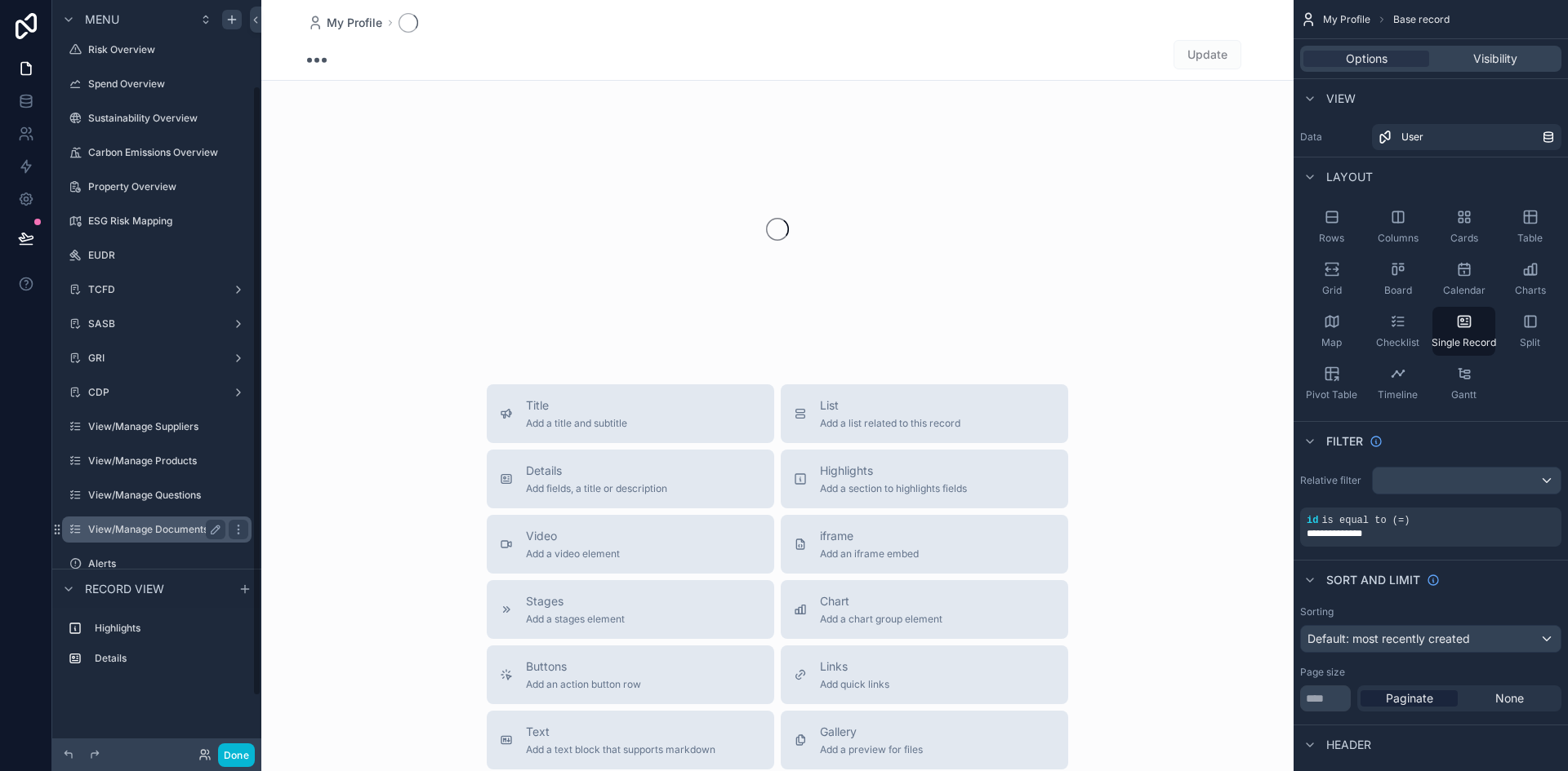
scroll to position [174, 0]
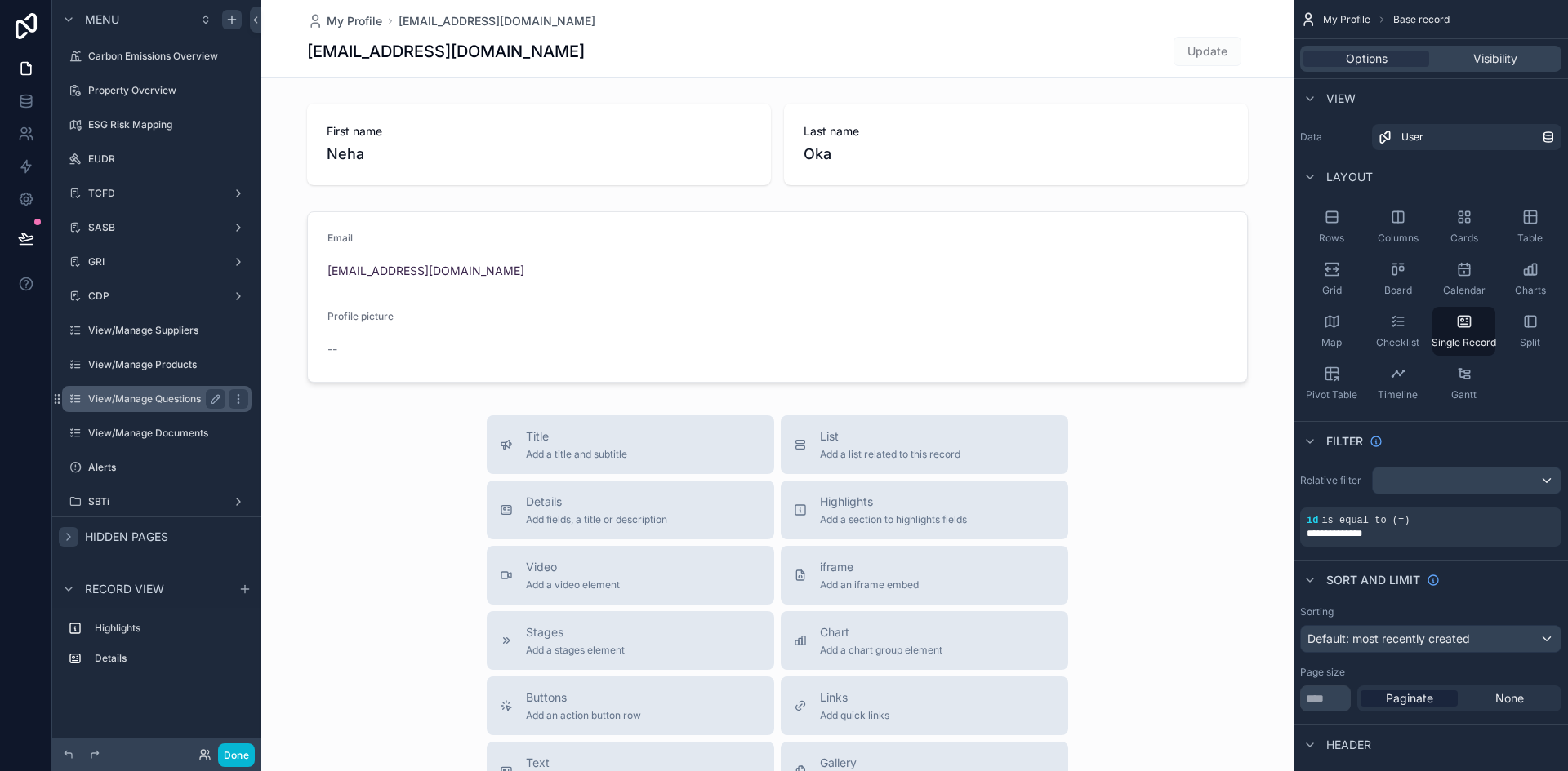
click at [173, 507] on label "SBTi" at bounding box center [156, 502] width 137 height 13
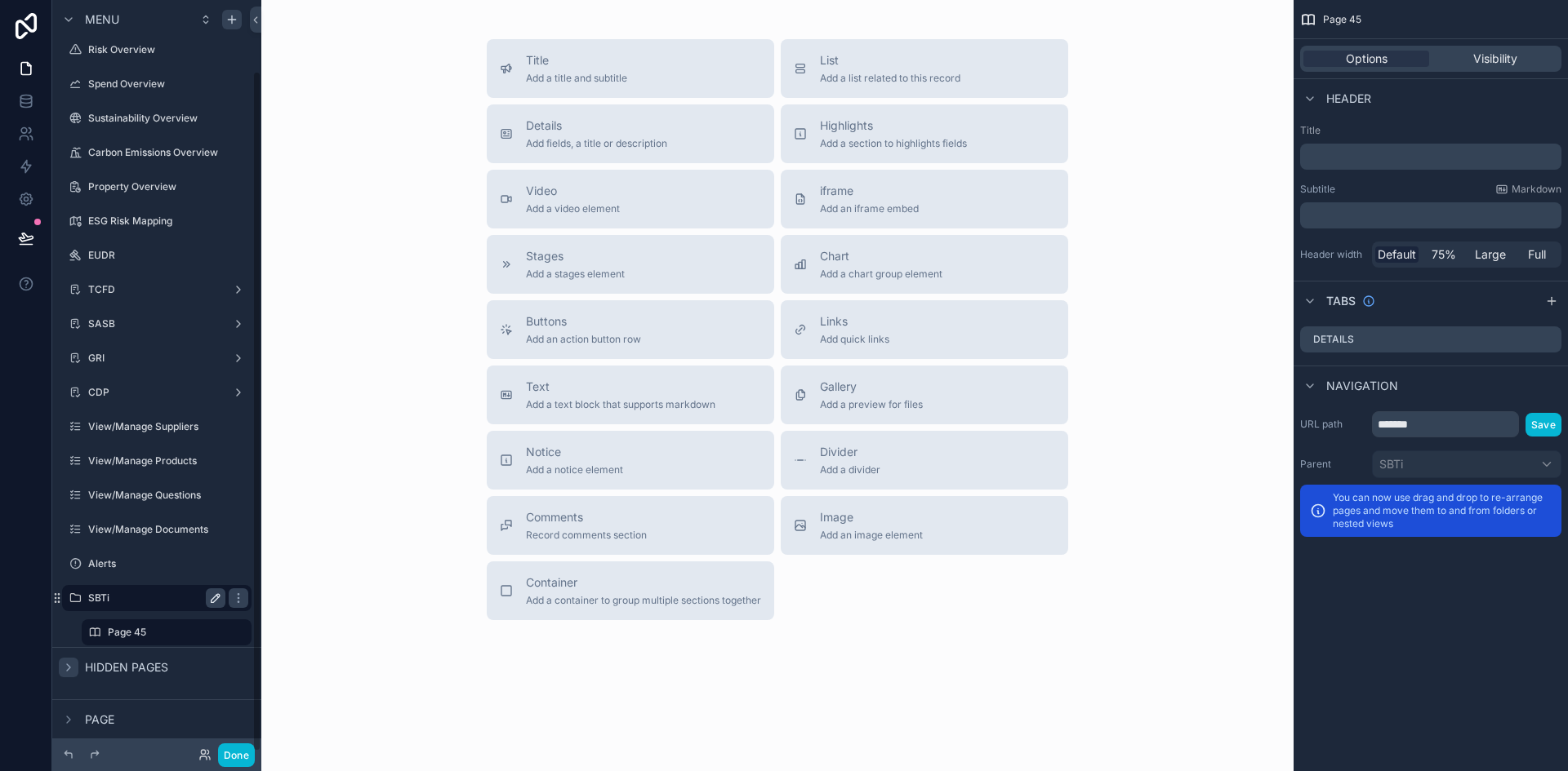
scroll to position [78, 0]
click at [167, 632] on label "Page 45" at bounding box center [163, 632] width 111 height 13
click at [230, 18] on icon "scrollable content" at bounding box center [232, 19] width 13 height 13
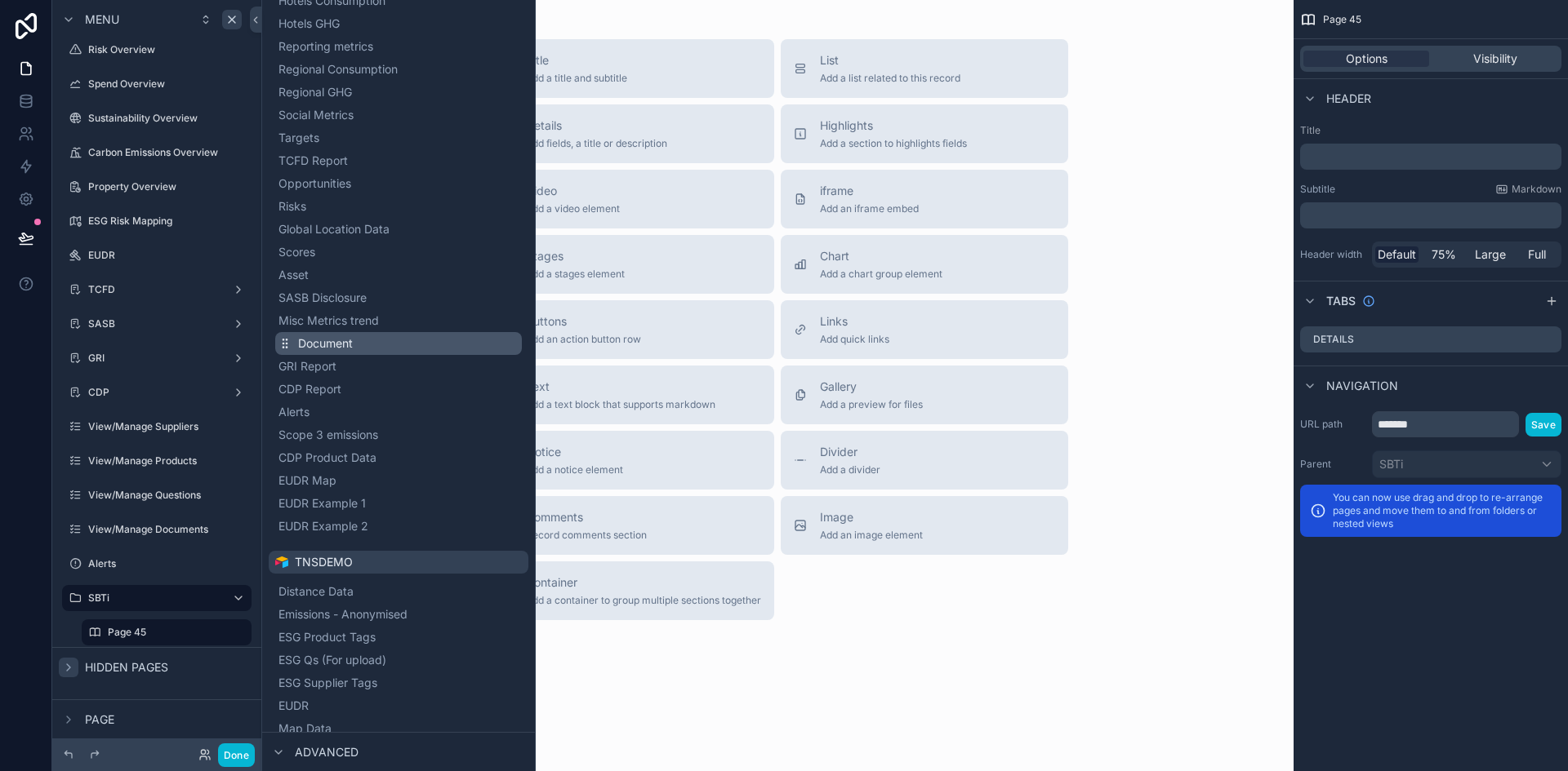
scroll to position [512, 0]
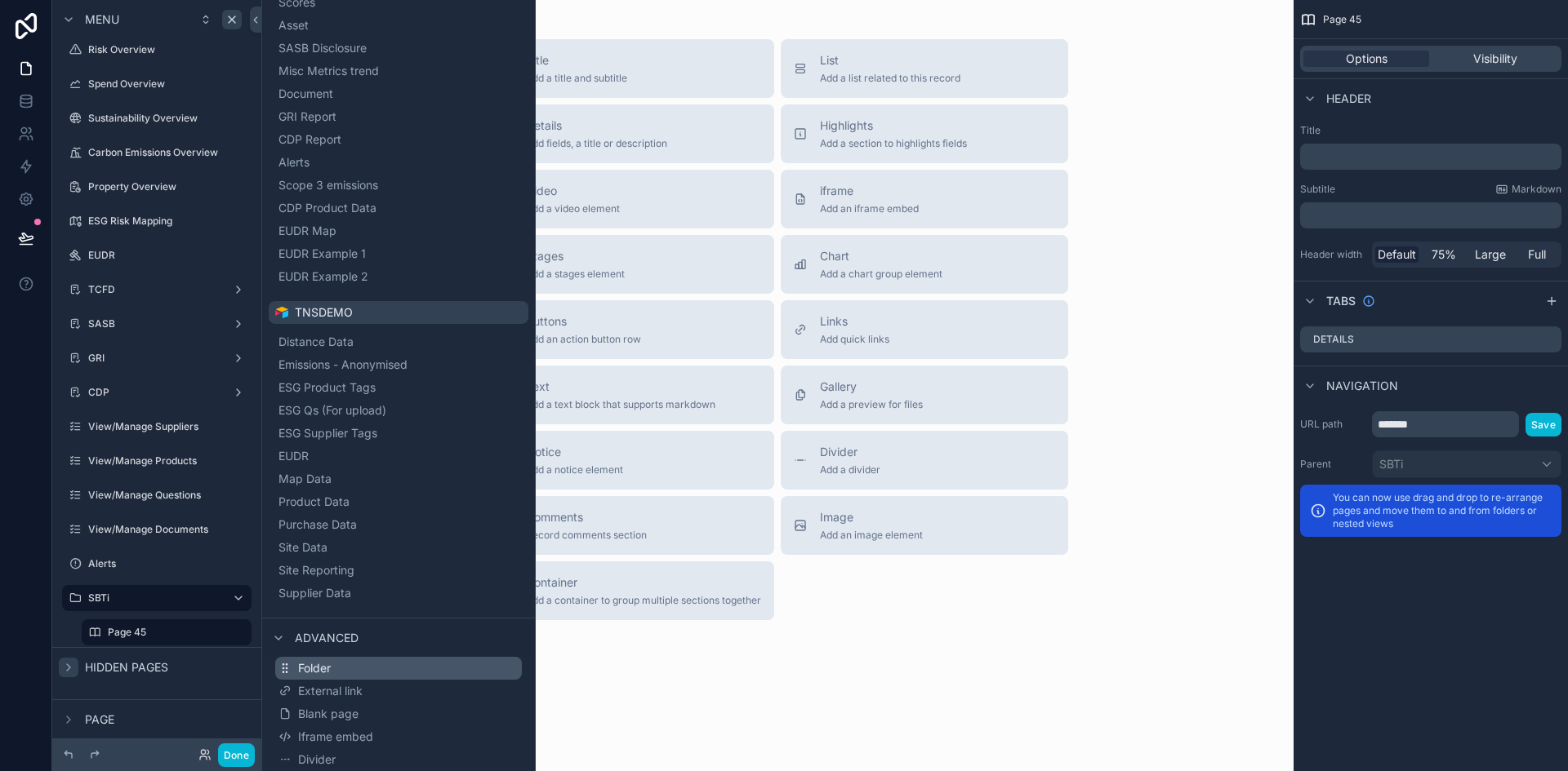
click at [359, 674] on button "Folder" at bounding box center [398, 668] width 246 height 22
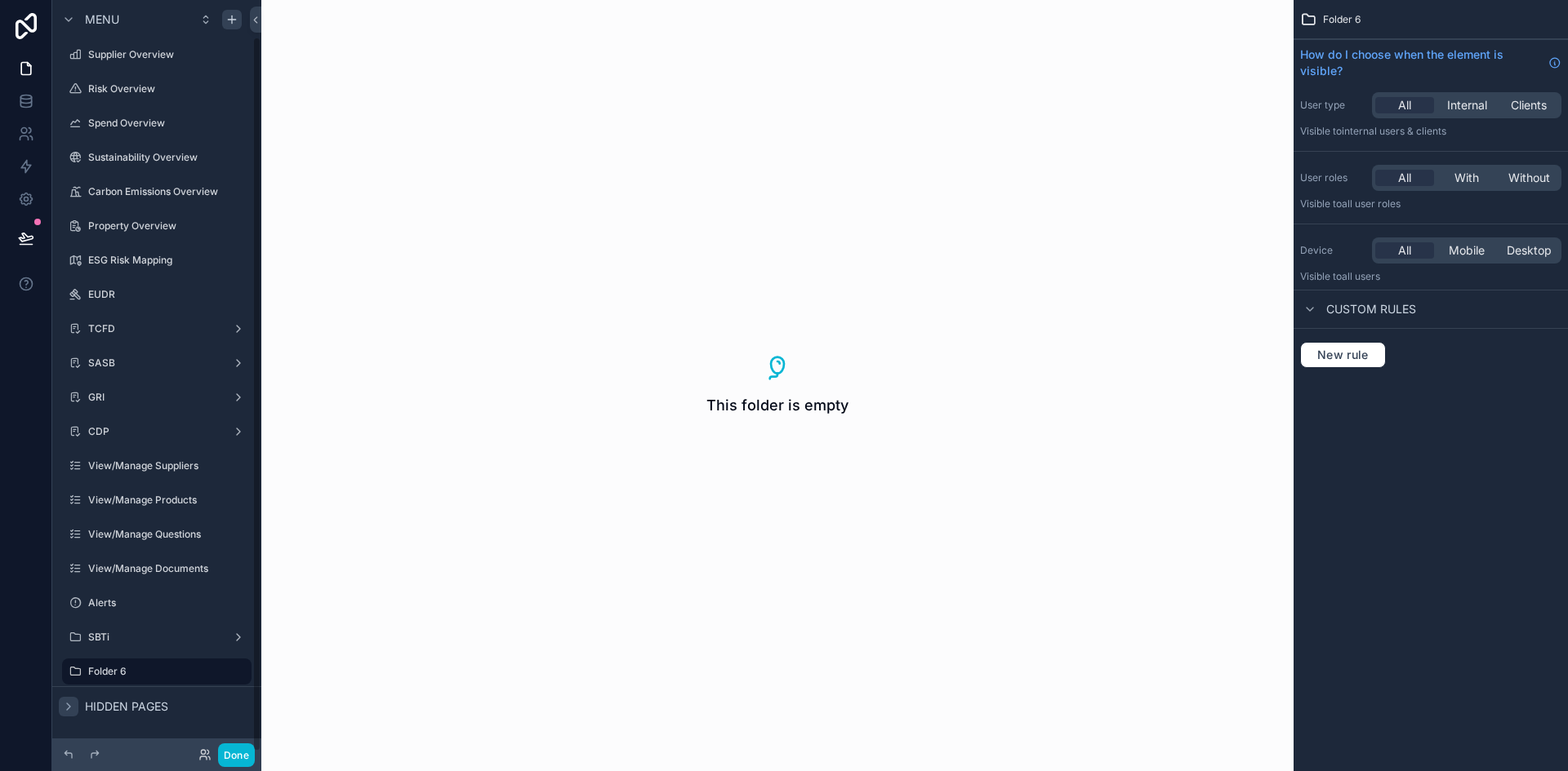
scroll to position [38, 0]
click at [216, 671] on icon "scrollable content" at bounding box center [215, 671] width 13 height 13
click at [163, 672] on input "********" at bounding box center [143, 671] width 111 height 20
type input "*"
type input "*********"
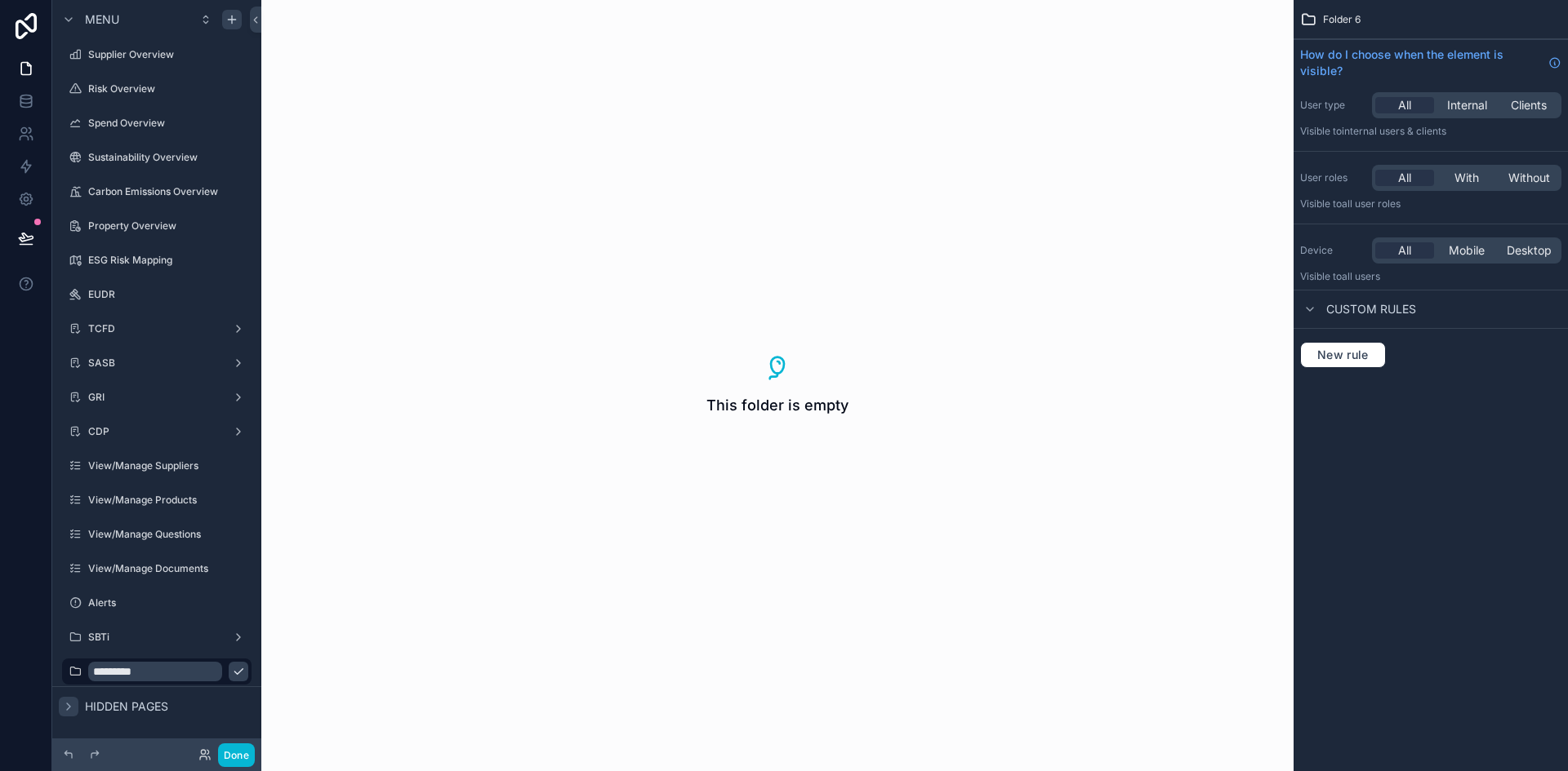
click at [232, 674] on icon "scrollable content" at bounding box center [238, 671] width 13 height 13
click at [1306, 309] on icon "scrollable content" at bounding box center [1309, 309] width 13 height 13
click at [115, 650] on div "SBTi" at bounding box center [156, 637] width 209 height 29
click at [238, 636] on icon "scrollable content" at bounding box center [238, 636] width 1 height 1
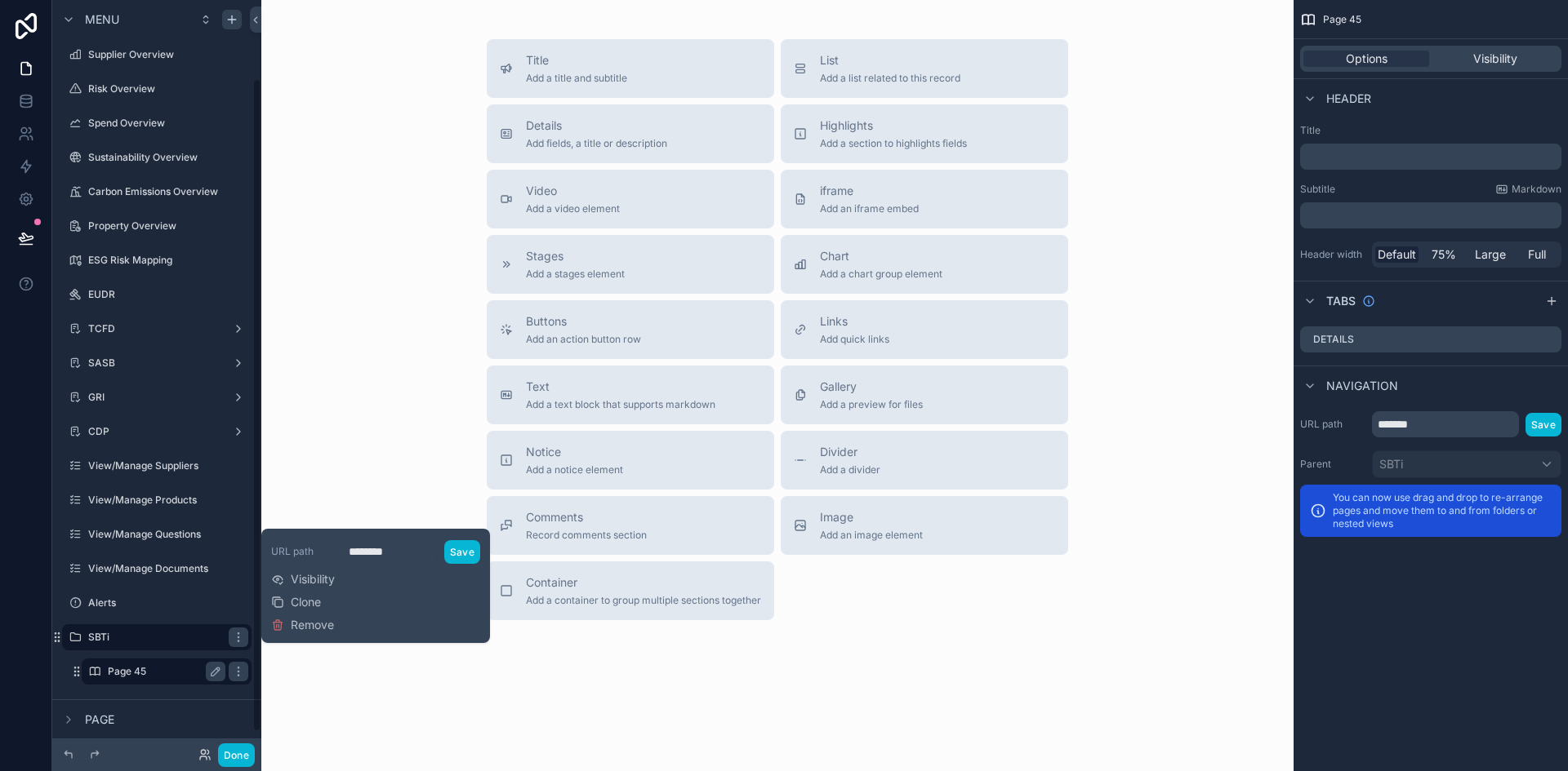
scroll to position [111, 0]
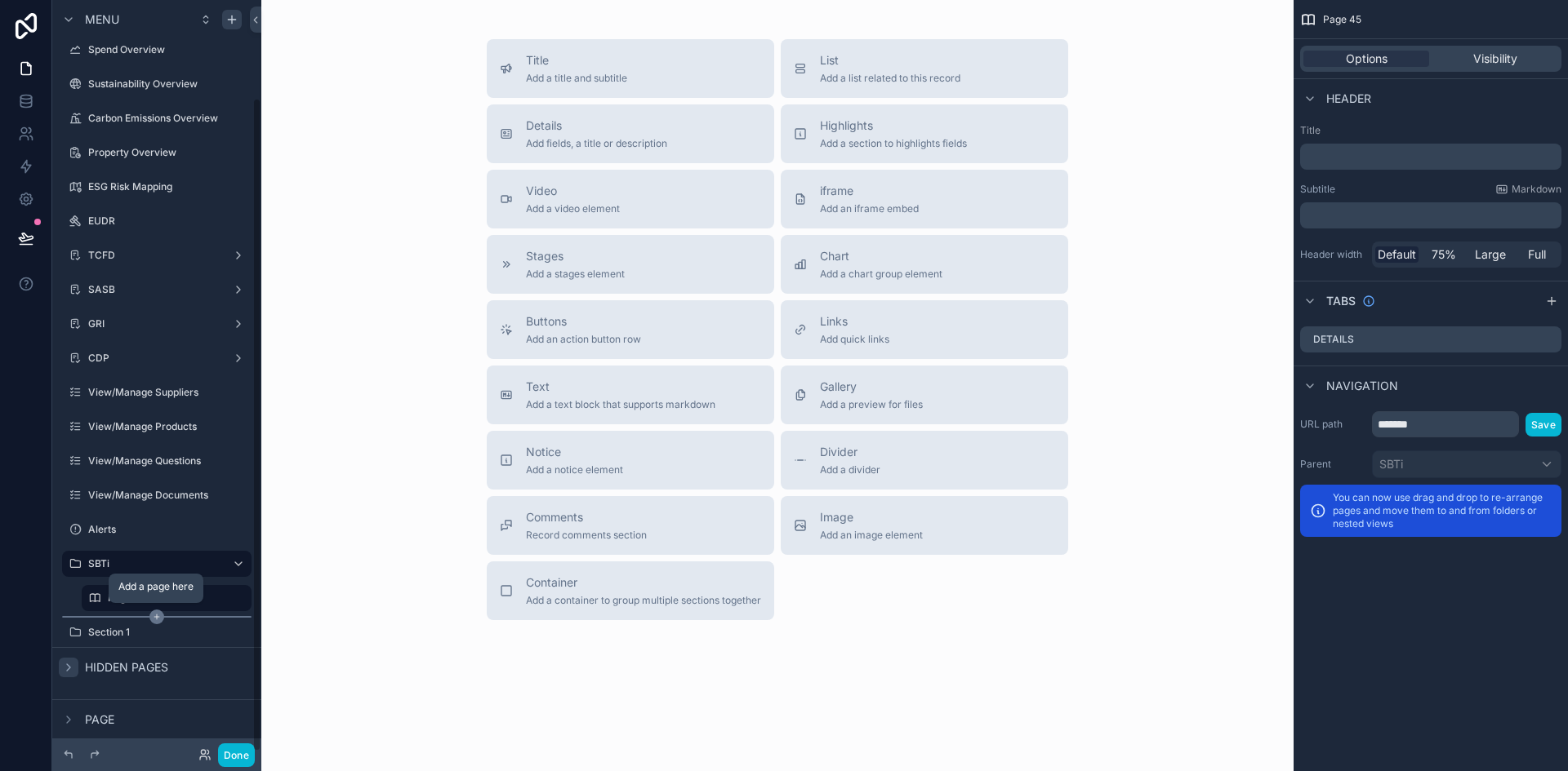
click at [157, 617] on icon "scrollable content" at bounding box center [156, 616] width 15 height 15
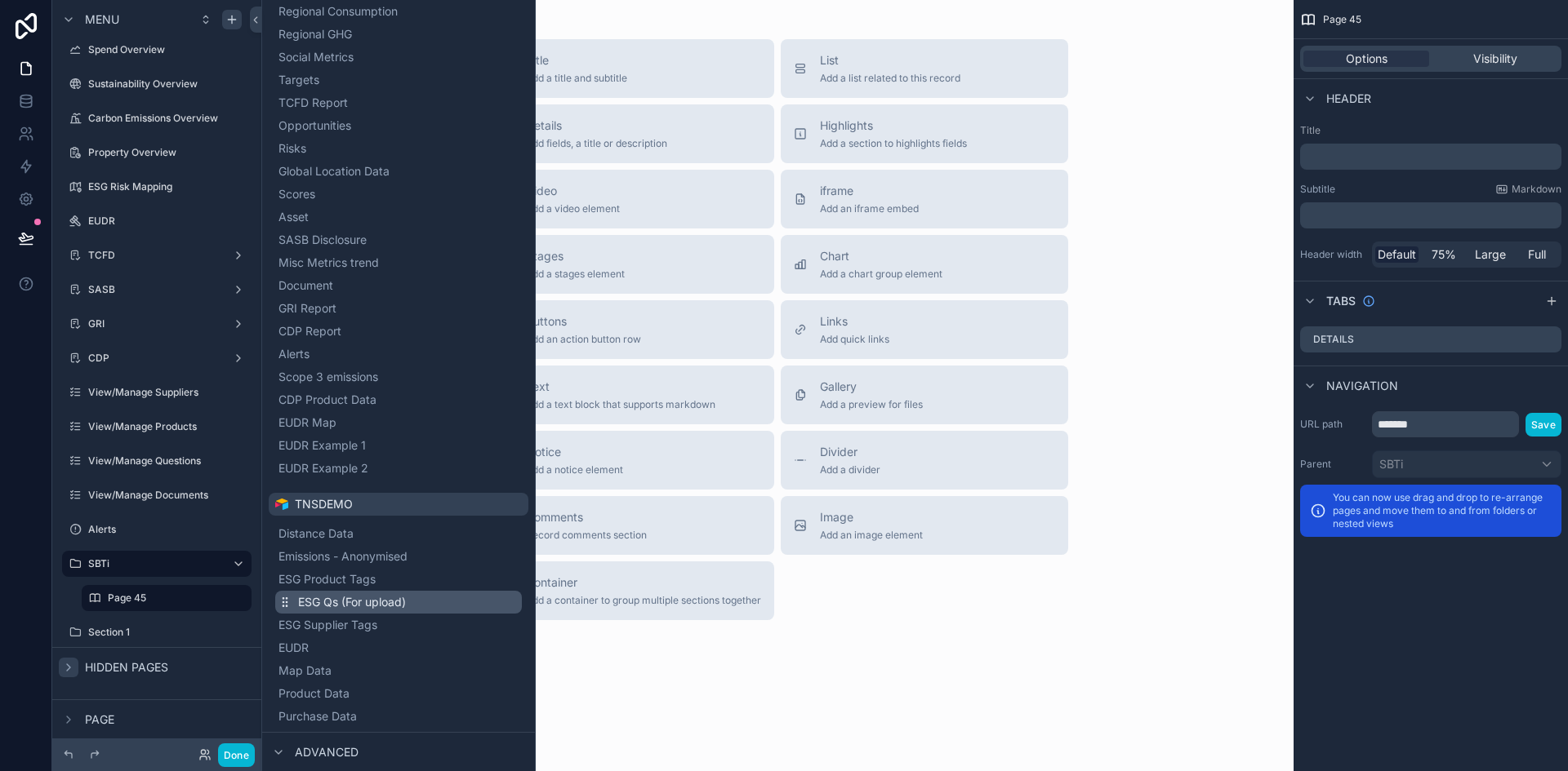
scroll to position [512, 0]
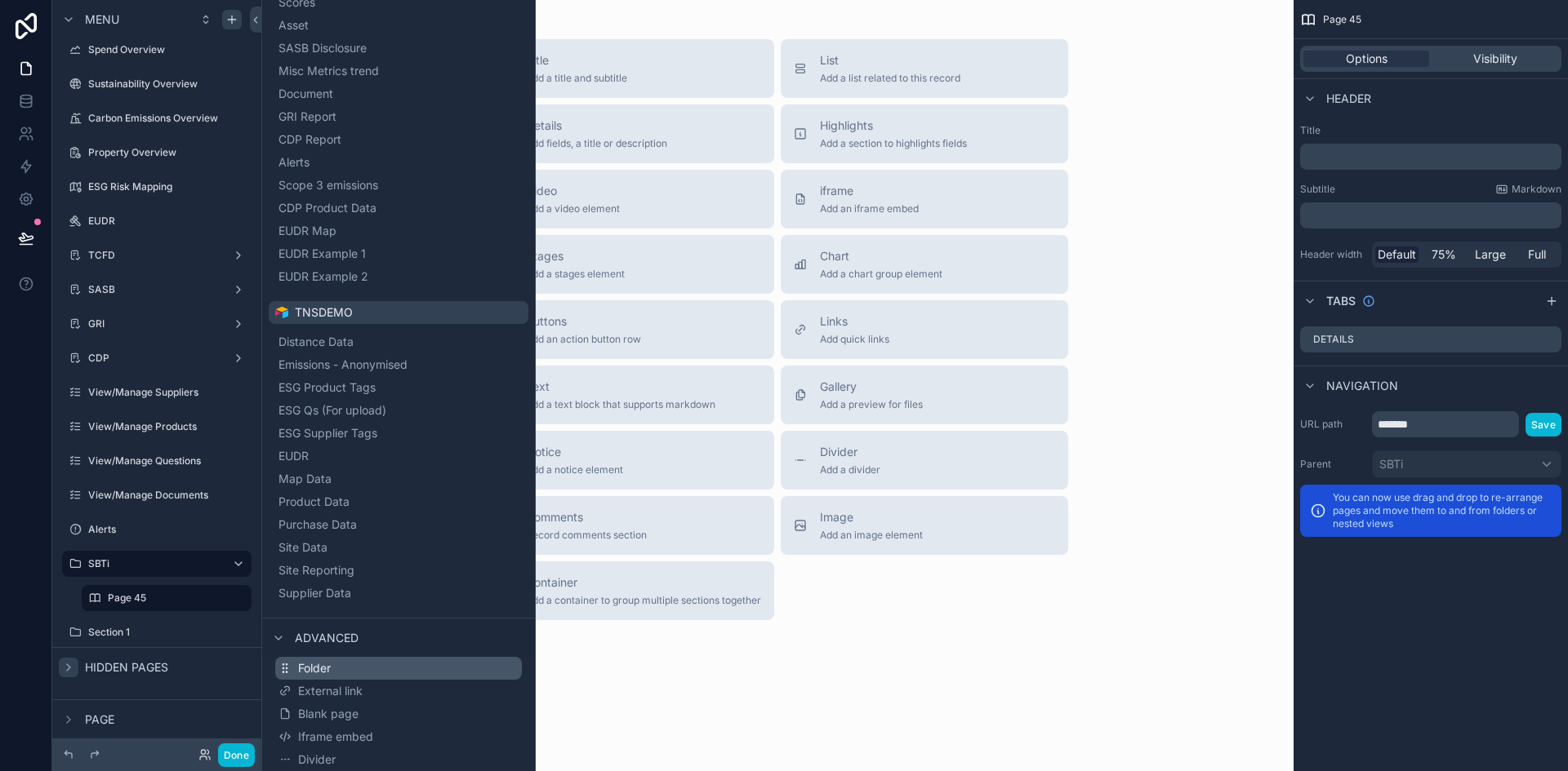
click at [317, 675] on span "Folder" at bounding box center [314, 668] width 33 height 16
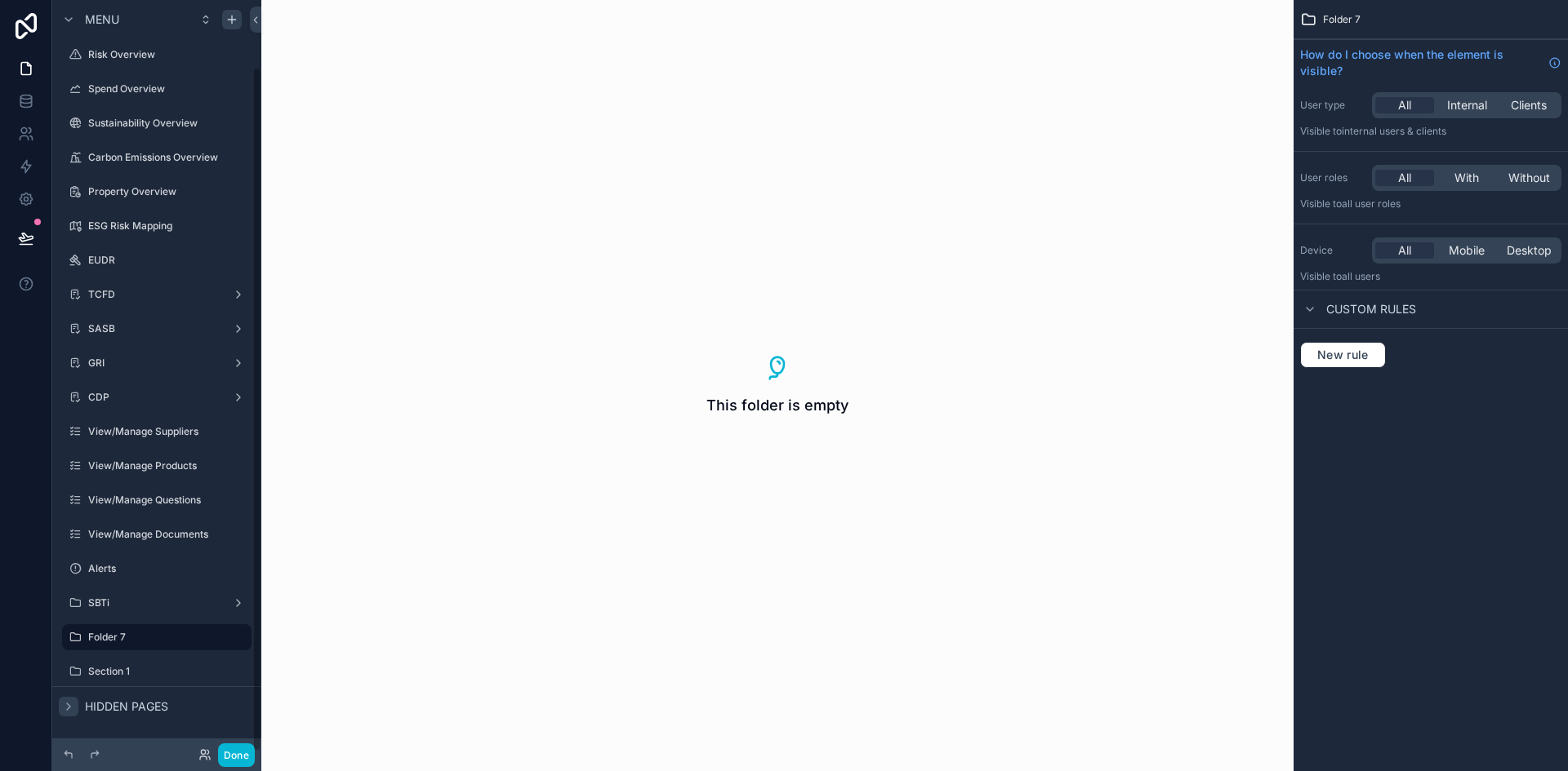
scroll to position [73, 0]
click at [239, 677] on icon "scrollable content" at bounding box center [238, 671] width 13 height 13
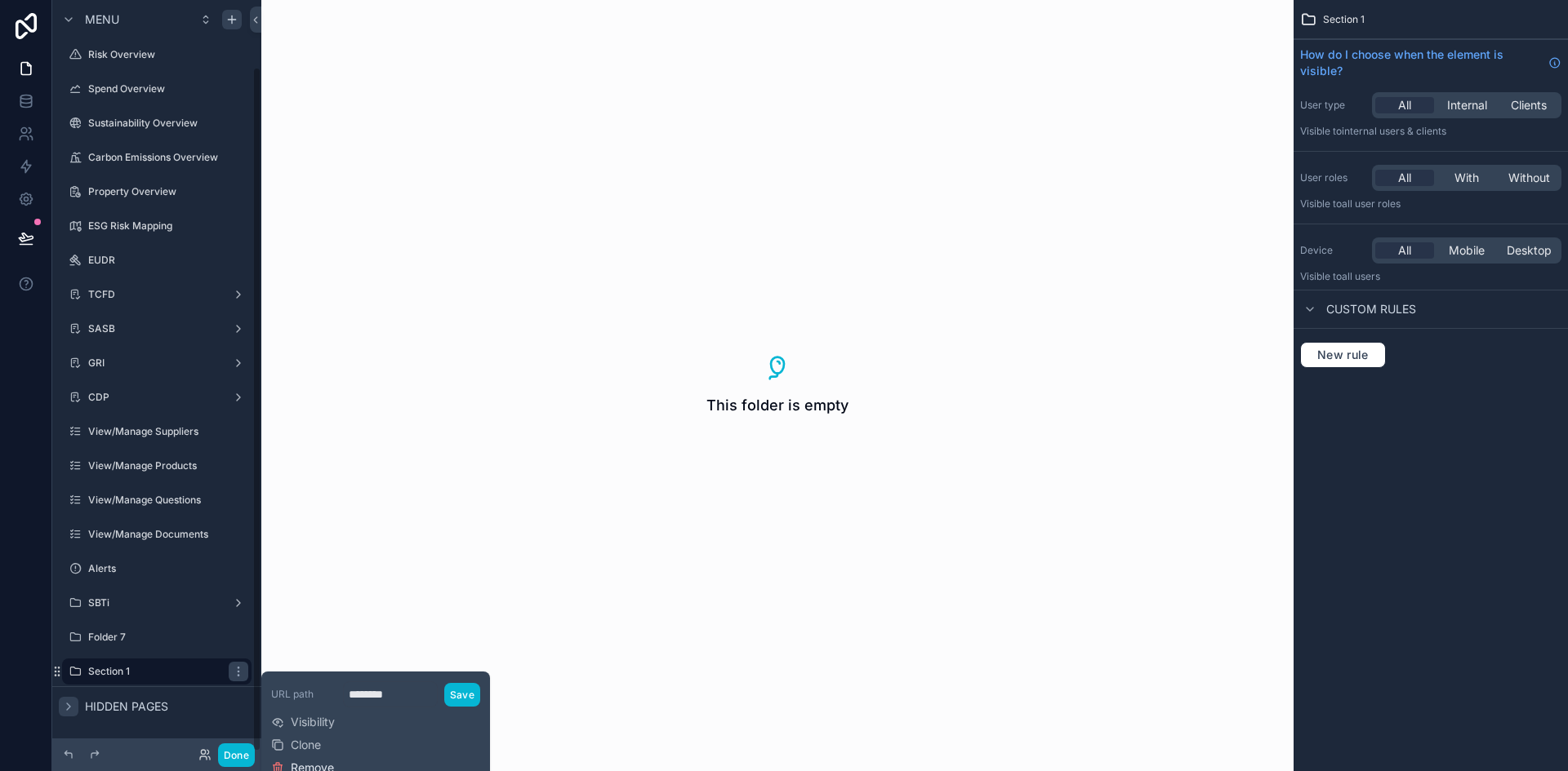
click at [327, 765] on span "Remove" at bounding box center [312, 768] width 43 height 16
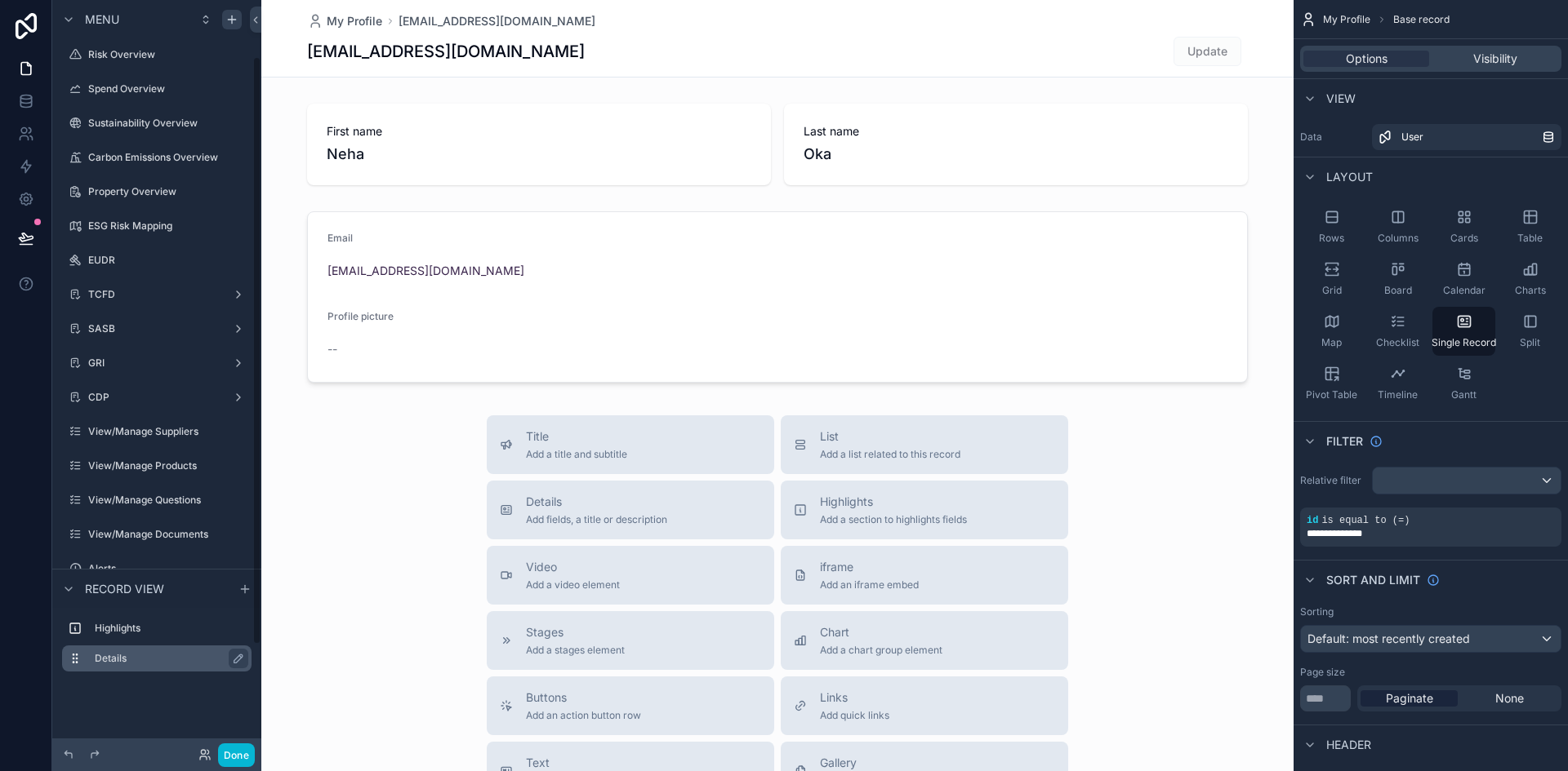
scroll to position [73, 0]
click at [33, 24] on icon at bounding box center [26, 26] width 33 height 26
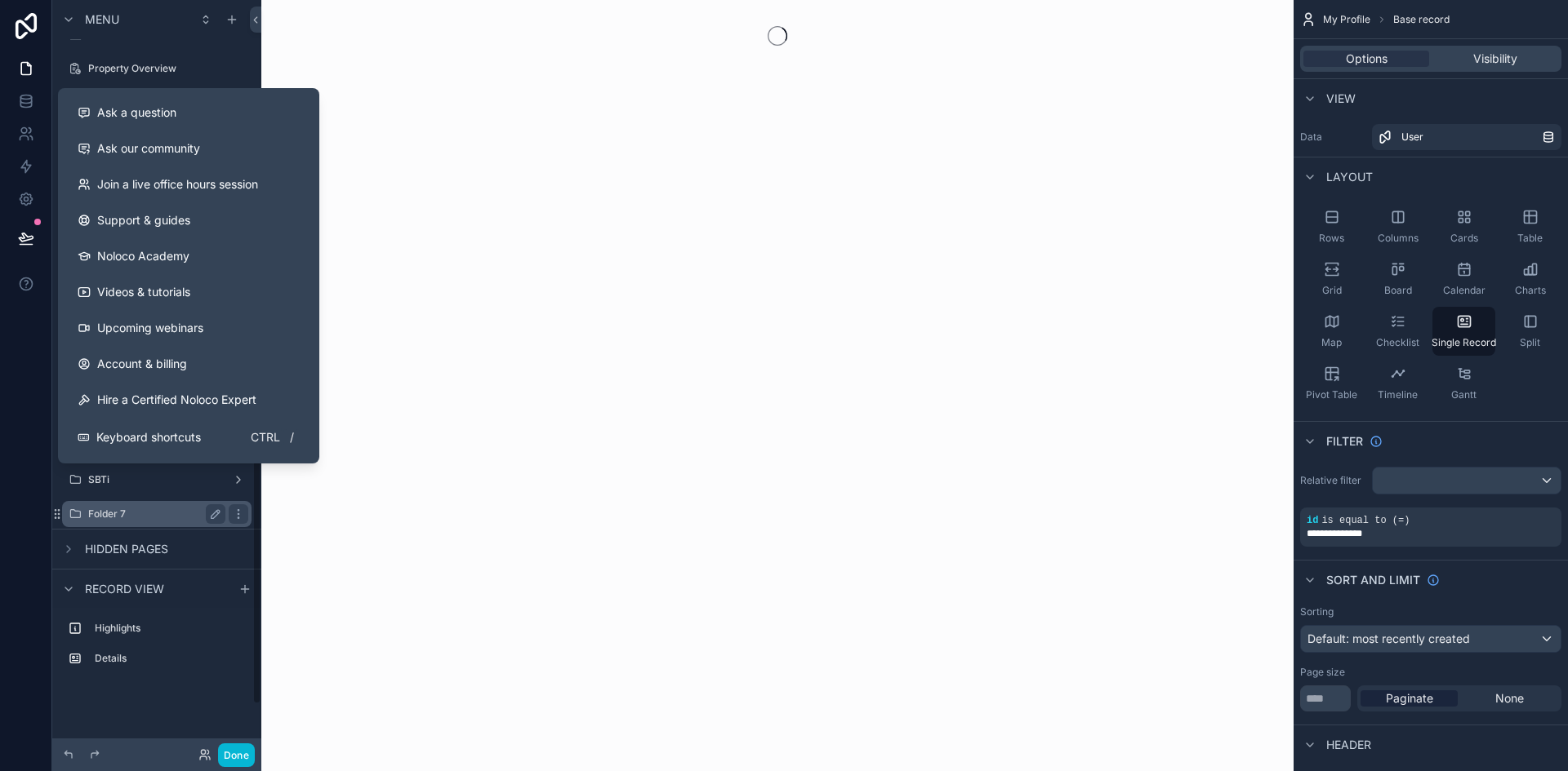
scroll to position [208, 0]
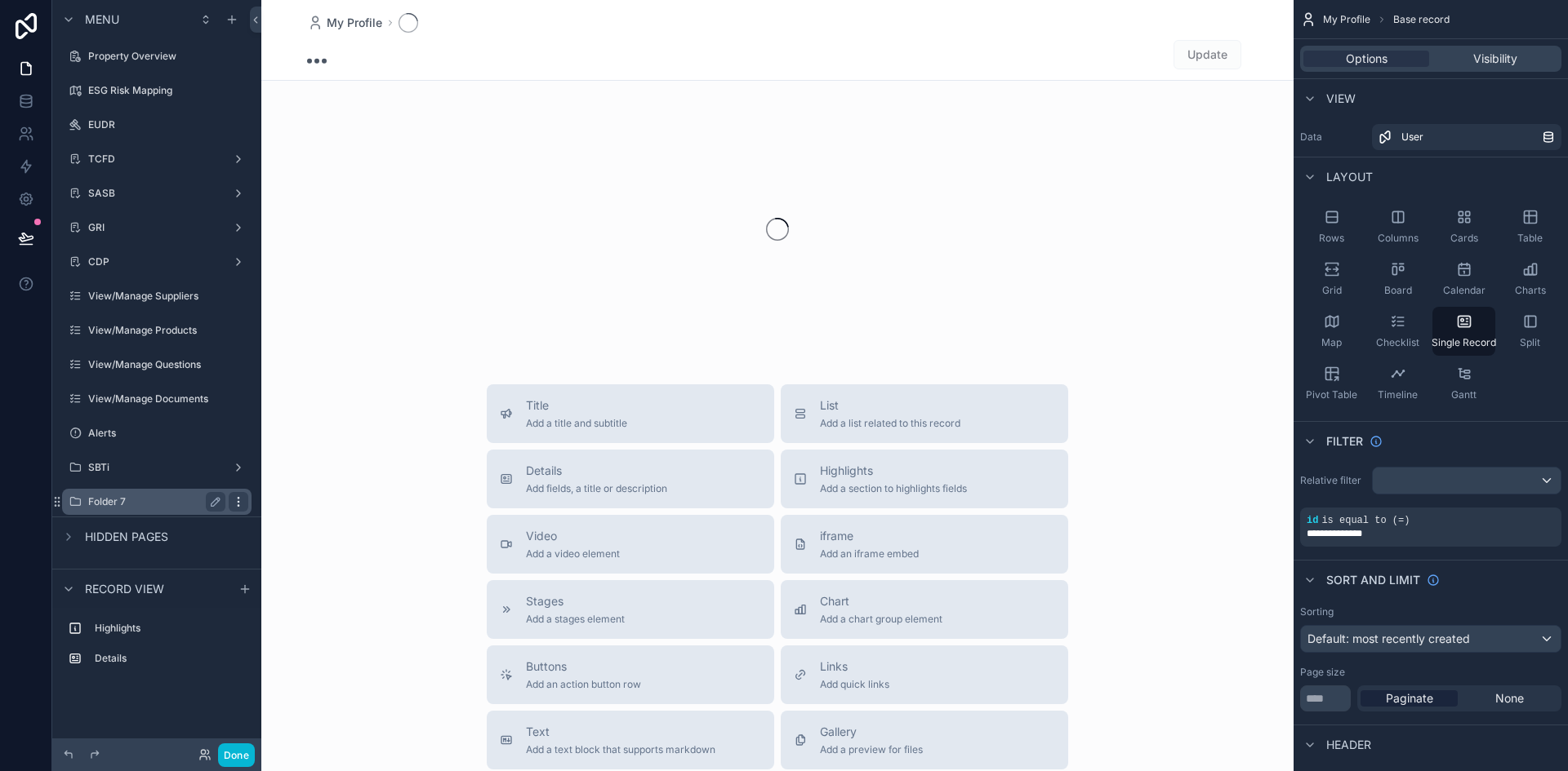
click at [232, 502] on icon "scrollable content" at bounding box center [238, 502] width 13 height 13
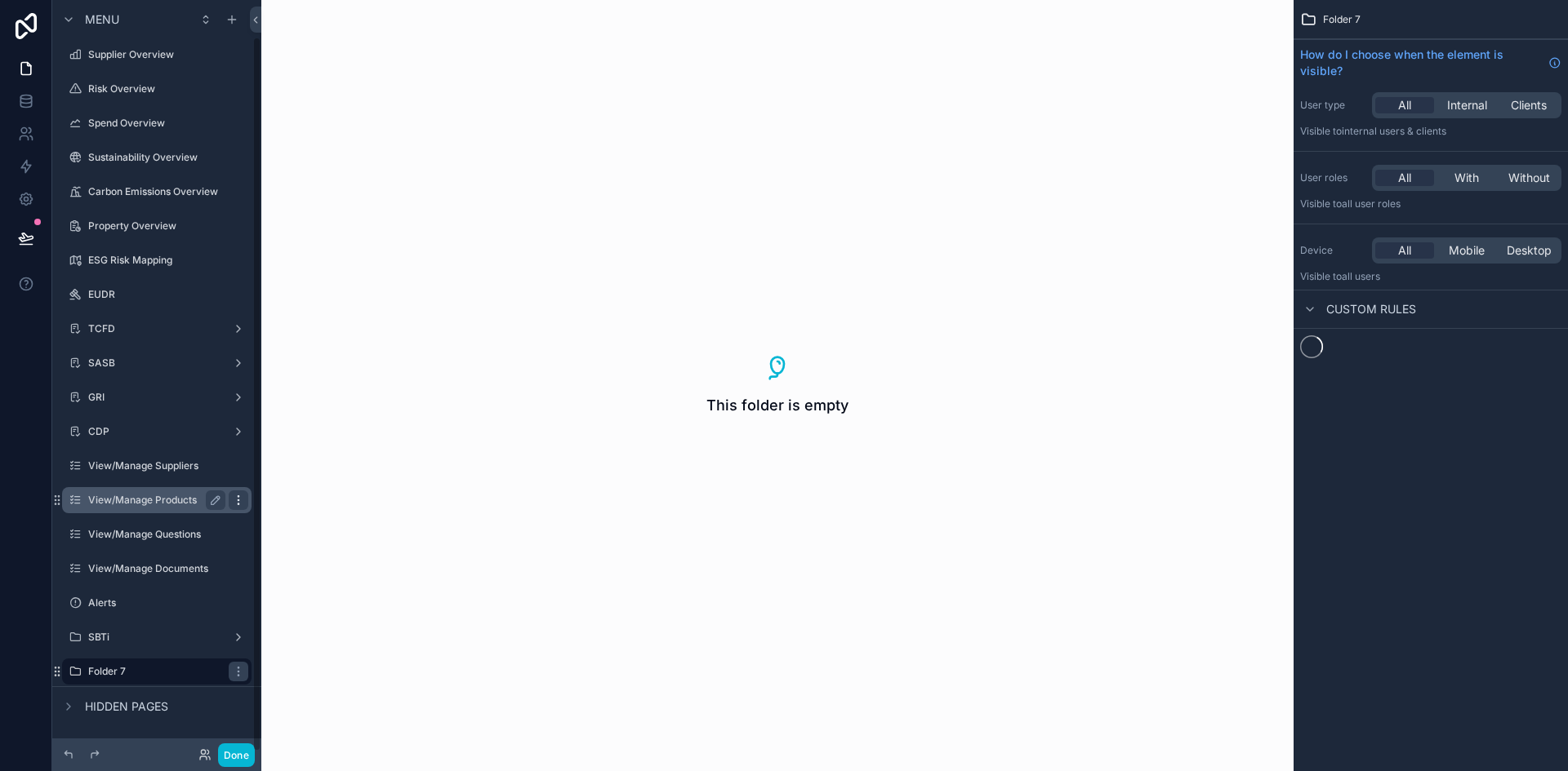
scroll to position [38, 0]
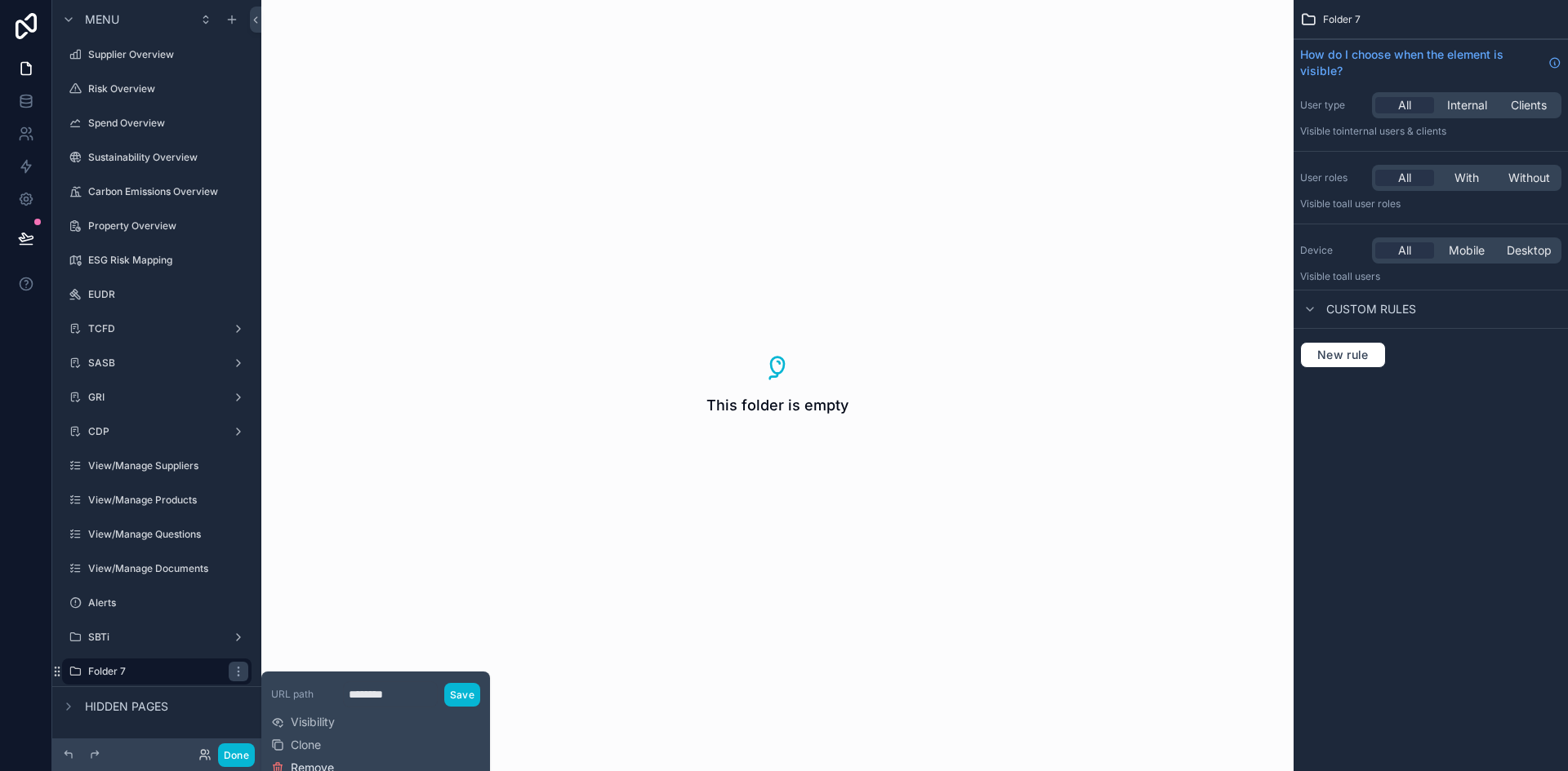
click at [303, 768] on span "Remove" at bounding box center [312, 768] width 43 height 16
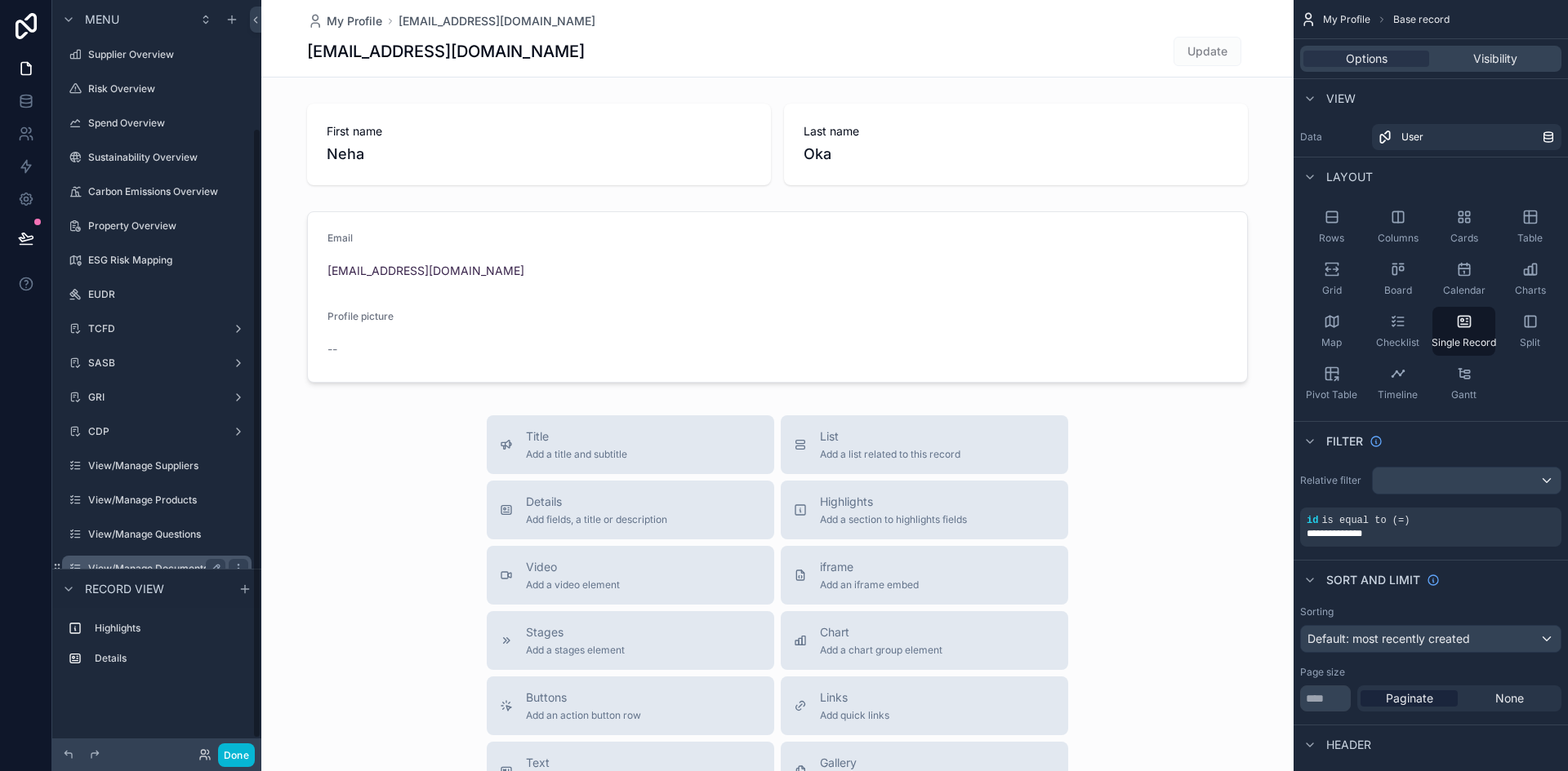
scroll to position [174, 0]
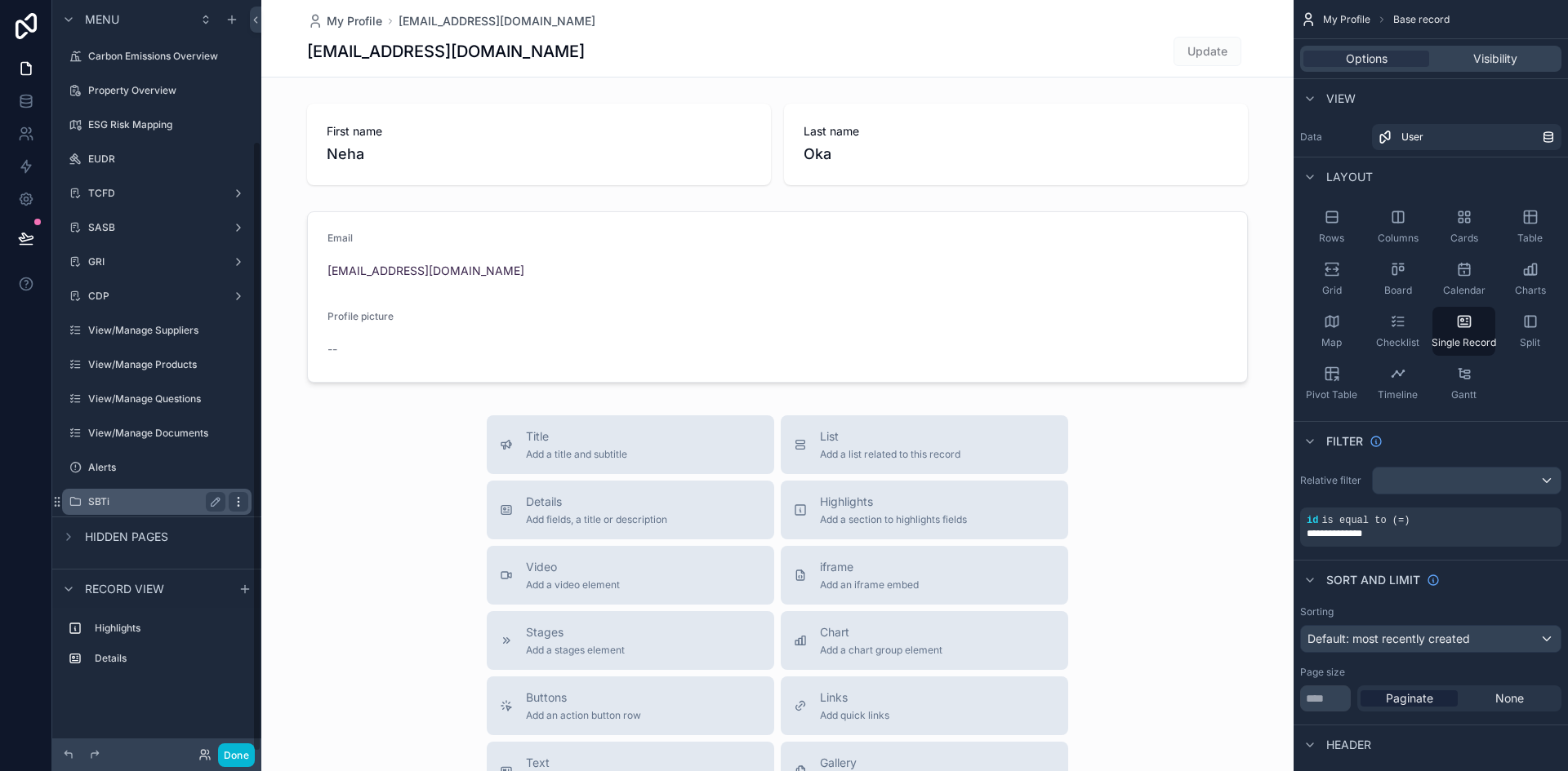
click at [243, 498] on icon "scrollable content" at bounding box center [238, 502] width 13 height 13
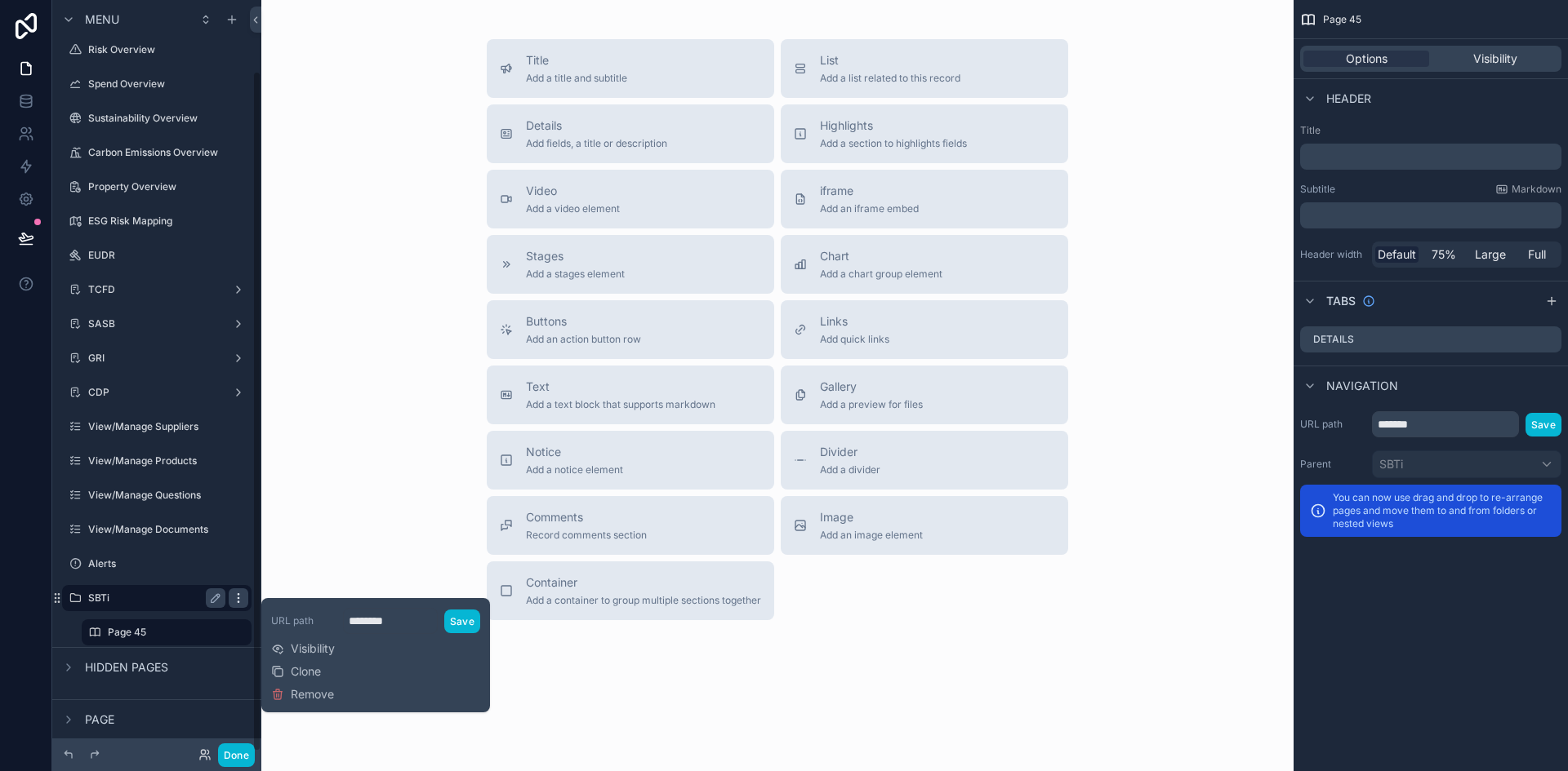
scroll to position [78, 0]
click at [340, 693] on div "URL path ******** Save Visibility Clone Remove" at bounding box center [376, 654] width 209 height 101
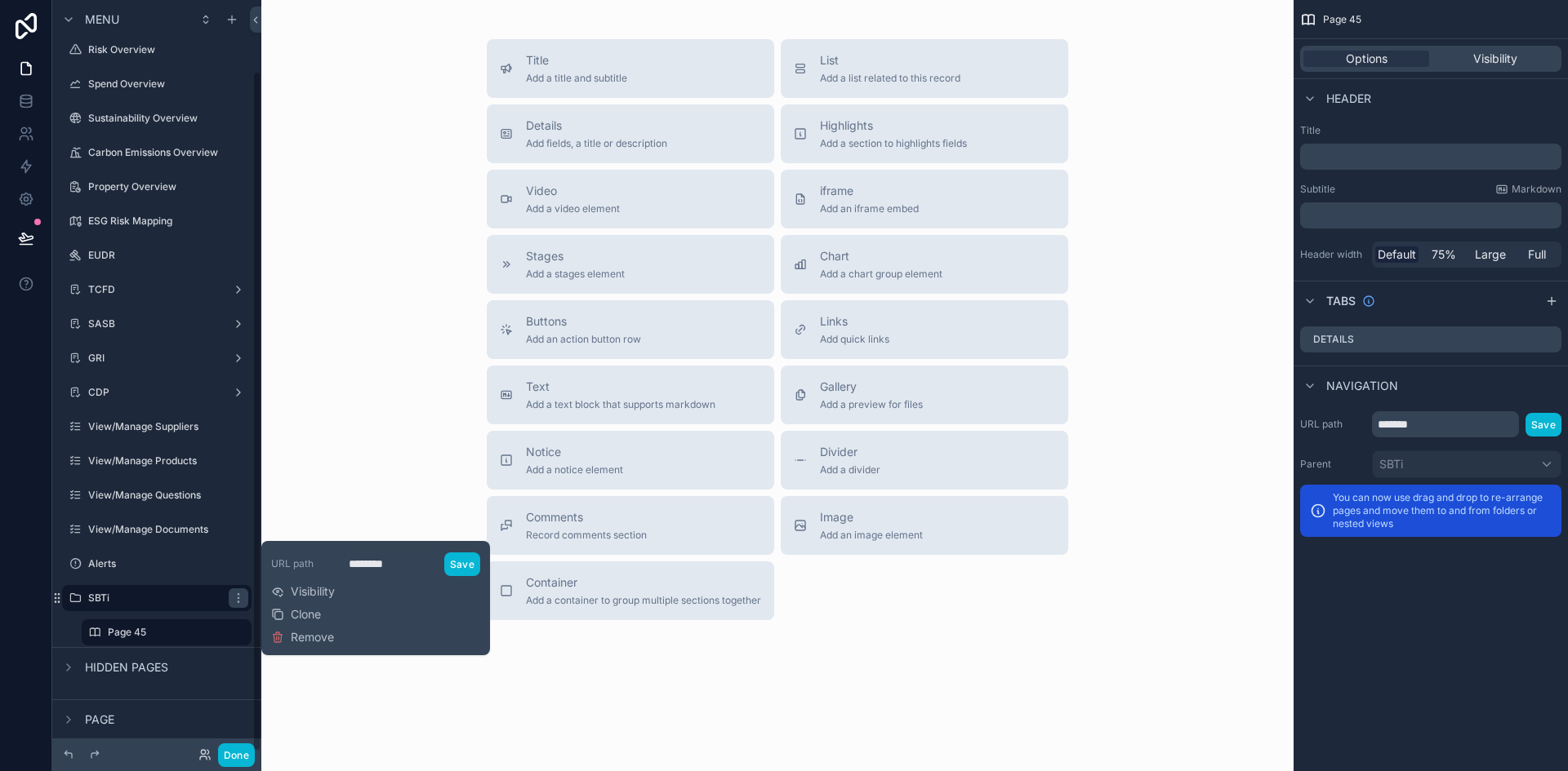
scroll to position [78, 0]
click at [295, 637] on span "Remove" at bounding box center [312, 637] width 43 height 16
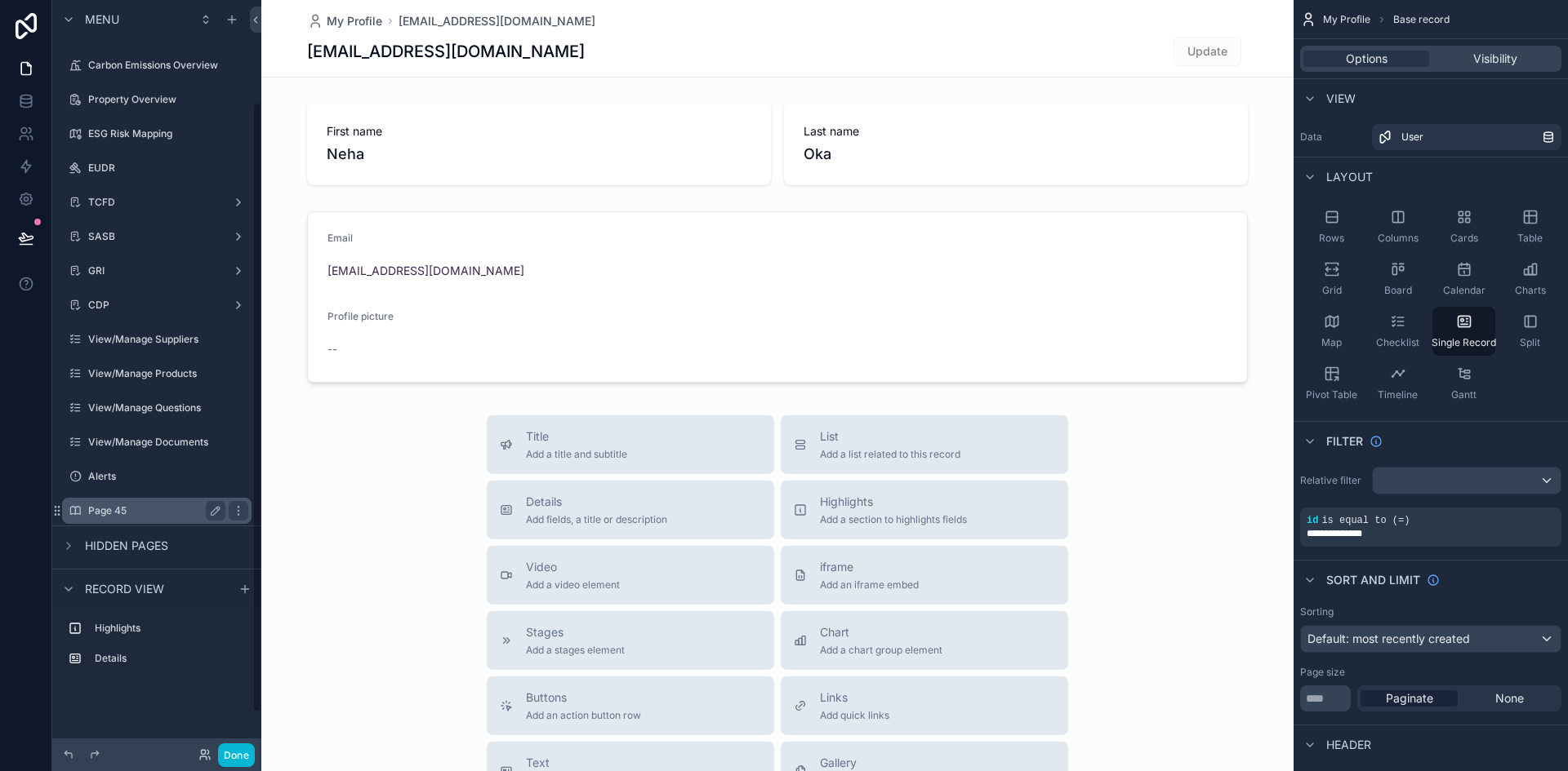
scroll to position [174, 0]
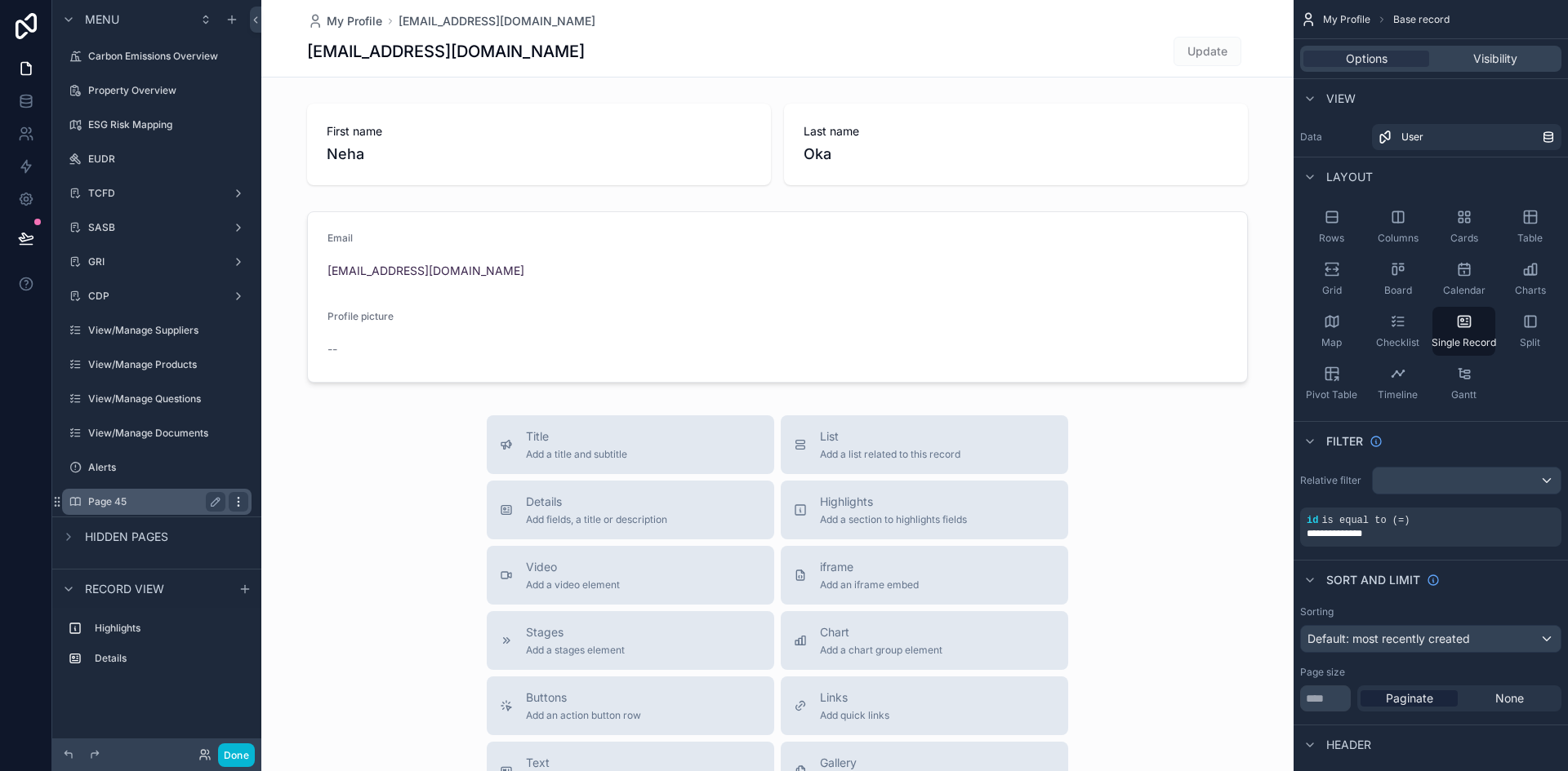
click at [233, 498] on icon "scrollable content" at bounding box center [238, 502] width 13 height 13
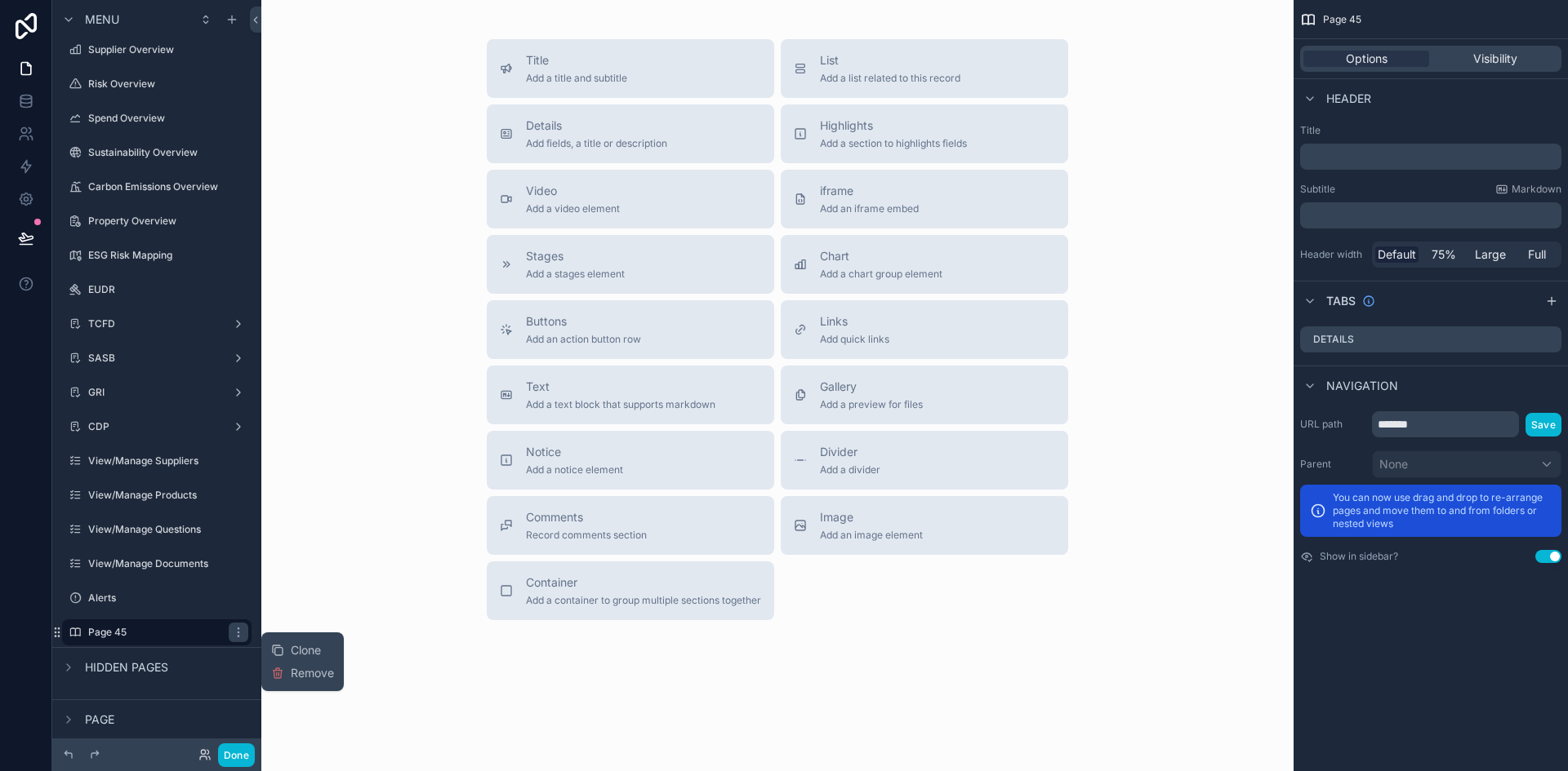
click at [313, 681] on div "Clone Remove" at bounding box center [302, 661] width 63 height 46
click at [313, 676] on span "Remove" at bounding box center [312, 673] width 43 height 16
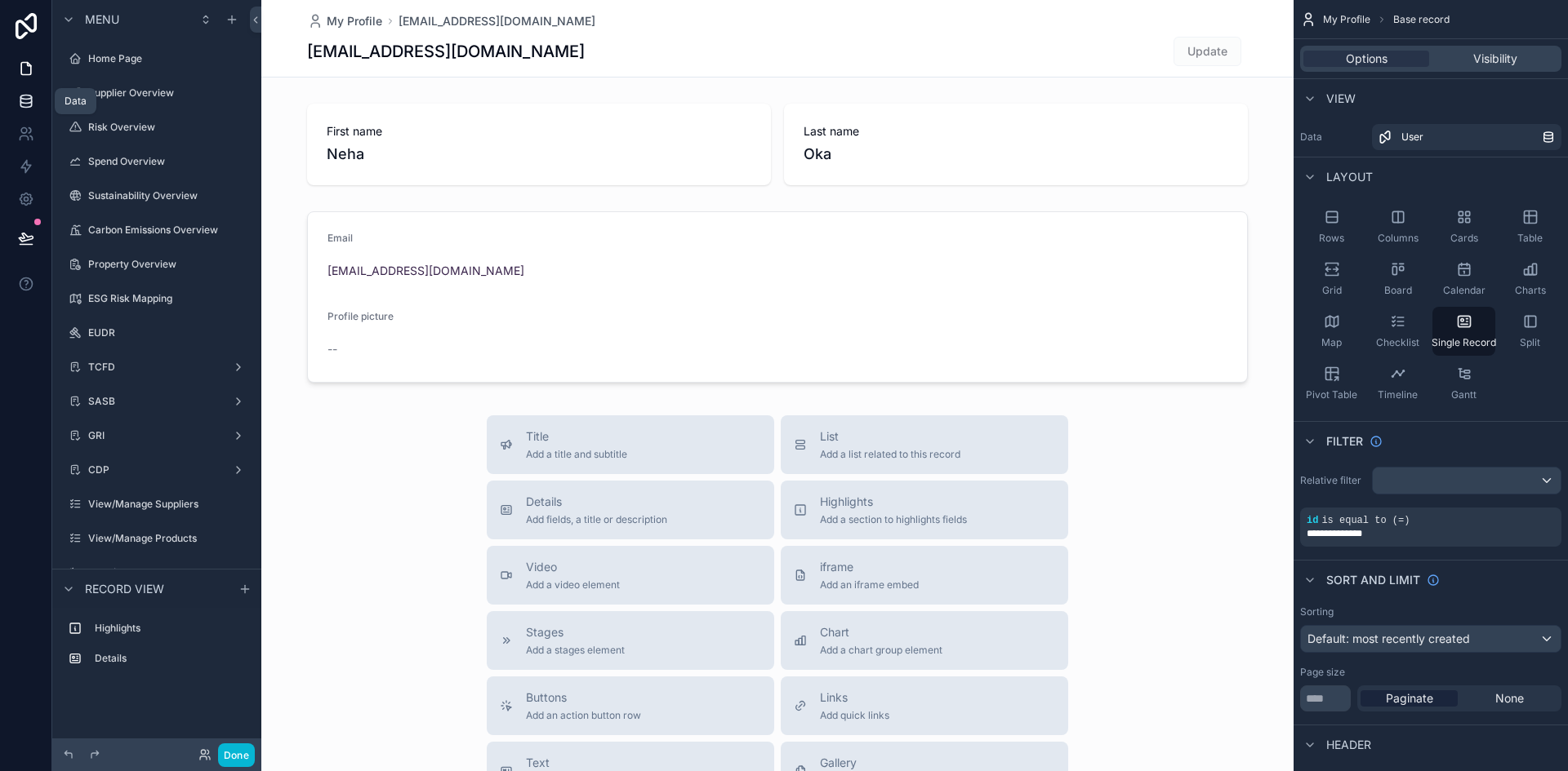
click at [23, 98] on icon at bounding box center [26, 98] width 10 height 4
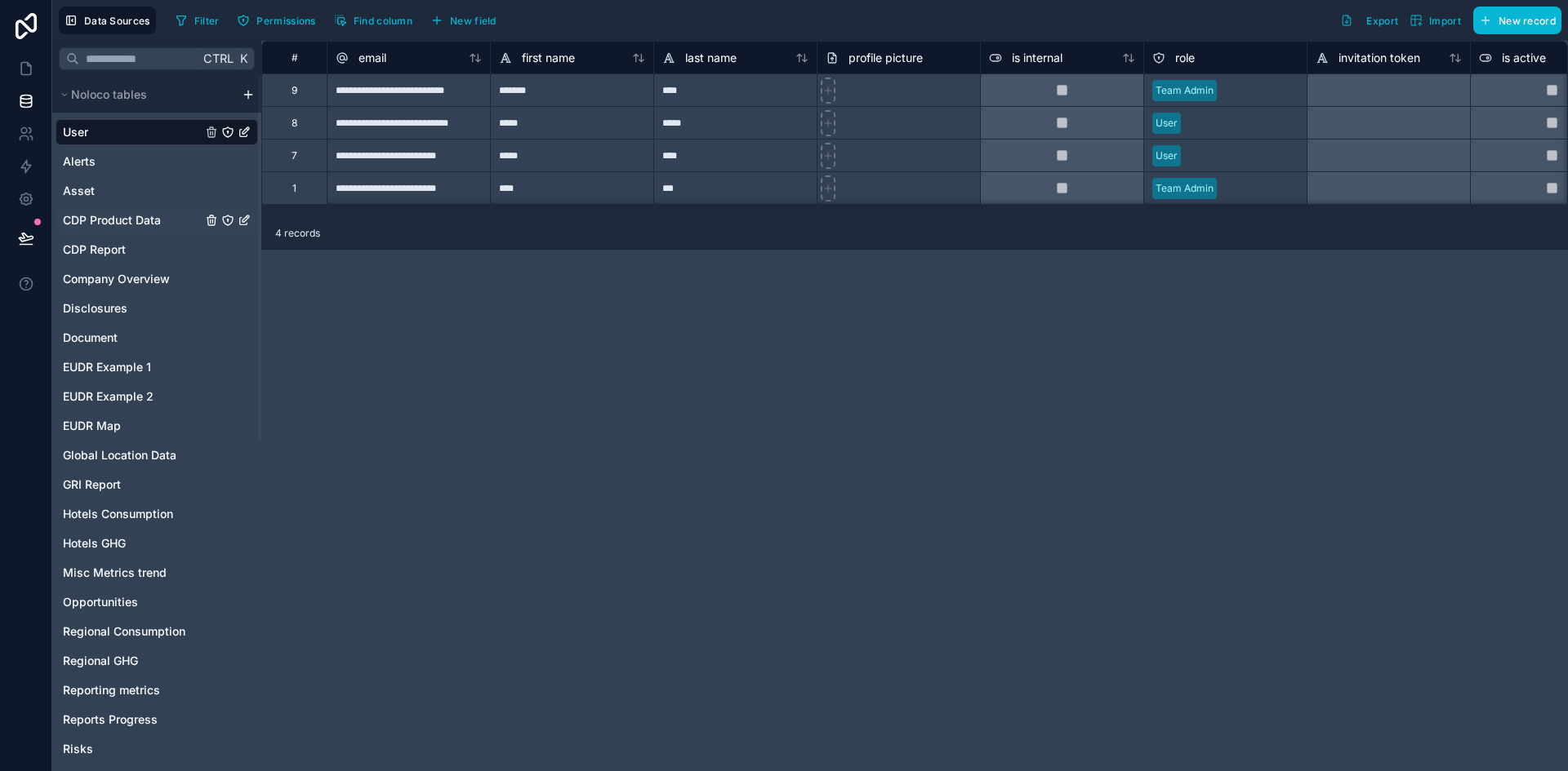
click at [129, 224] on span "CDP Product Data" at bounding box center [111, 220] width 98 height 16
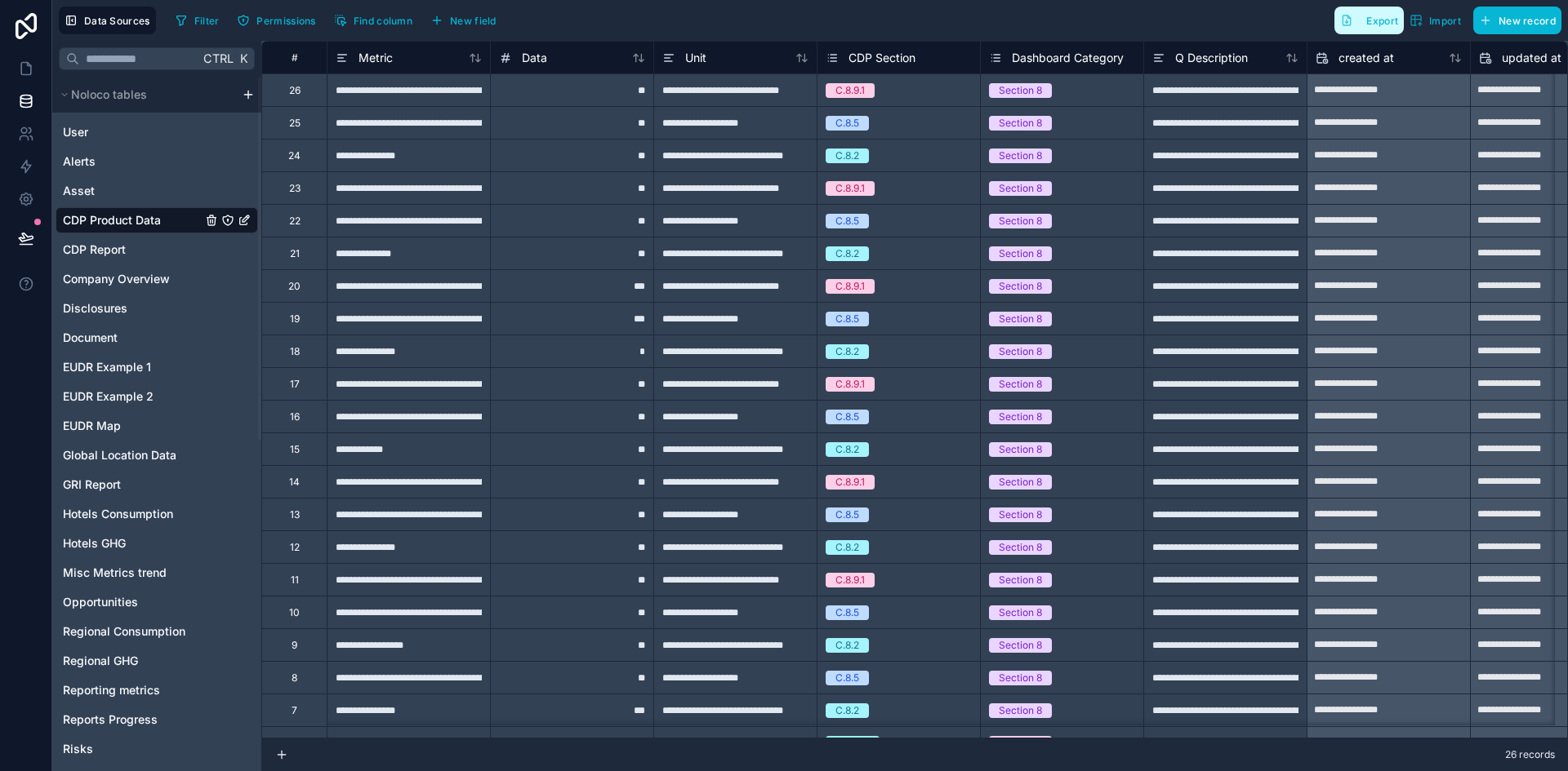
click at [1380, 17] on span "Export" at bounding box center [1381, 21] width 32 height 12
click at [80, 256] on span "CDP Report" at bounding box center [94, 250] width 63 height 16
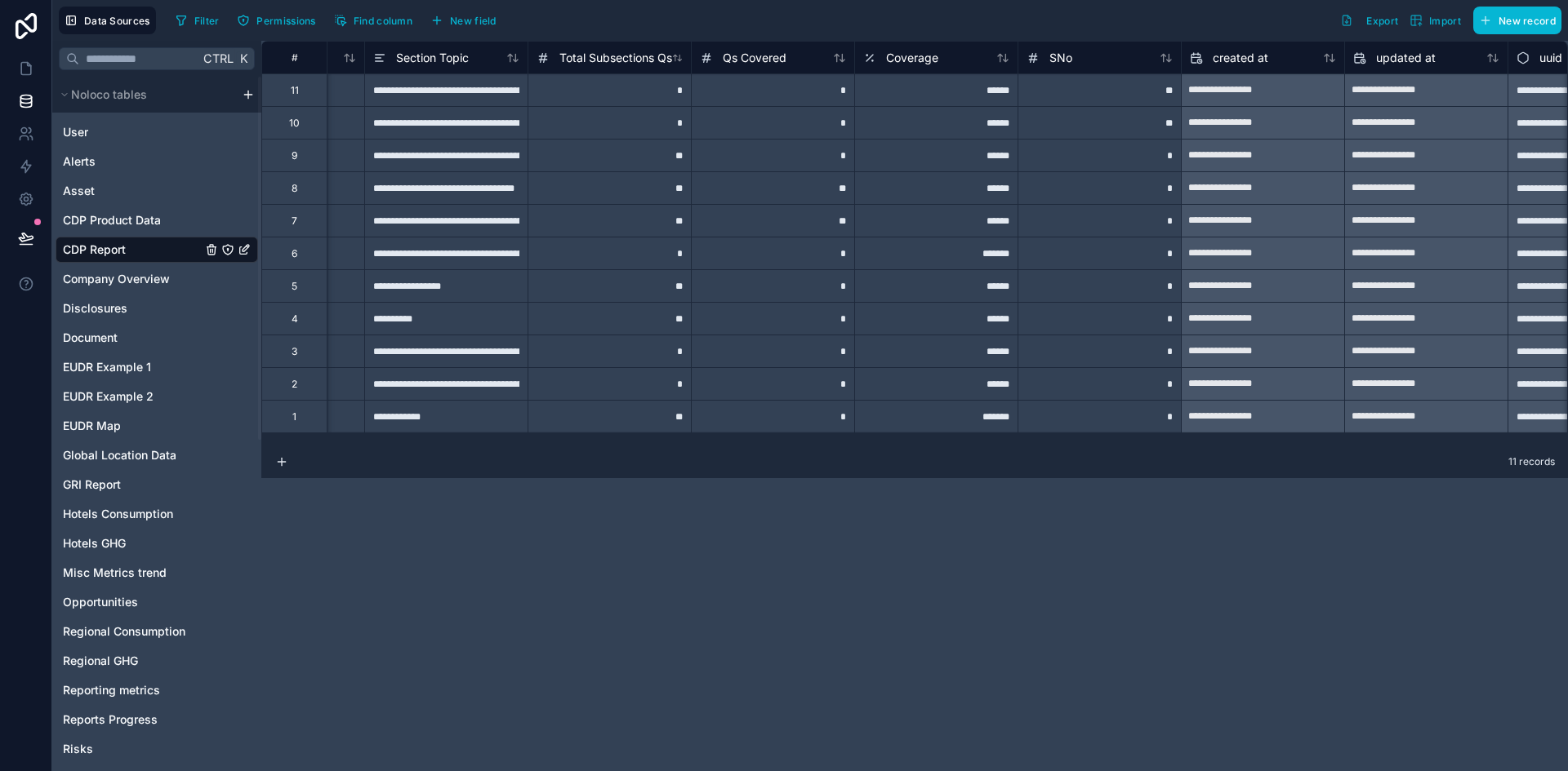
scroll to position [0, 230]
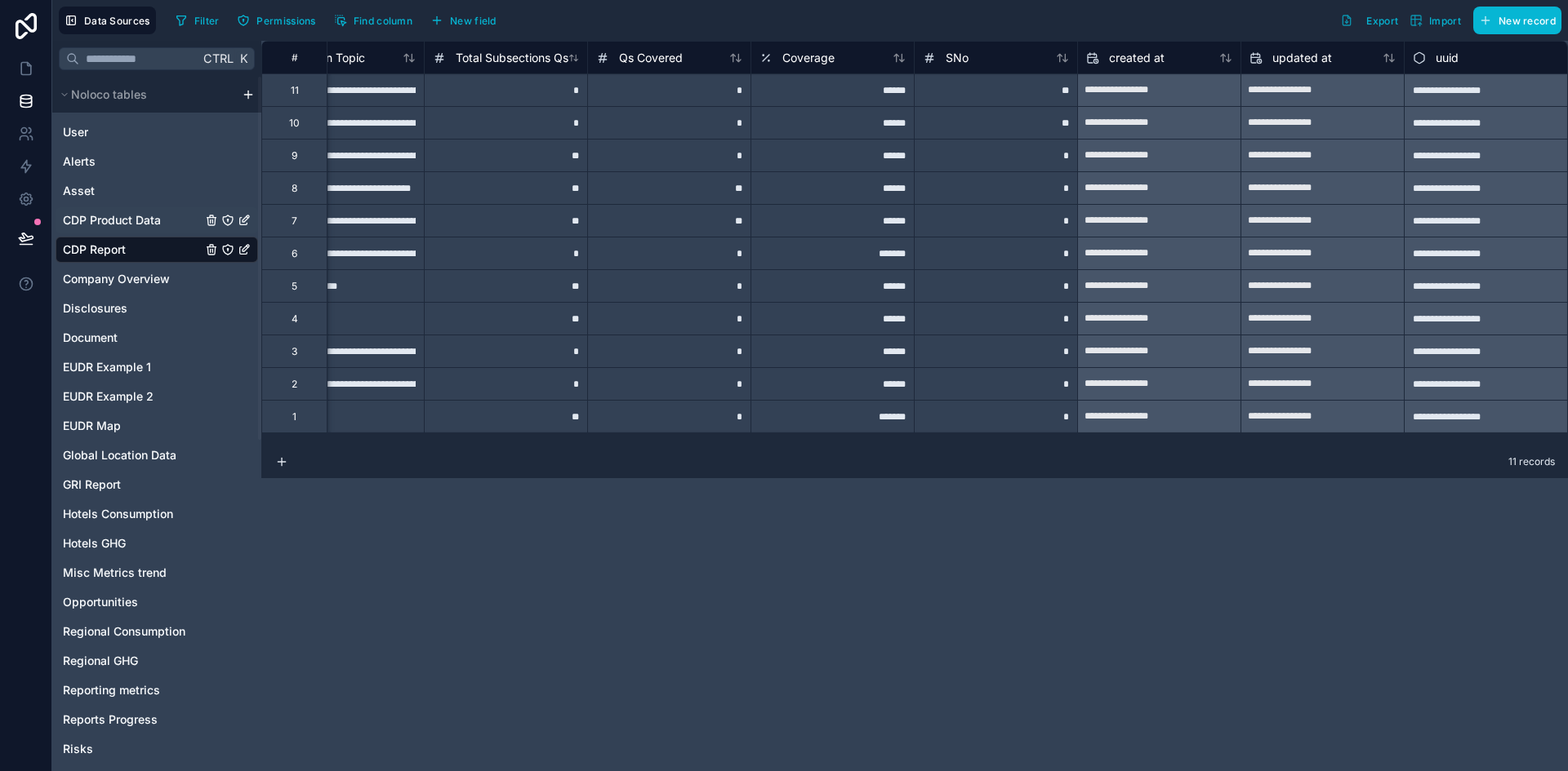
click at [104, 221] on span "CDP Product Data" at bounding box center [111, 220] width 98 height 16
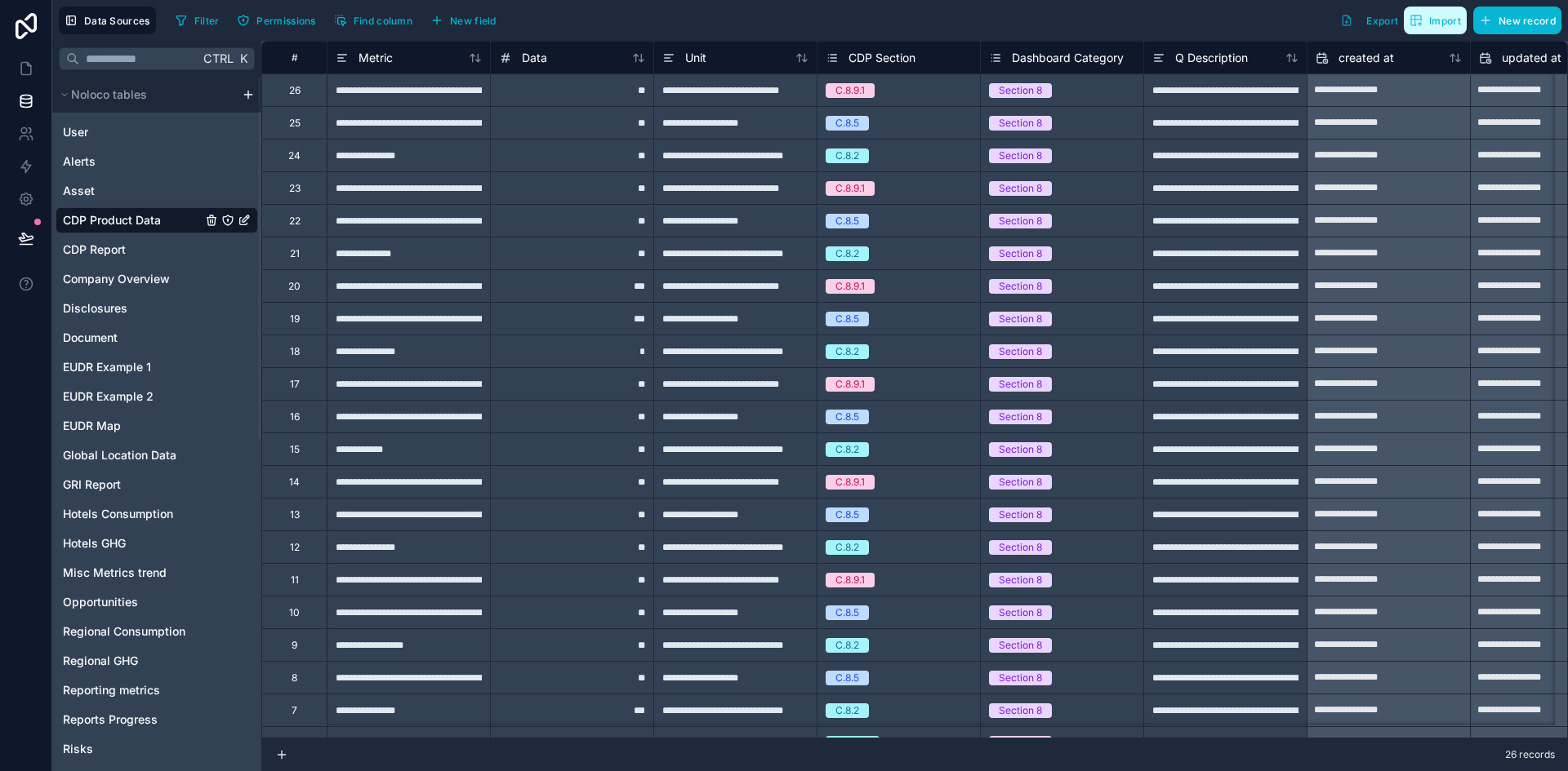
click at [1432, 24] on span "Import" at bounding box center [1444, 21] width 32 height 12
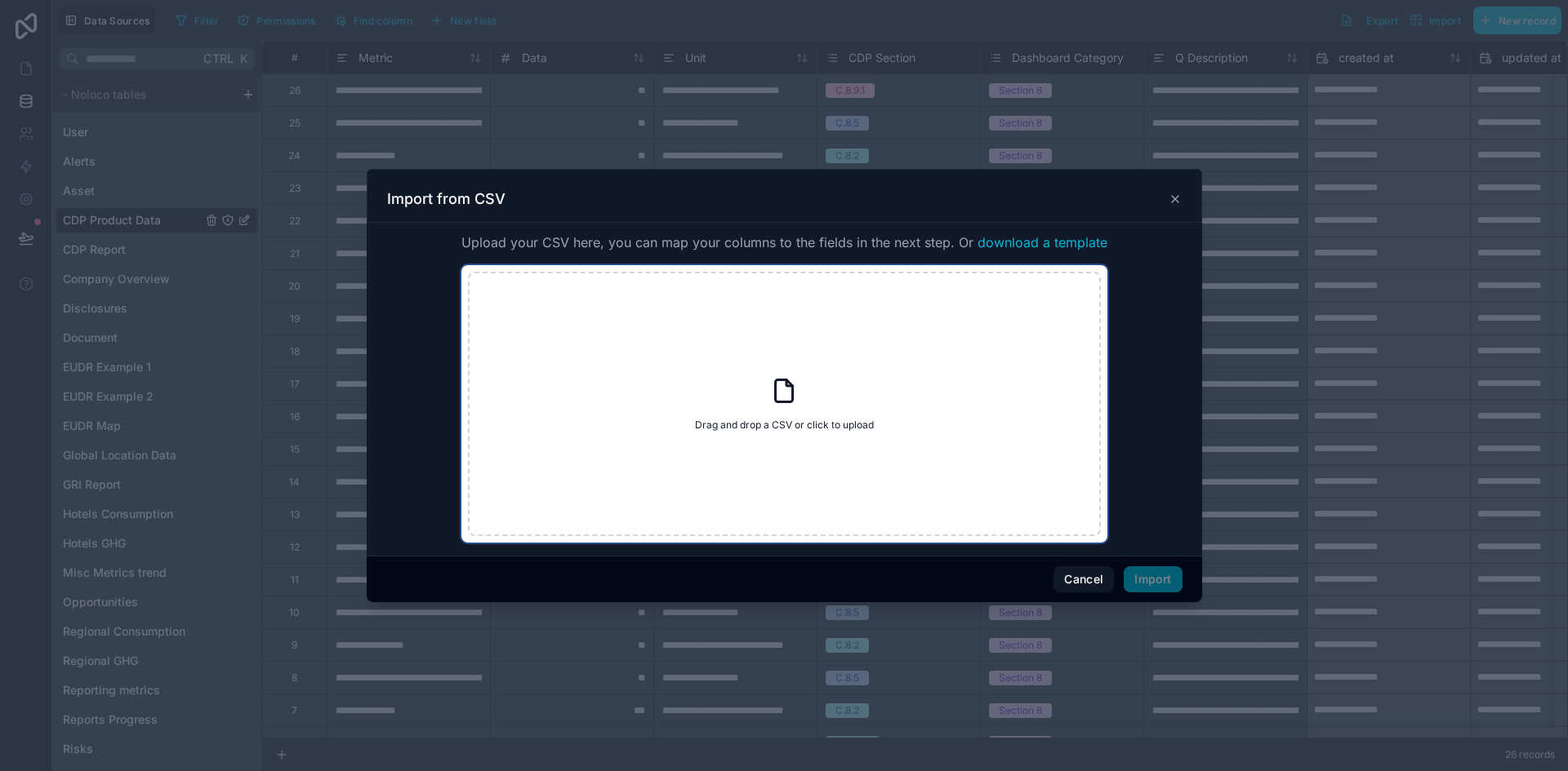
click at [903, 385] on div "Drag and drop a CSV or click to upload Drag and drop a CSV or click to upload" at bounding box center [784, 404] width 632 height 264
type input "**********"
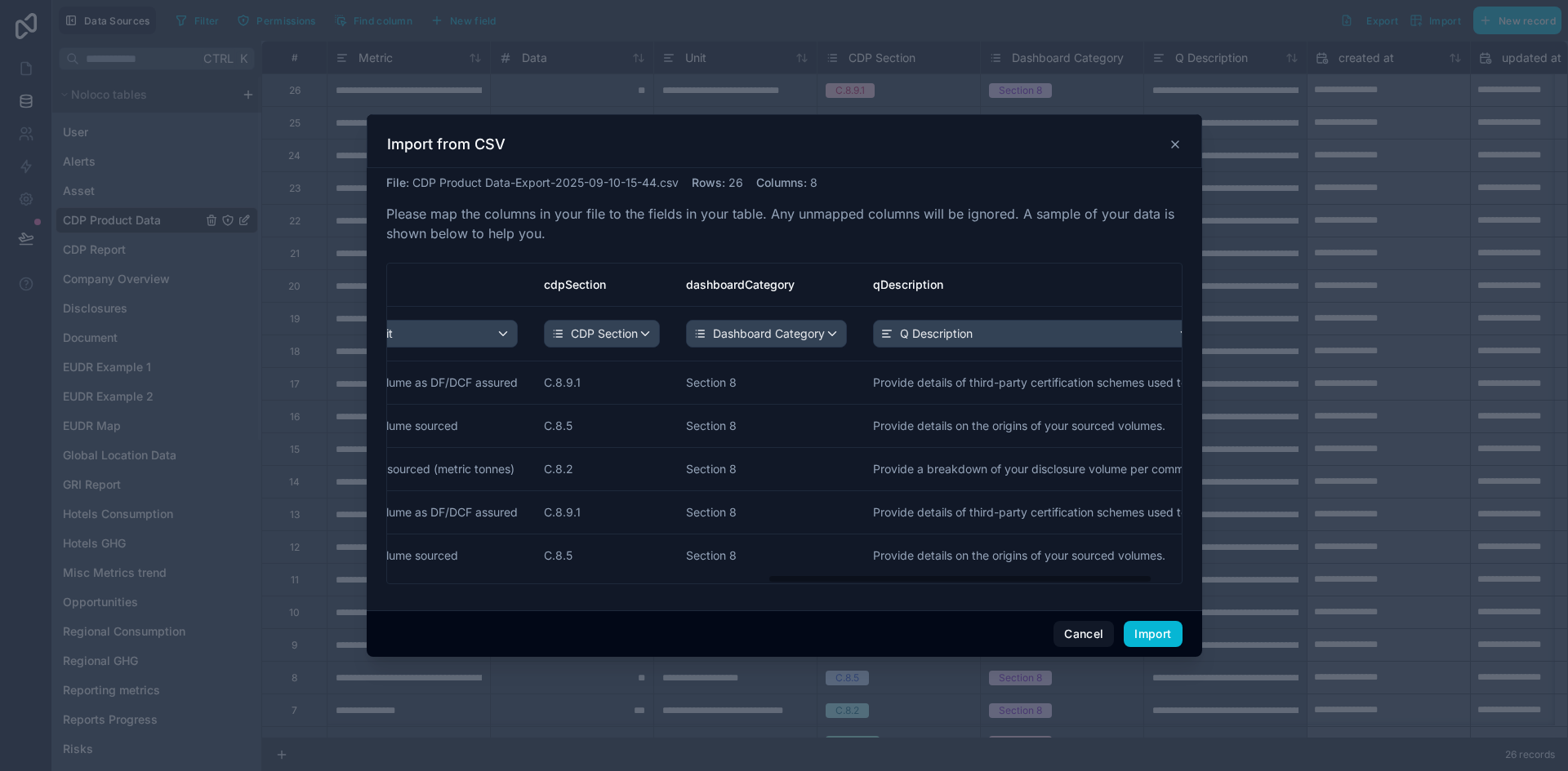
scroll to position [0, 844]
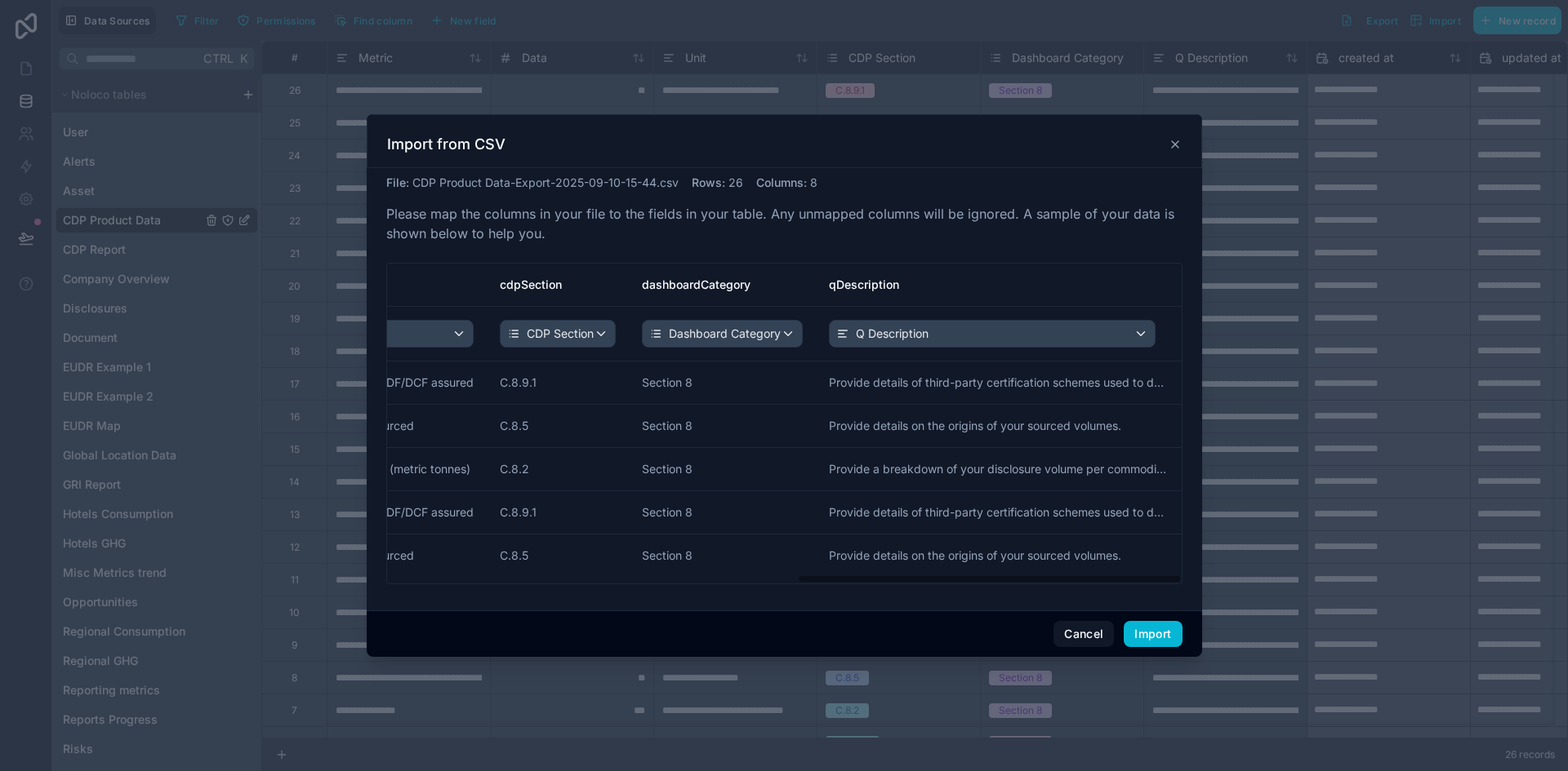
drag, startPoint x: 737, startPoint y: 581, endPoint x: 1228, endPoint y: 577, distance: 491.0
click at [1228, 577] on div "Import from CSV File : CDP Product Data-Export-2025-09-10-15-44.csv Rows : 26 C…" at bounding box center [784, 385] width 1568 height 771
click at [1160, 635] on button "Import" at bounding box center [1152, 634] width 58 height 26
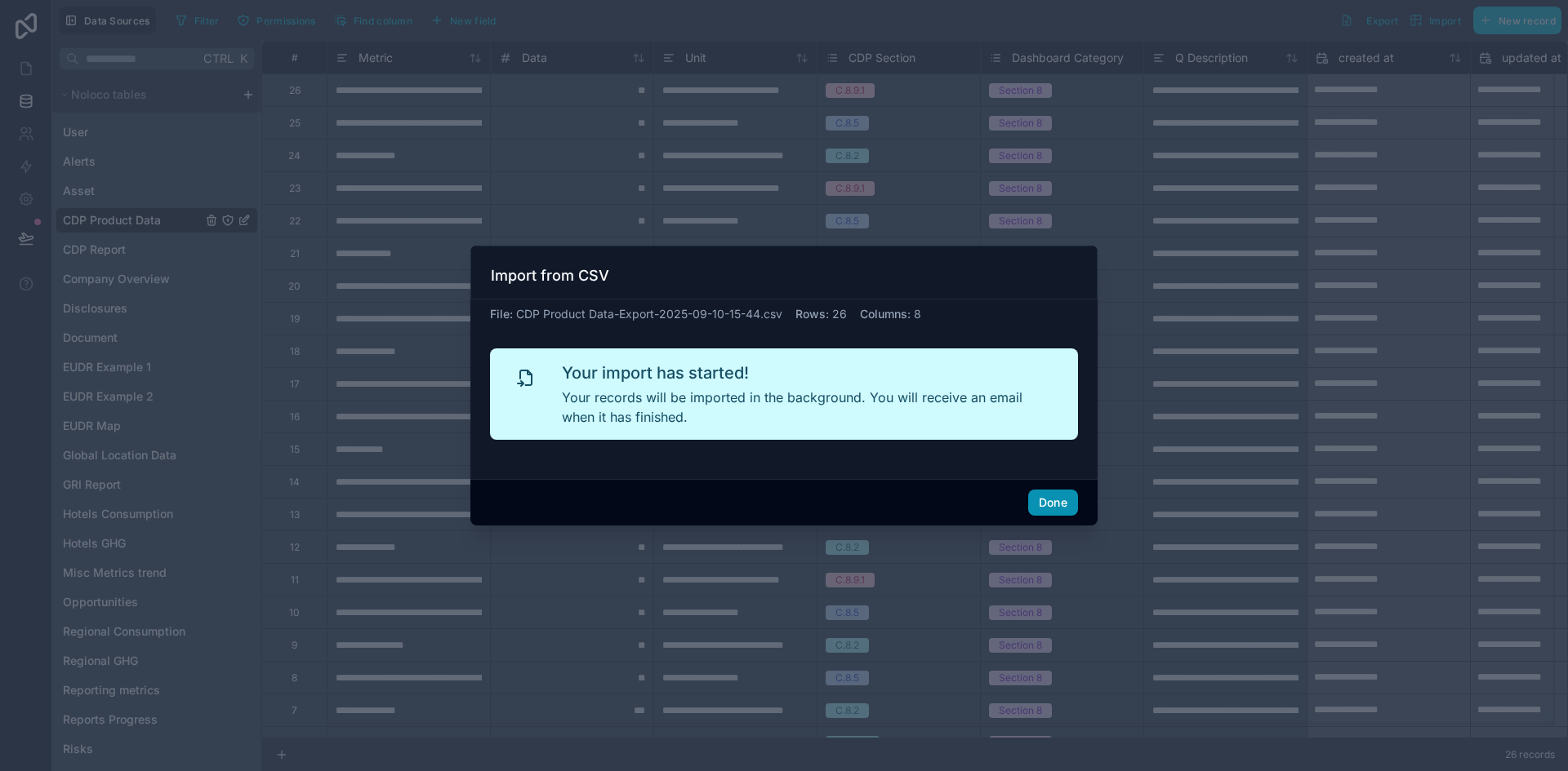
click at [1052, 506] on button "Done" at bounding box center [1053, 502] width 50 height 26
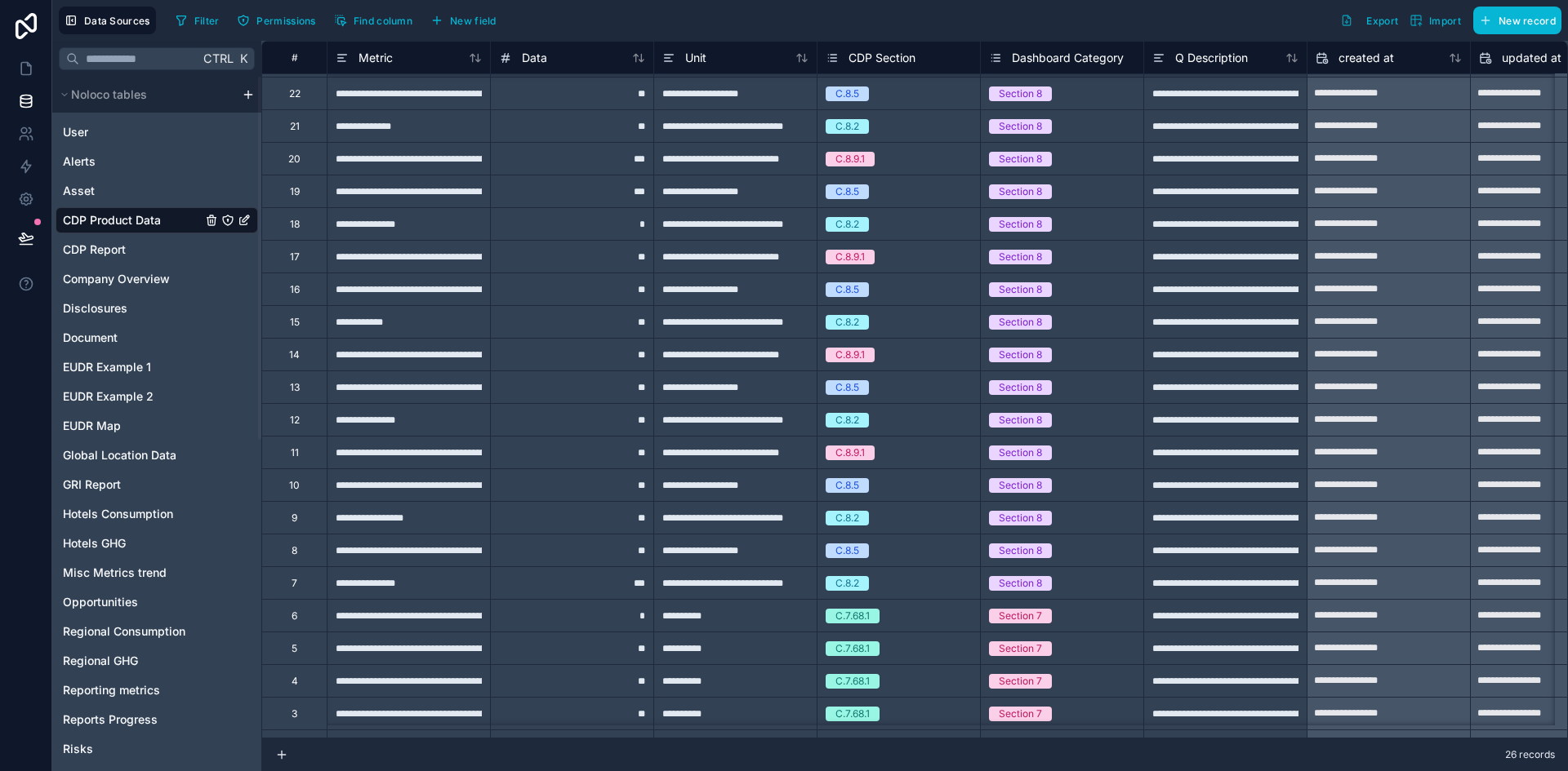
scroll to position [0, 0]
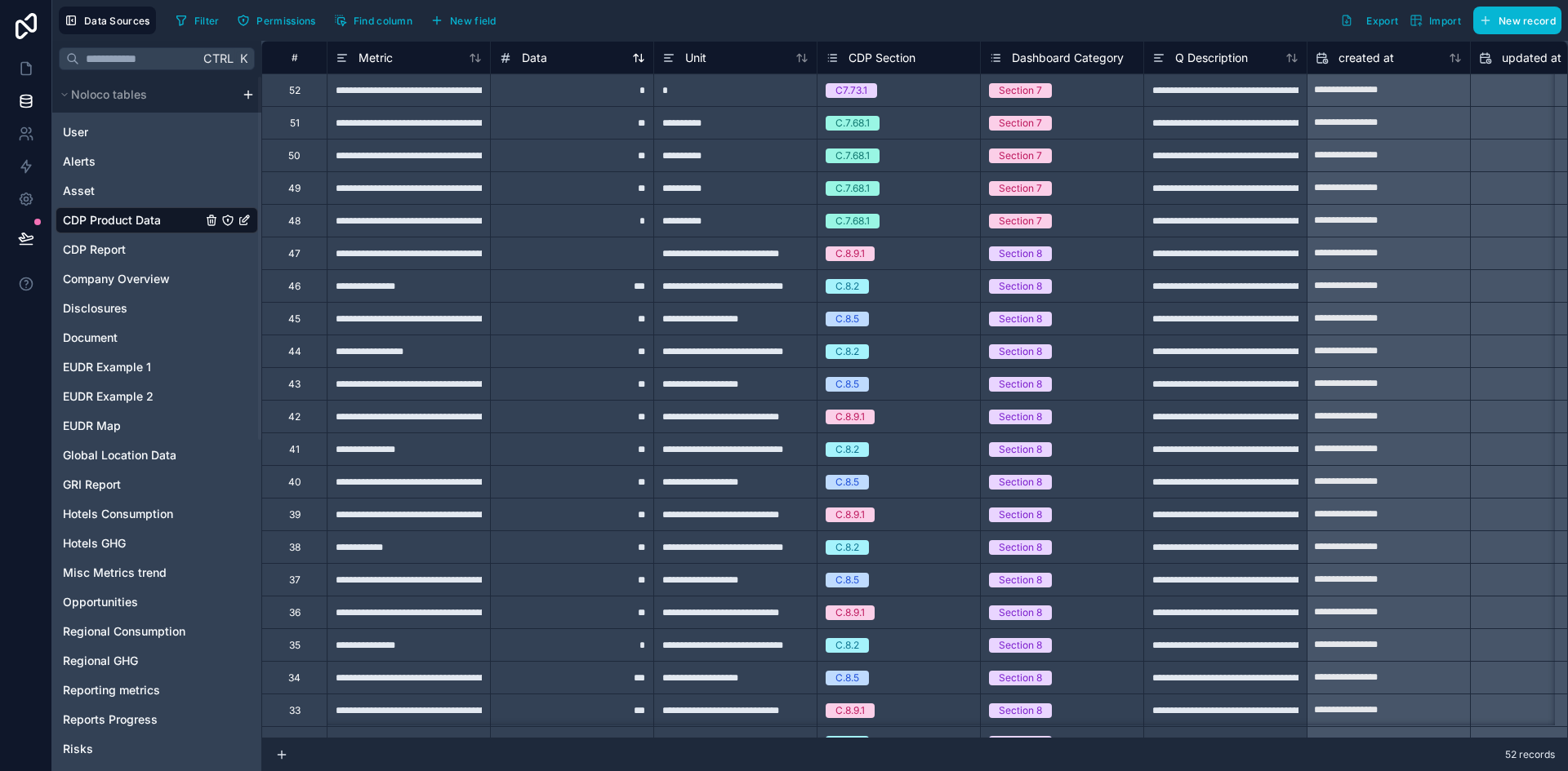
click at [638, 57] on icon at bounding box center [638, 58] width 13 height 13
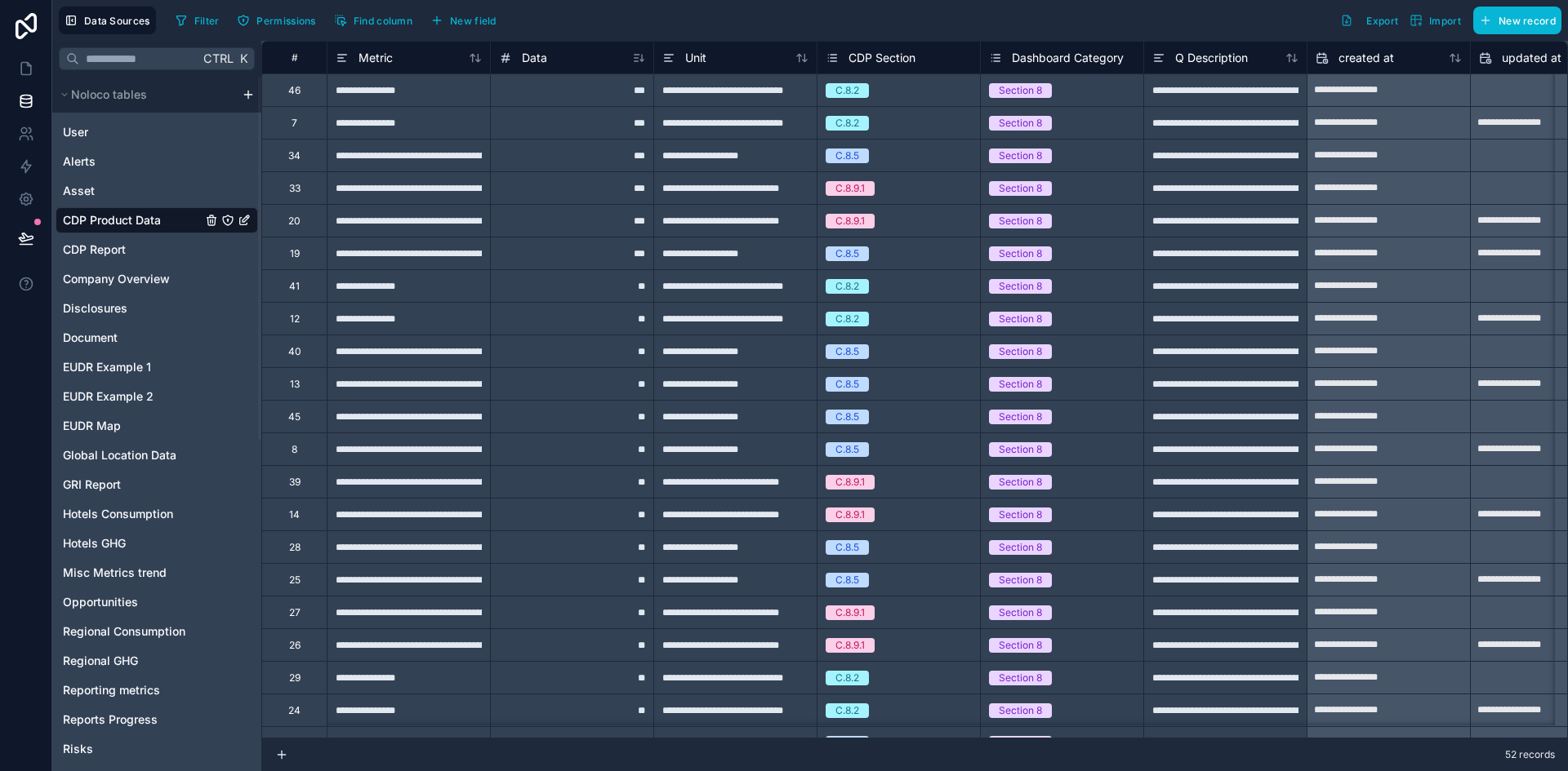
click at [302, 58] on div "#" at bounding box center [295, 58] width 40 height 12
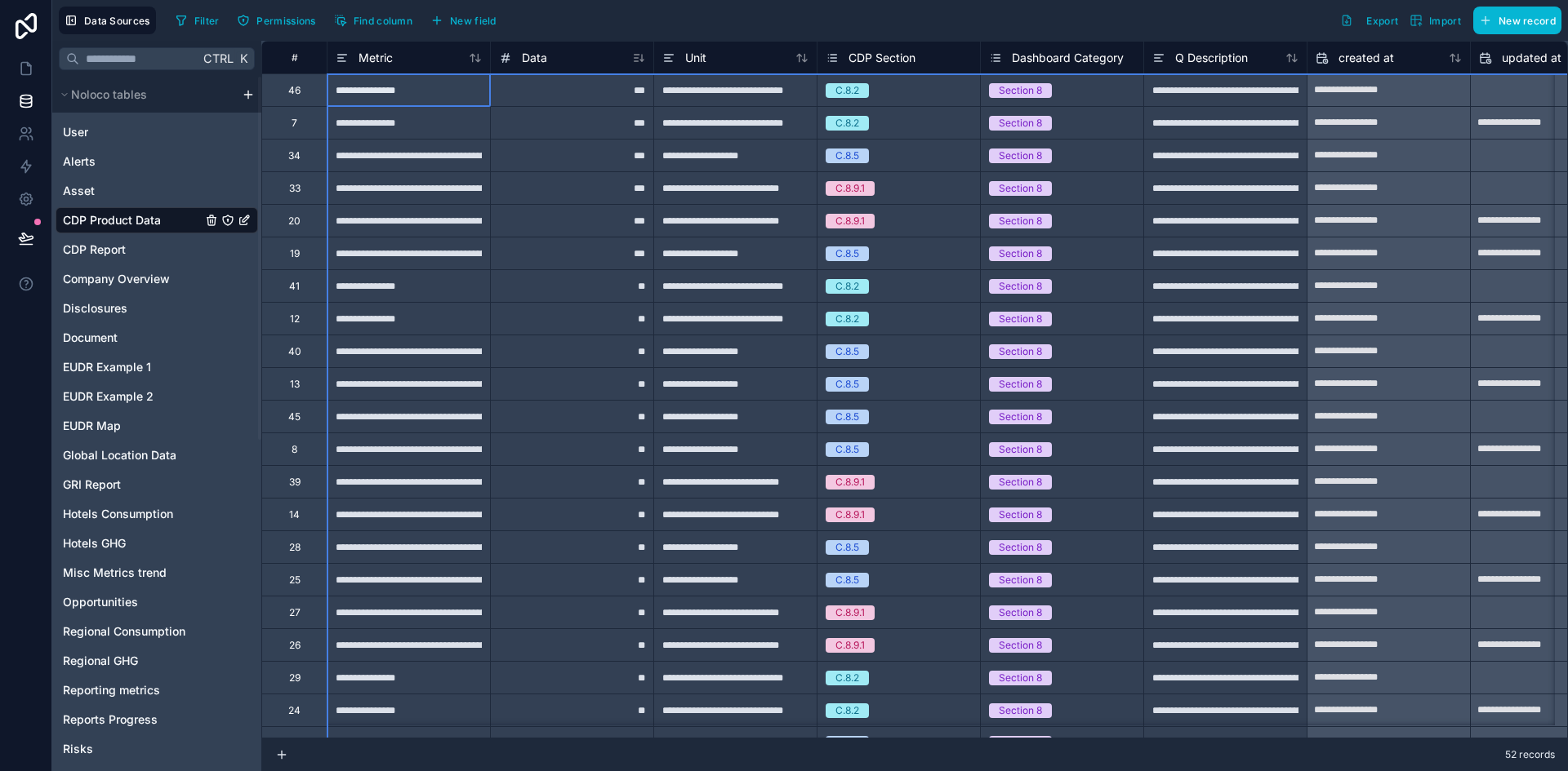
click at [297, 58] on div "#" at bounding box center [295, 58] width 40 height 12
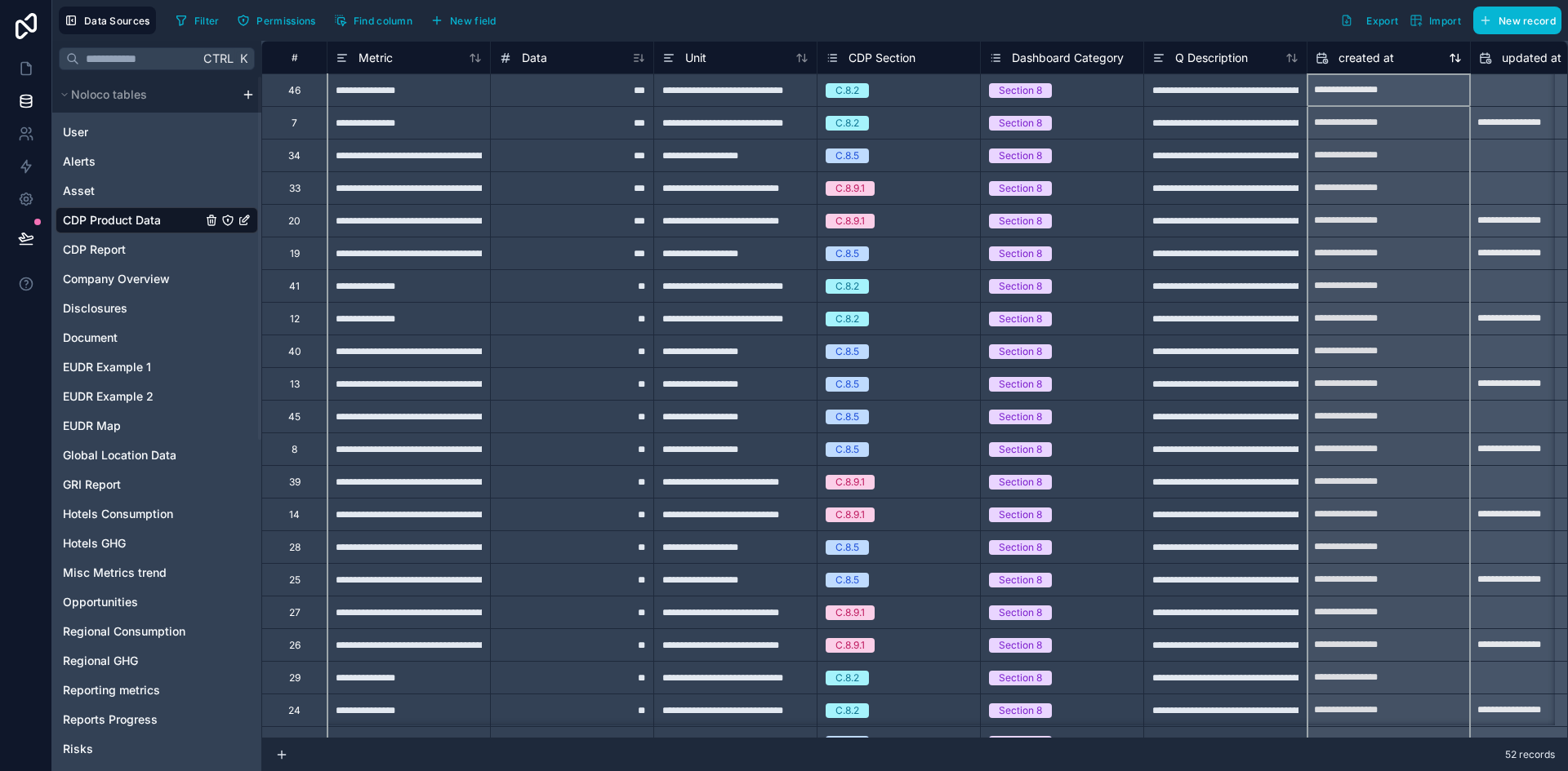
click at [1454, 60] on icon at bounding box center [1455, 58] width 13 height 13
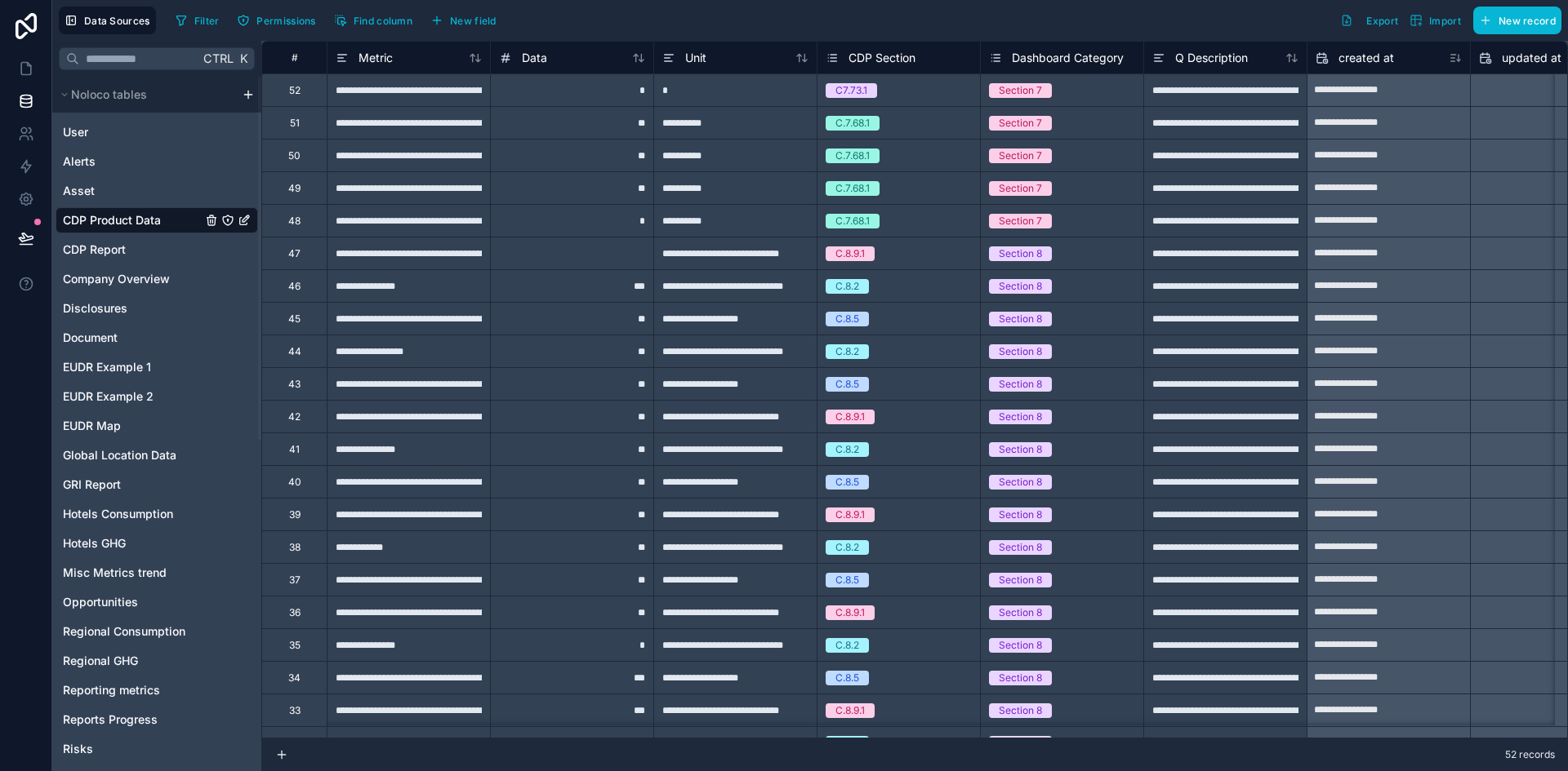
click at [283, 86] on div "52" at bounding box center [294, 90] width 66 height 33
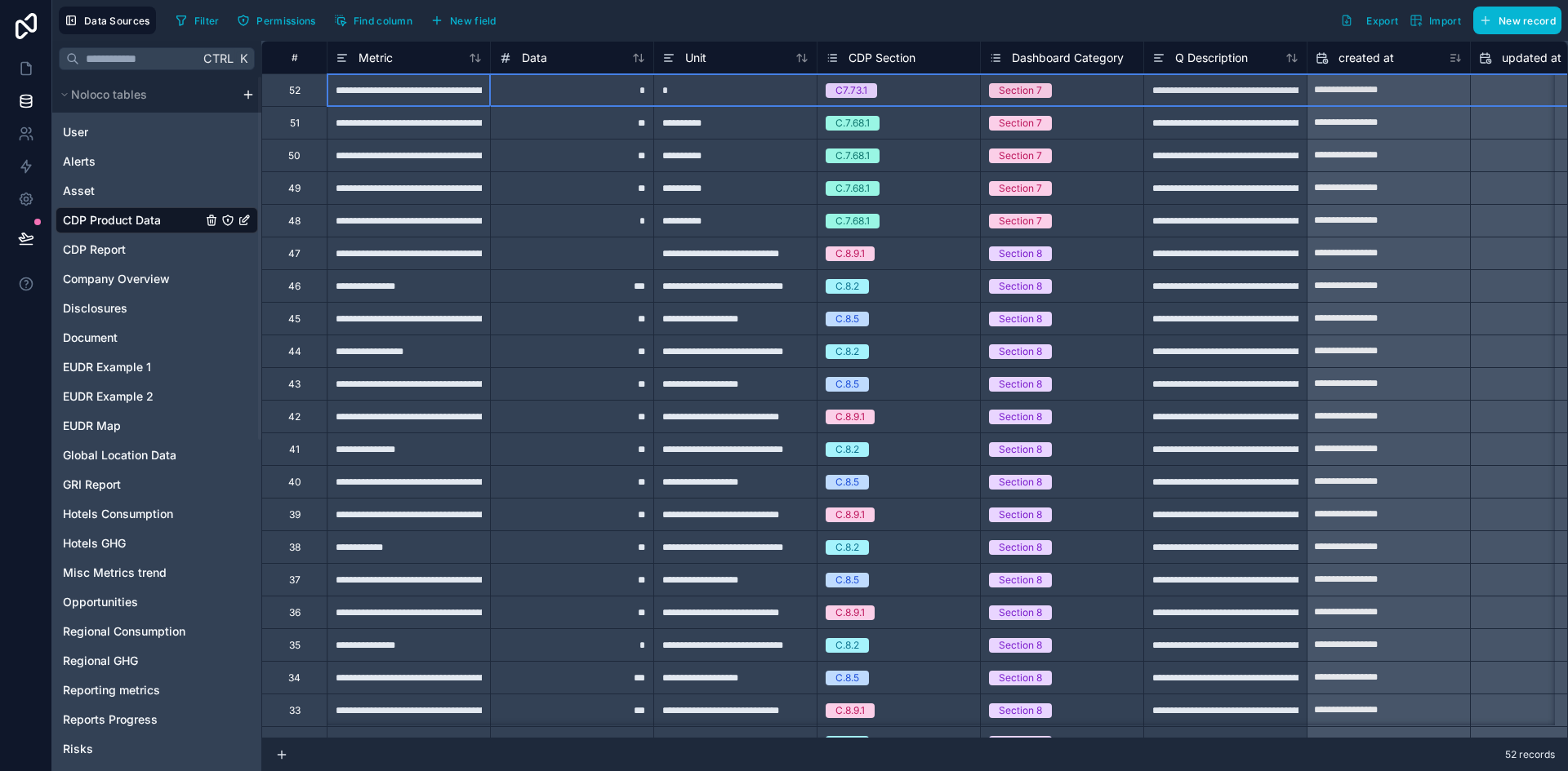
scroll to position [0, 61]
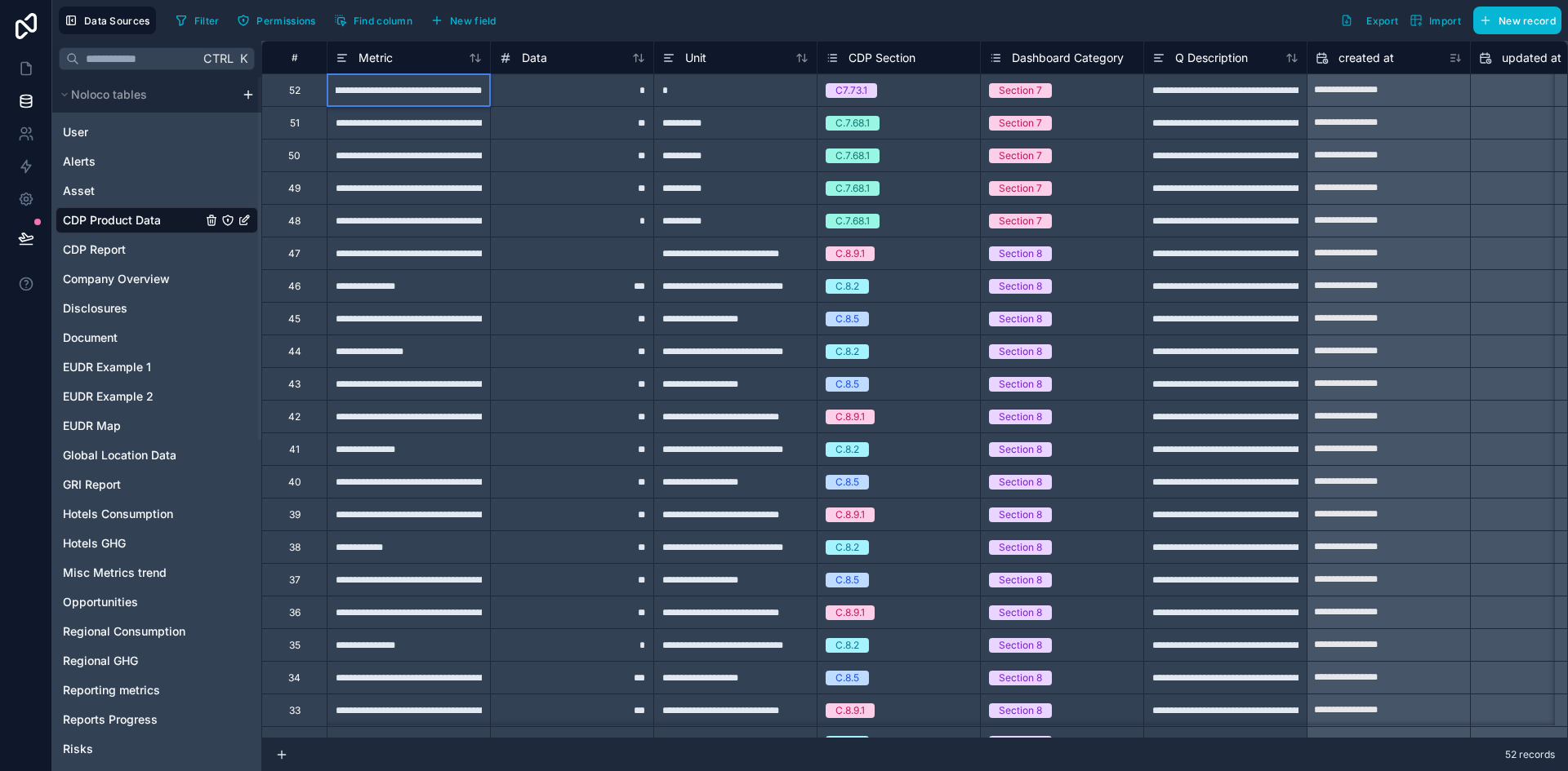
click at [395, 100] on div "**********" at bounding box center [408, 90] width 163 height 33
click at [505, 93] on div "*" at bounding box center [571, 90] width 163 height 33
click at [301, 90] on div "52" at bounding box center [294, 90] width 66 height 33
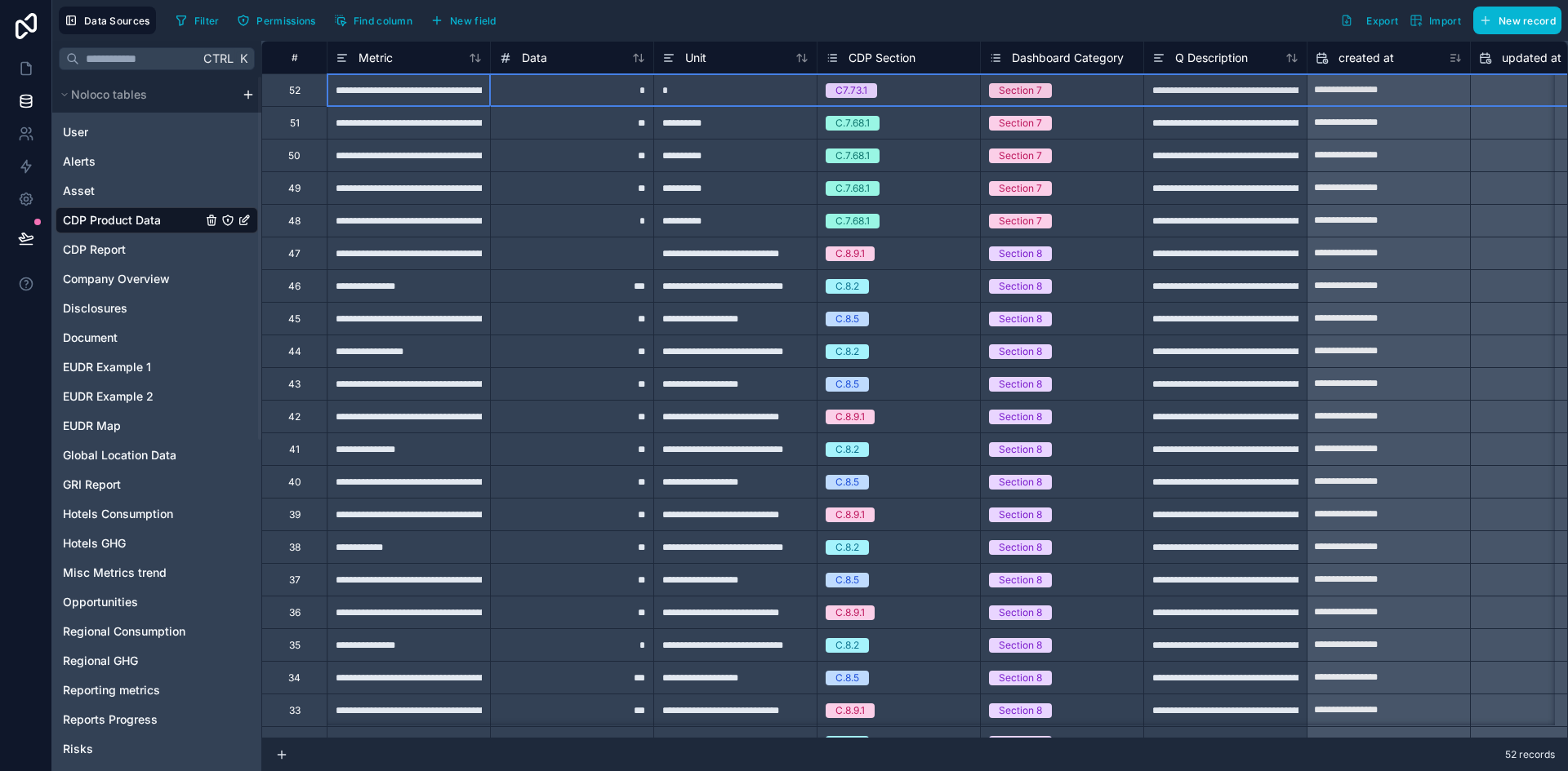
click at [301, 90] on div "52" at bounding box center [294, 90] width 66 height 33
click at [729, 24] on div "Filter Permissions Find column New field Export Import New record" at bounding box center [865, 21] width 1392 height 28
click at [314, 157] on div "Delete row" at bounding box center [332, 161] width 83 height 18
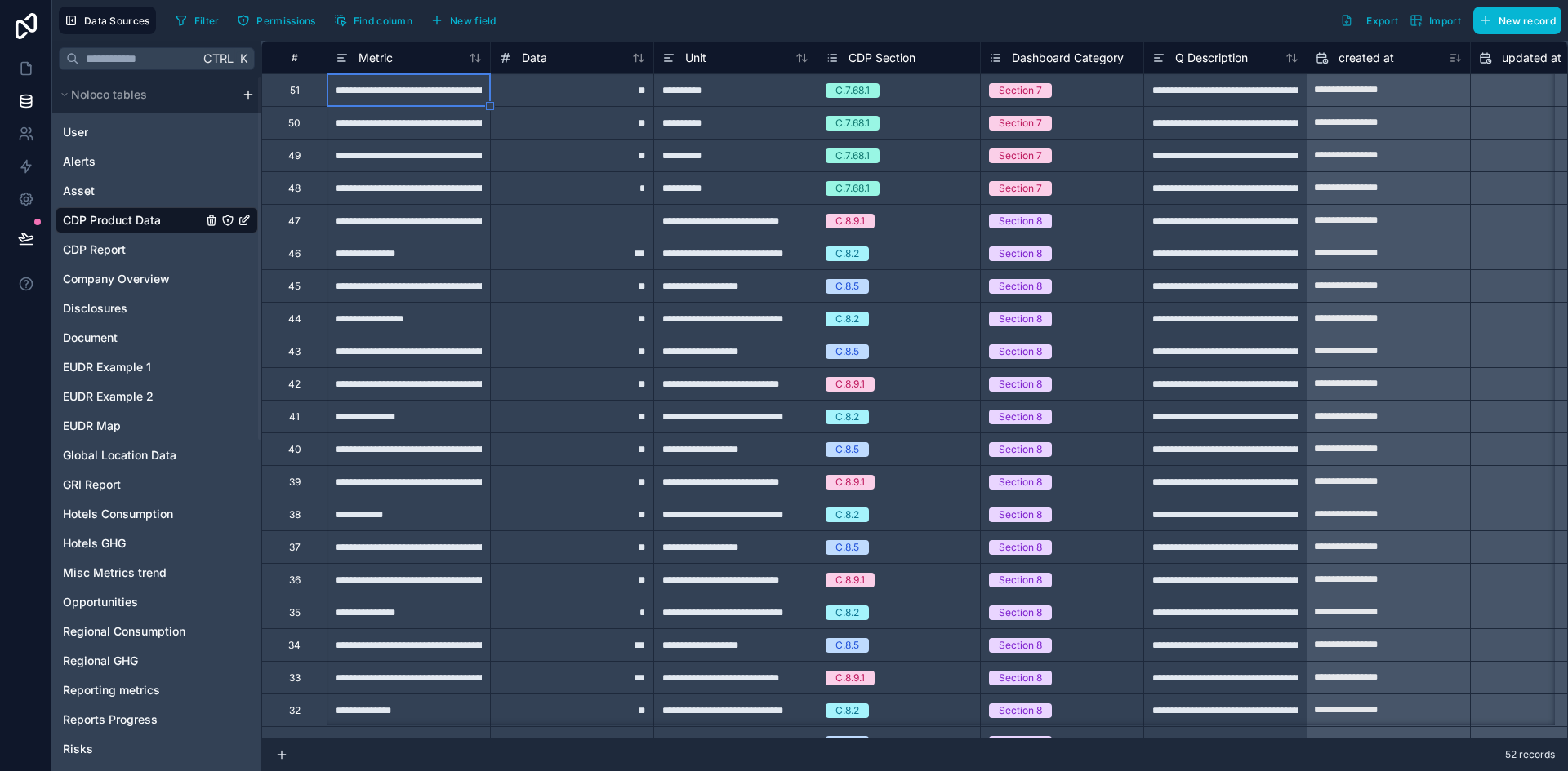
type input "**********"
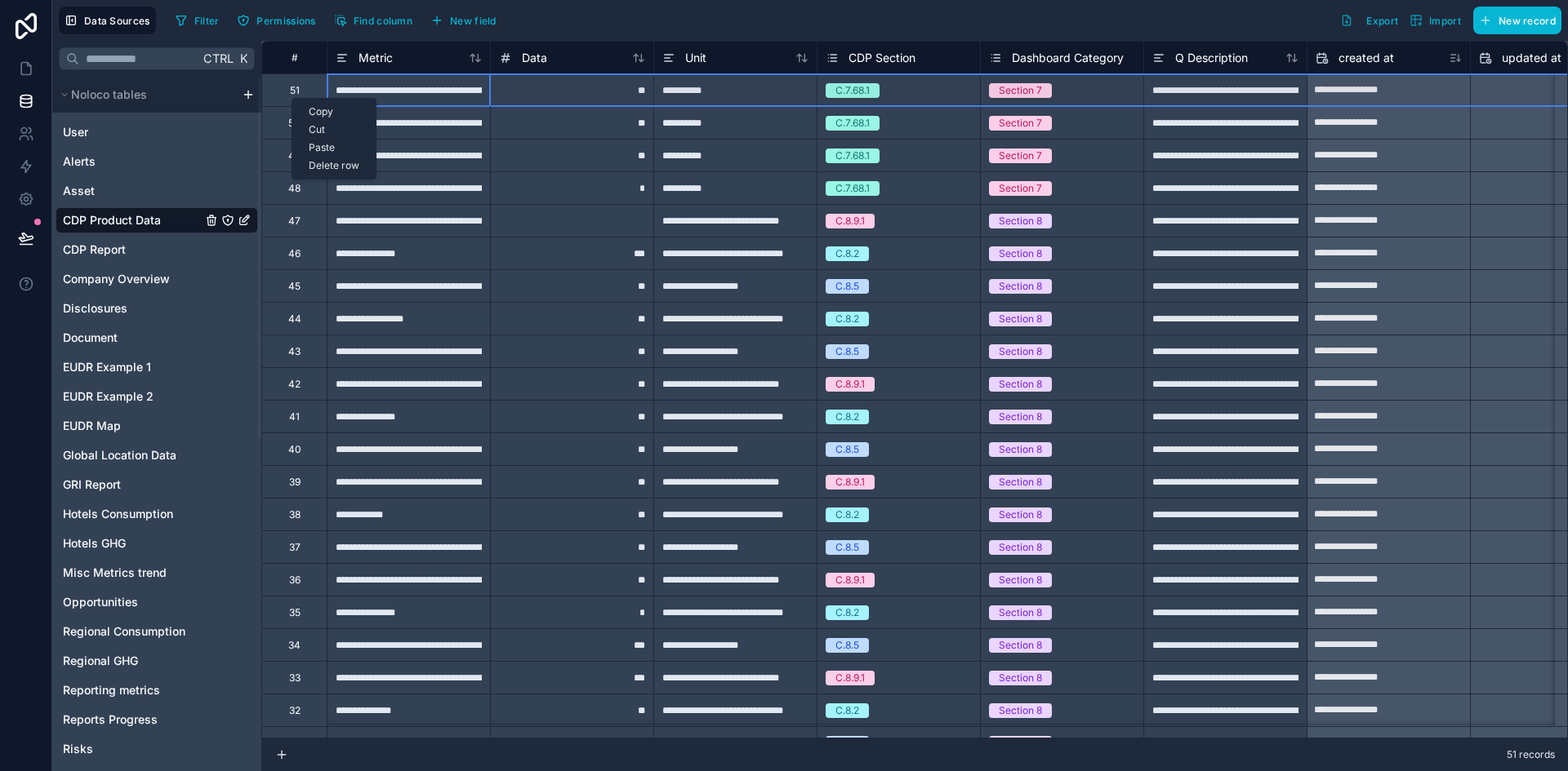
click at [309, 160] on div "Delete row" at bounding box center [333, 165] width 83 height 18
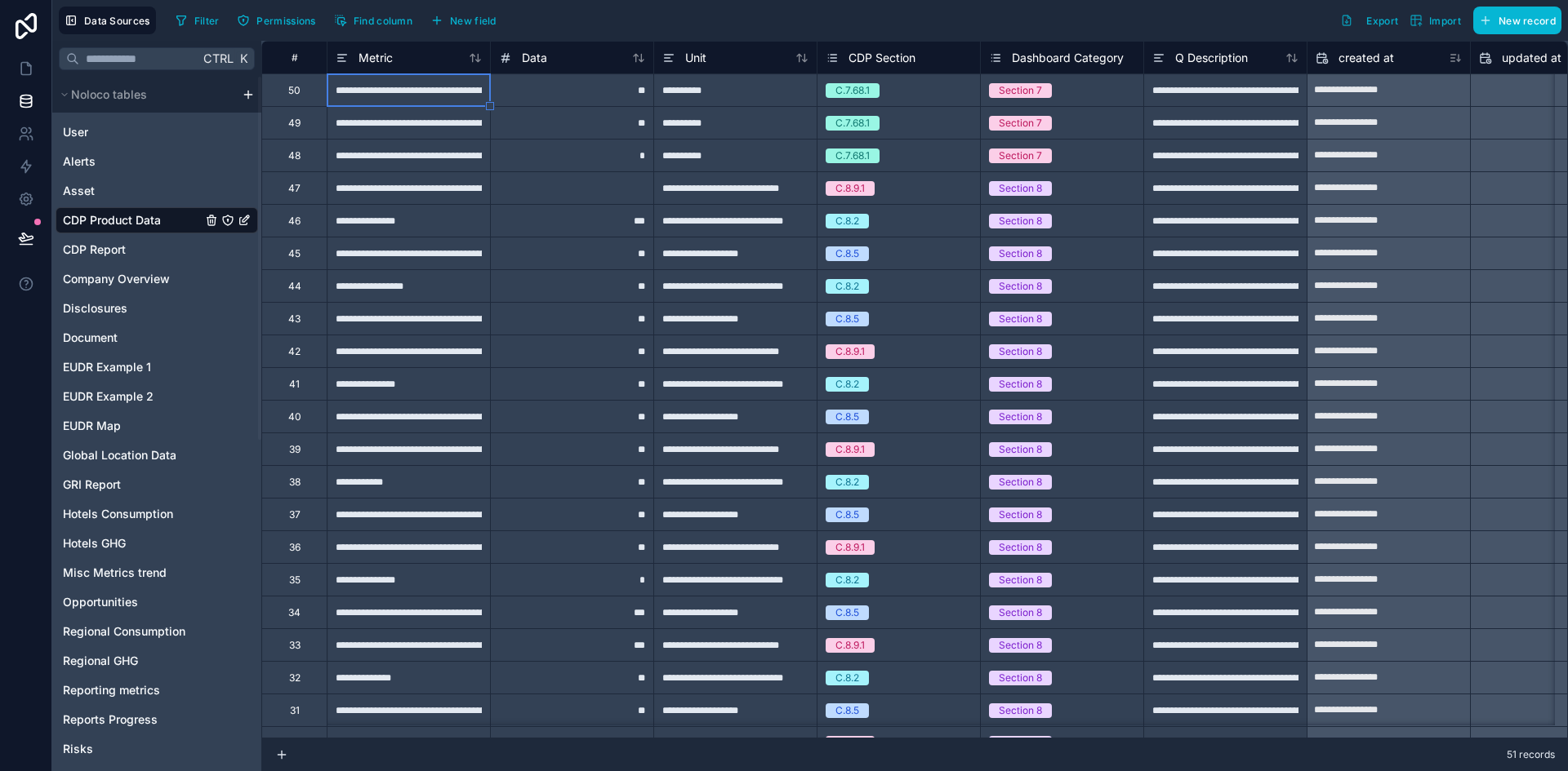
type input "**********"
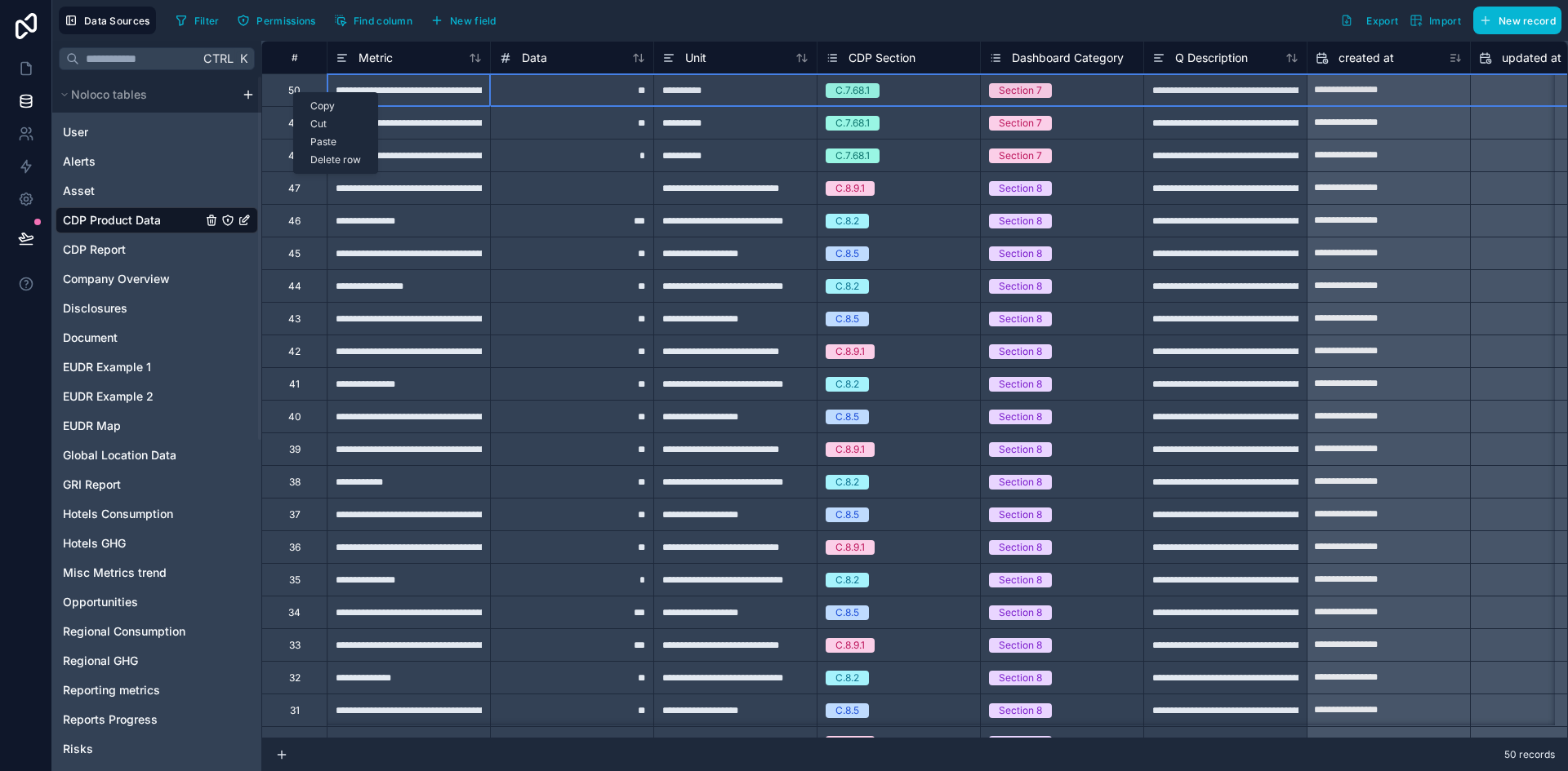
click at [315, 155] on div "Delete row" at bounding box center [335, 160] width 83 height 18
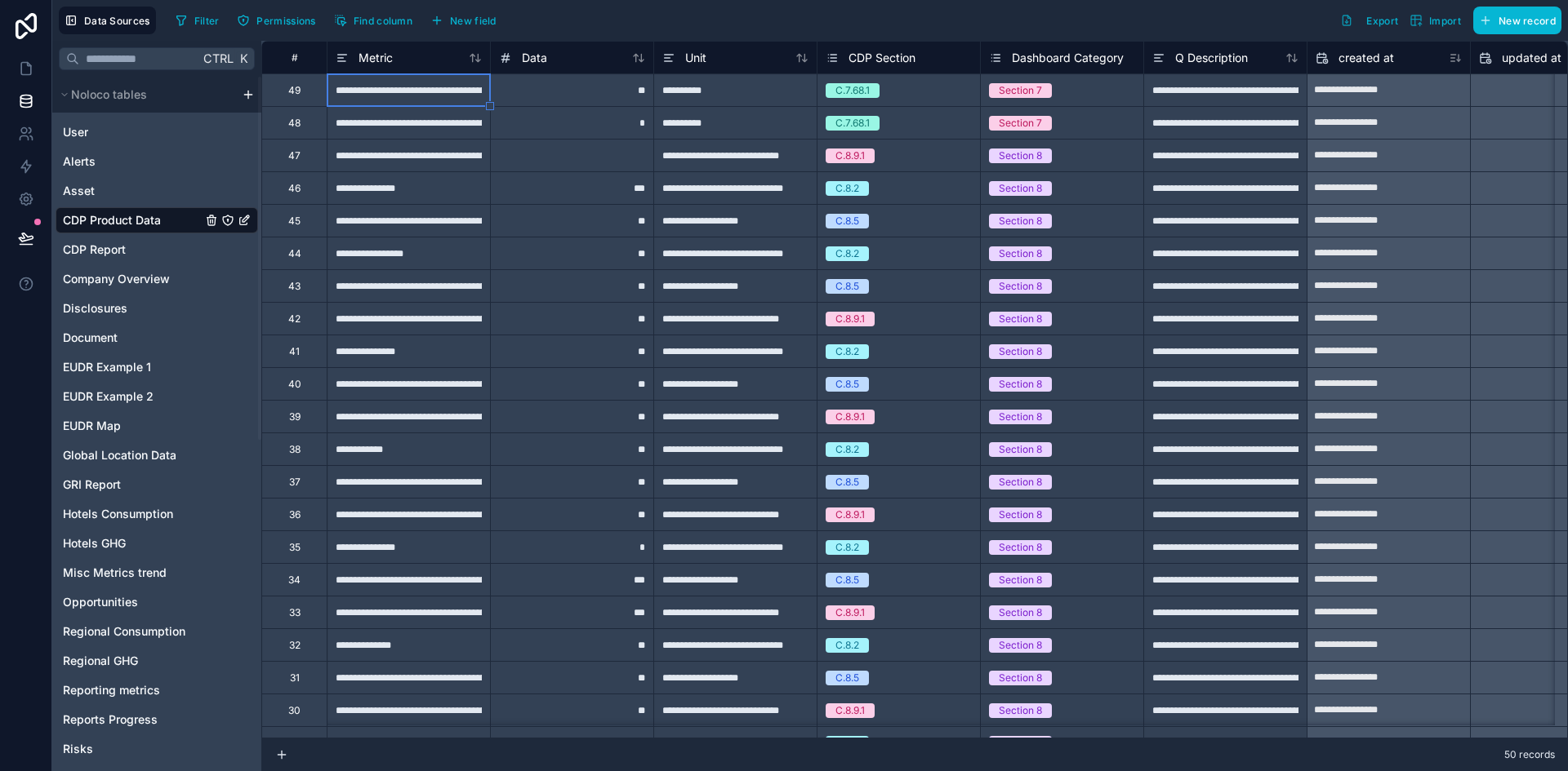
type input "**********"
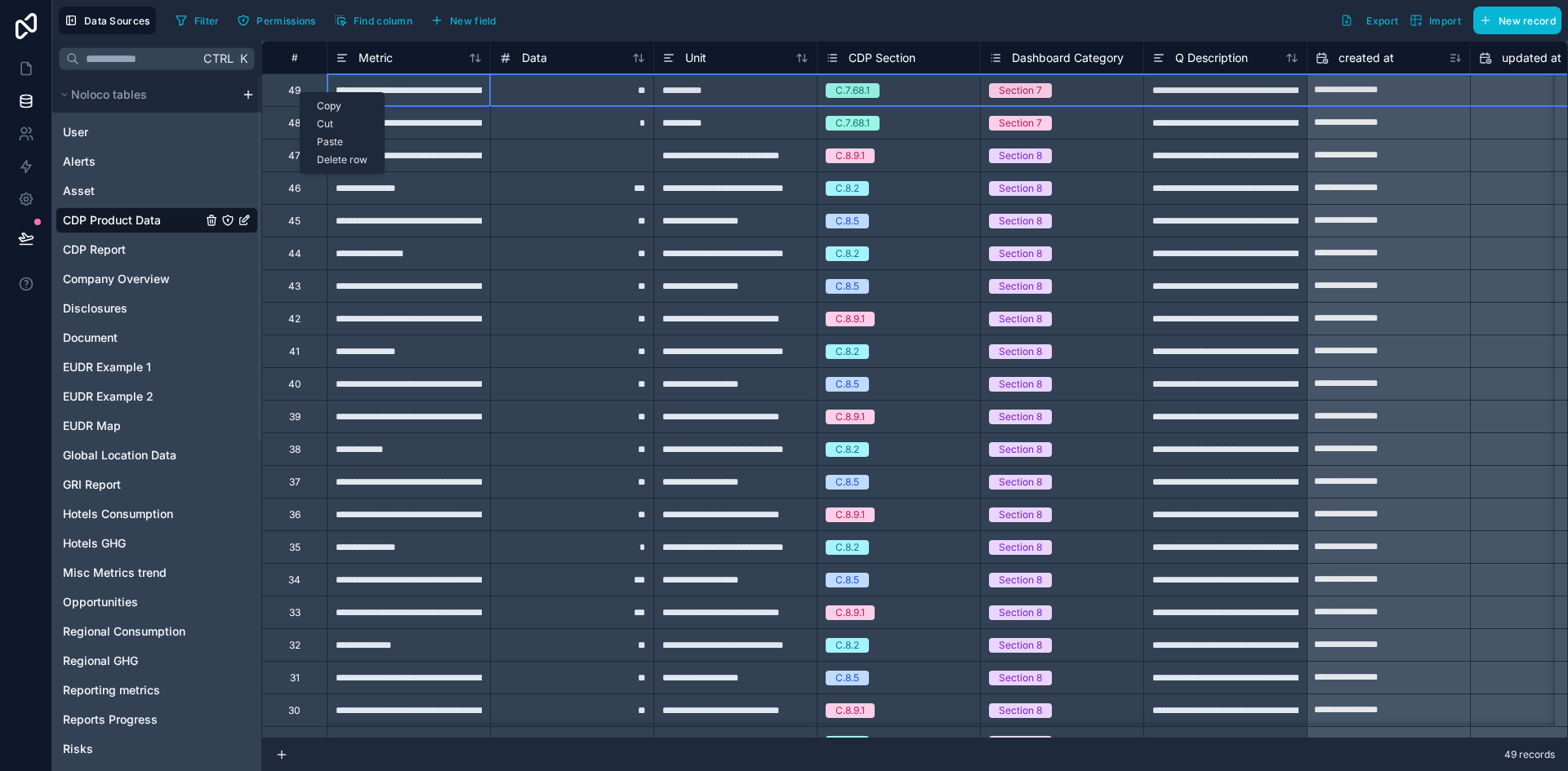
click at [314, 155] on div "Delete row" at bounding box center [342, 160] width 83 height 18
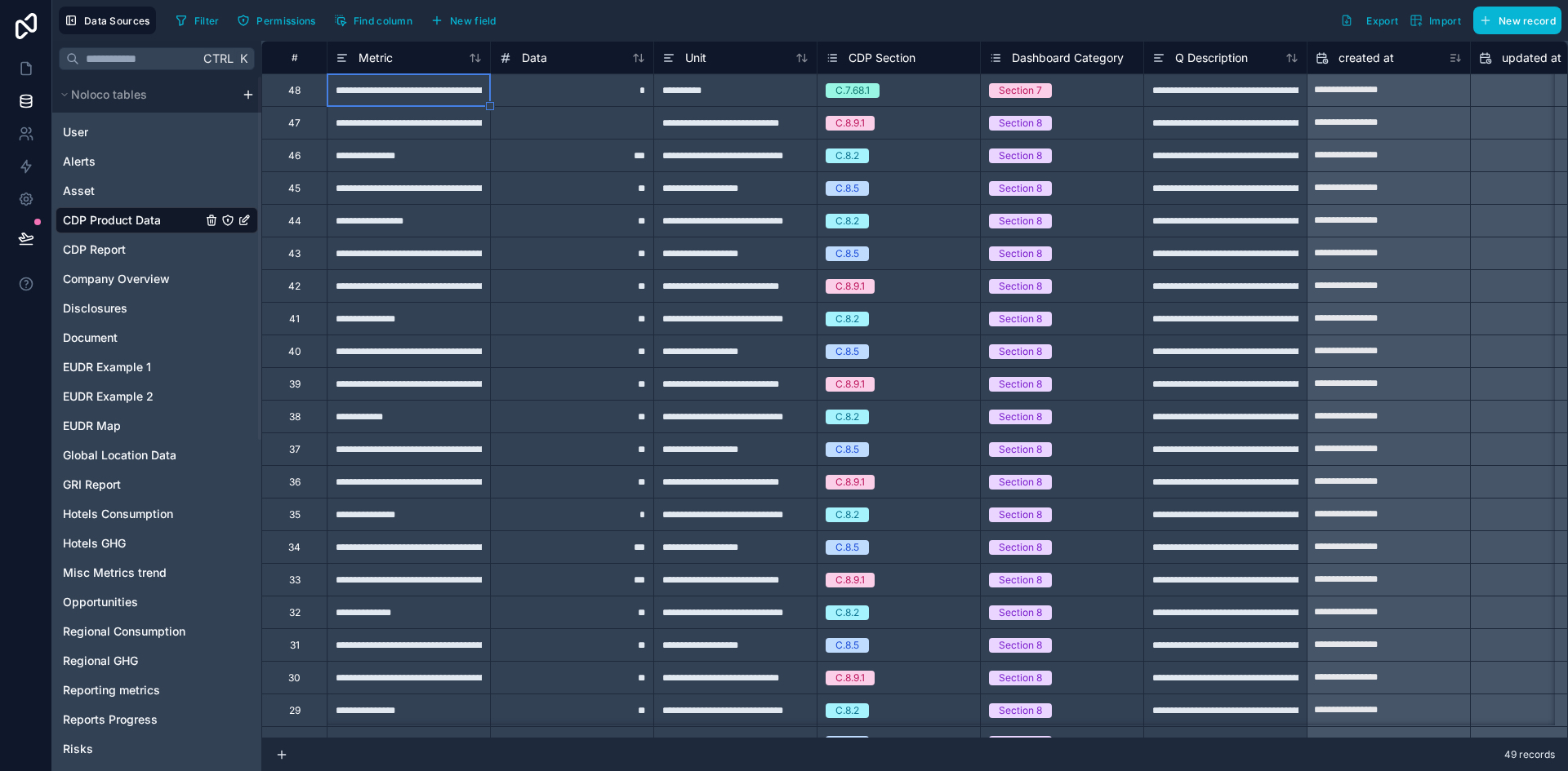
type input "**********"
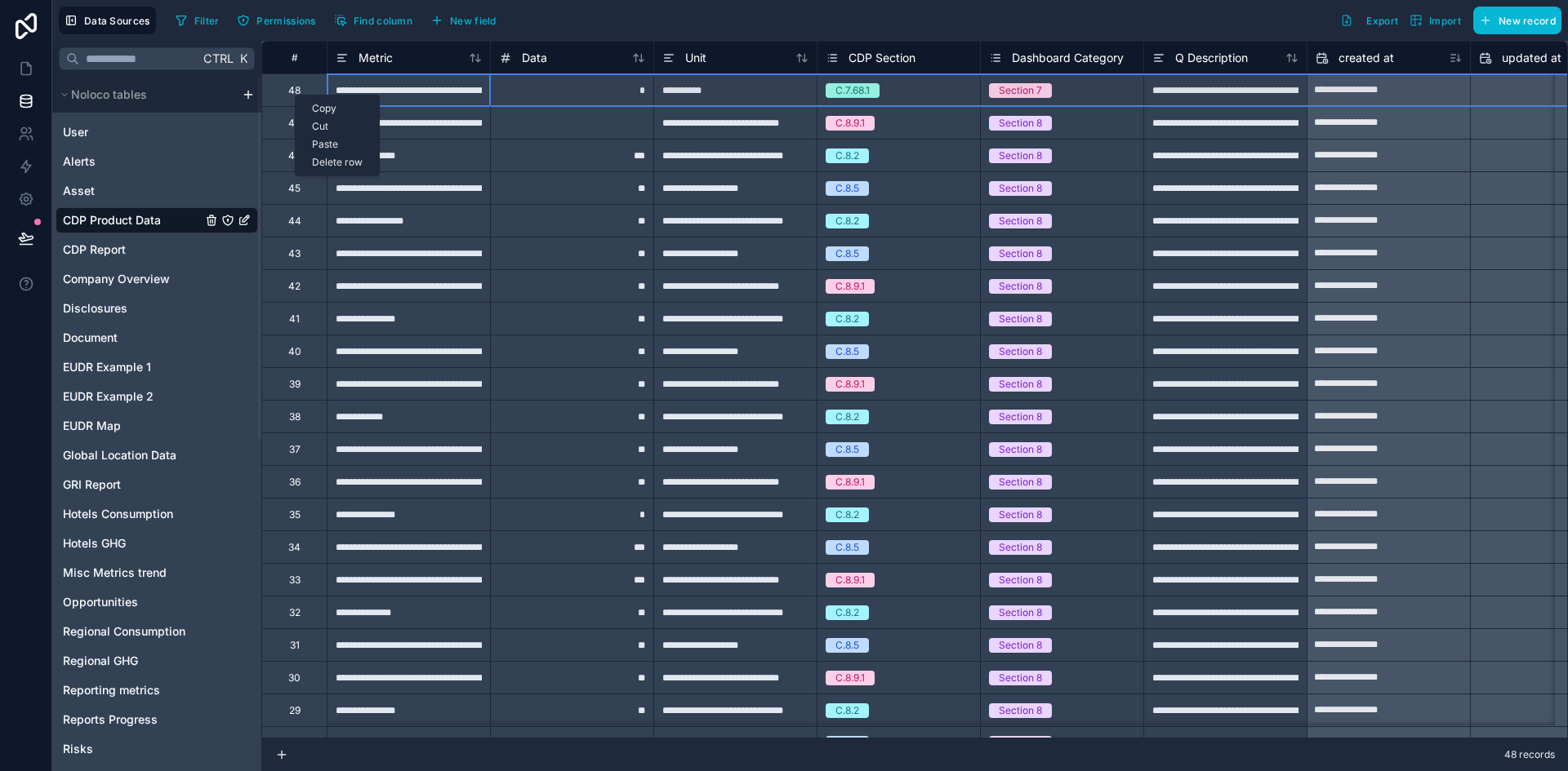
click at [314, 158] on div "Delete row" at bounding box center [337, 162] width 83 height 18
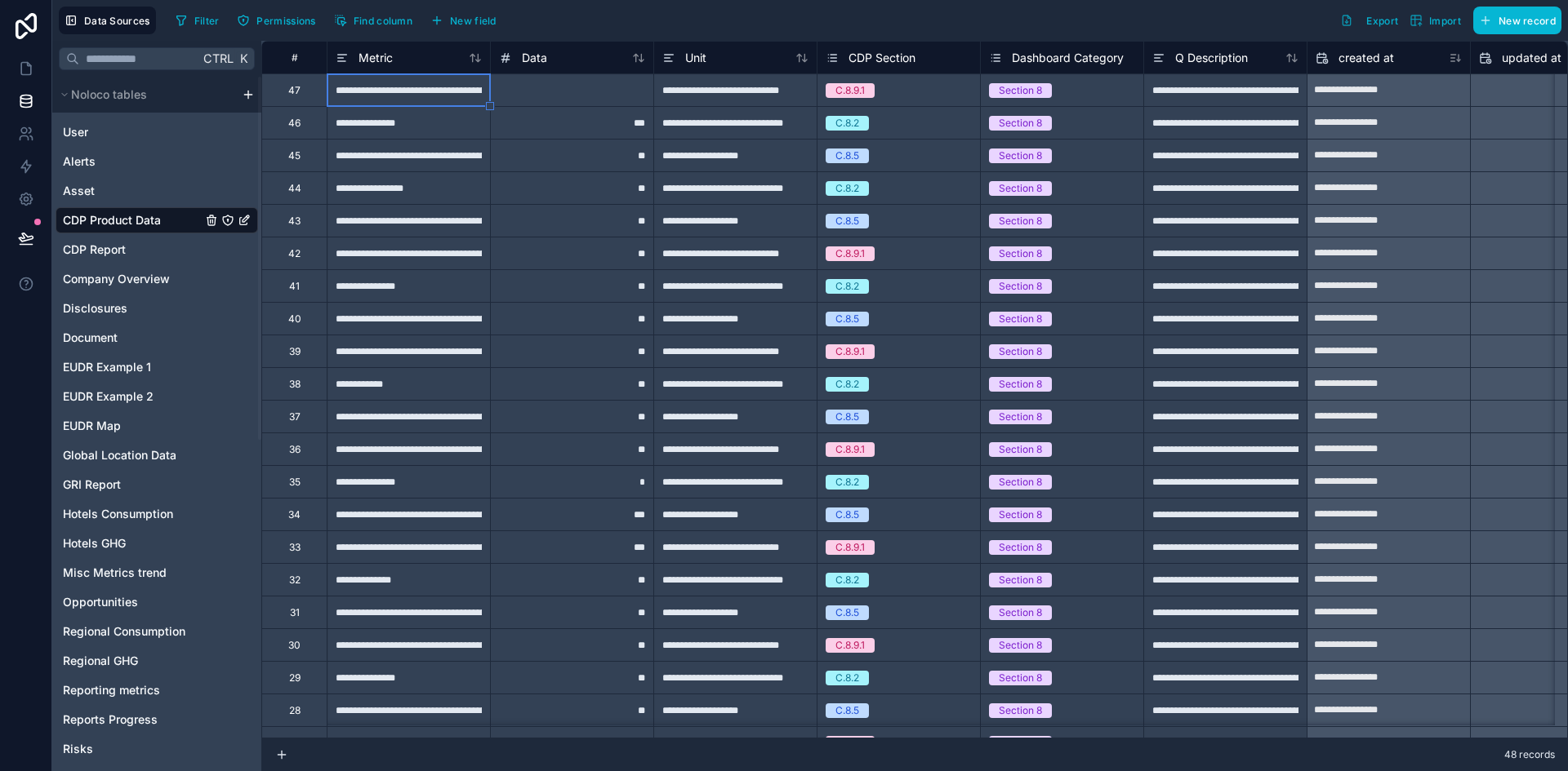
type input "**********"
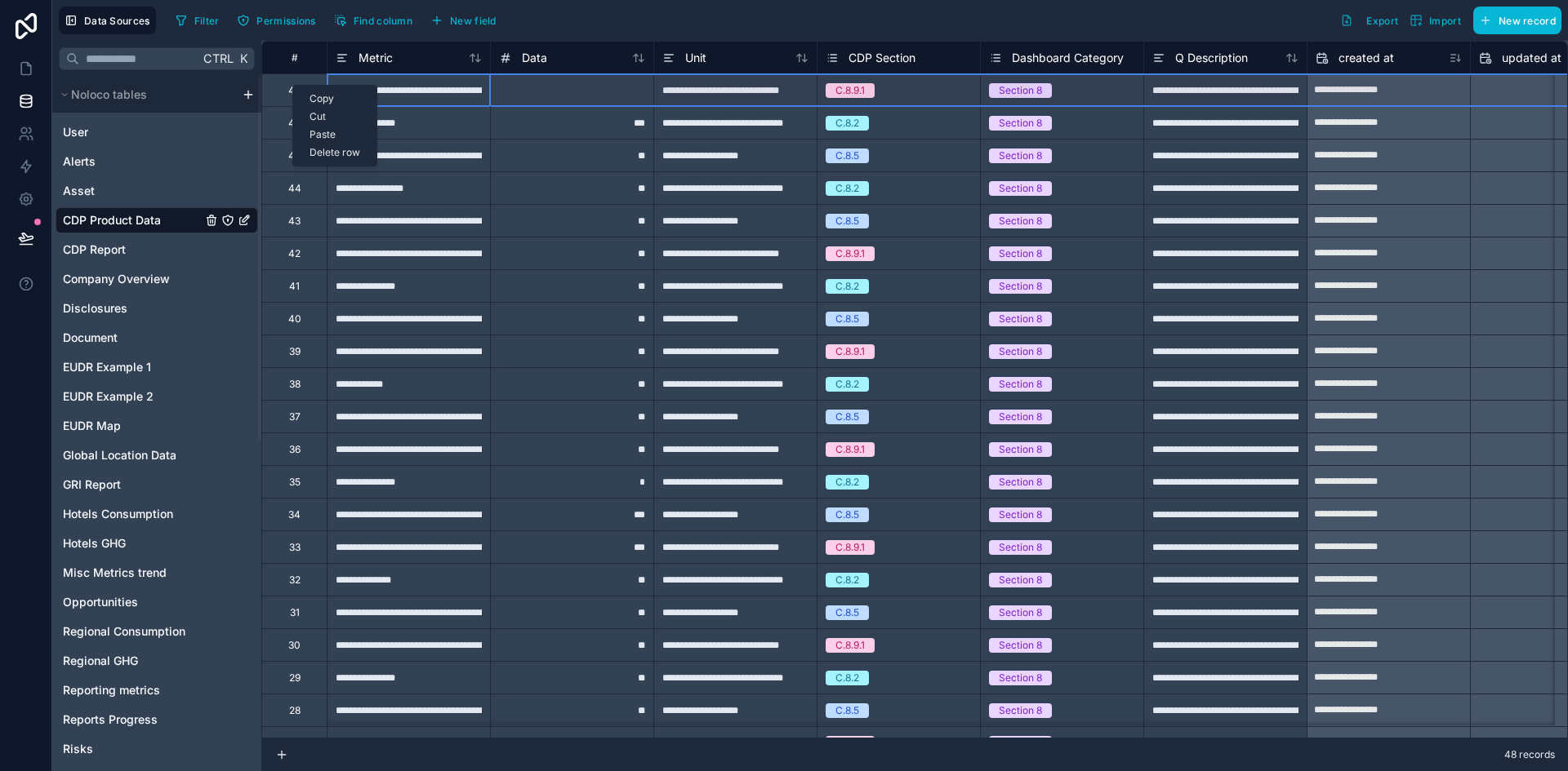
click at [302, 146] on div "Delete row" at bounding box center [334, 152] width 83 height 18
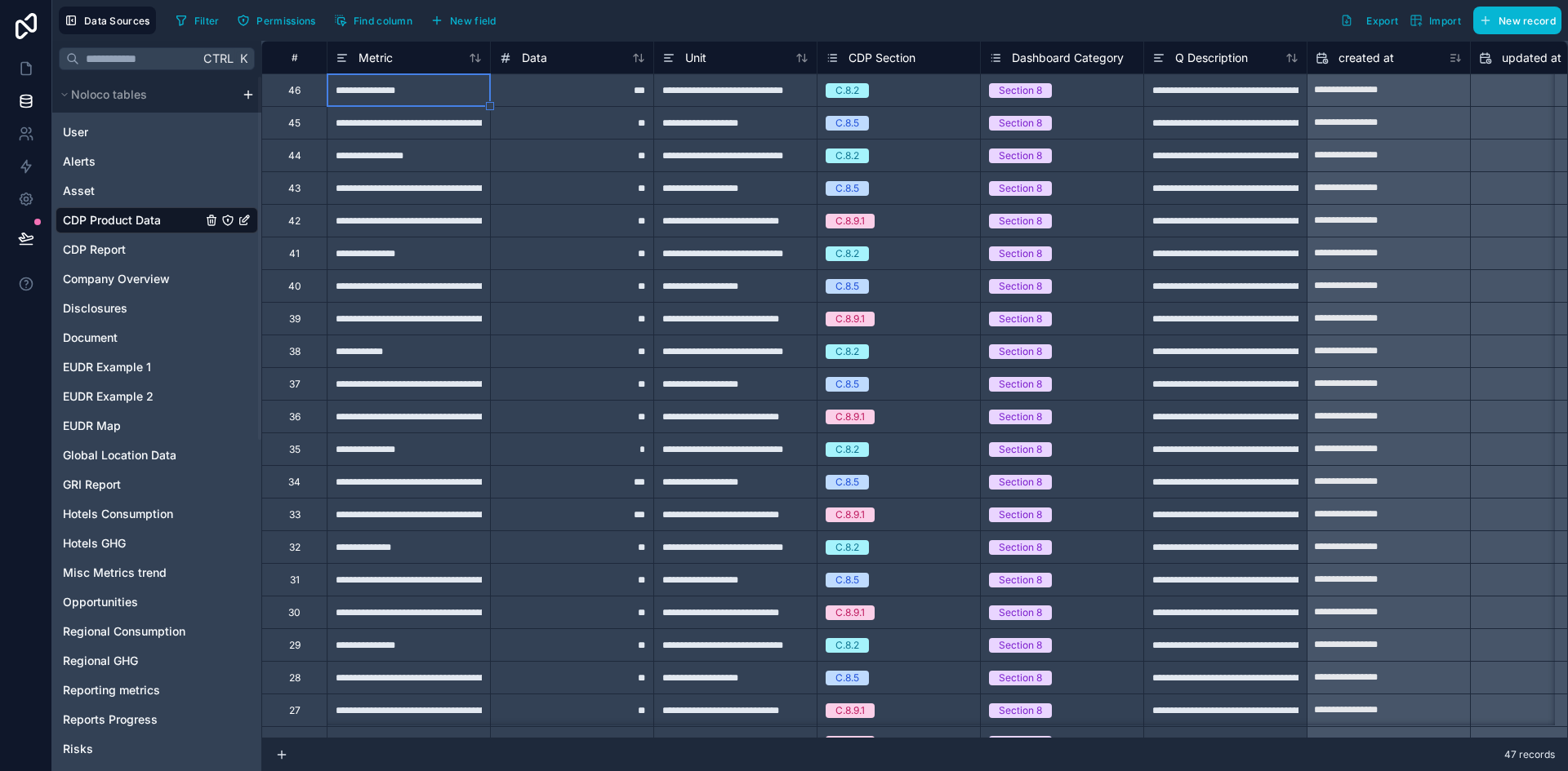
type input "**********"
click at [289, 88] on div "46" at bounding box center [295, 90] width 12 height 13
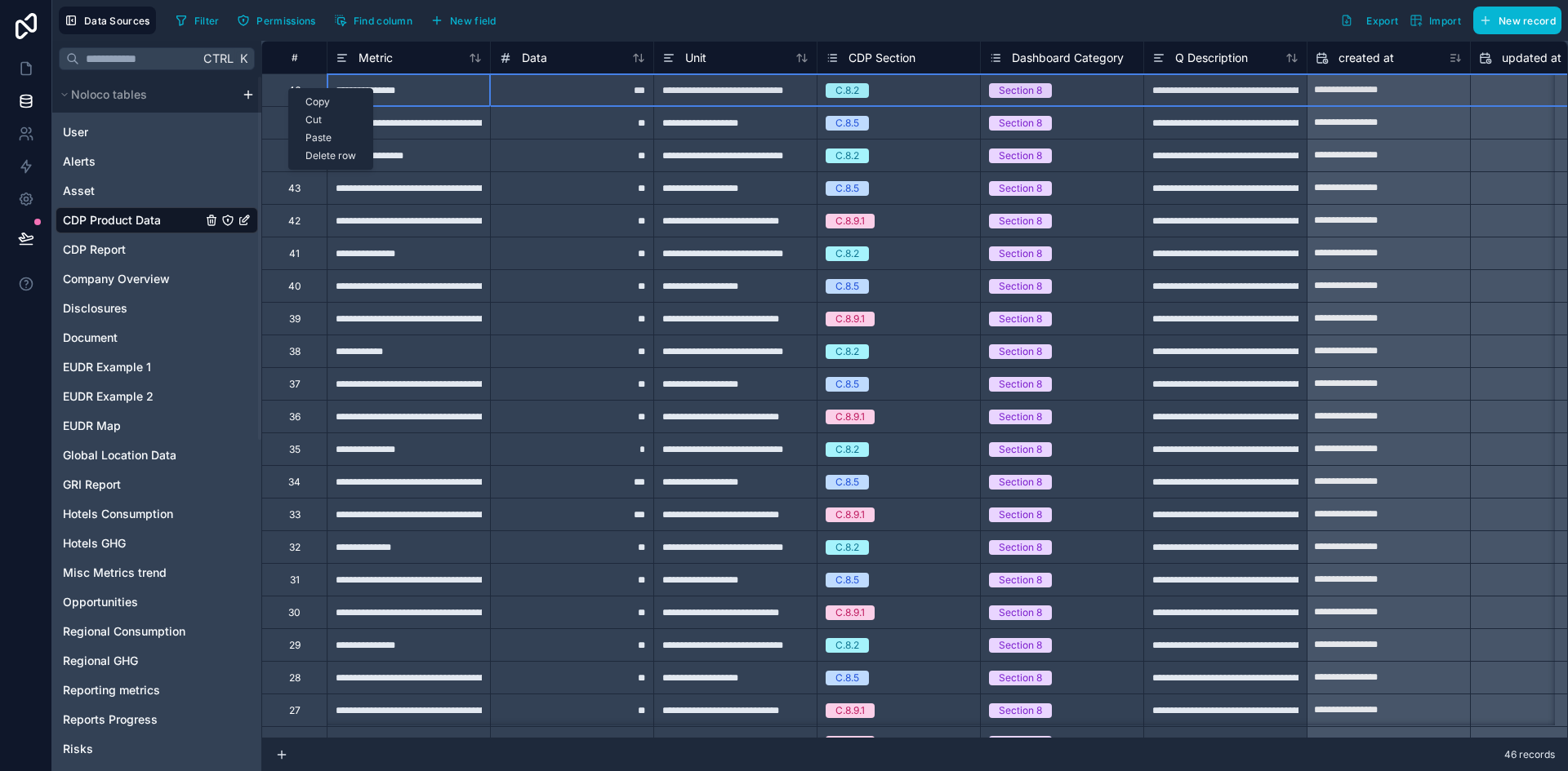
click at [313, 156] on div "Delete row" at bounding box center [331, 155] width 83 height 18
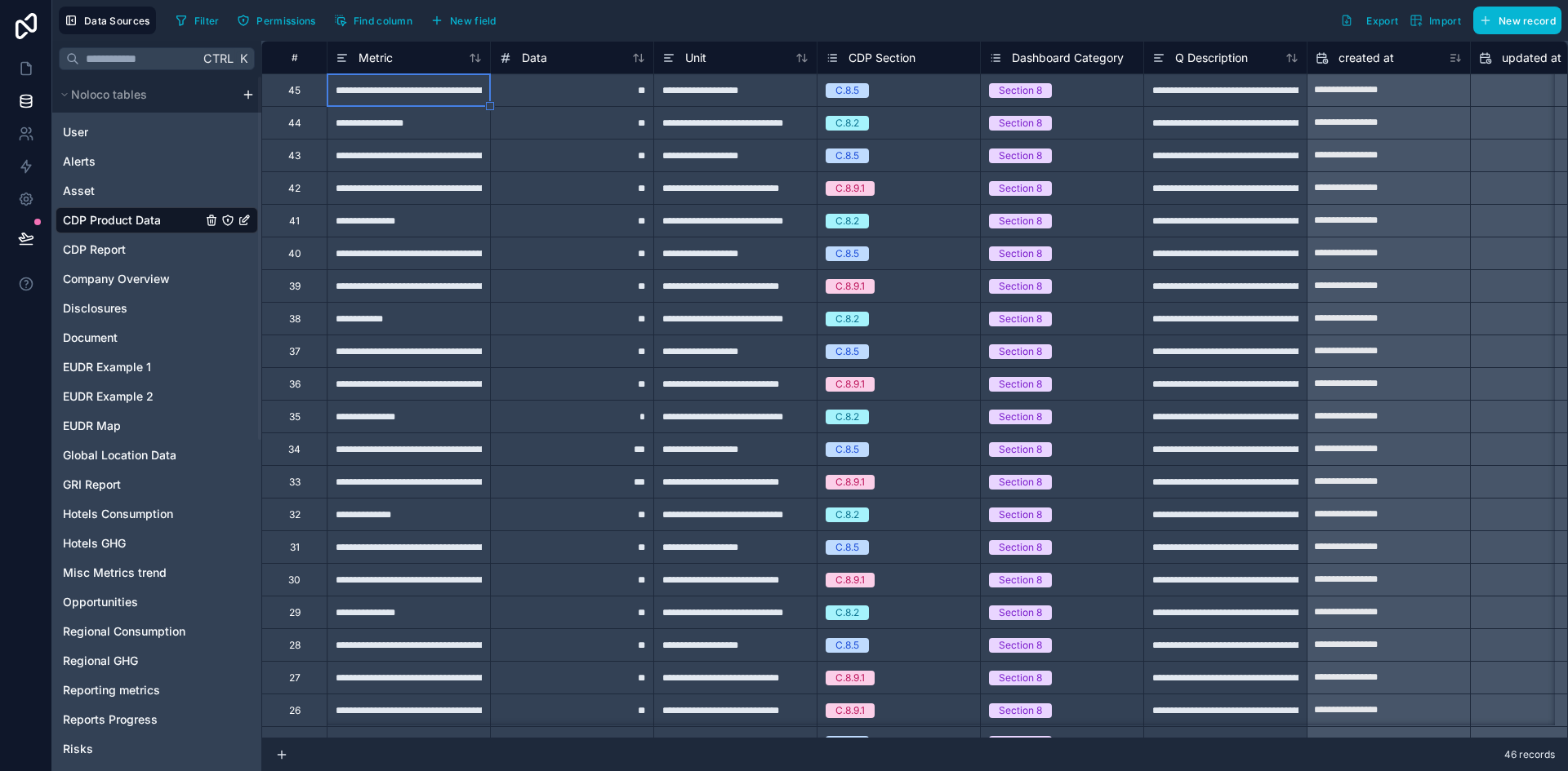
type input "**********"
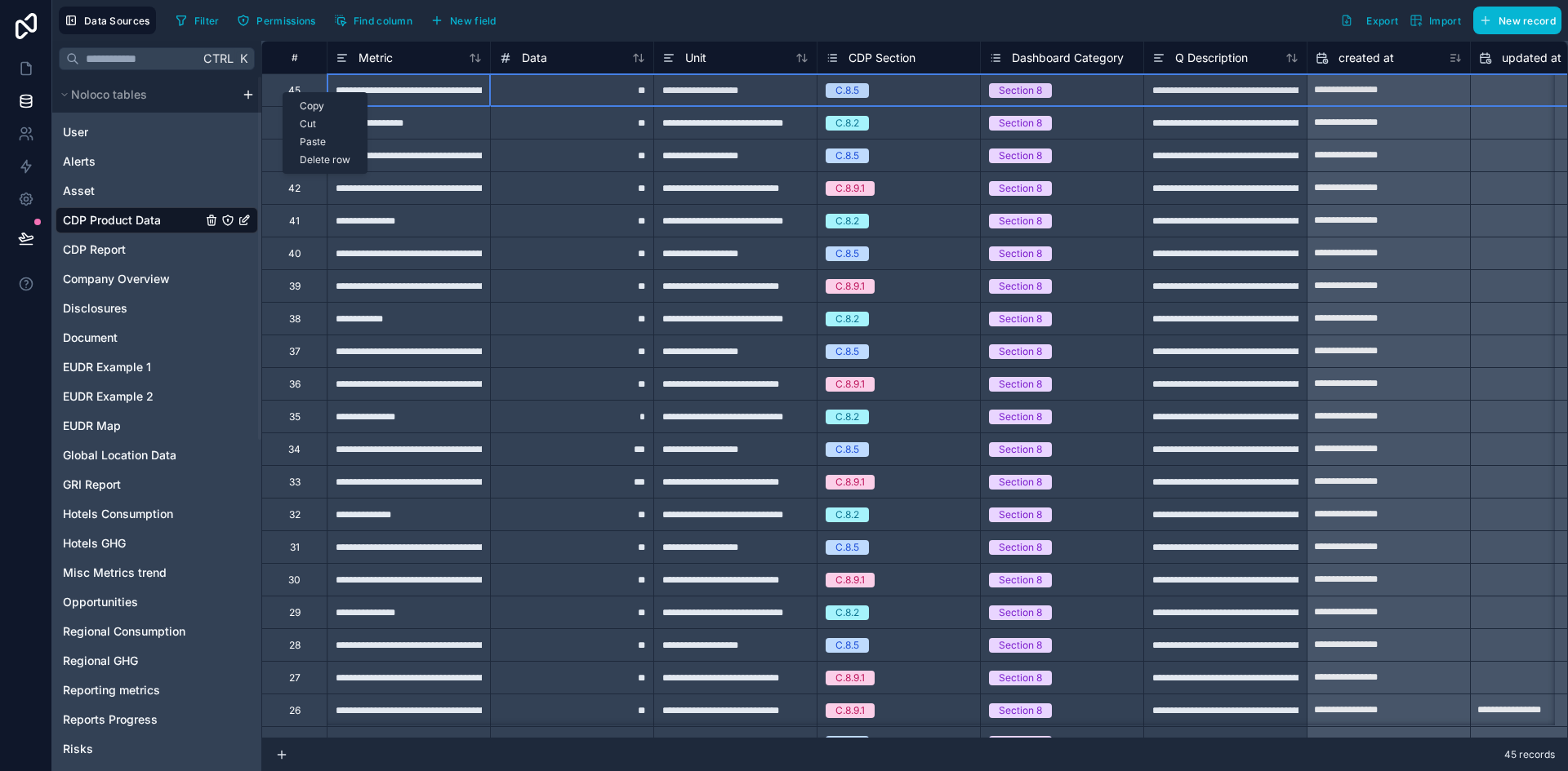
click at [305, 160] on div "Delete row" at bounding box center [325, 160] width 83 height 18
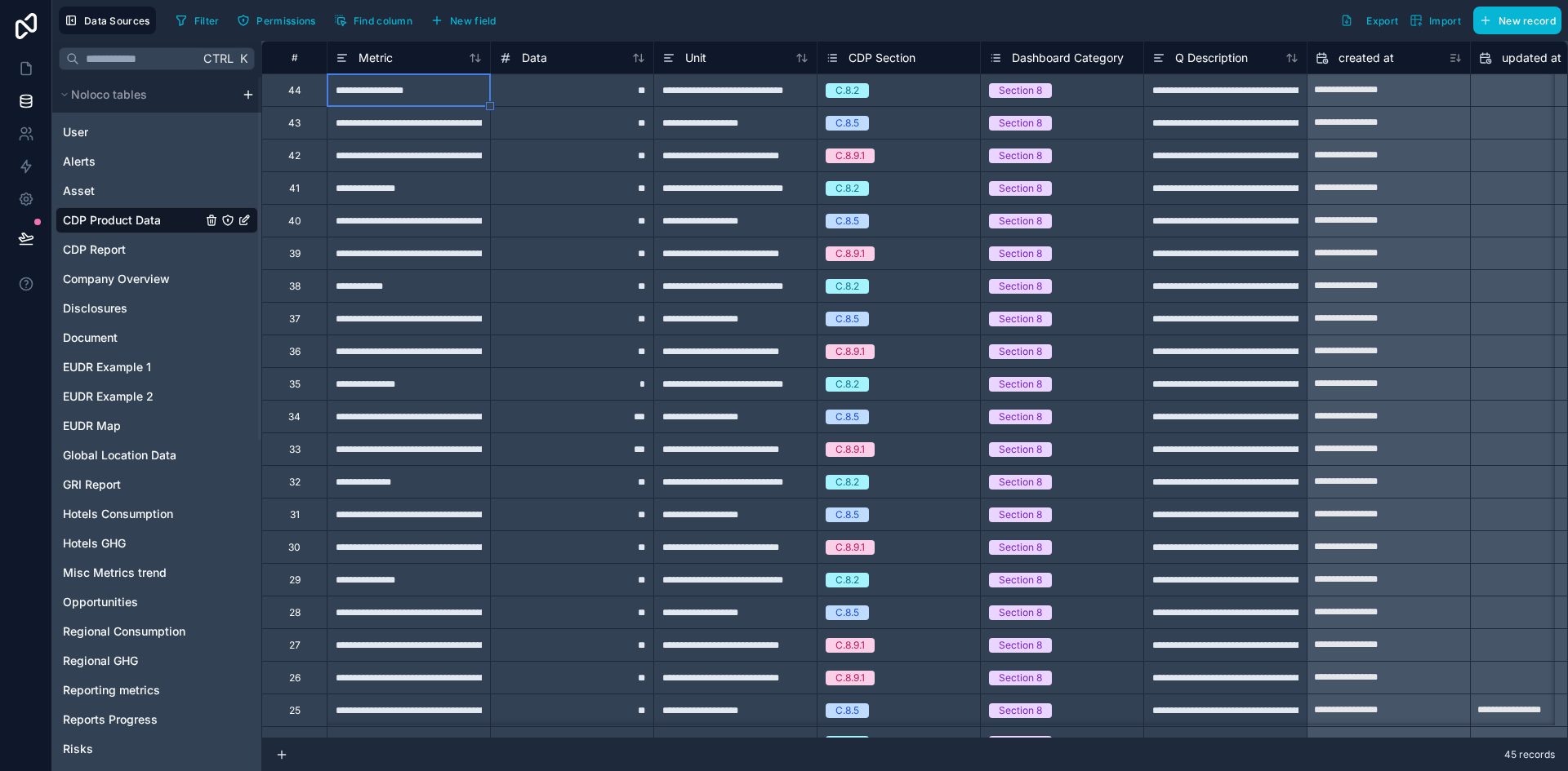
type input "**********"
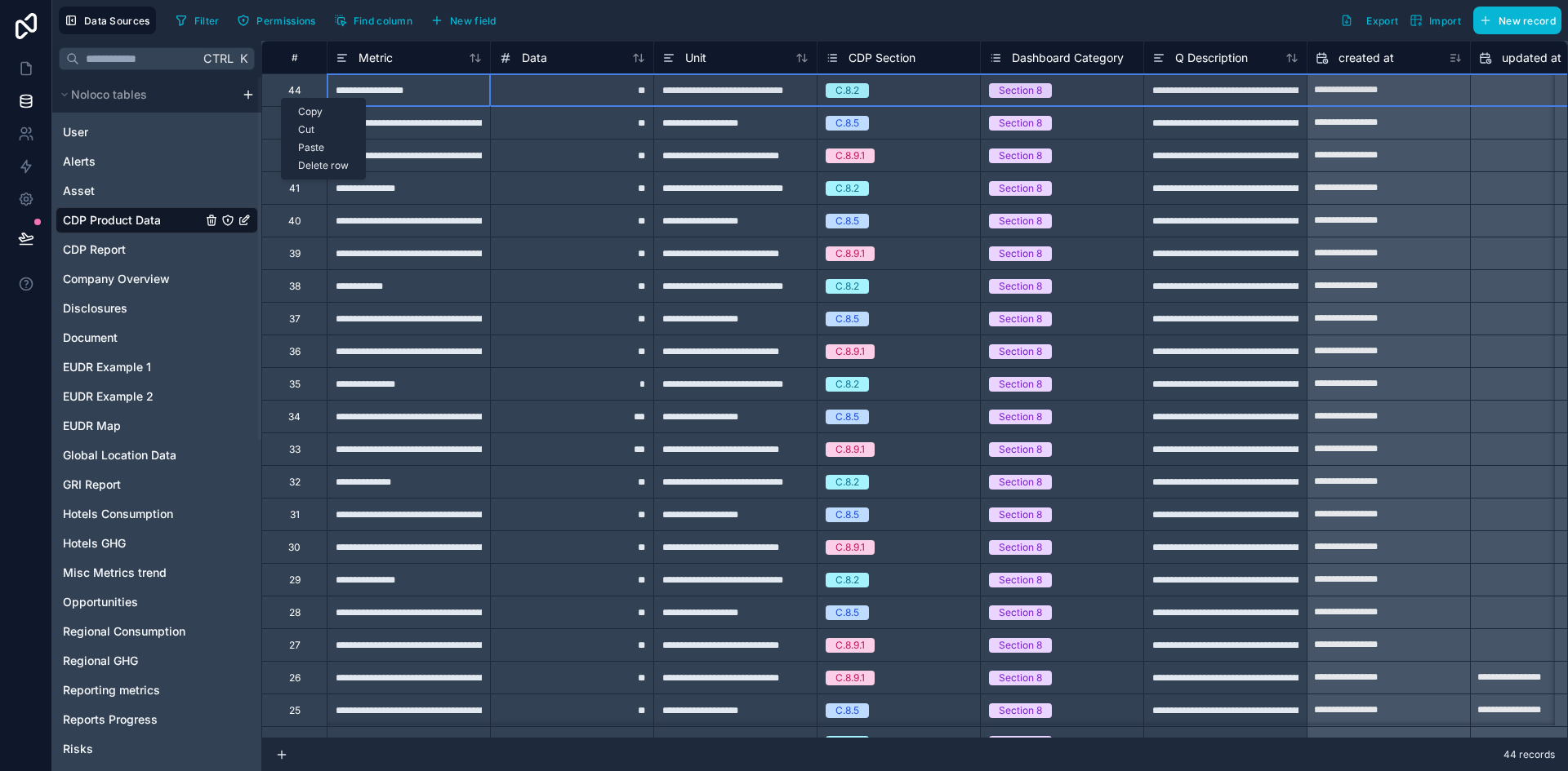
click at [306, 159] on div "Delete row" at bounding box center [323, 165] width 83 height 18
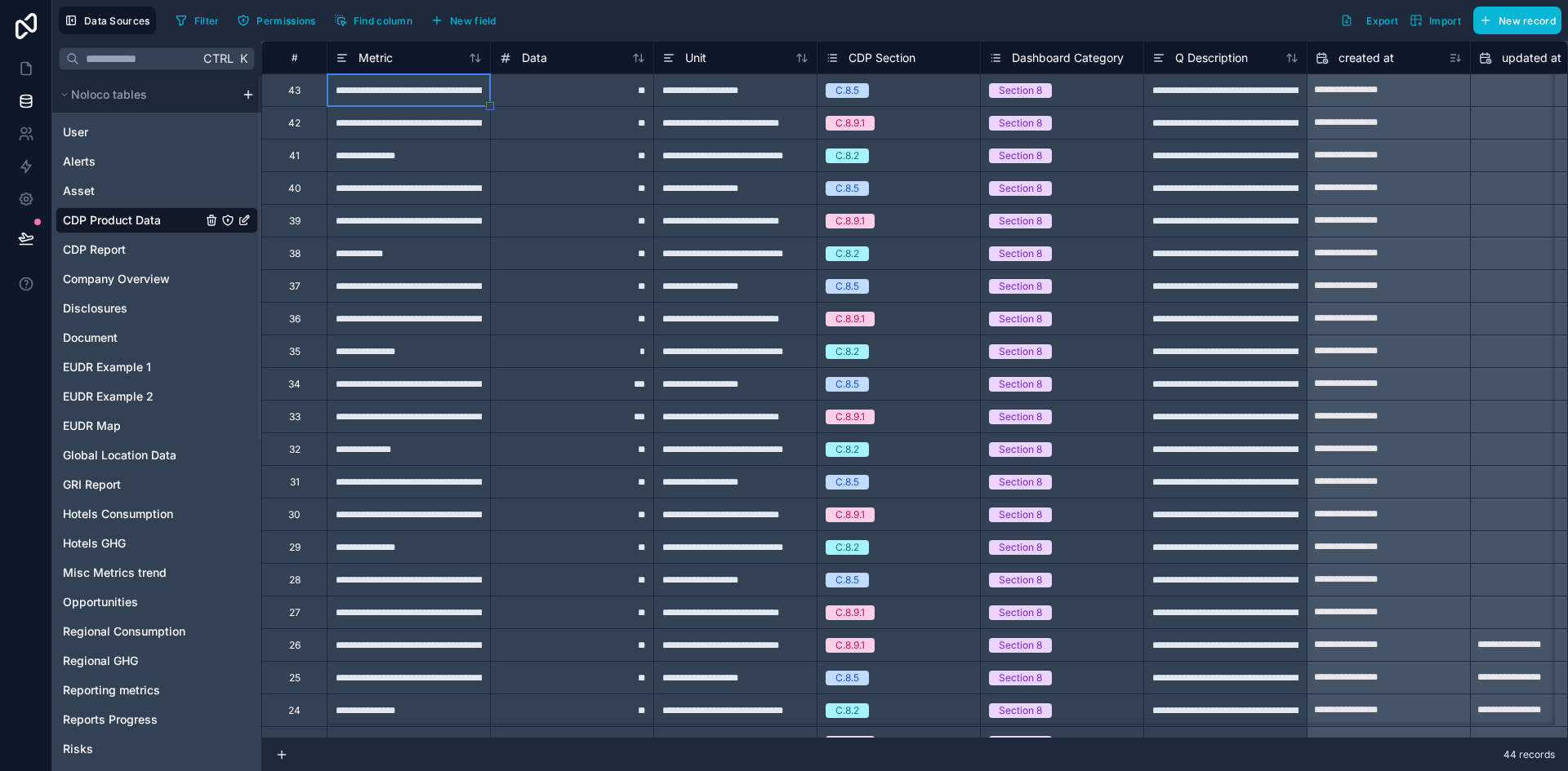
type input "**********"
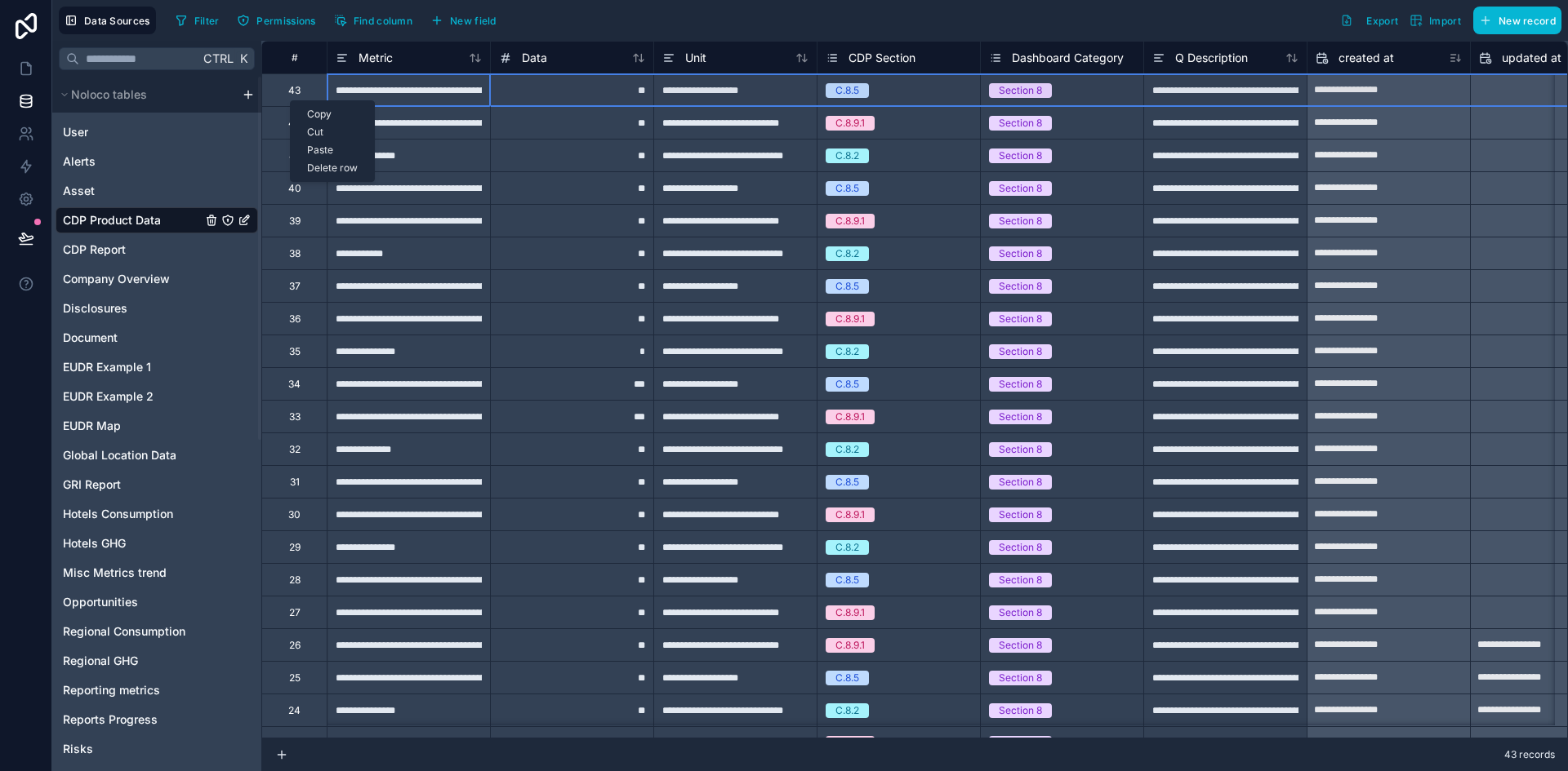
click at [314, 166] on div "Delete row" at bounding box center [332, 167] width 83 height 18
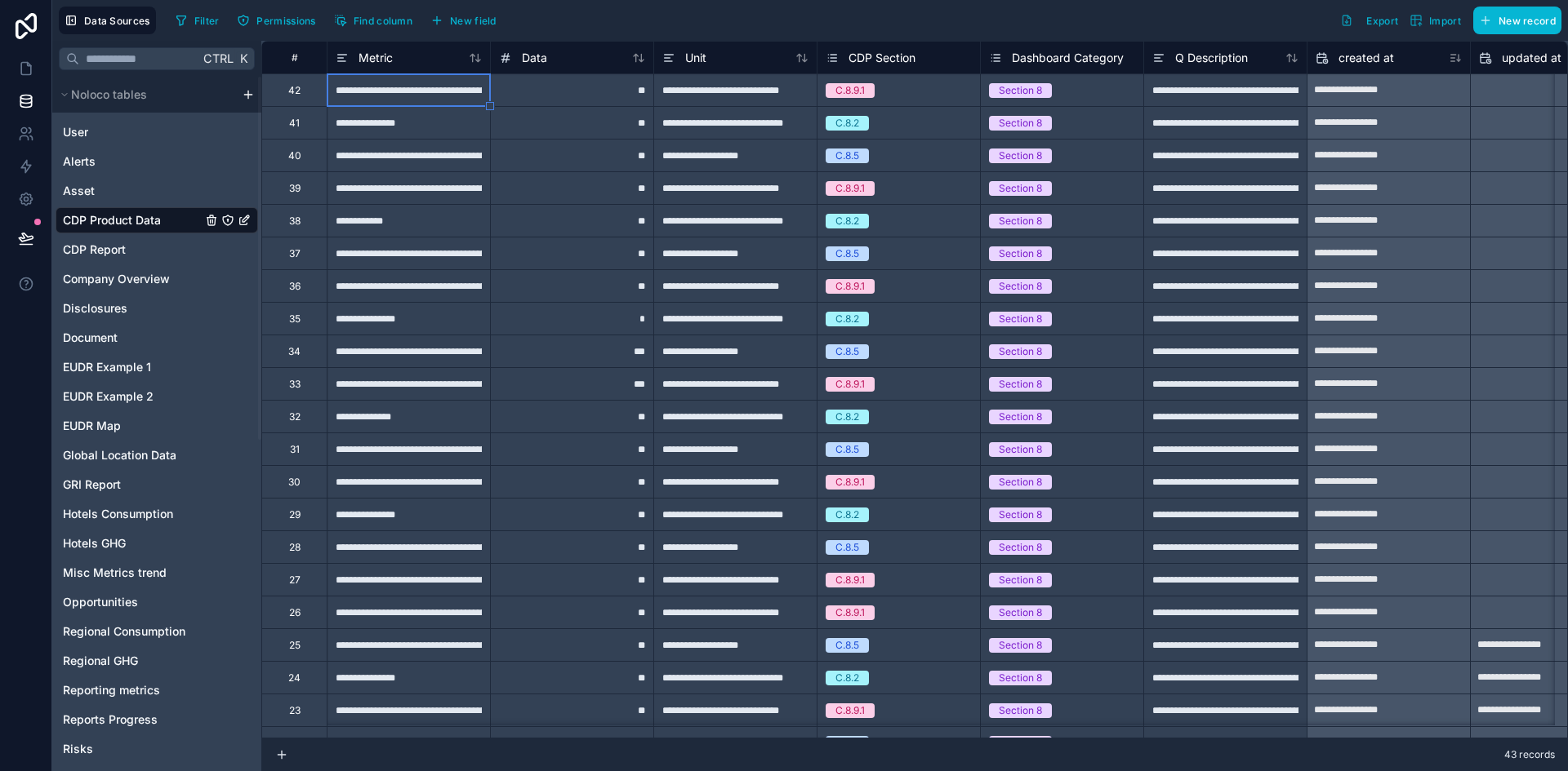
type input "**********"
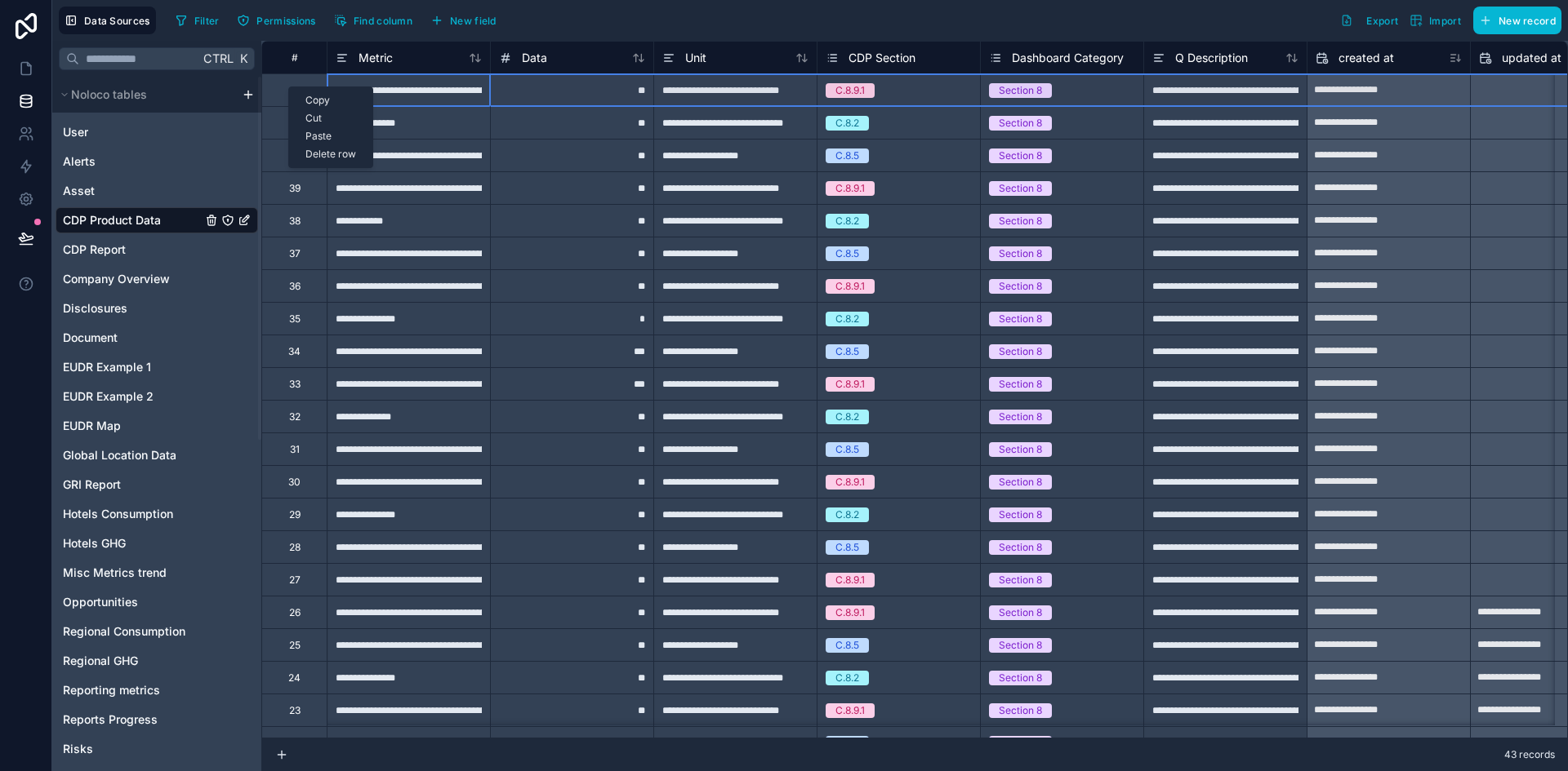
click at [308, 153] on div "Delete row" at bounding box center [331, 154] width 83 height 18
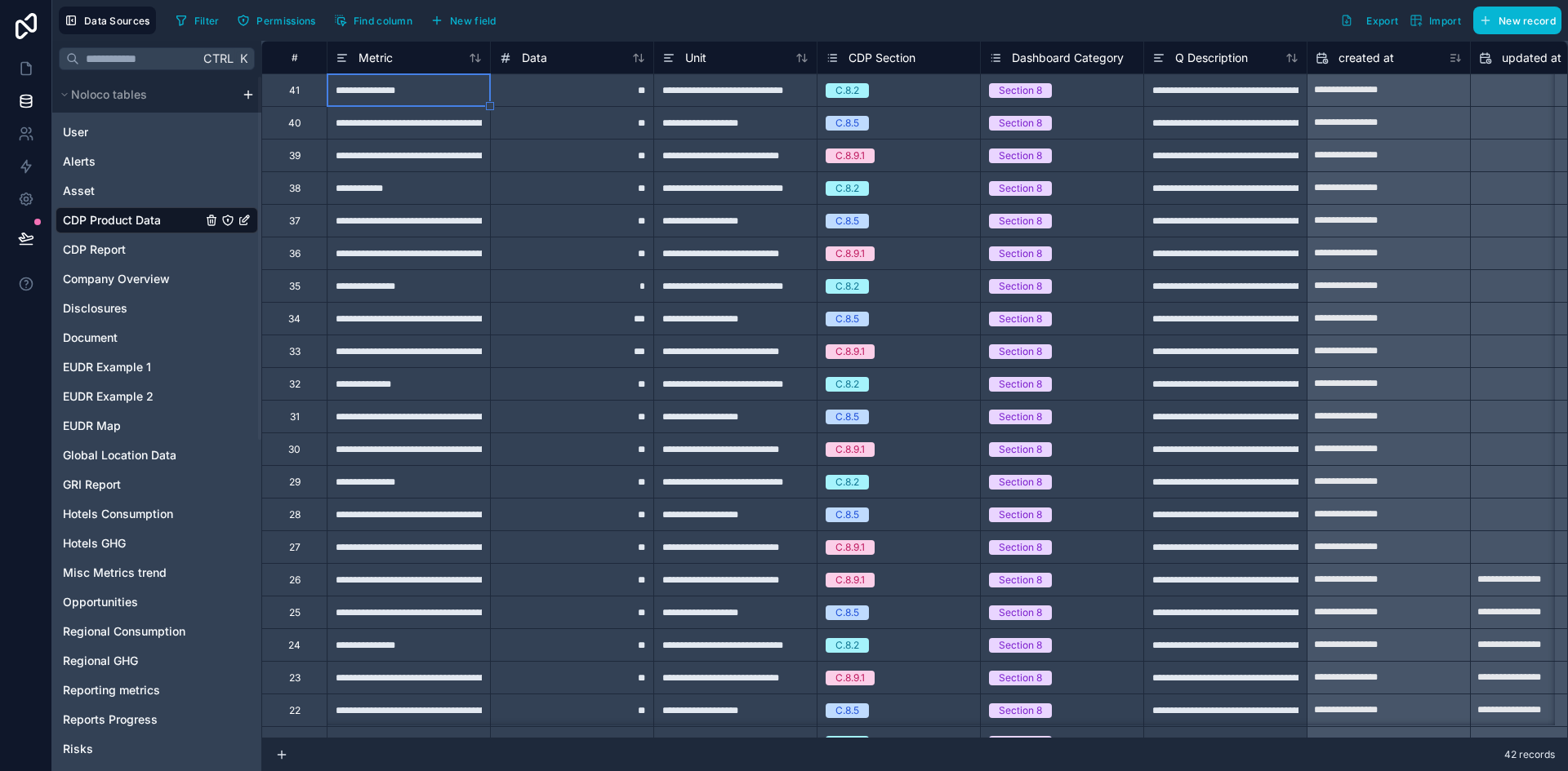
type input "**********"
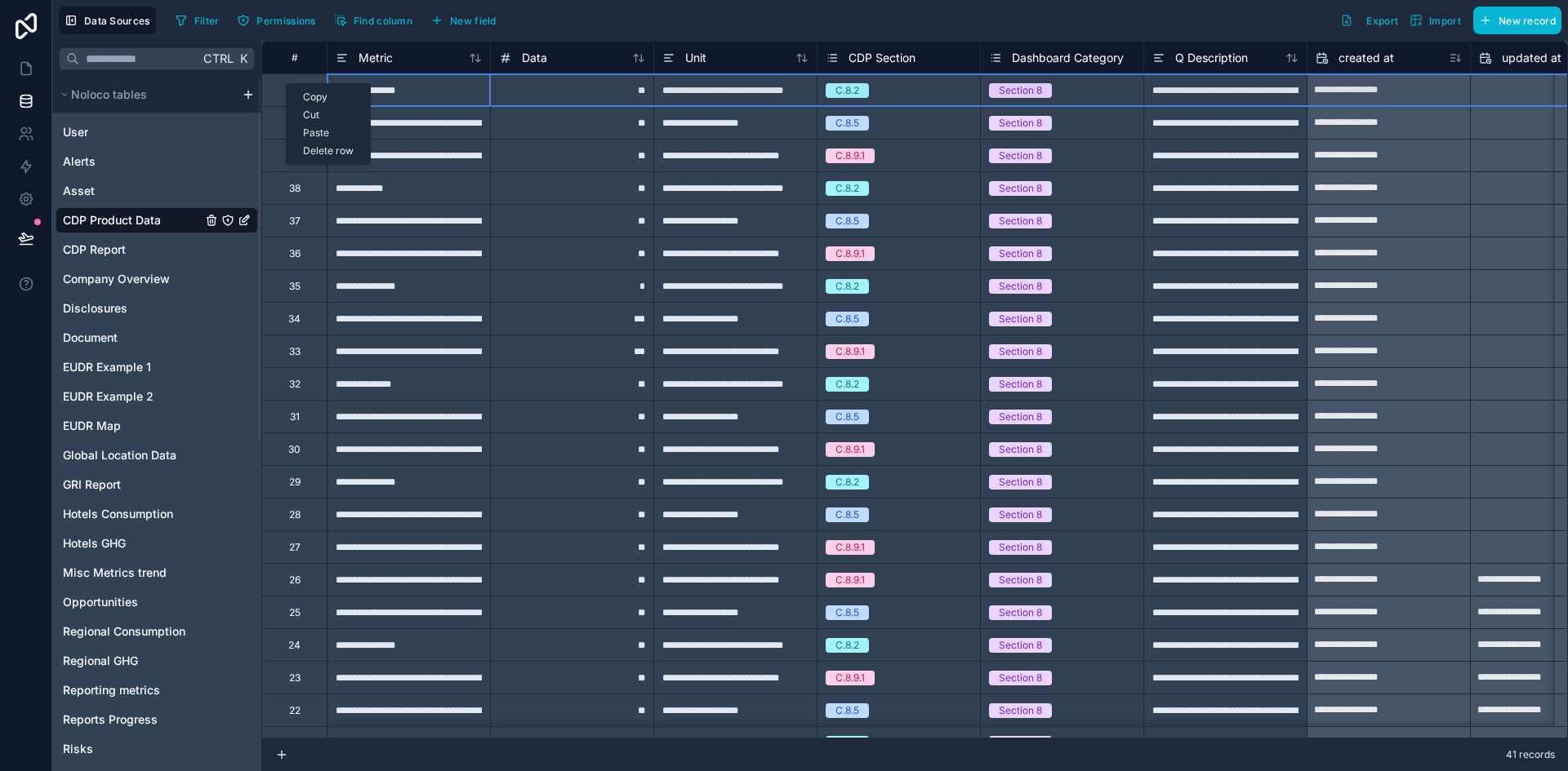
click at [324, 148] on div "Delete row" at bounding box center [328, 150] width 83 height 18
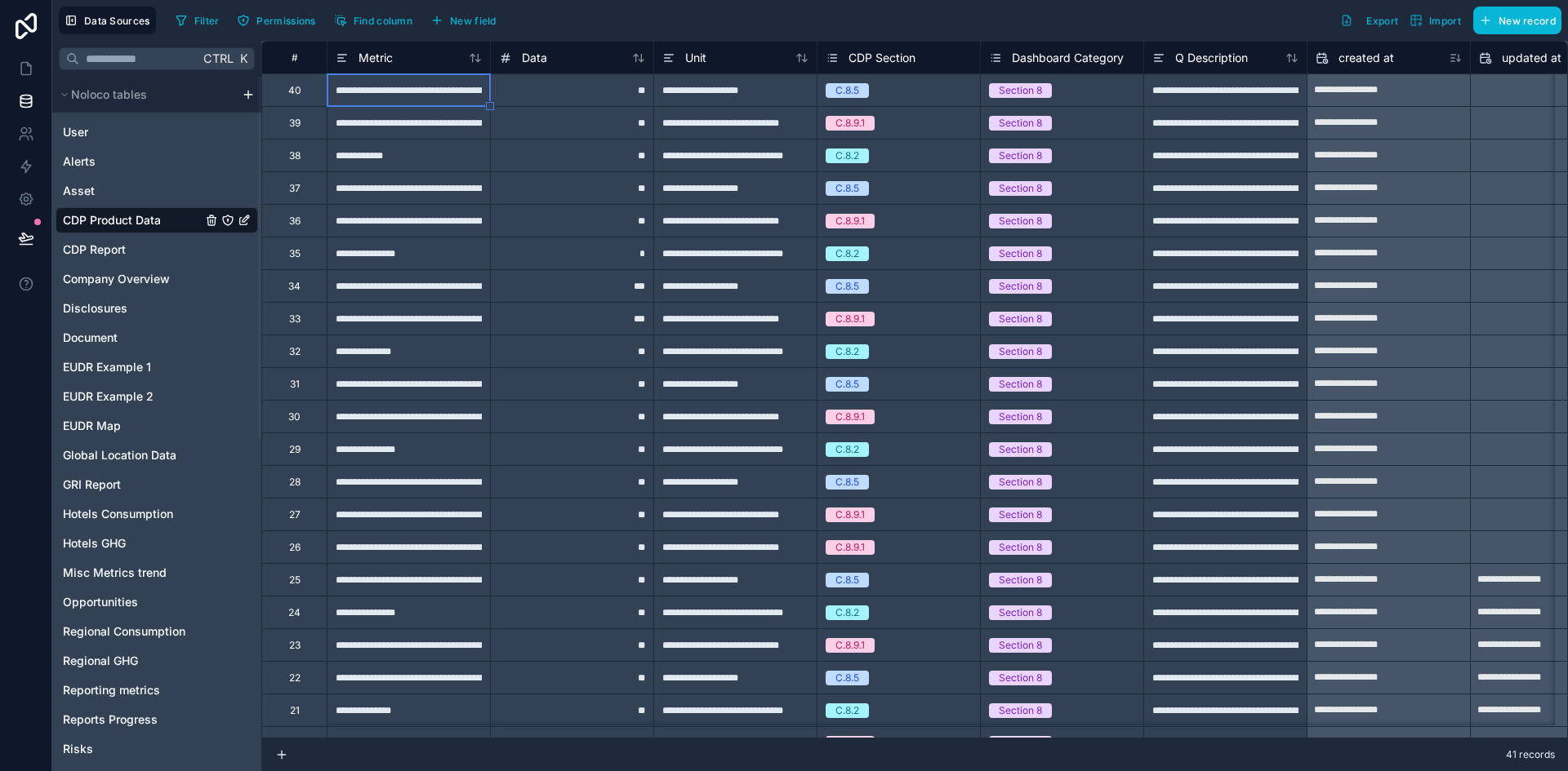
type input "**********"
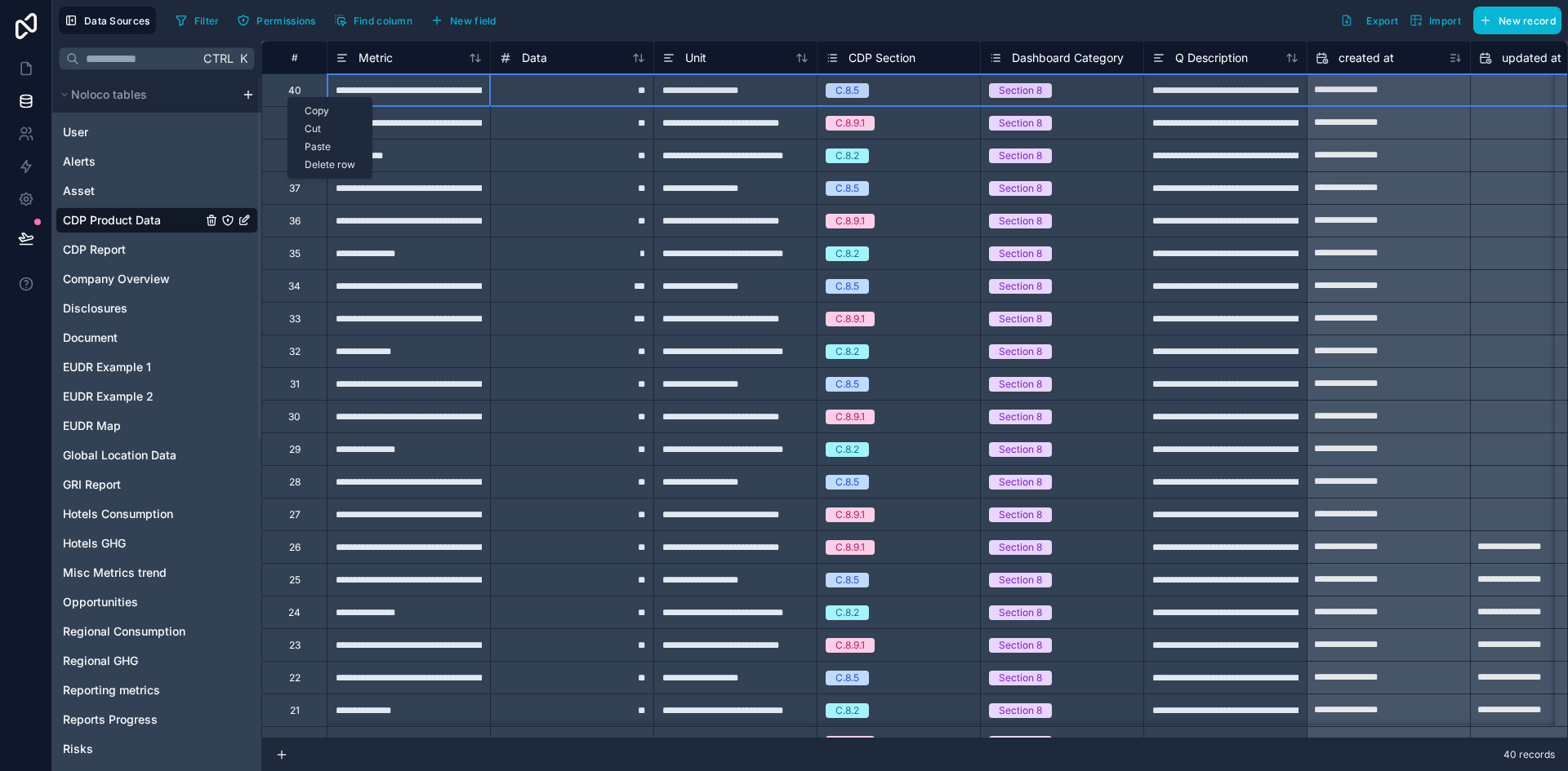
click at [323, 162] on div "Delete row" at bounding box center [330, 165] width 83 height 18
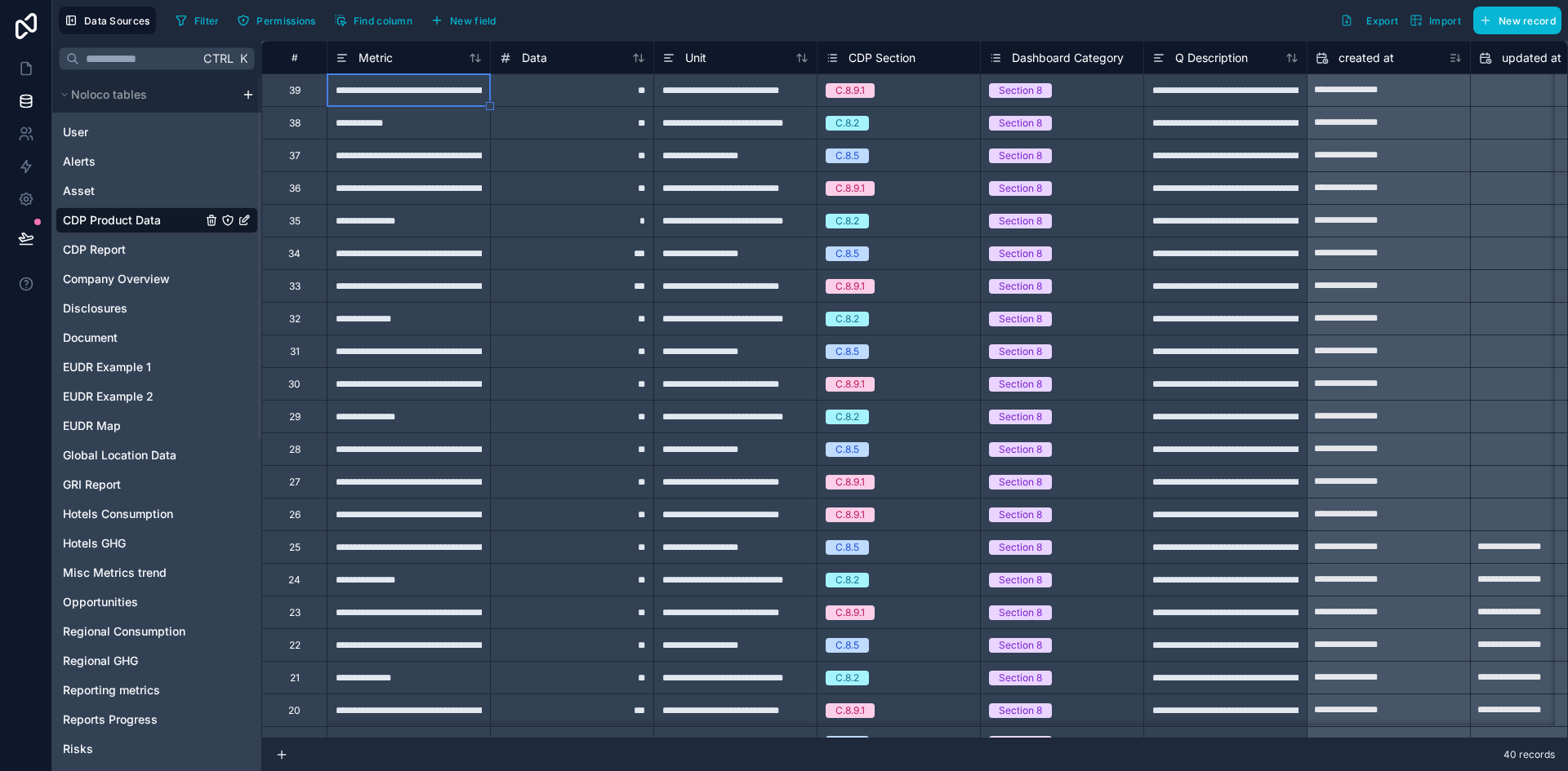
type input "**********"
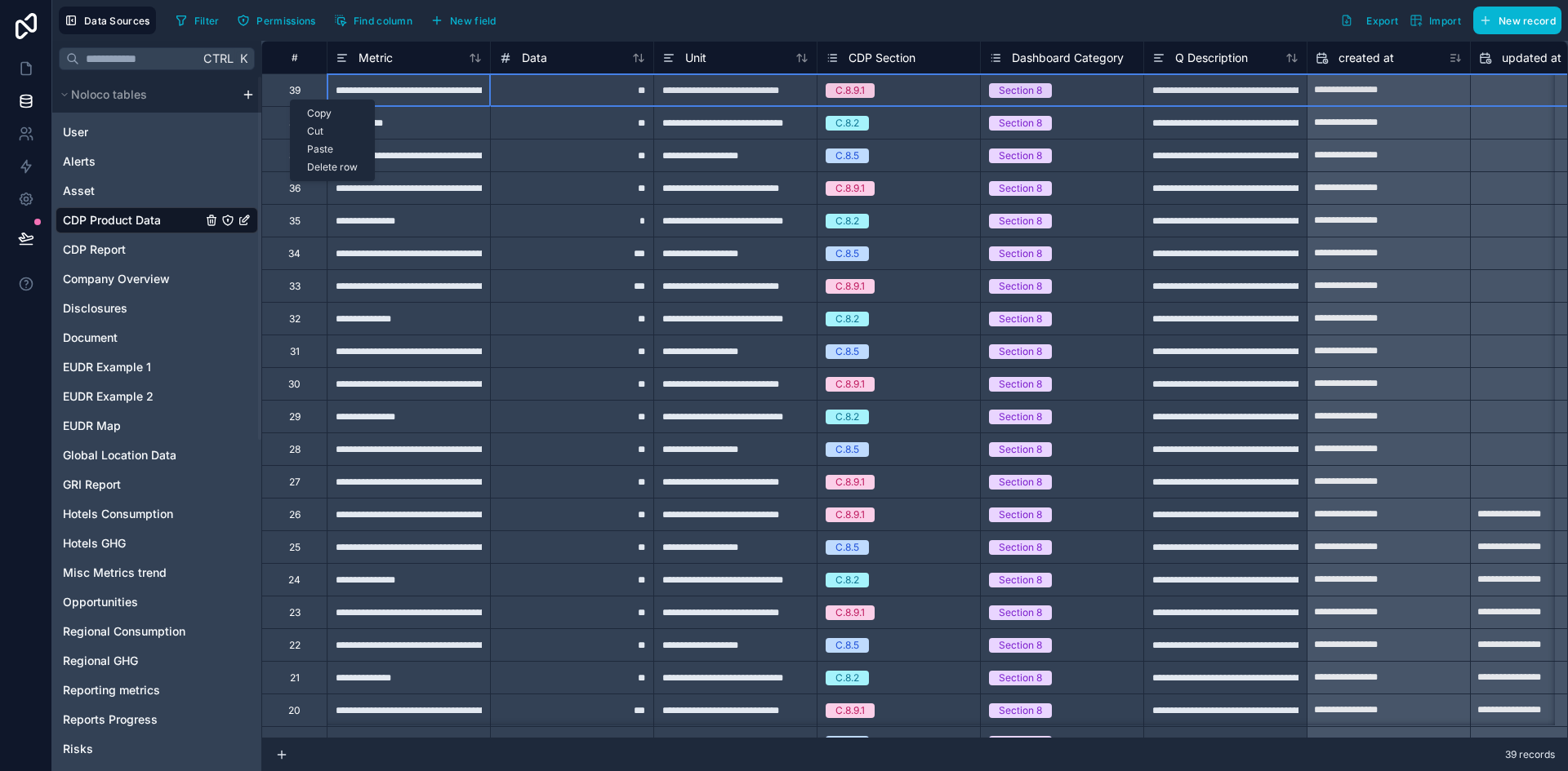
click at [334, 167] on div "Delete row" at bounding box center [332, 167] width 83 height 18
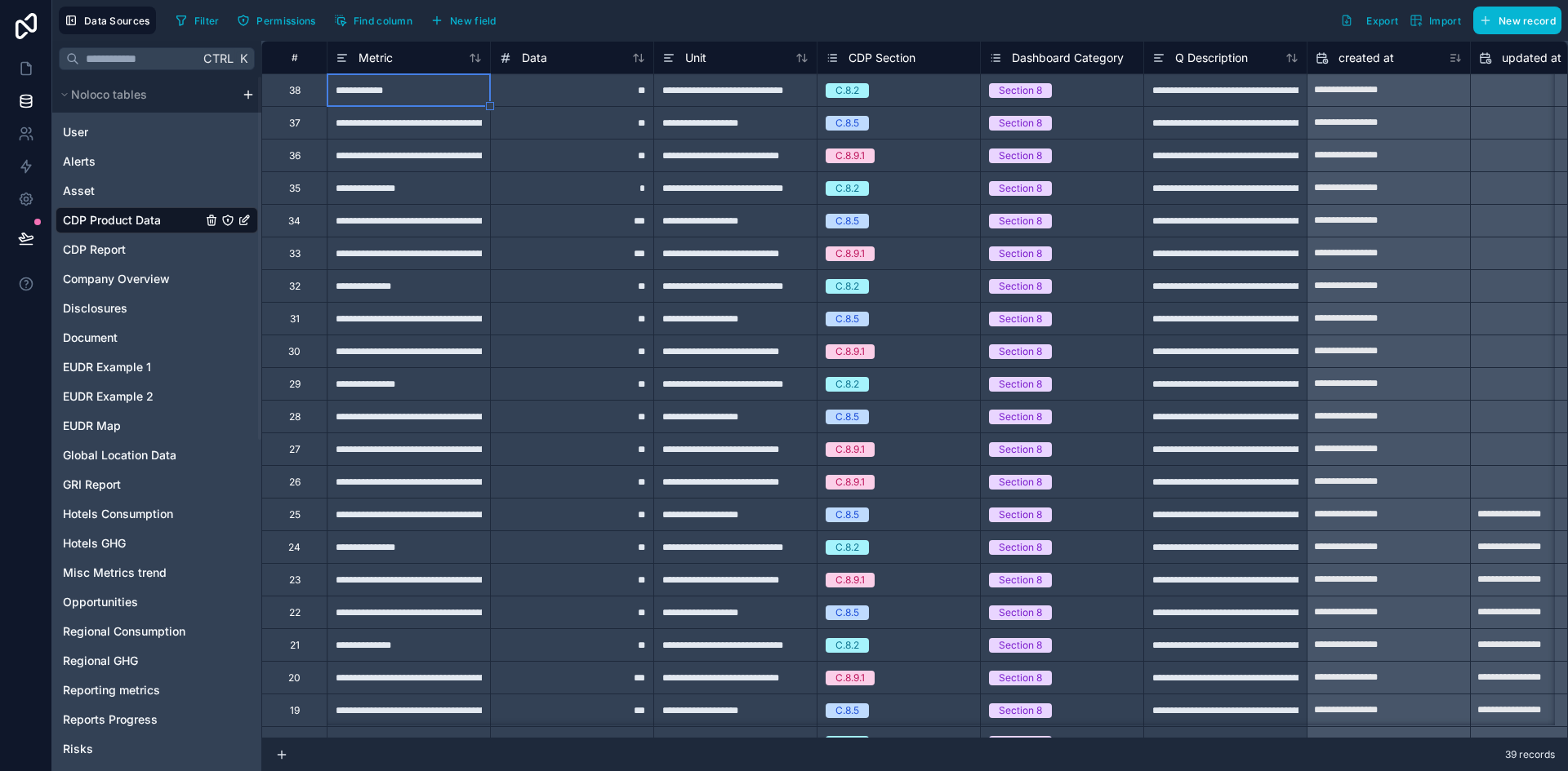
type input "**********"
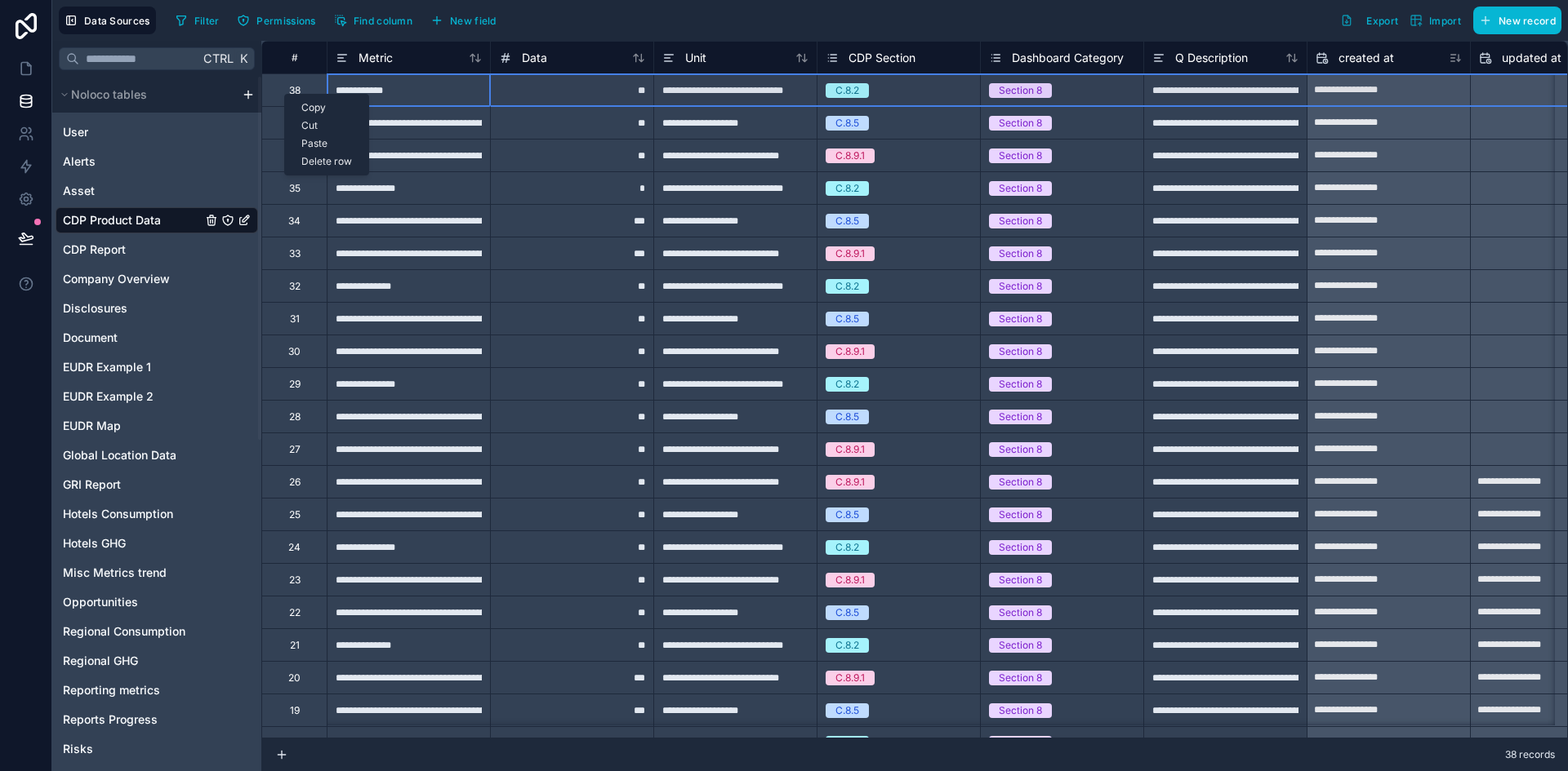
click at [321, 160] on div "Delete row" at bounding box center [327, 161] width 83 height 18
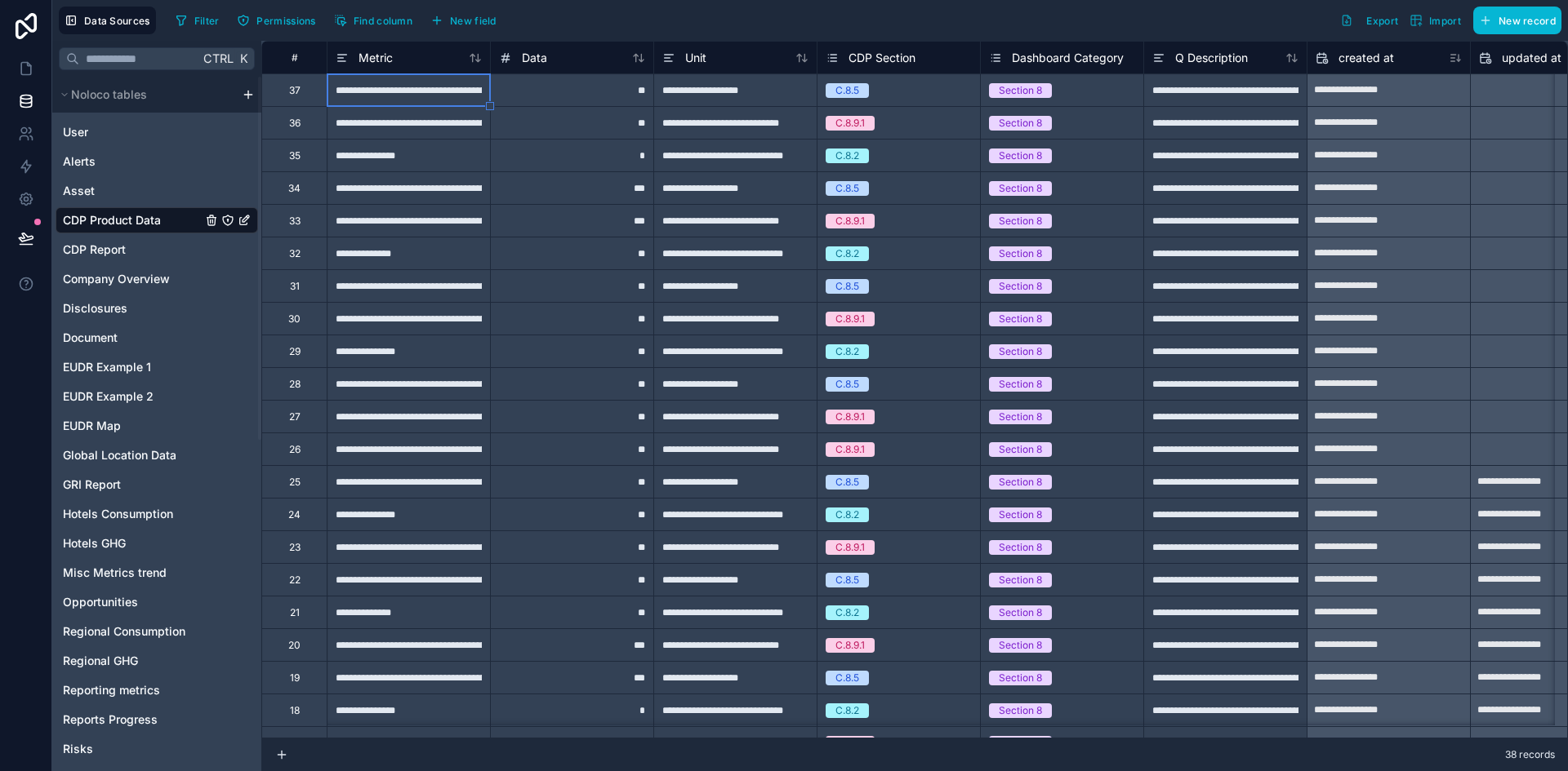
type input "**********"
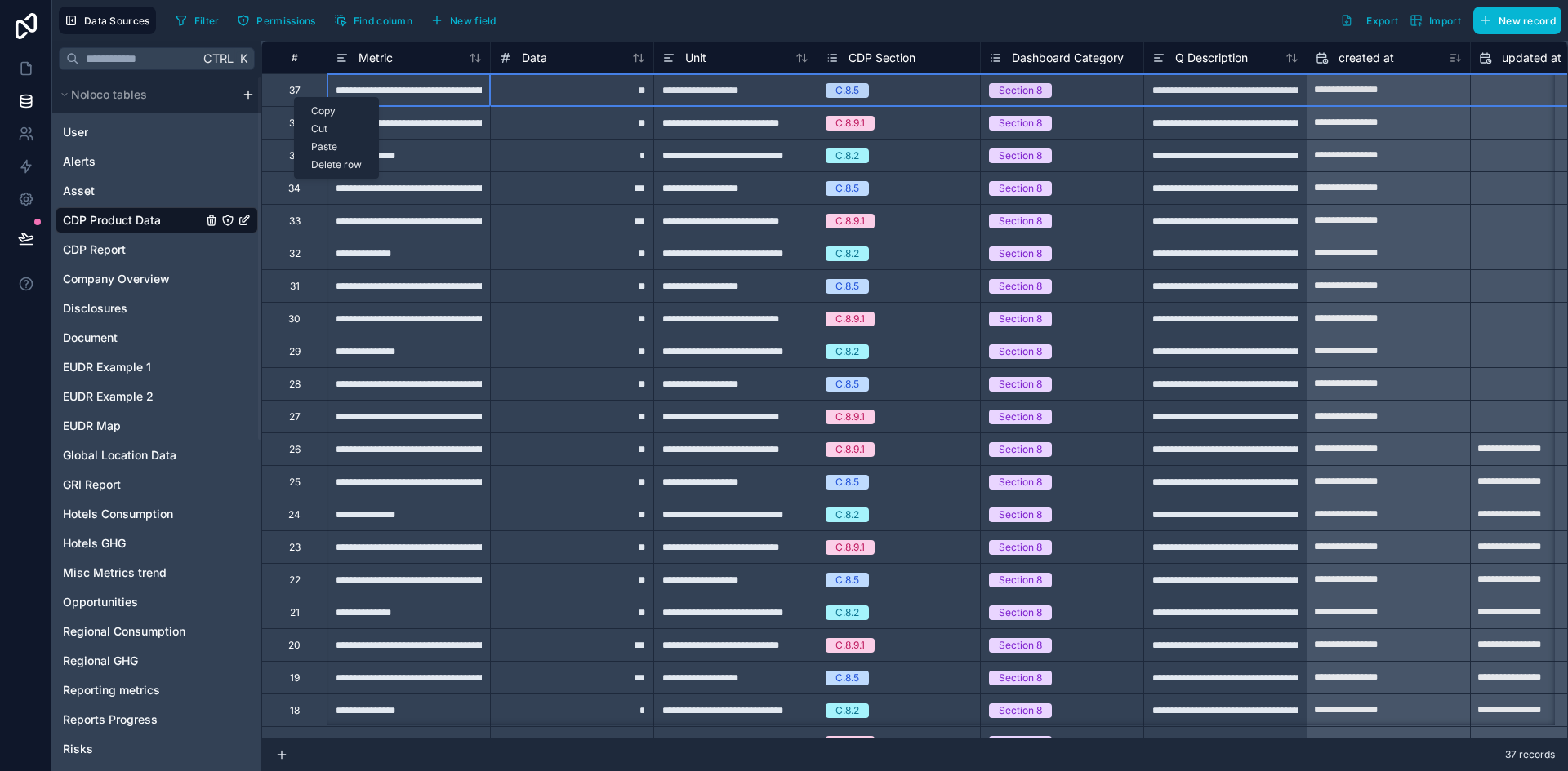
click at [323, 161] on div "Delete row" at bounding box center [336, 165] width 83 height 18
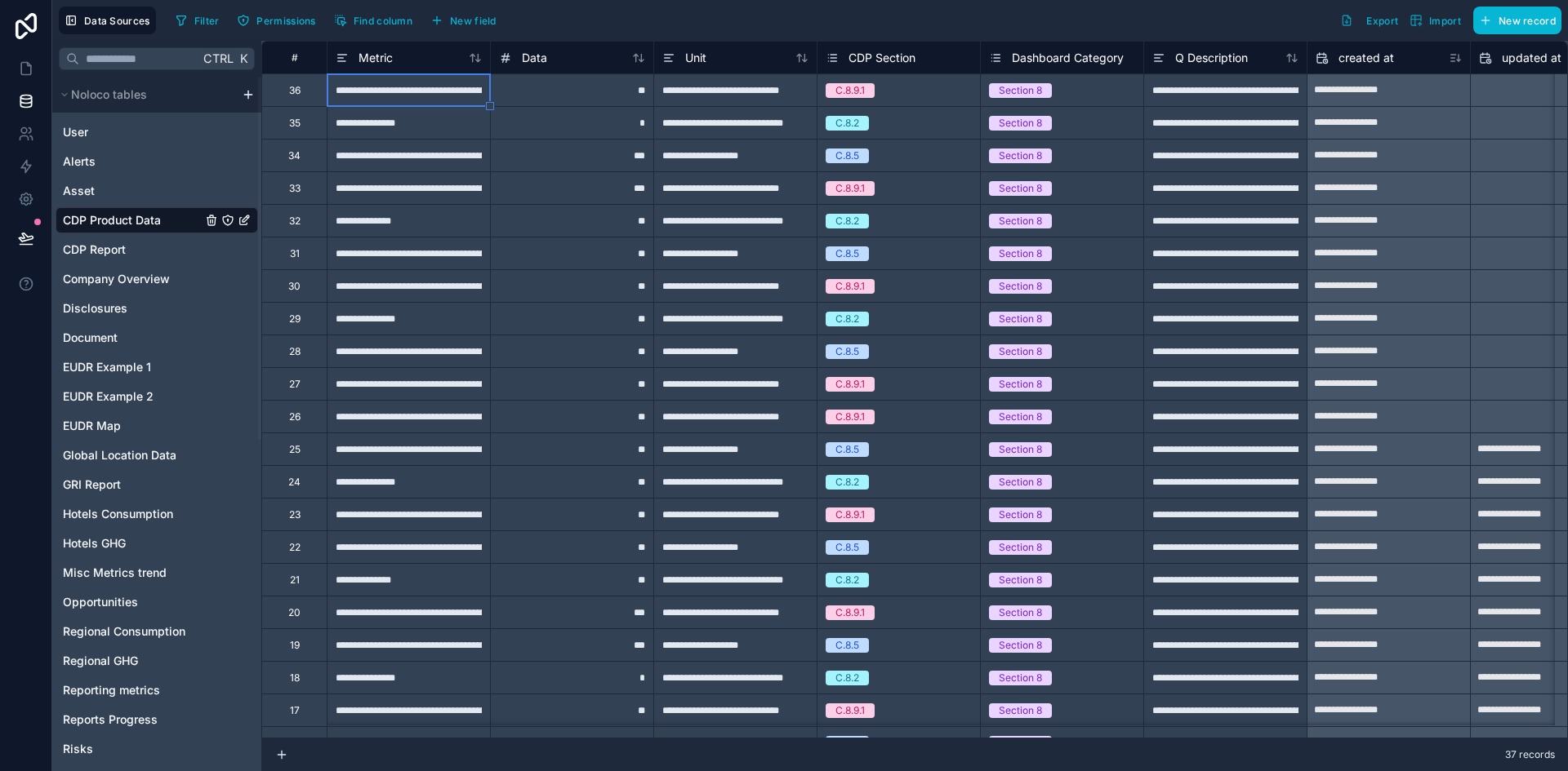
type input "**********"
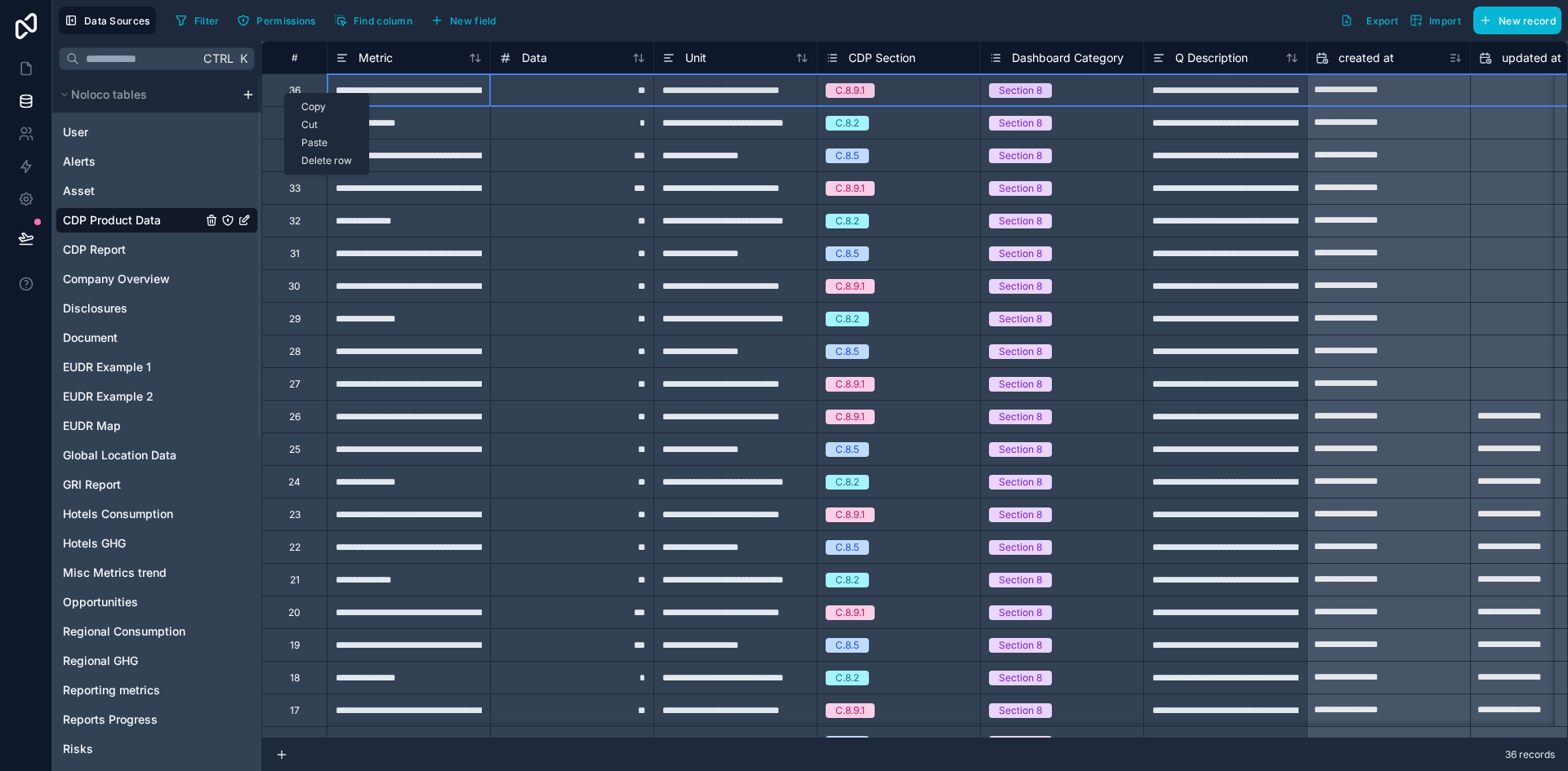
click at [321, 159] on div "Delete row" at bounding box center [327, 161] width 83 height 18
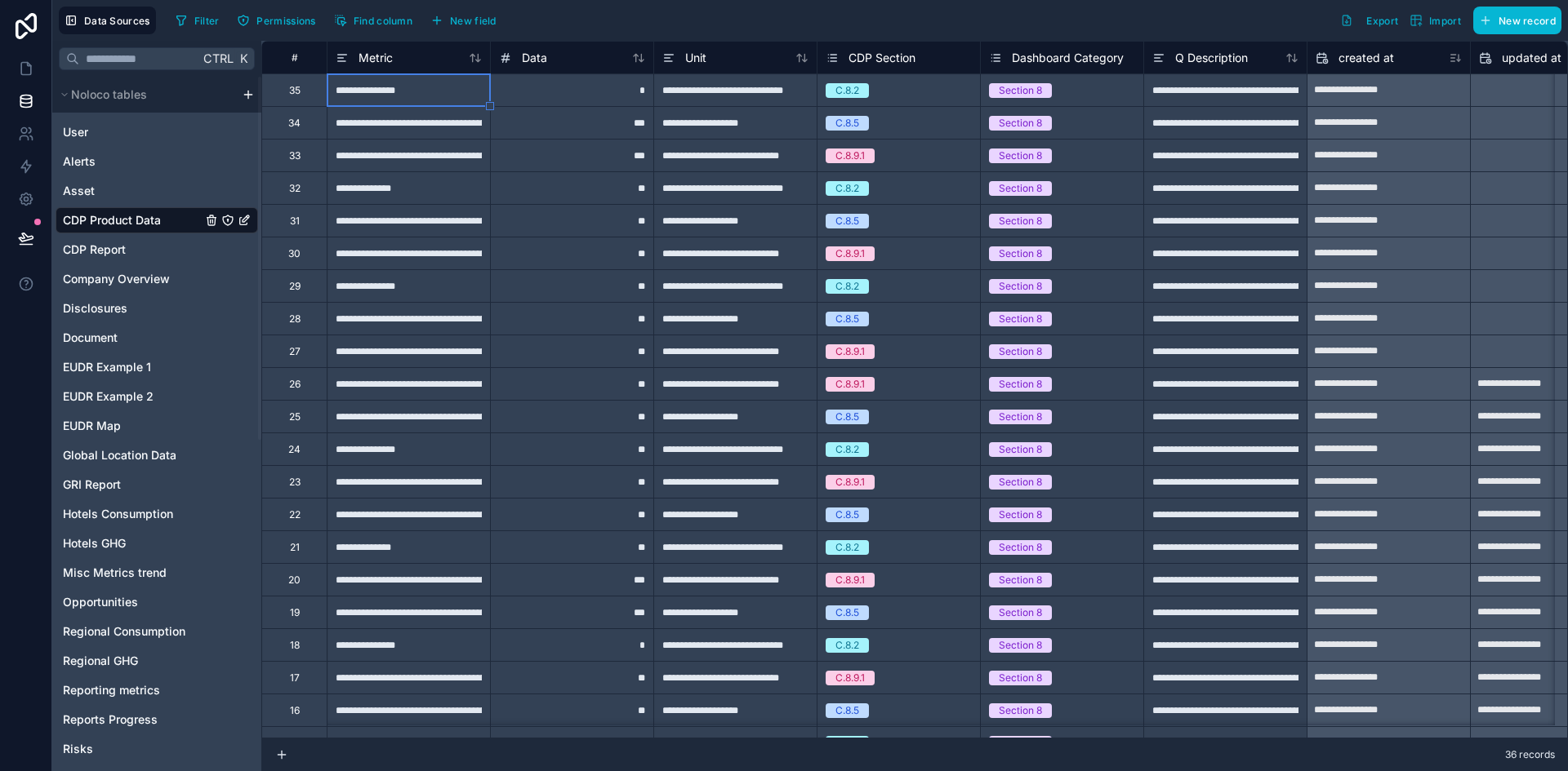
type input "**********"
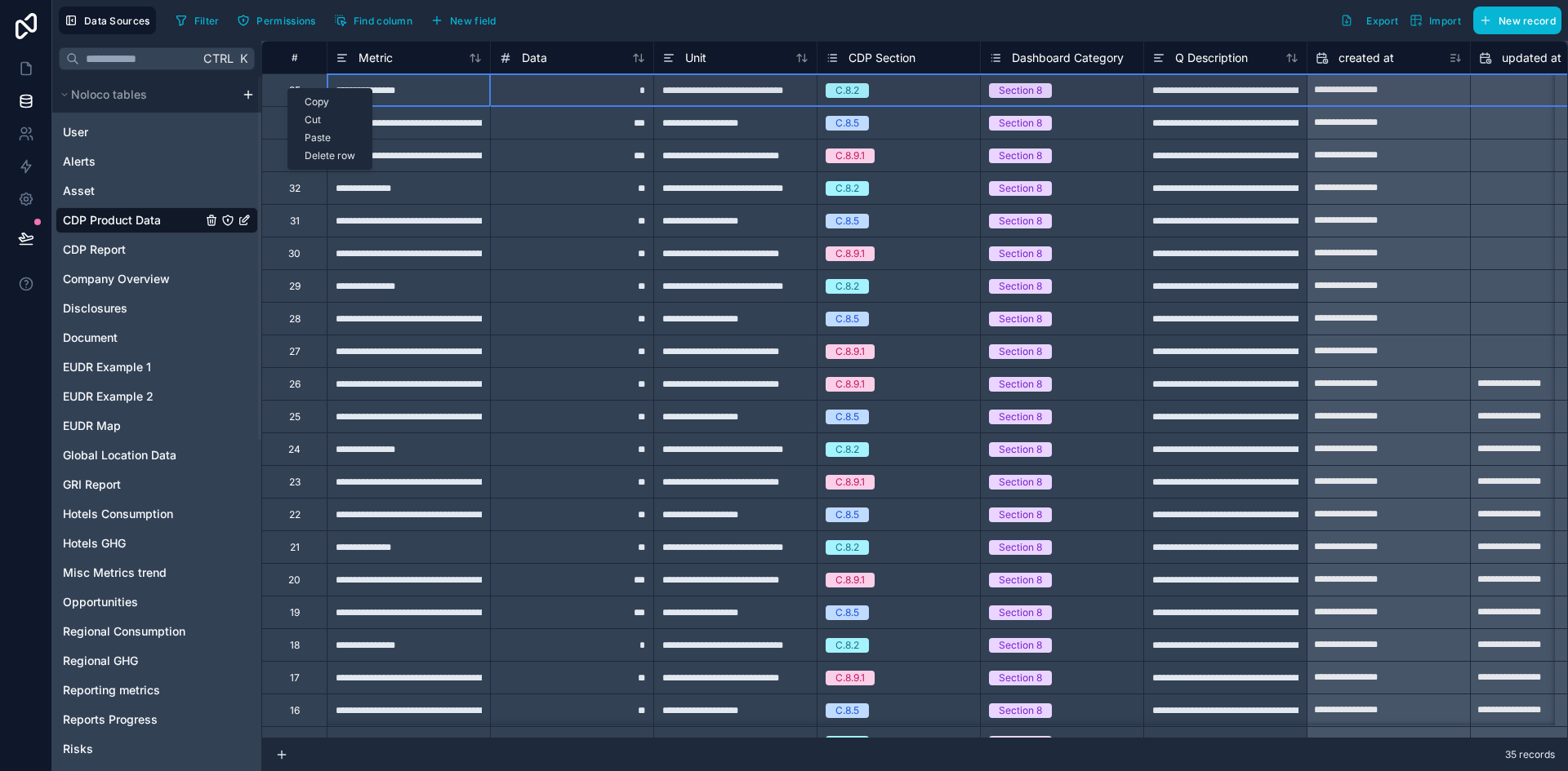
click at [337, 155] on div "Delete row" at bounding box center [330, 155] width 83 height 18
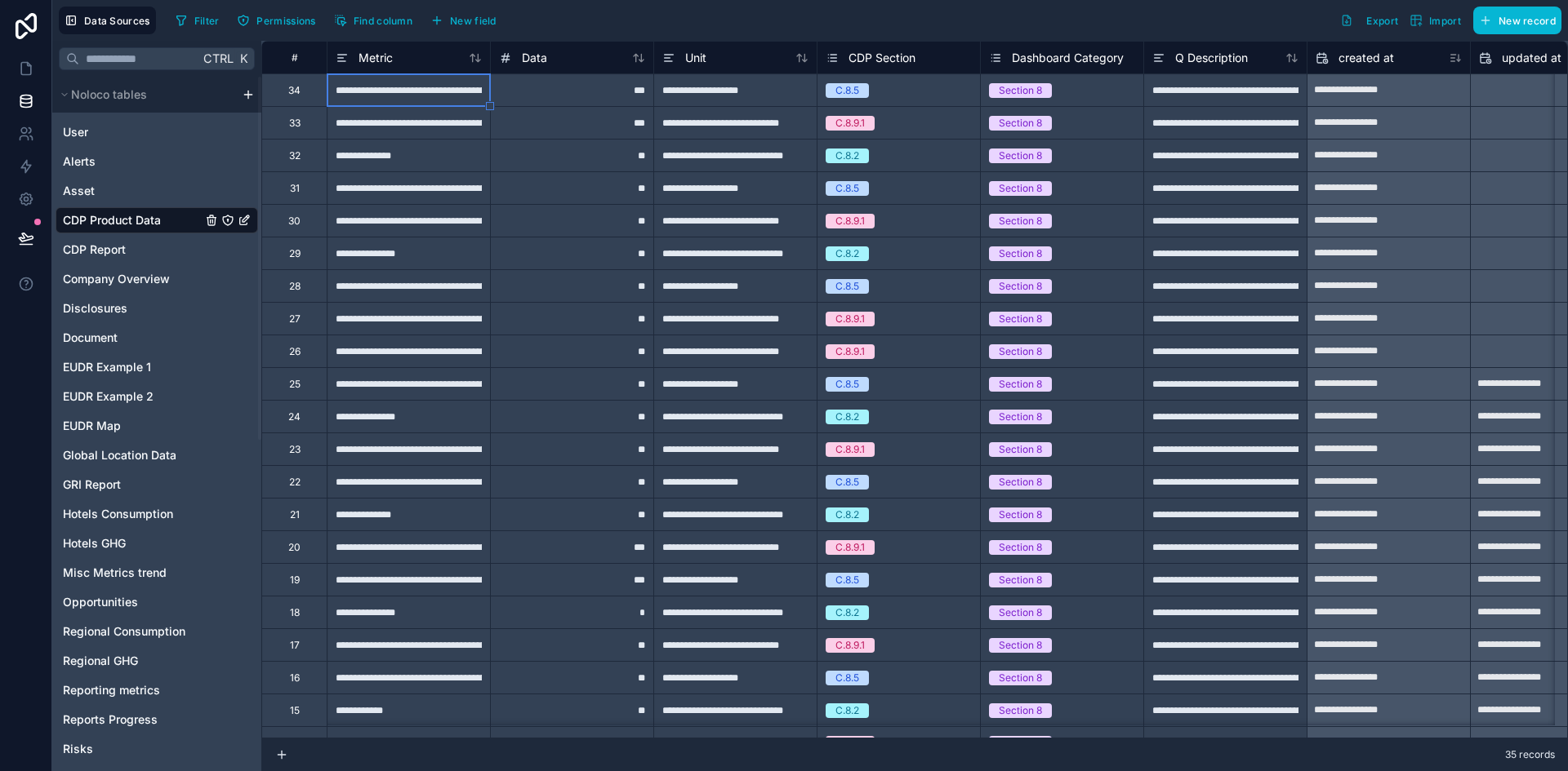
type input "**********"
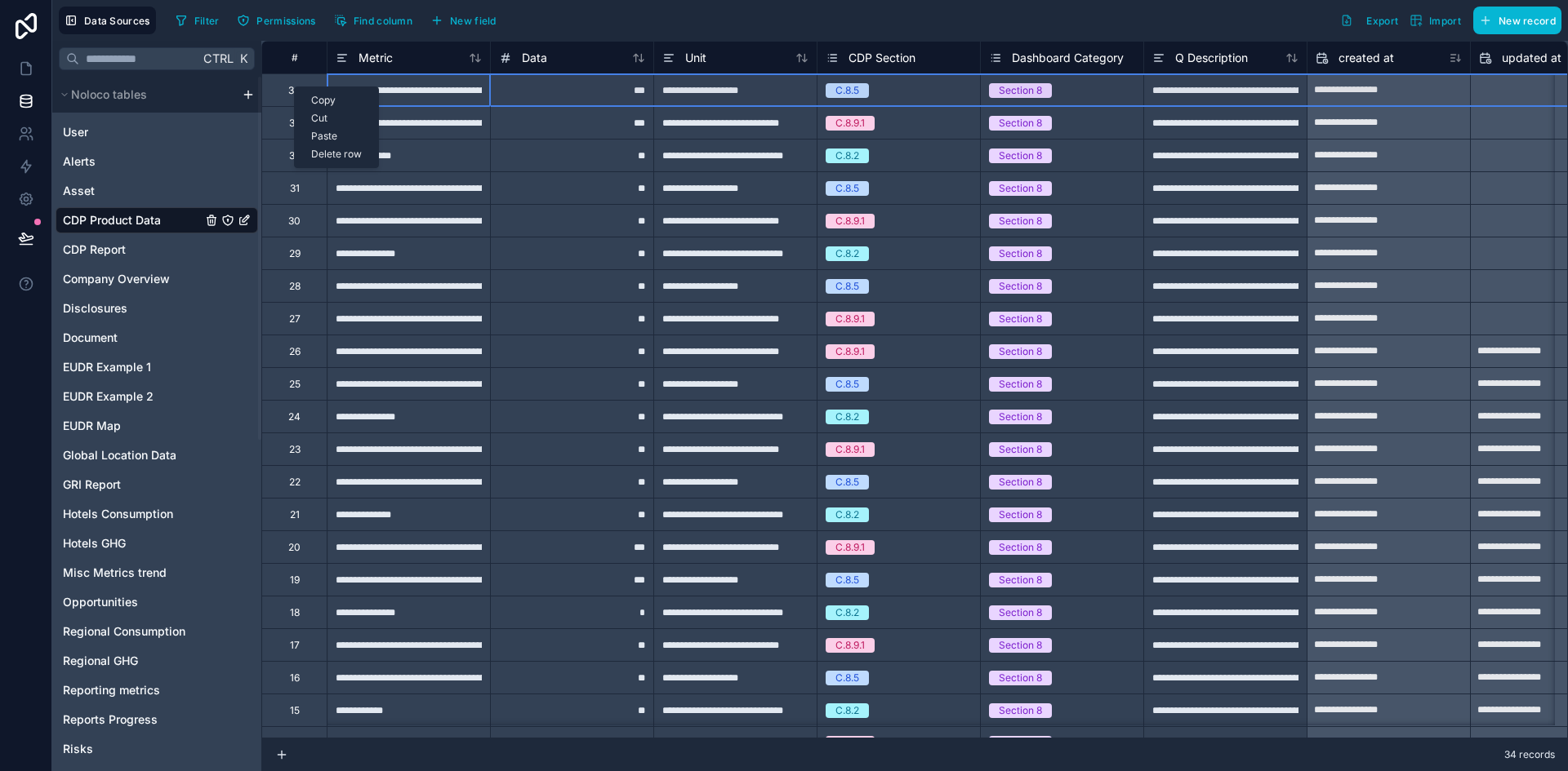
click at [319, 152] on div "Delete row" at bounding box center [336, 154] width 83 height 18
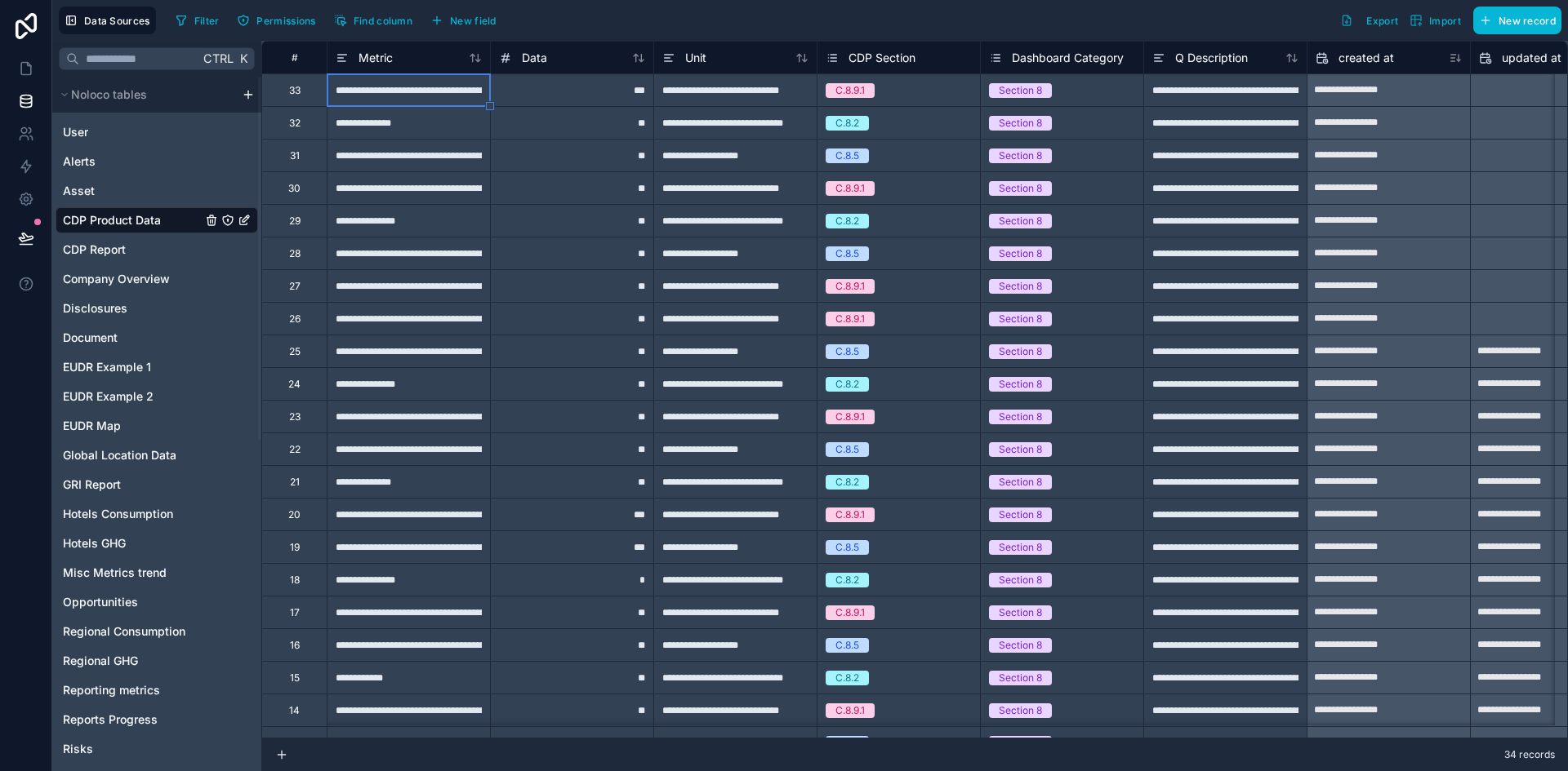
type input "**********"
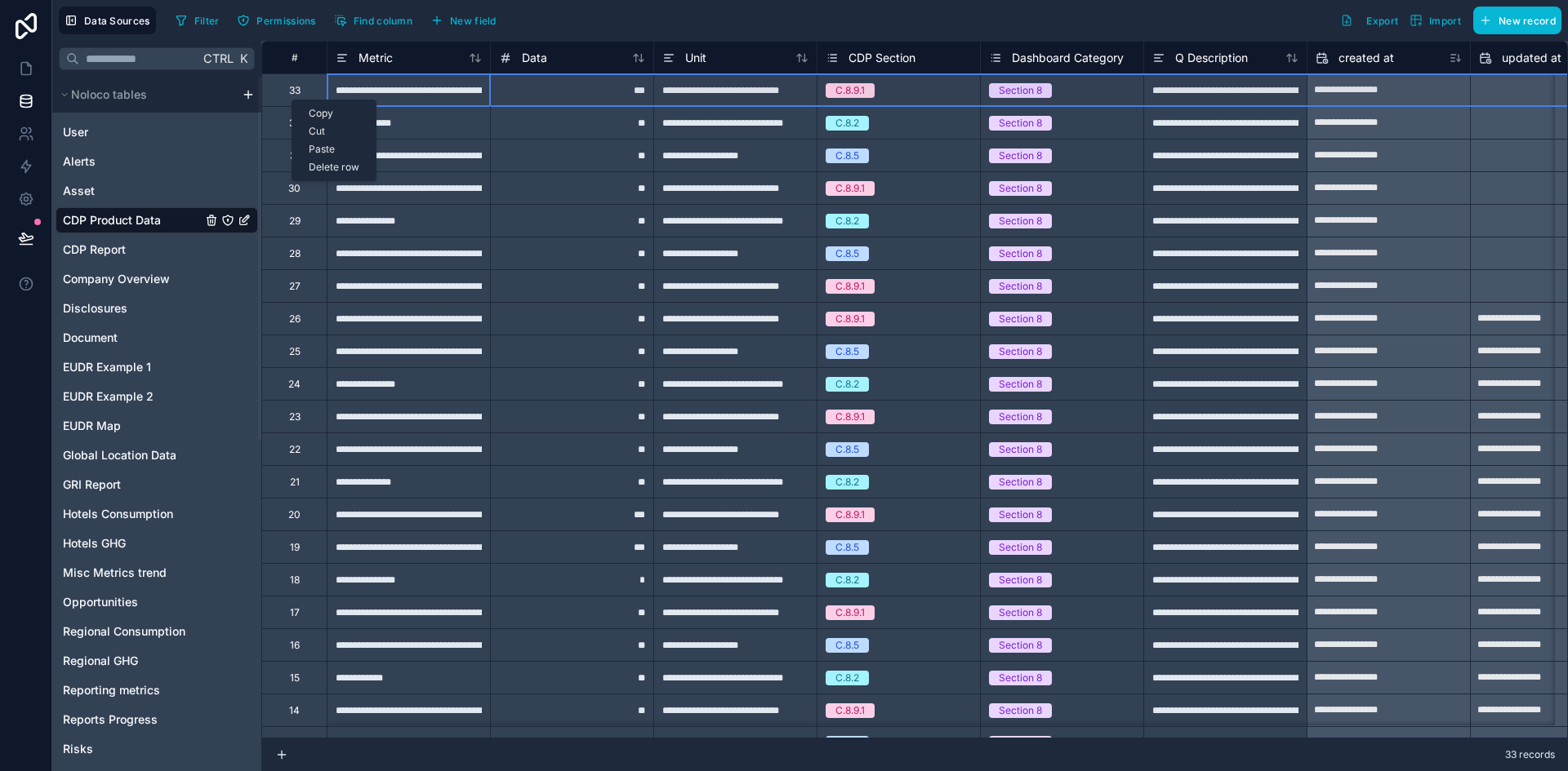
click at [319, 167] on div "Delete row" at bounding box center [333, 167] width 83 height 18
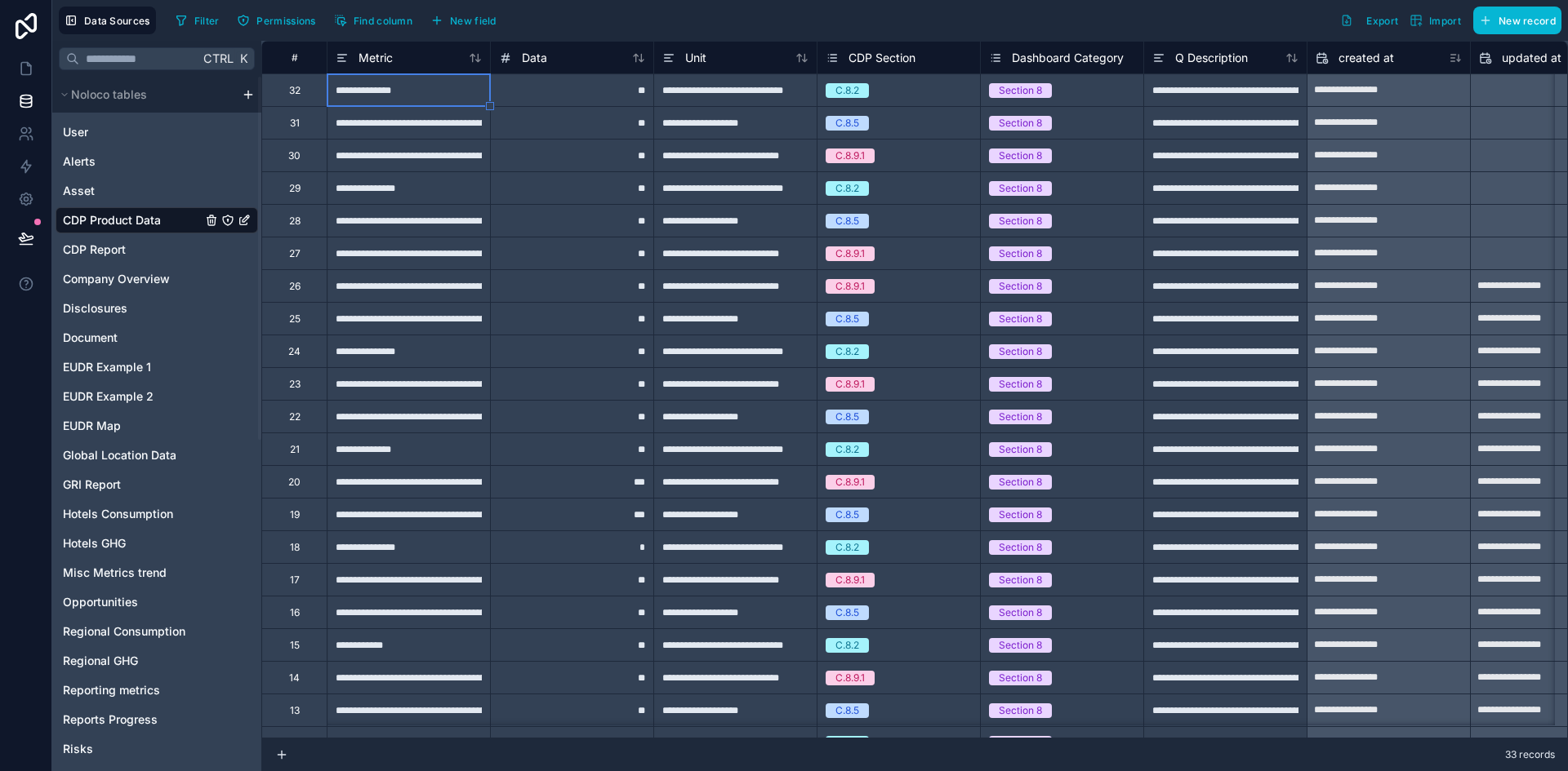
type input "**********"
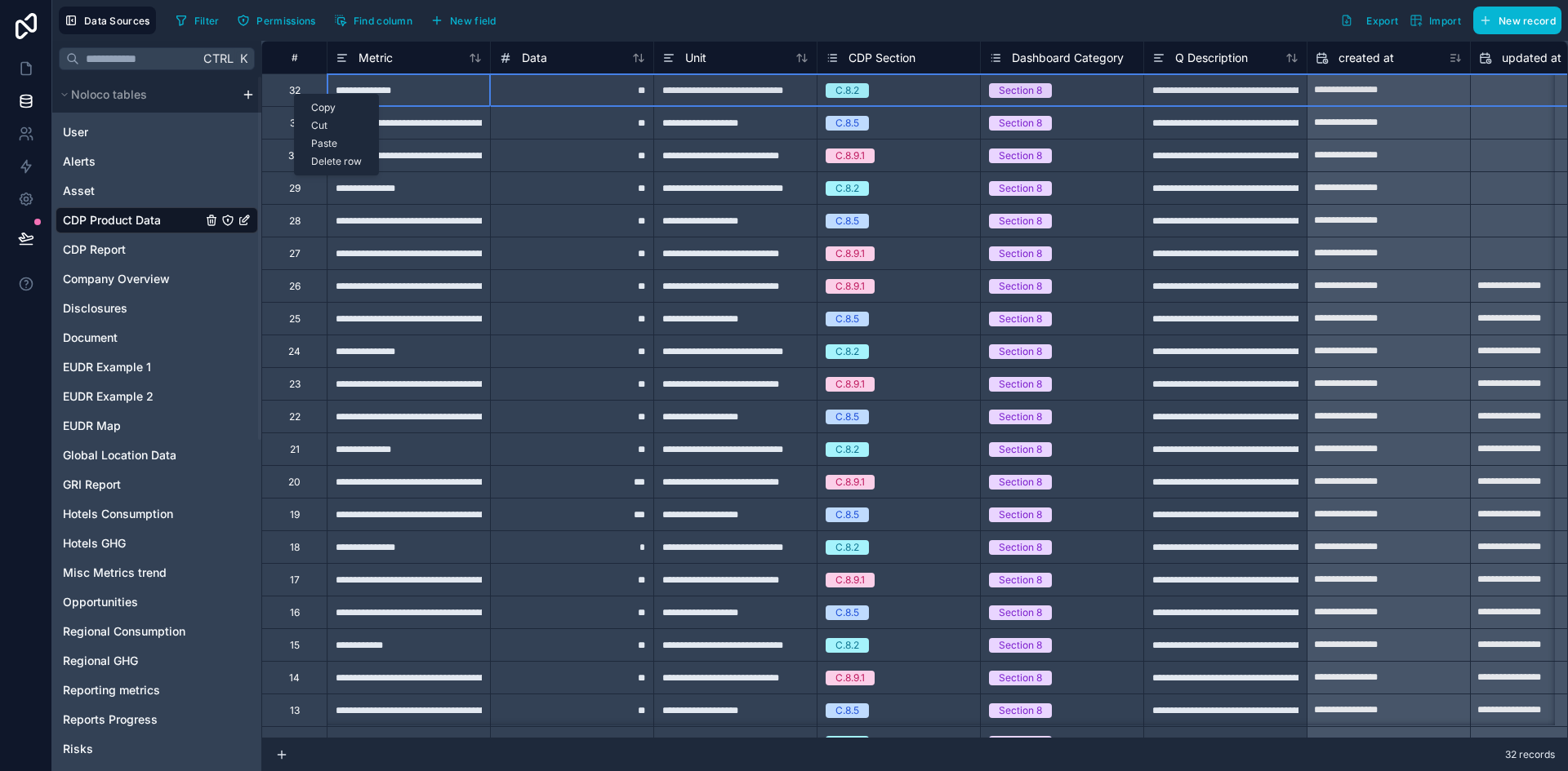
click at [324, 162] on div "Delete row" at bounding box center [336, 161] width 83 height 18
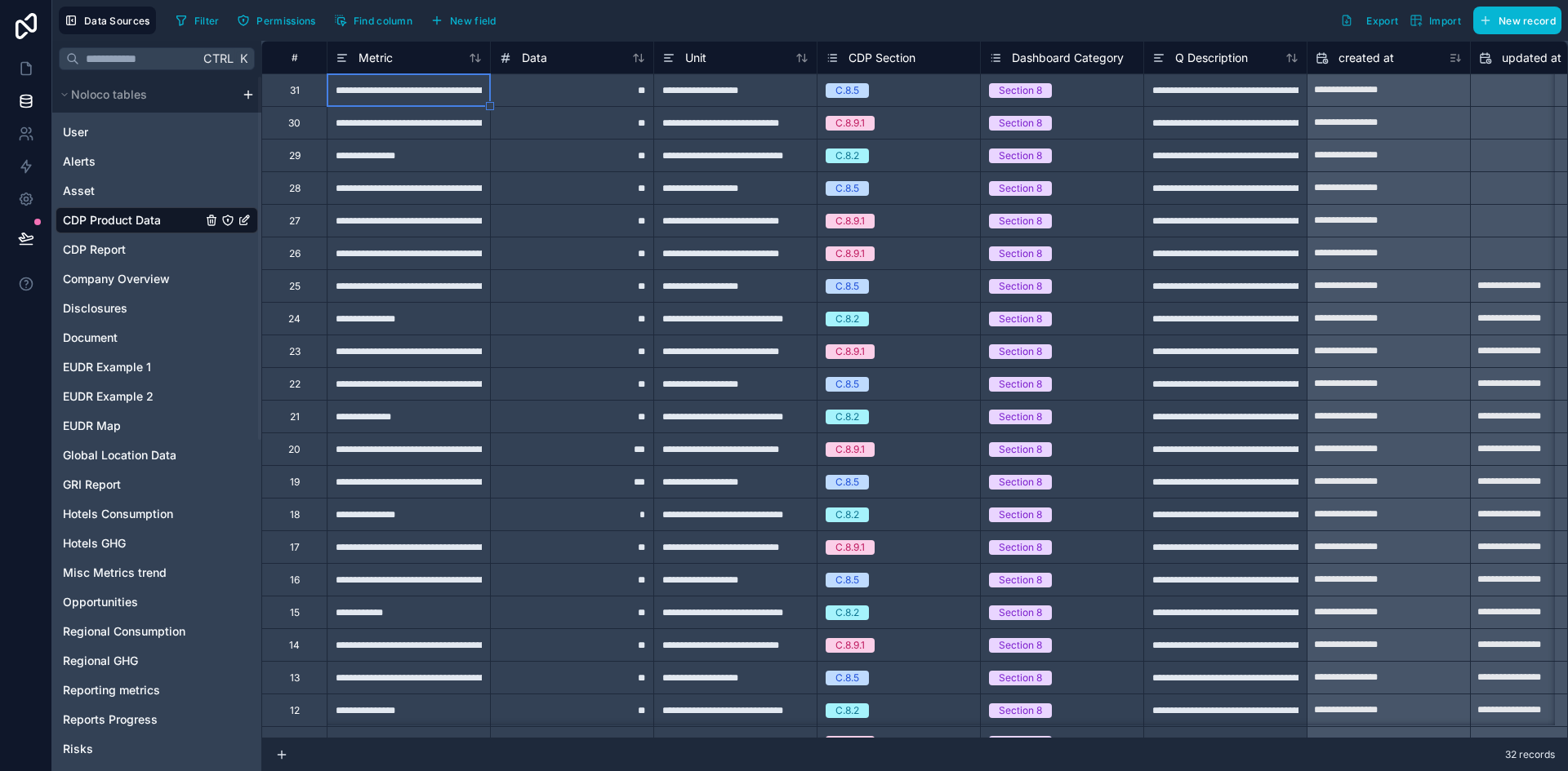
type input "**********"
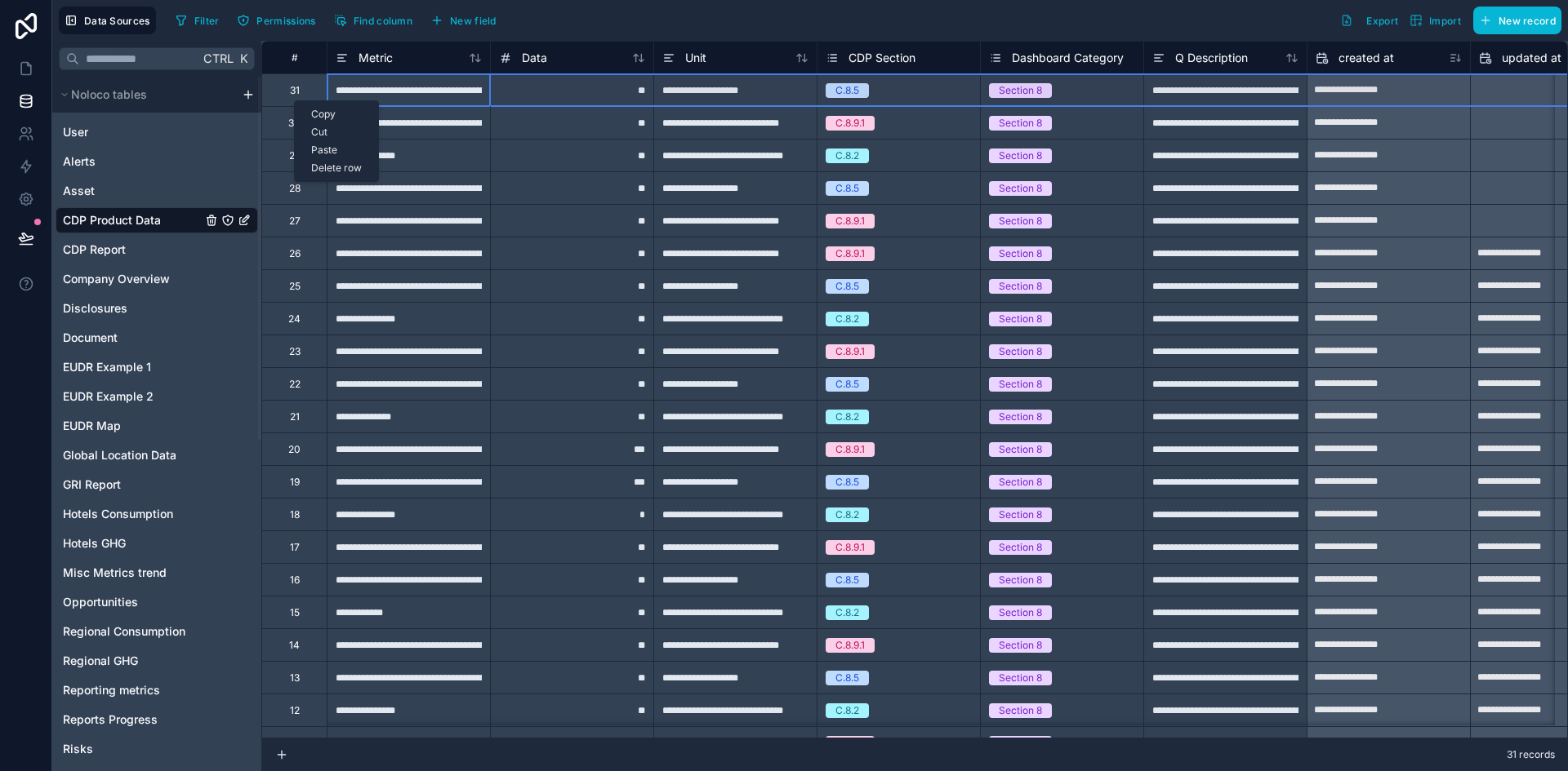
click at [306, 166] on div "Delete row" at bounding box center [336, 167] width 83 height 18
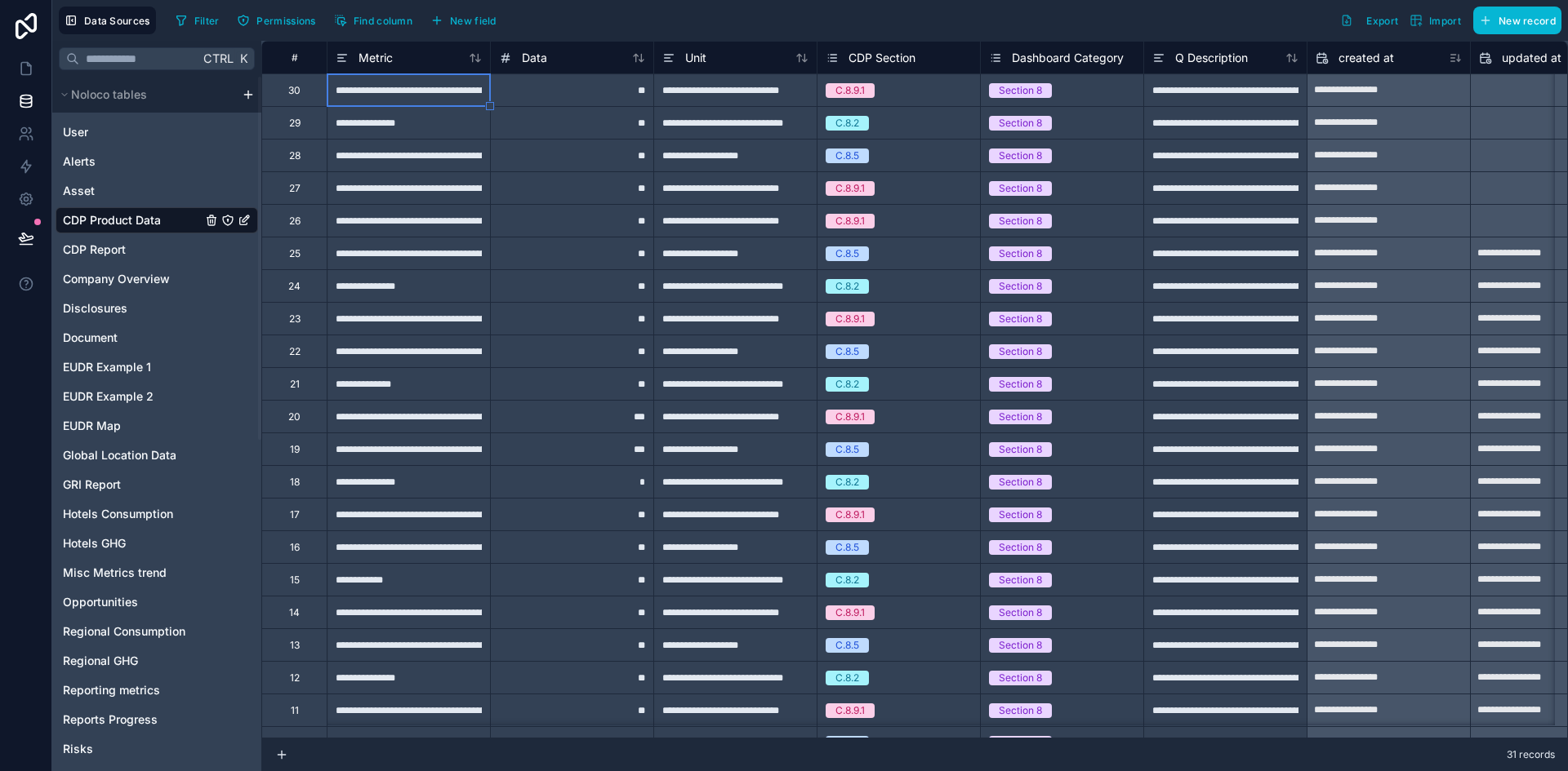
type input "**********"
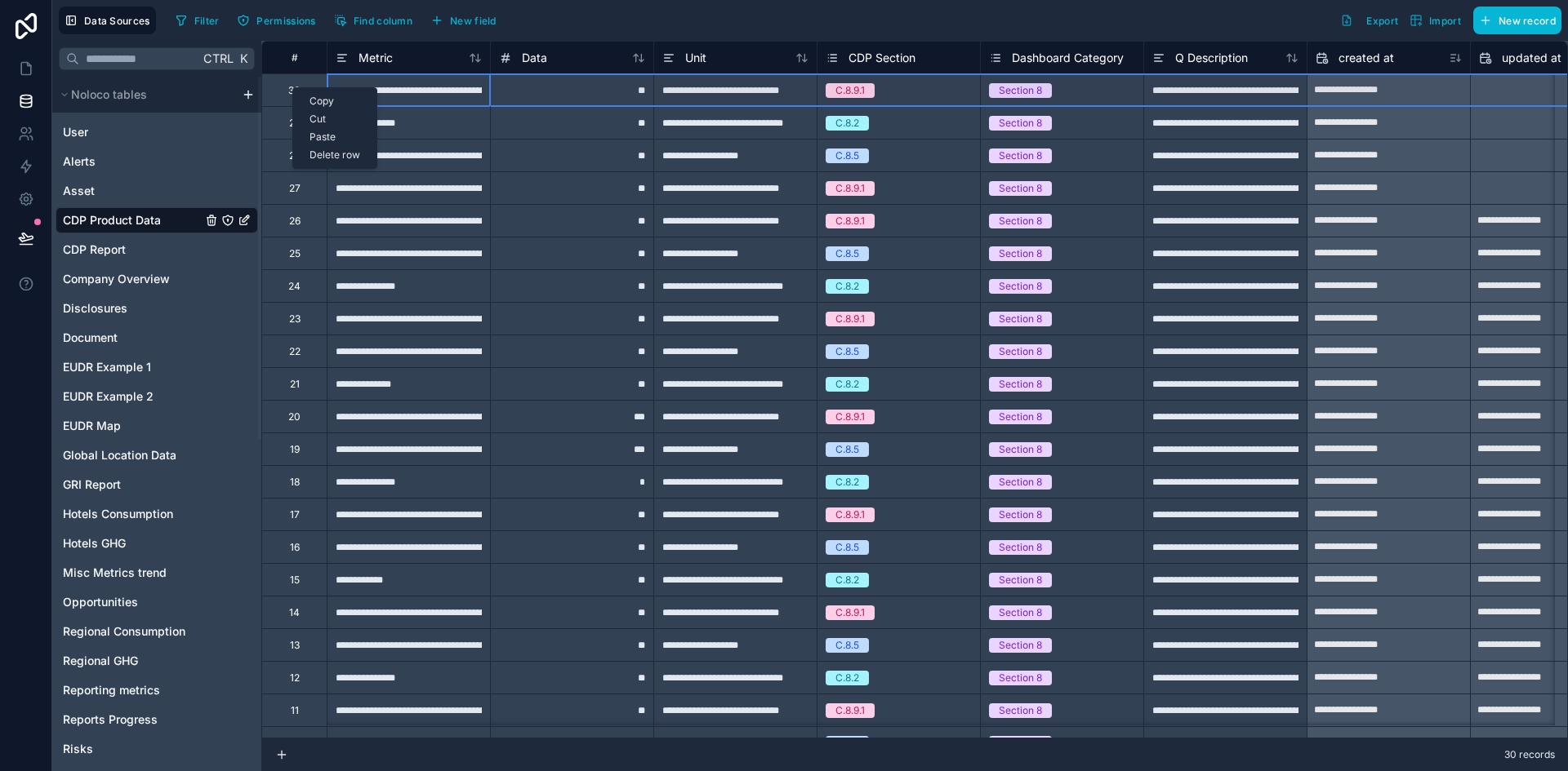
click at [327, 157] on div "Delete row" at bounding box center [334, 155] width 83 height 18
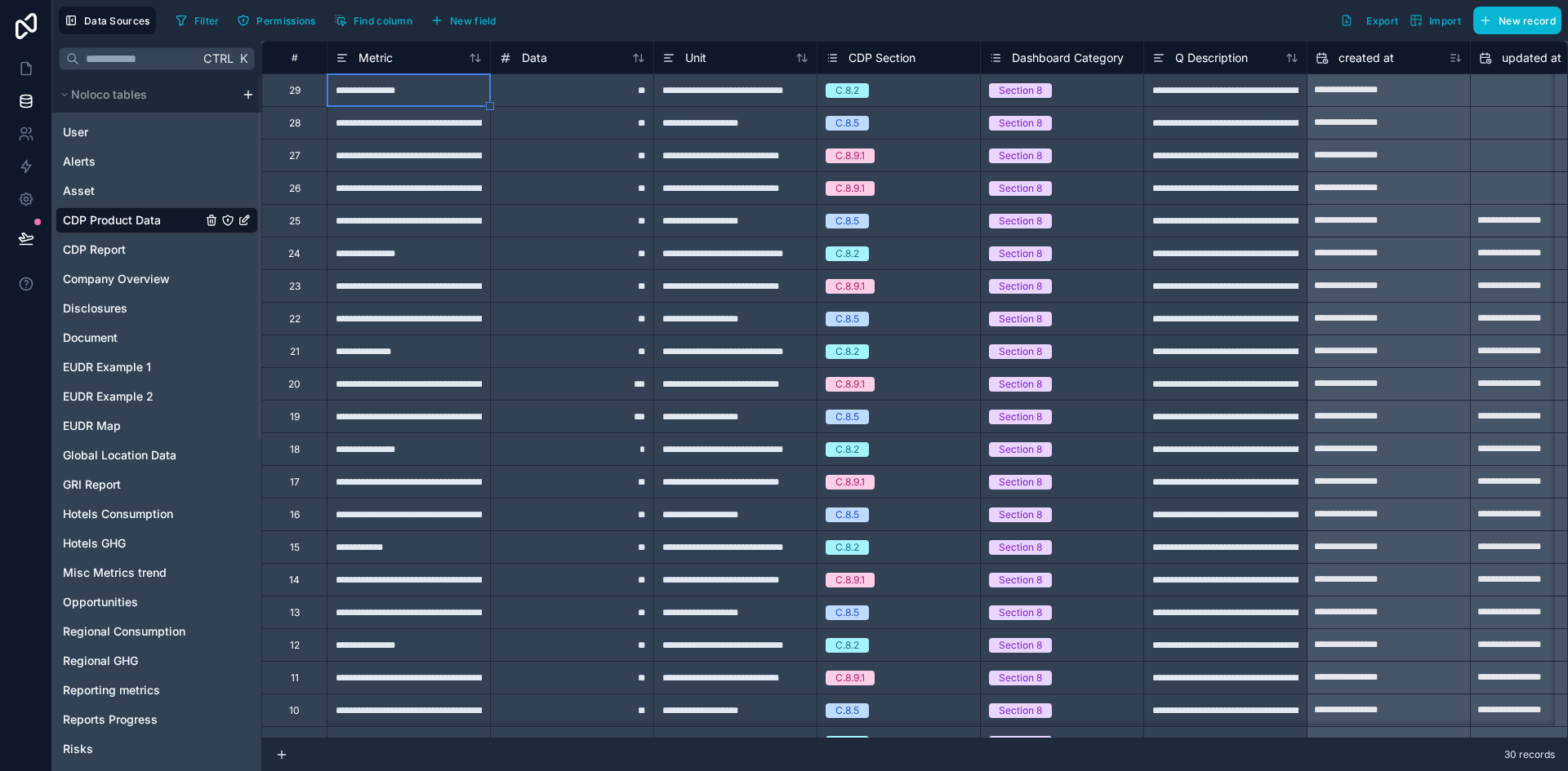
type input "**********"
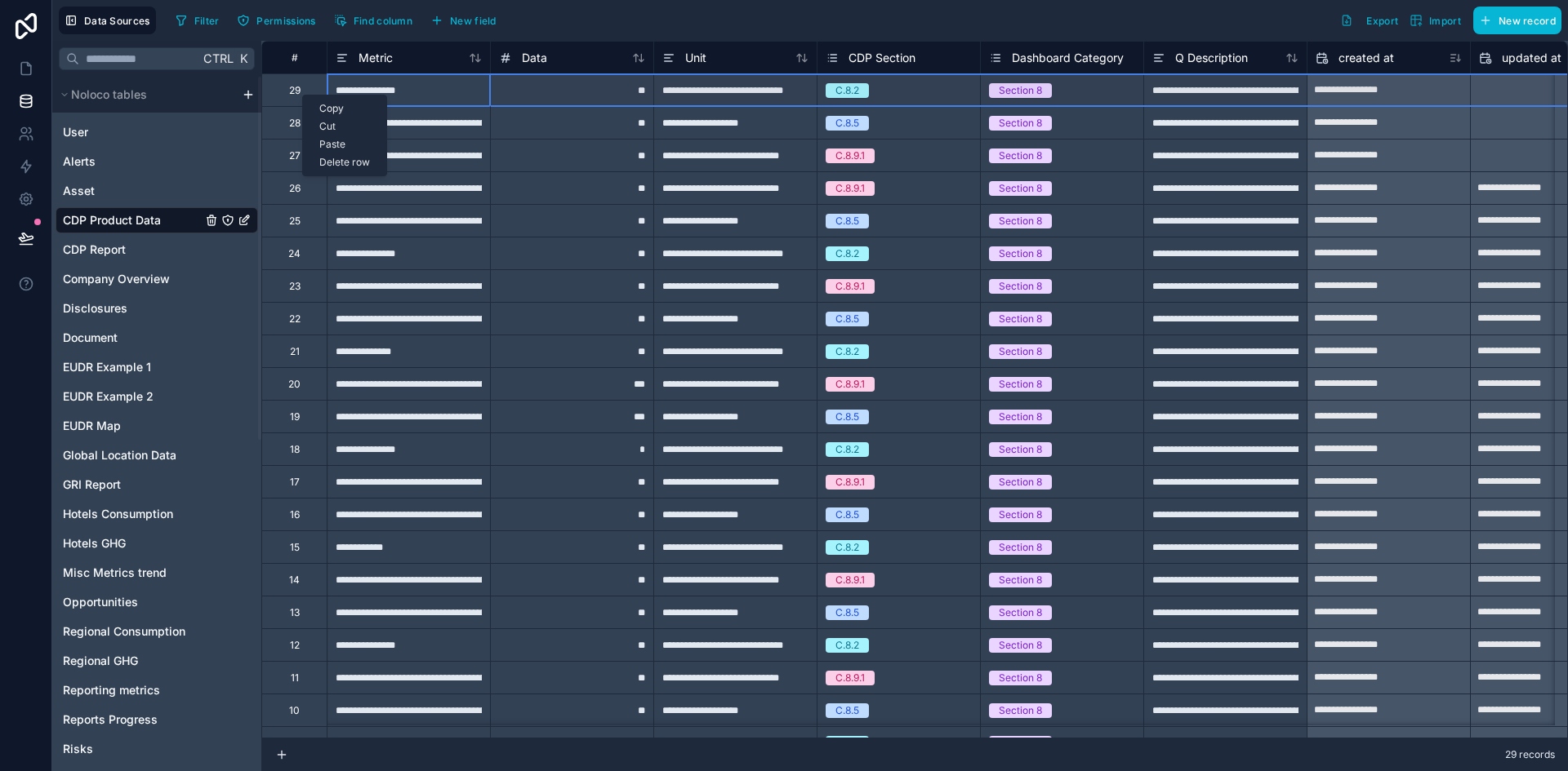
click at [326, 160] on div "Delete row" at bounding box center [345, 162] width 83 height 18
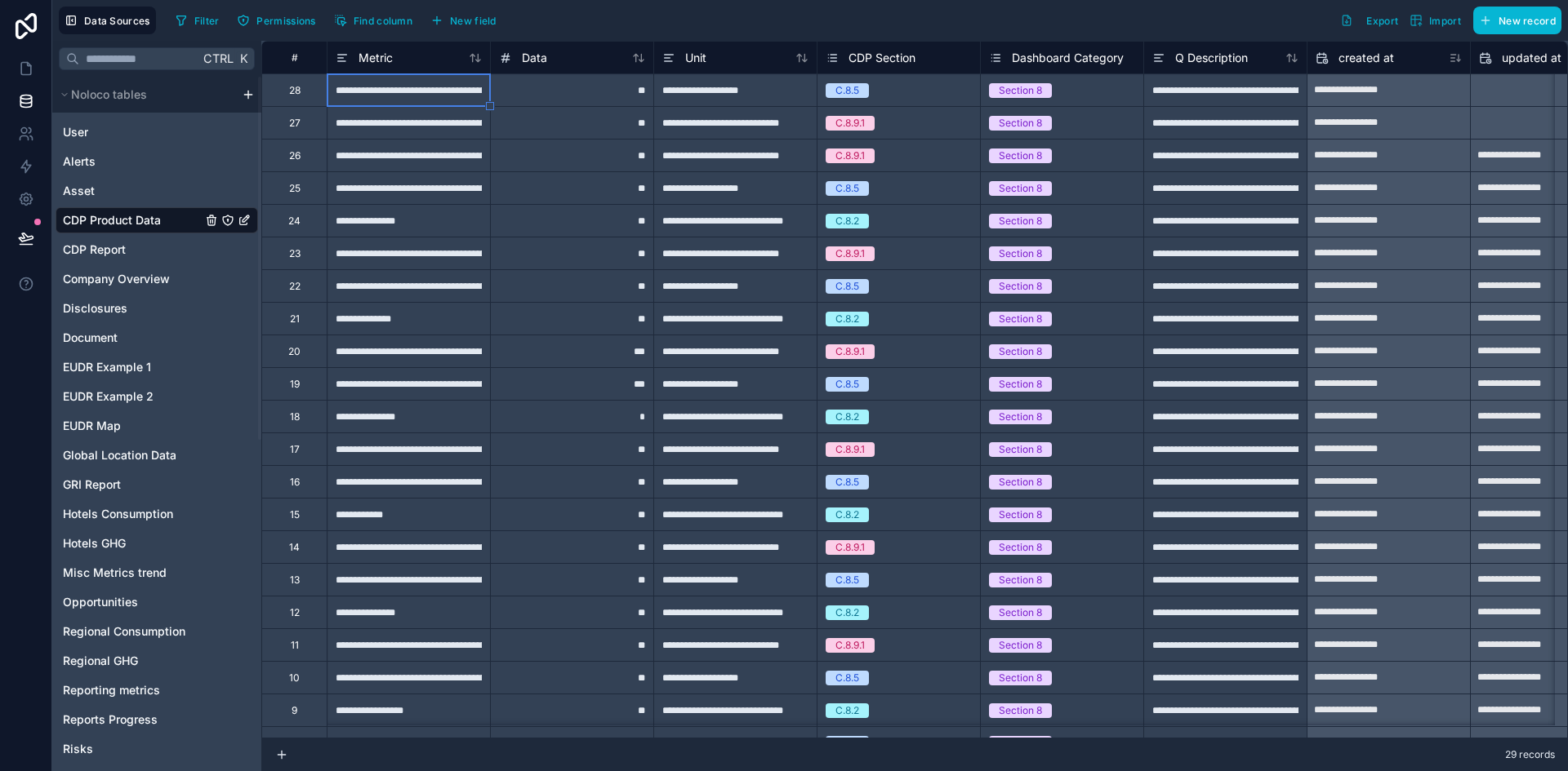
type input "**********"
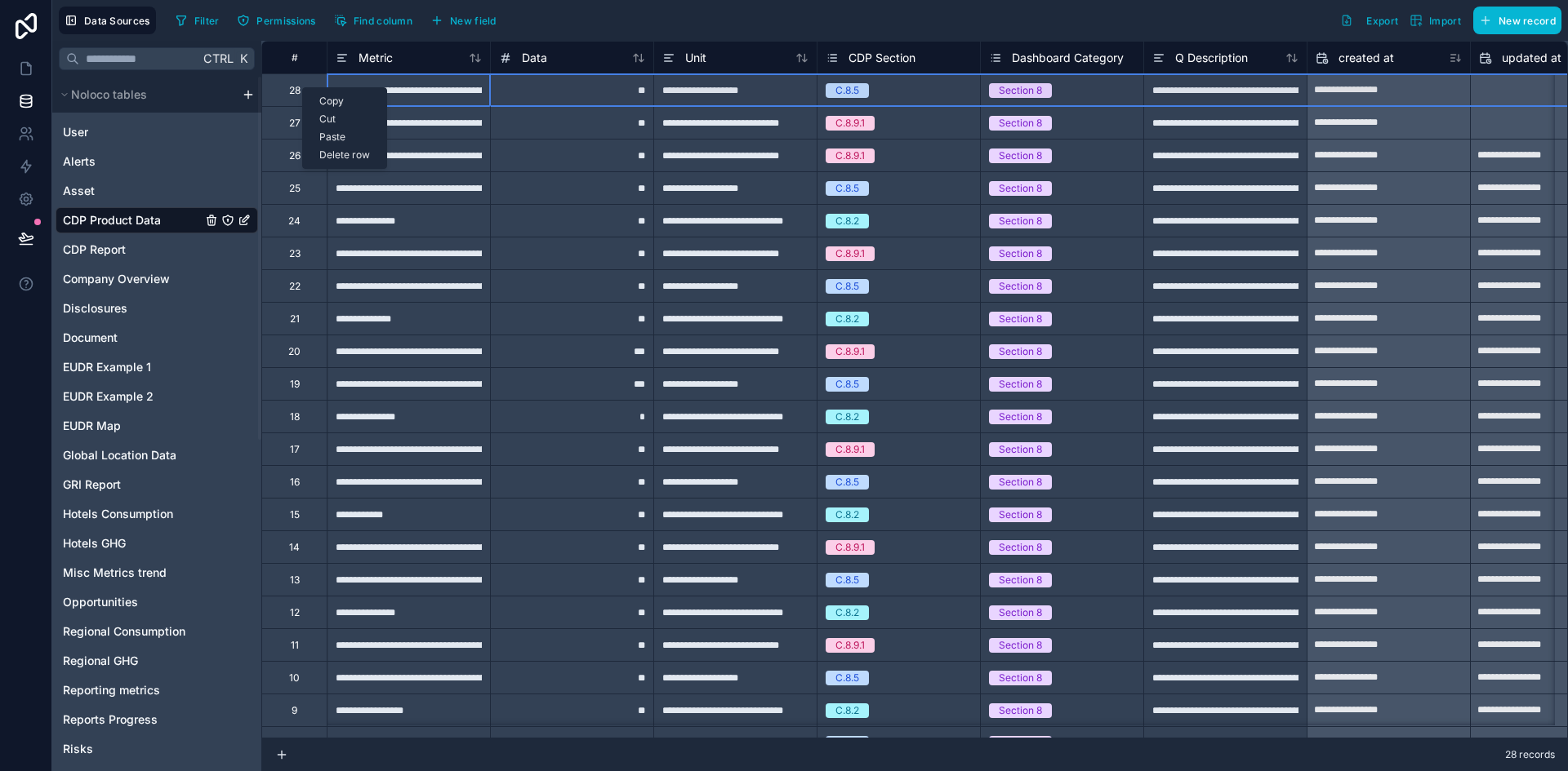
click at [325, 156] on div "Delete row" at bounding box center [345, 155] width 83 height 18
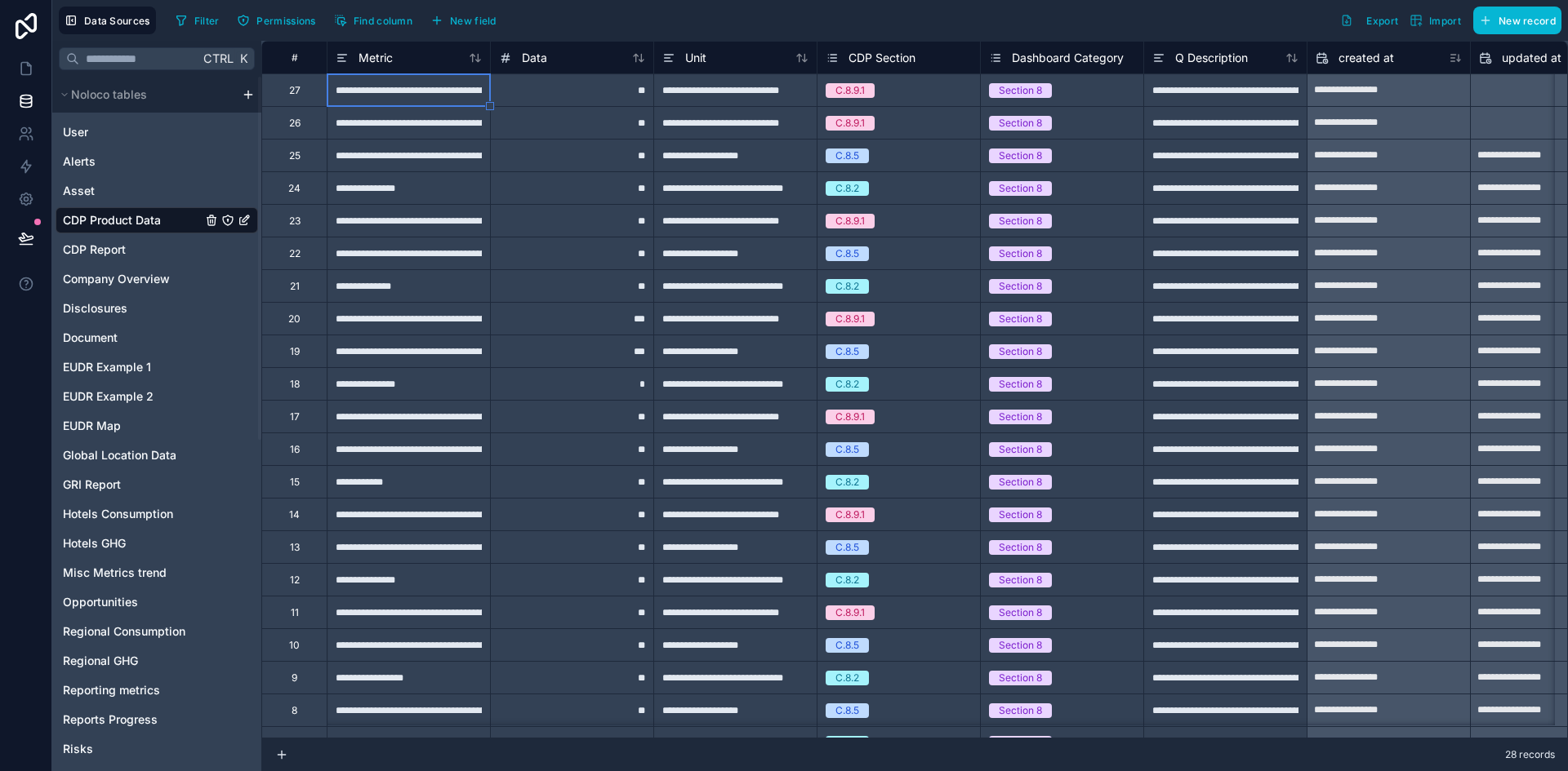
type input "**********"
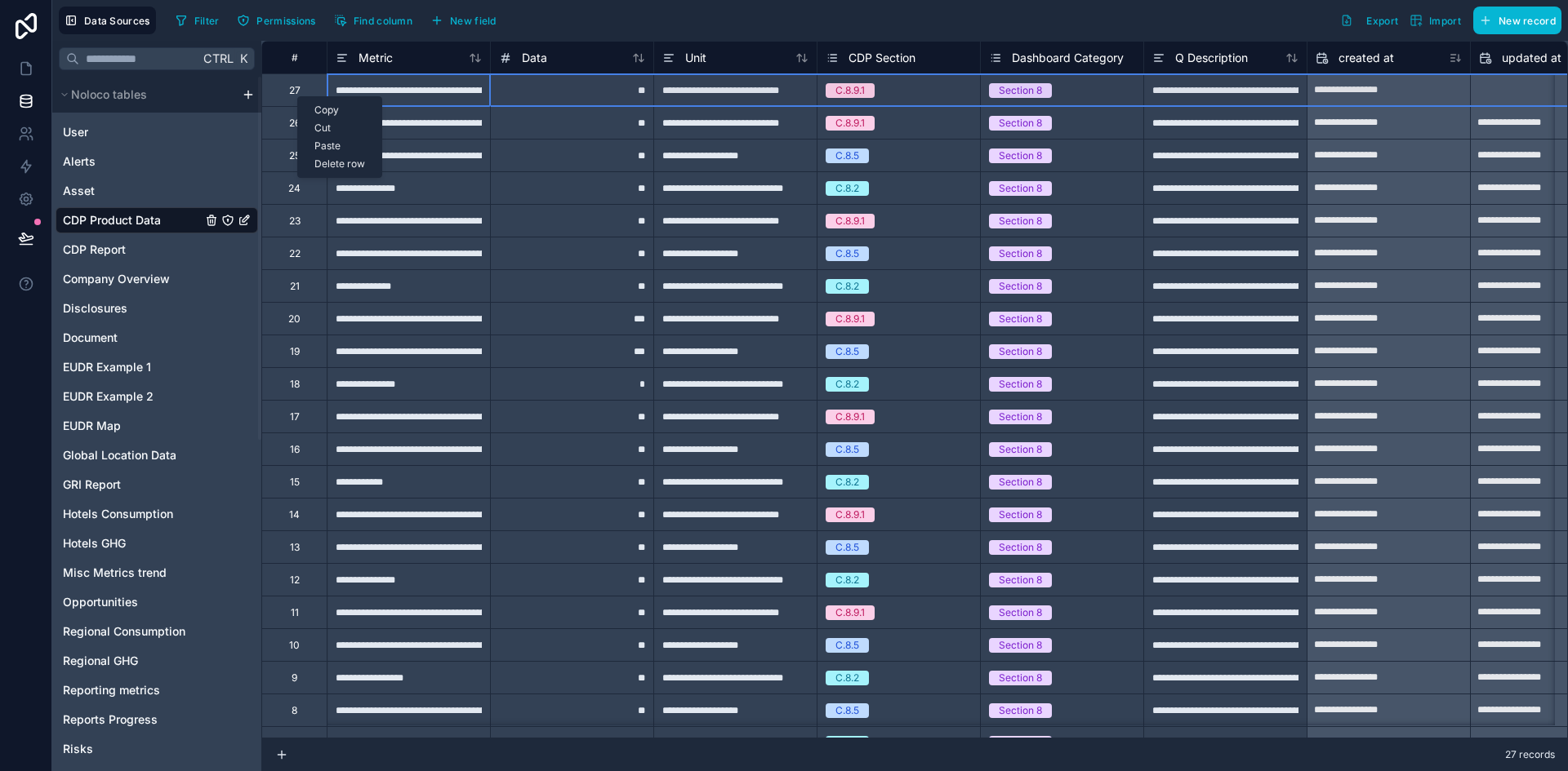
click at [324, 167] on div "Delete row" at bounding box center [340, 164] width 83 height 18
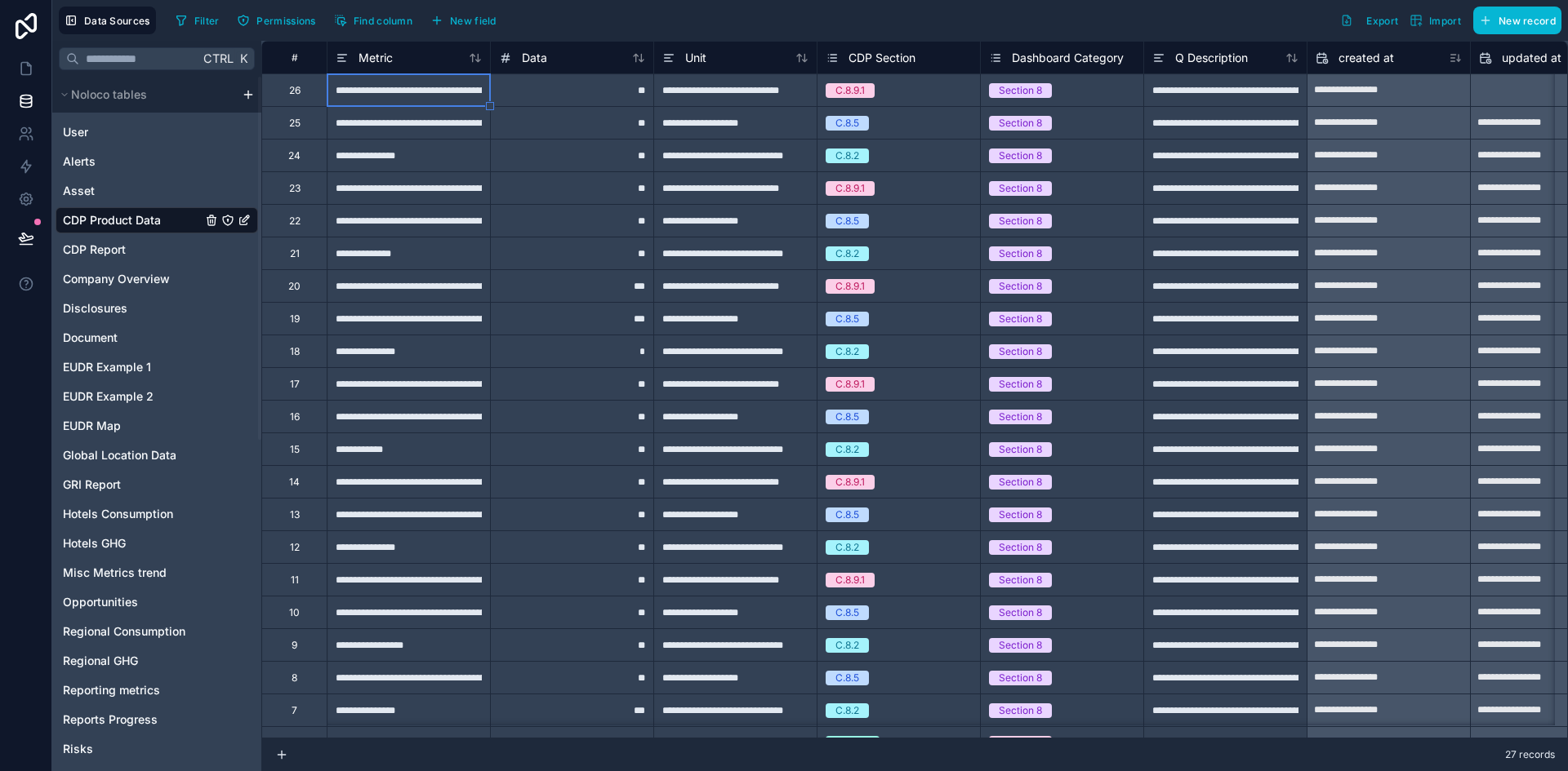
type input "**********"
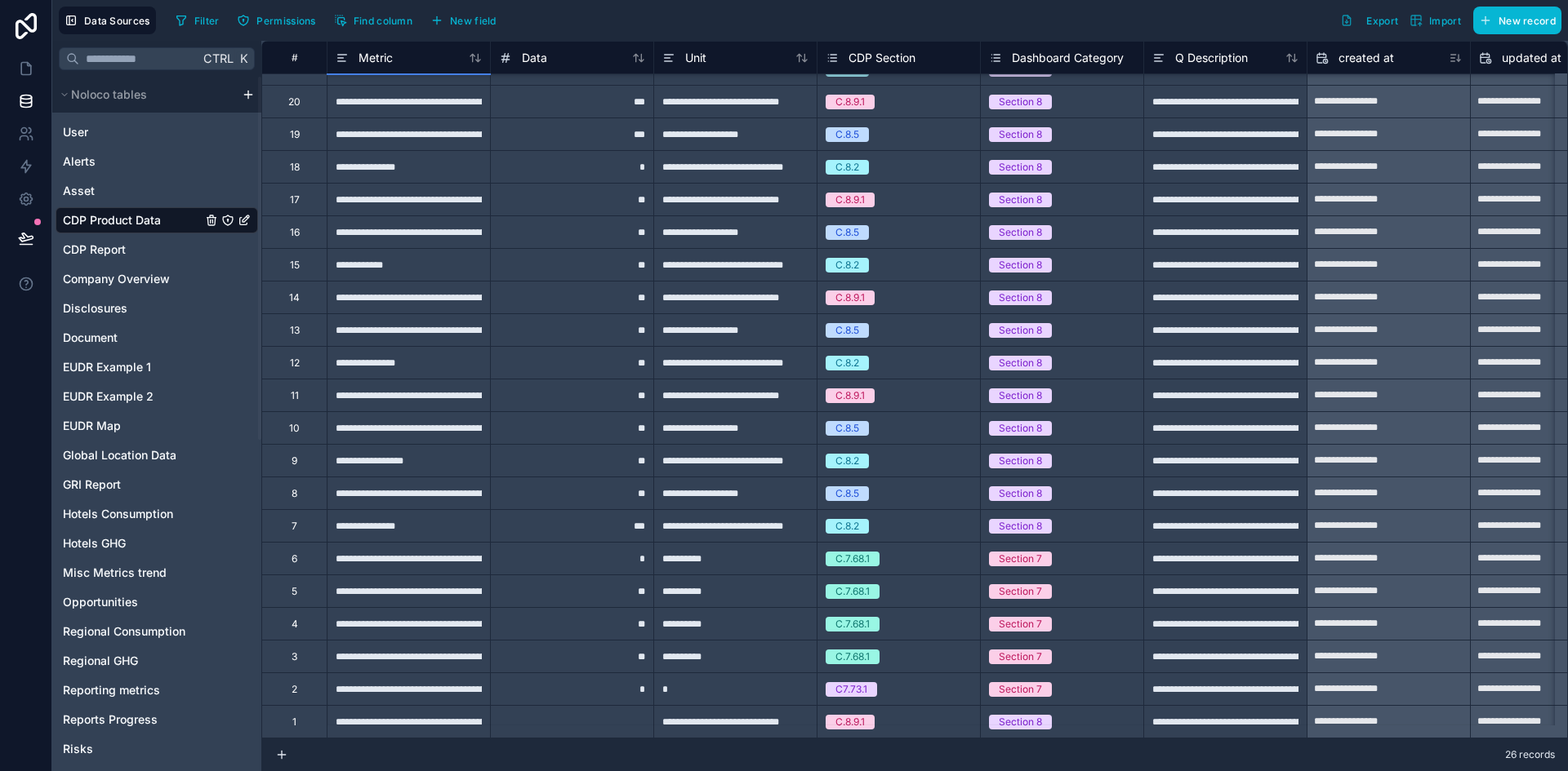
click at [598, 707] on div at bounding box center [571, 722] width 163 height 33
click at [598, 707] on input at bounding box center [572, 722] width 162 height 32
click at [1203, 711] on div "**********" at bounding box center [1224, 722] width 163 height 33
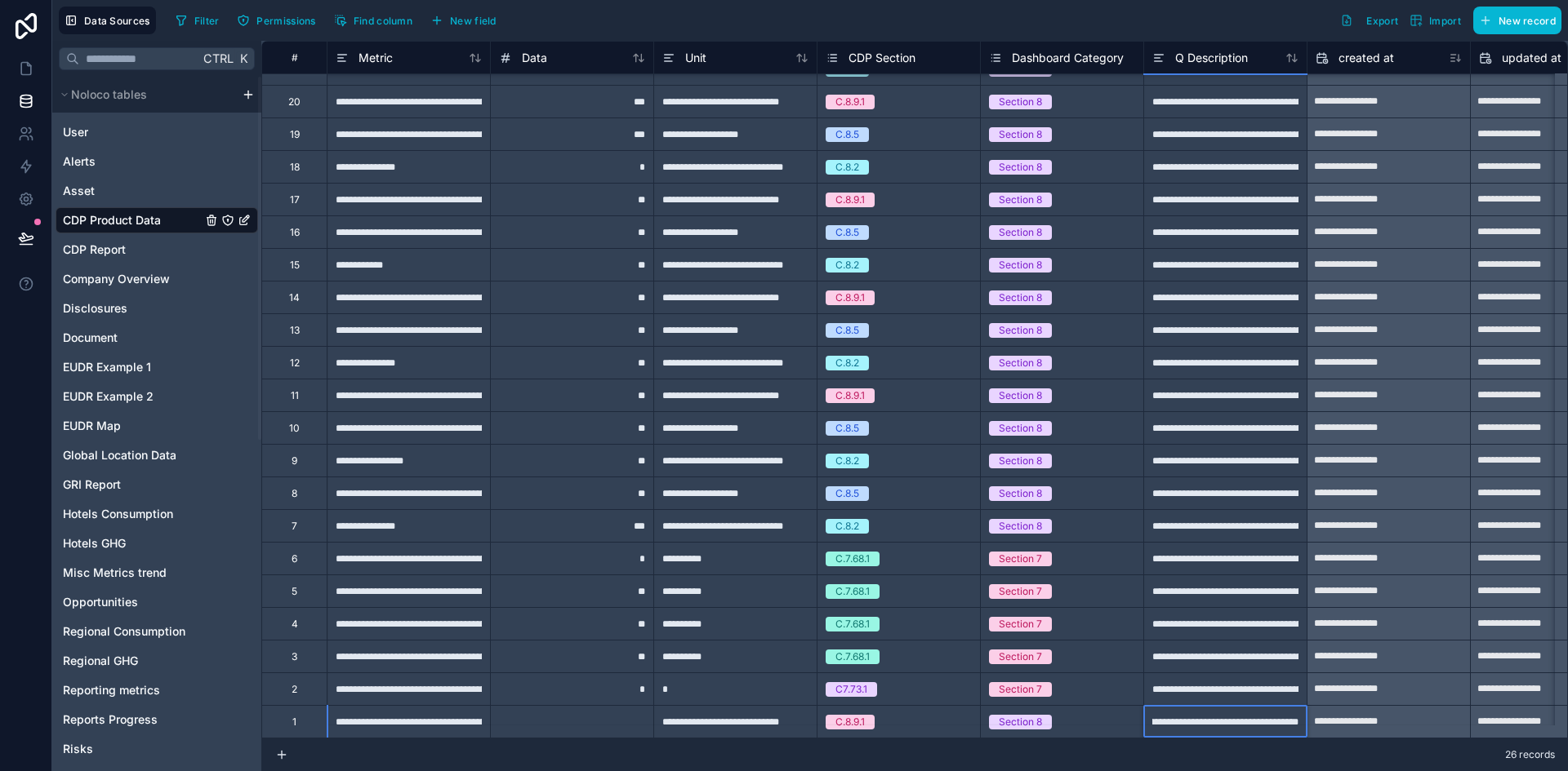
click at [1203, 711] on div "**********" at bounding box center [1224, 722] width 163 height 33
click at [1203, 711] on input "**********" at bounding box center [1225, 722] width 162 height 32
click at [1224, 711] on input "**********" at bounding box center [1225, 722] width 162 height 32
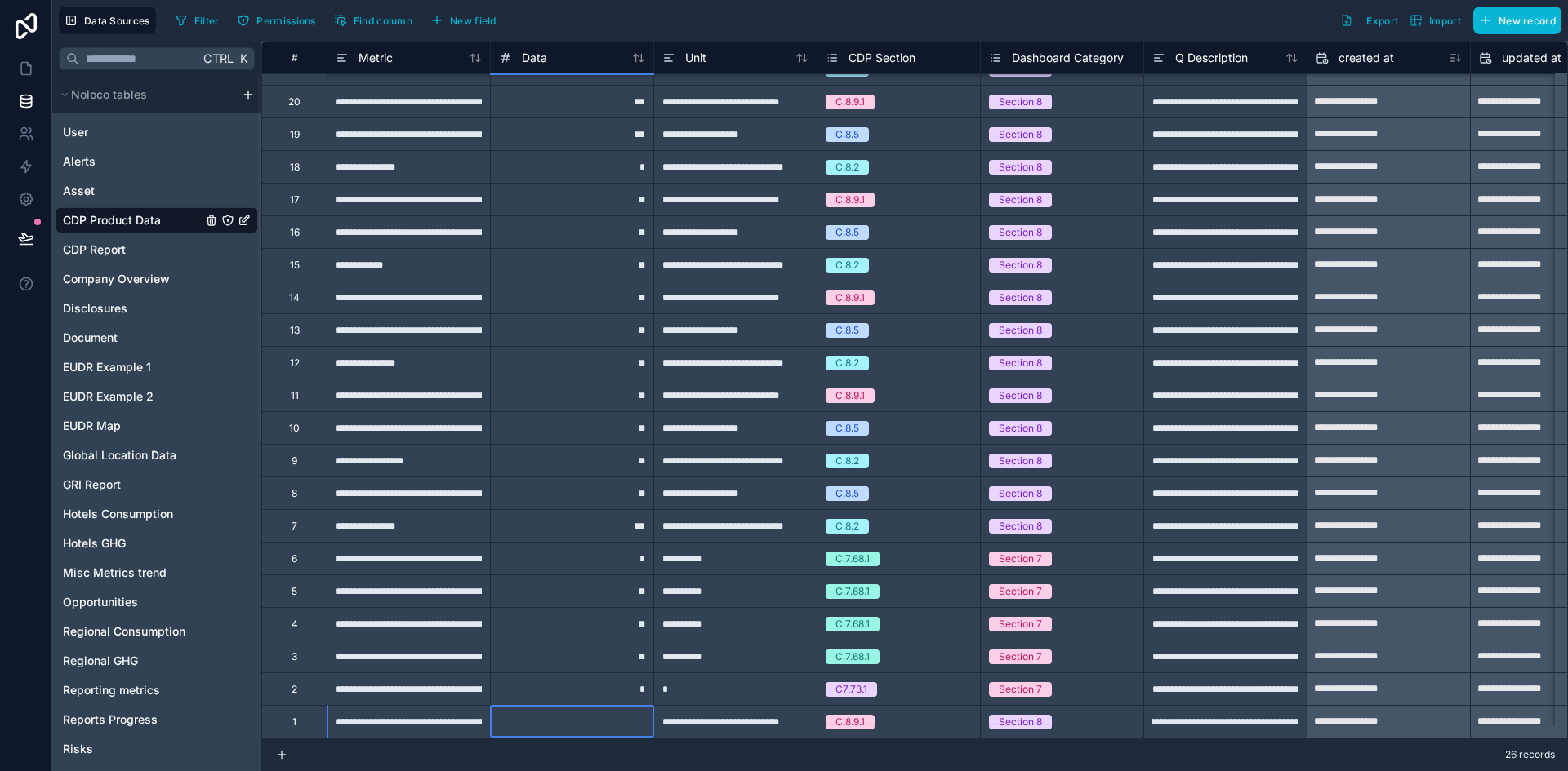
click at [539, 710] on div at bounding box center [571, 722] width 163 height 33
type input "*"
click at [741, 720] on div "**********" at bounding box center [734, 722] width 163 height 33
click at [113, 363] on span "EUDR Example 1" at bounding box center [107, 367] width 88 height 16
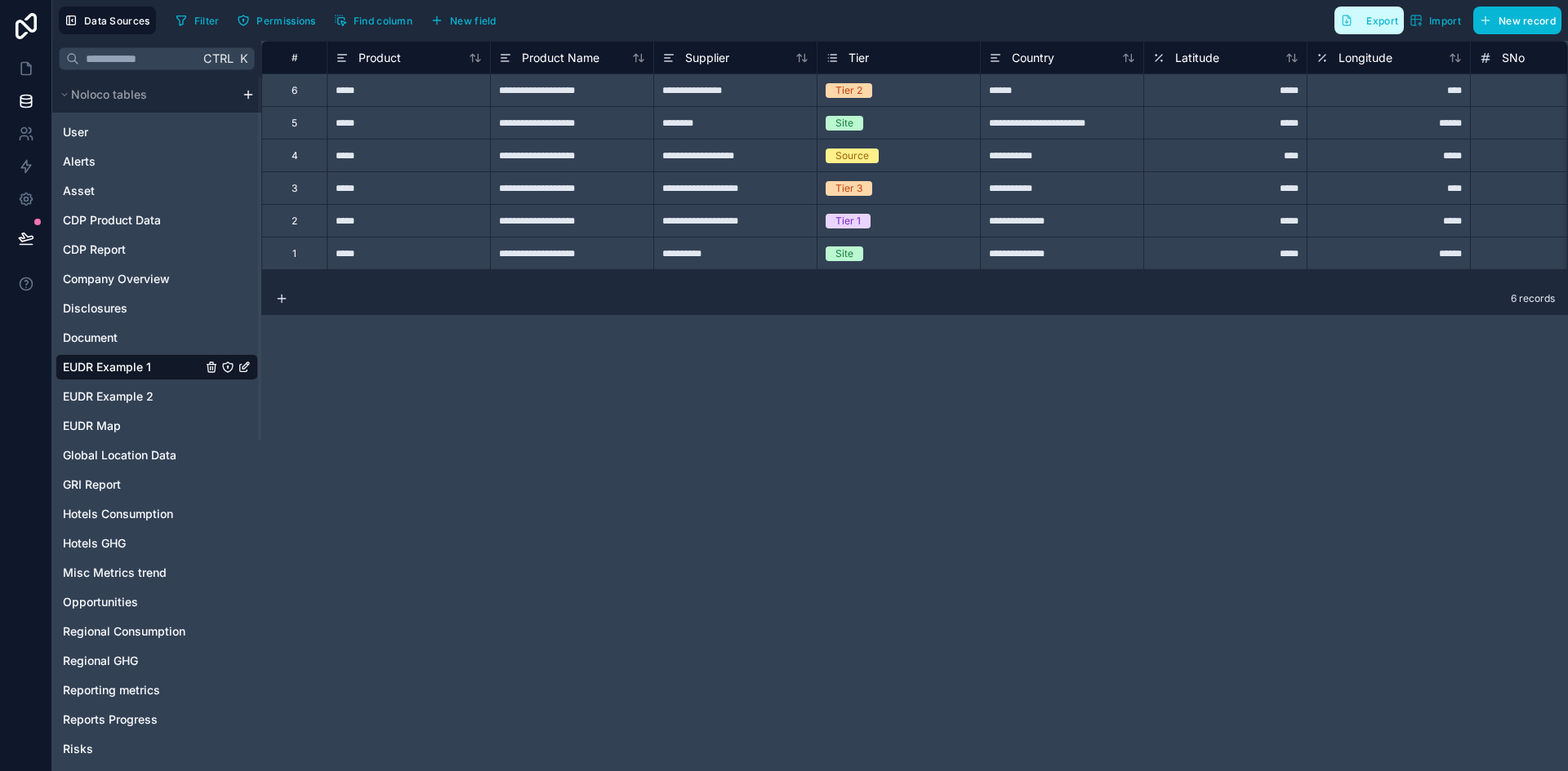
click at [1387, 19] on span "Export" at bounding box center [1381, 21] width 32 height 12
click at [1310, 354] on div "**********" at bounding box center [914, 406] width 1306 height 730
click at [119, 394] on span "EUDR Example 2" at bounding box center [108, 396] width 91 height 16
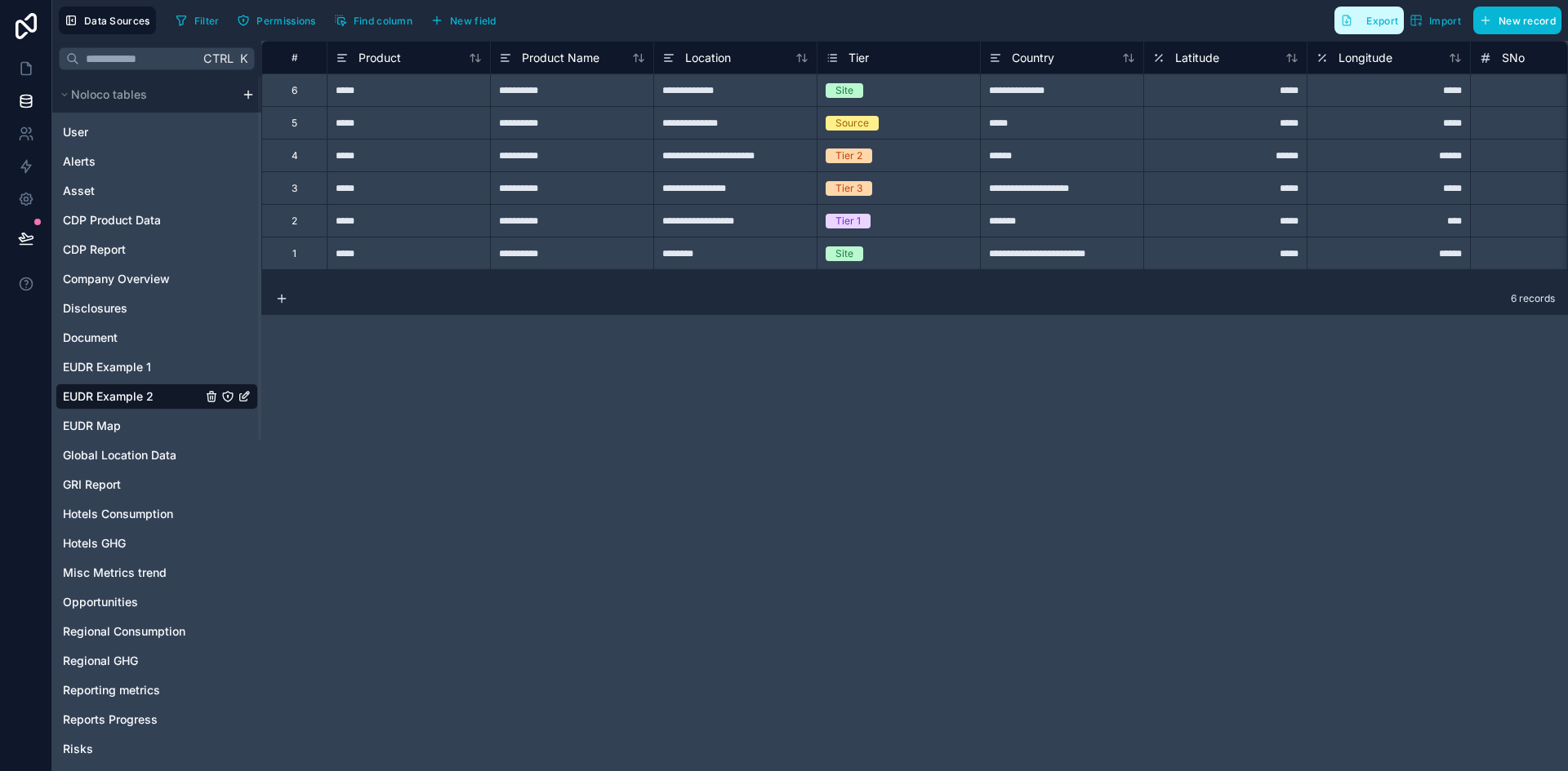
click at [1369, 23] on span "Export" at bounding box center [1381, 21] width 32 height 12
click at [116, 366] on span "EUDR Example 1" at bounding box center [107, 367] width 88 height 16
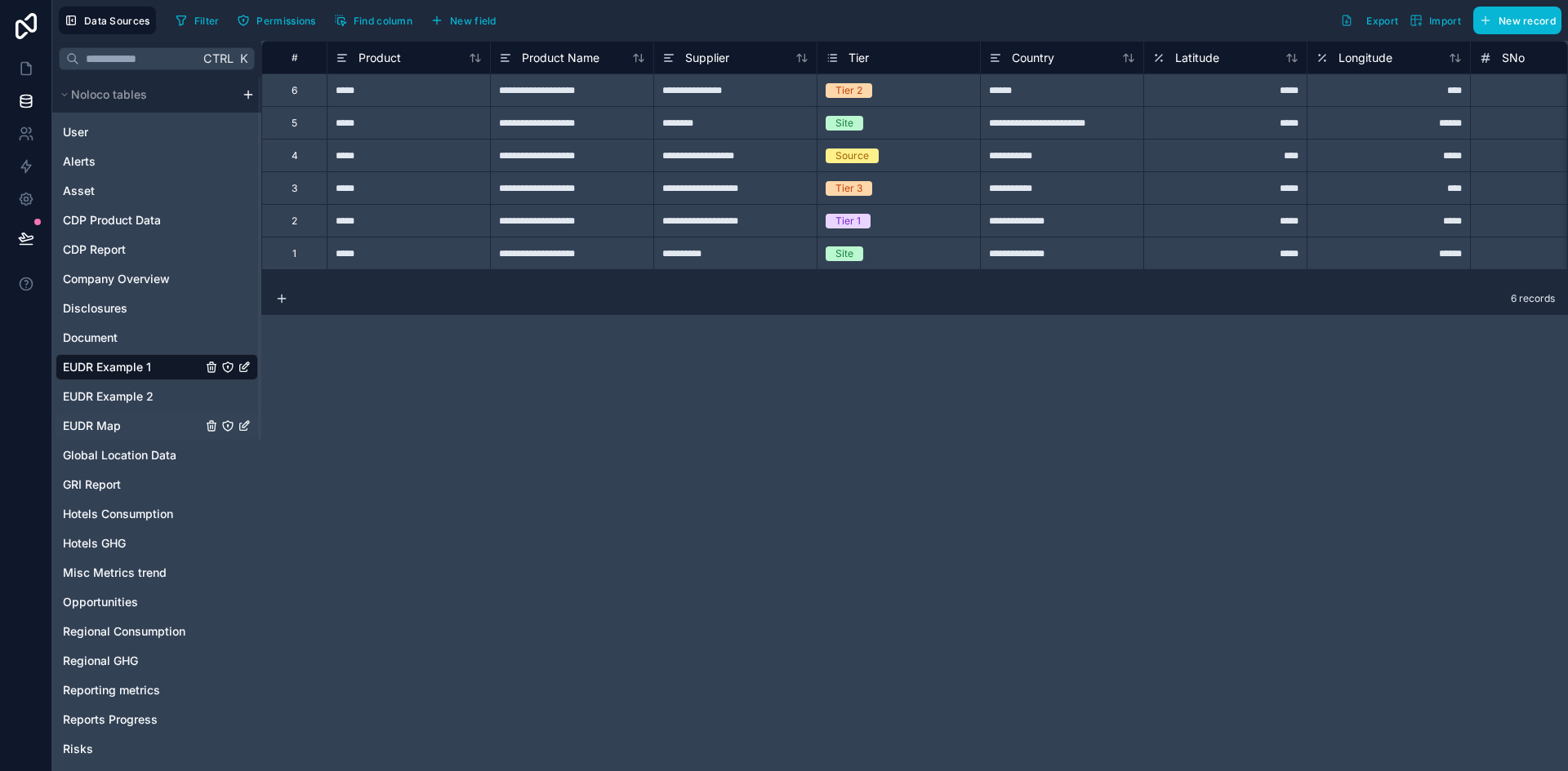
click at [127, 421] on link "EUDR Map" at bounding box center [132, 426] width 139 height 16
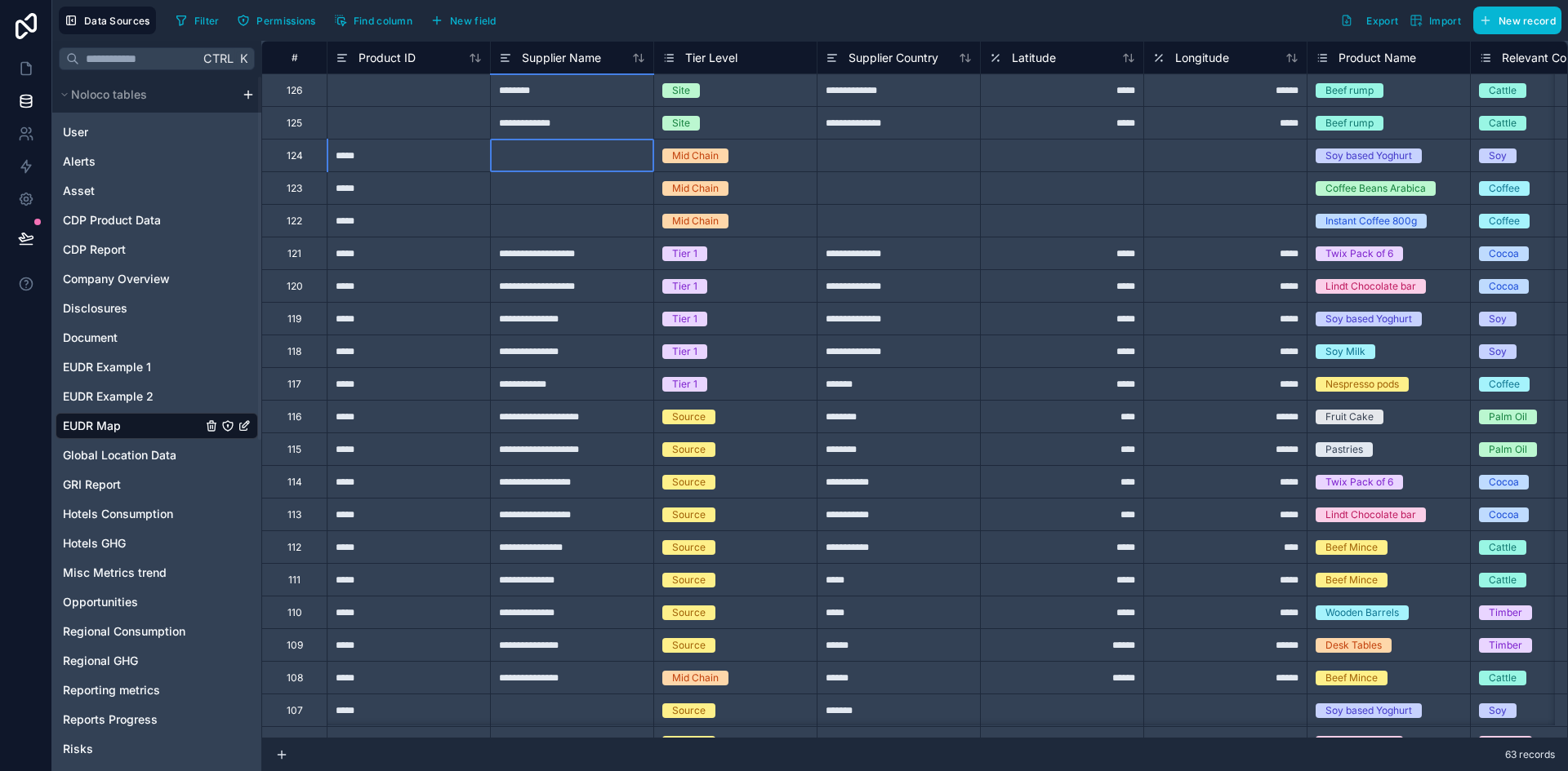
click at [541, 159] on div at bounding box center [571, 155] width 163 height 33
click at [356, 96] on div at bounding box center [408, 90] width 163 height 33
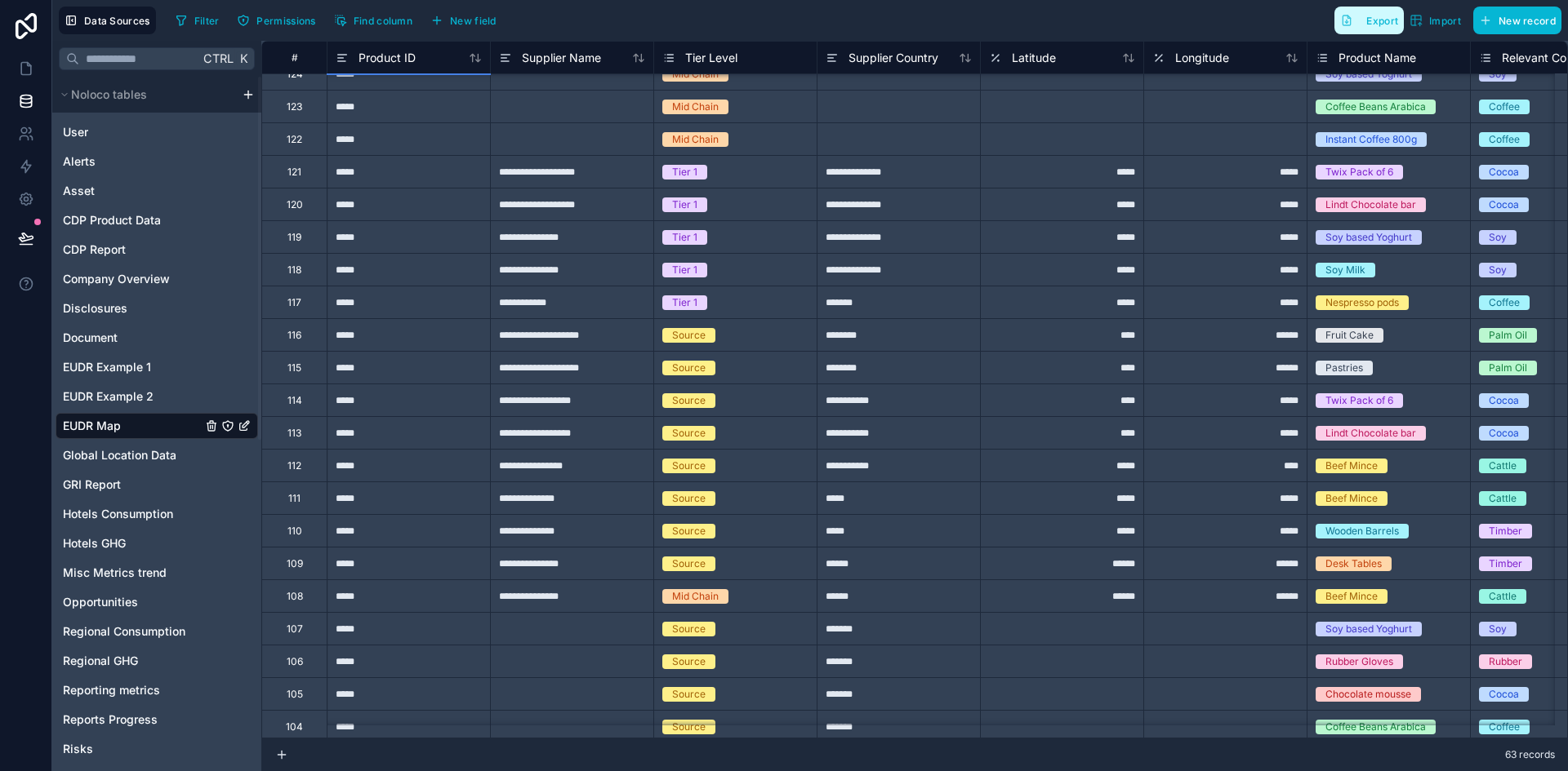
click at [1341, 19] on icon "button" at bounding box center [1346, 20] width 13 height 13
